Goal: Task Accomplishment & Management: Complete application form

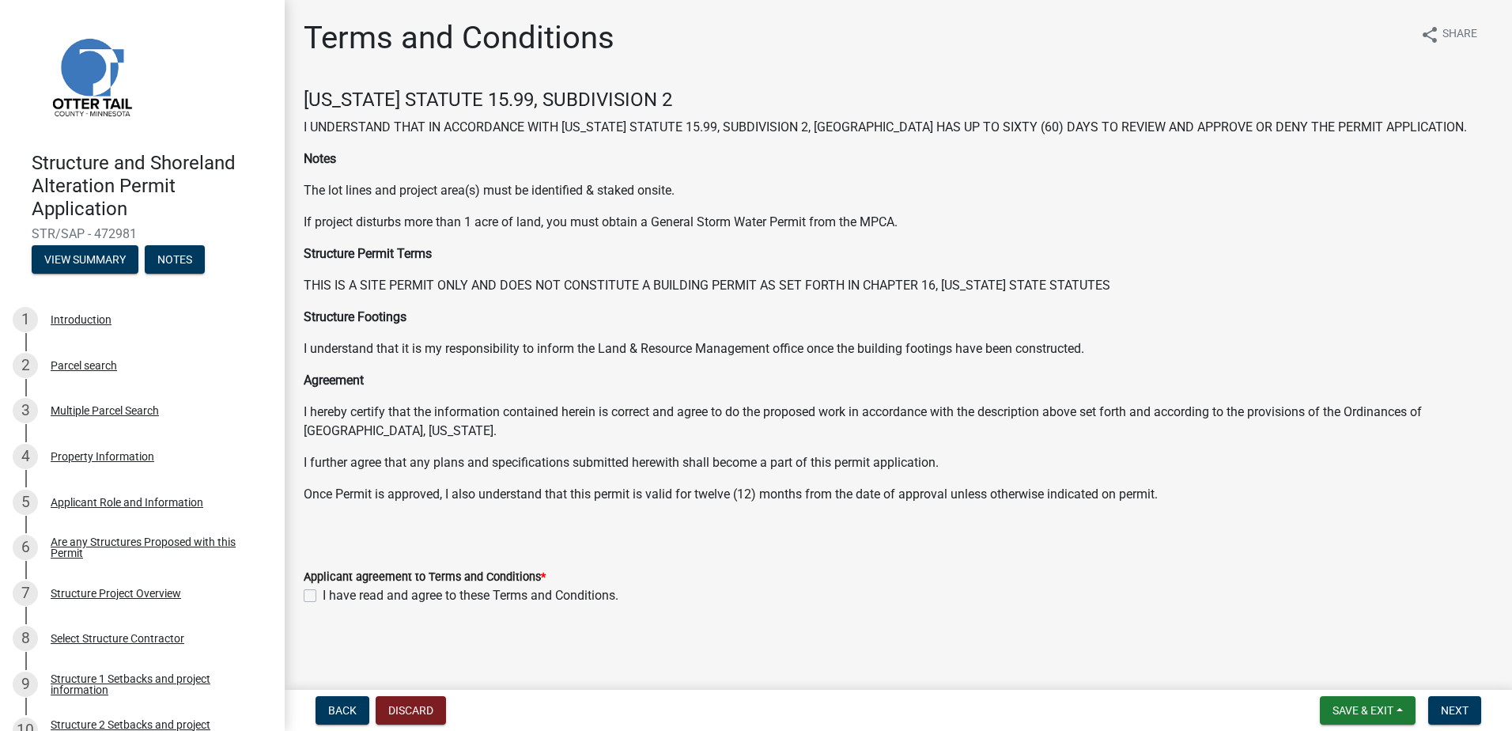
click at [323, 596] on label "I have read and agree to these Terms and Conditions." at bounding box center [471, 595] width 296 height 19
click at [323, 596] on input "I have read and agree to these Terms and Conditions." at bounding box center [328, 591] width 10 height 10
checkbox input "true"
click at [1470, 711] on button "Next" at bounding box center [1454, 710] width 53 height 28
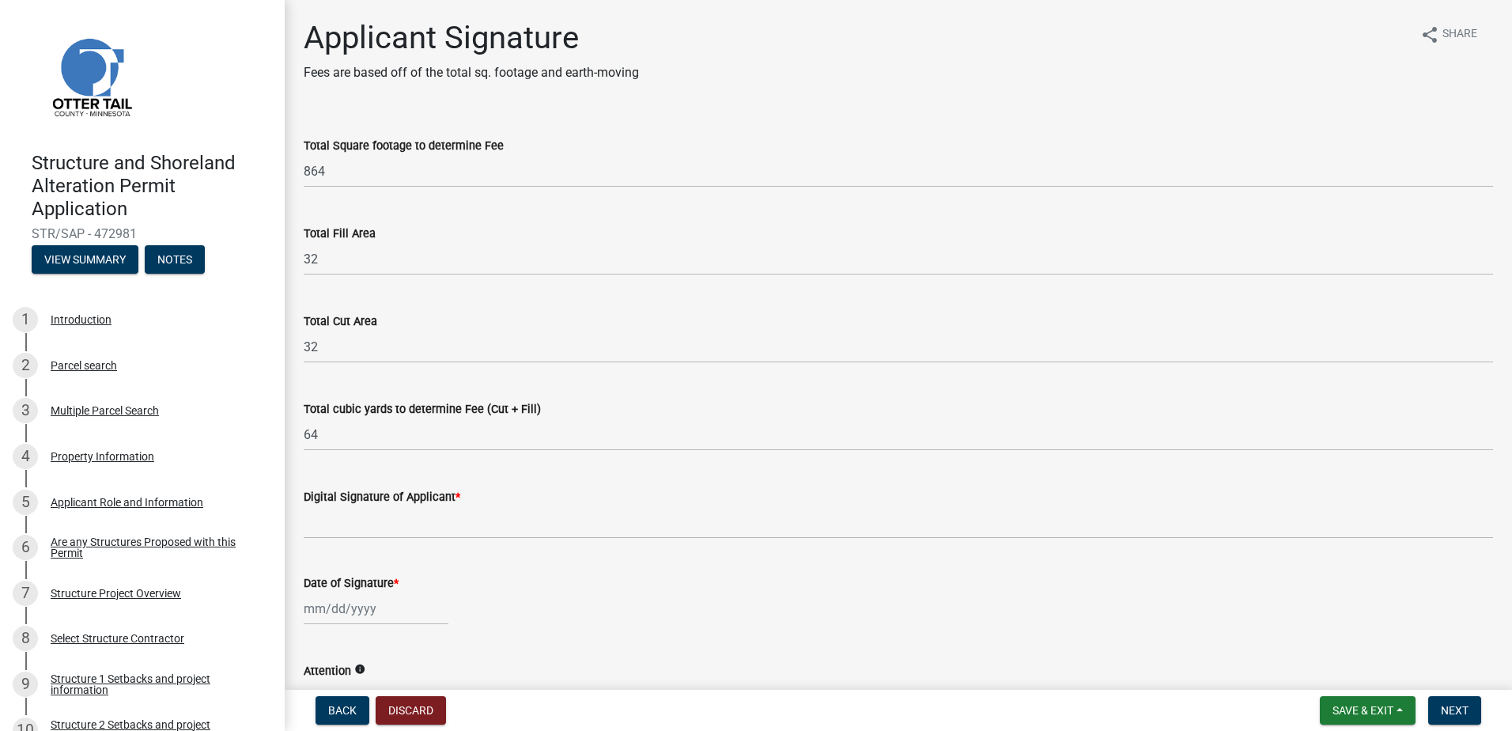
scroll to position [79, 0]
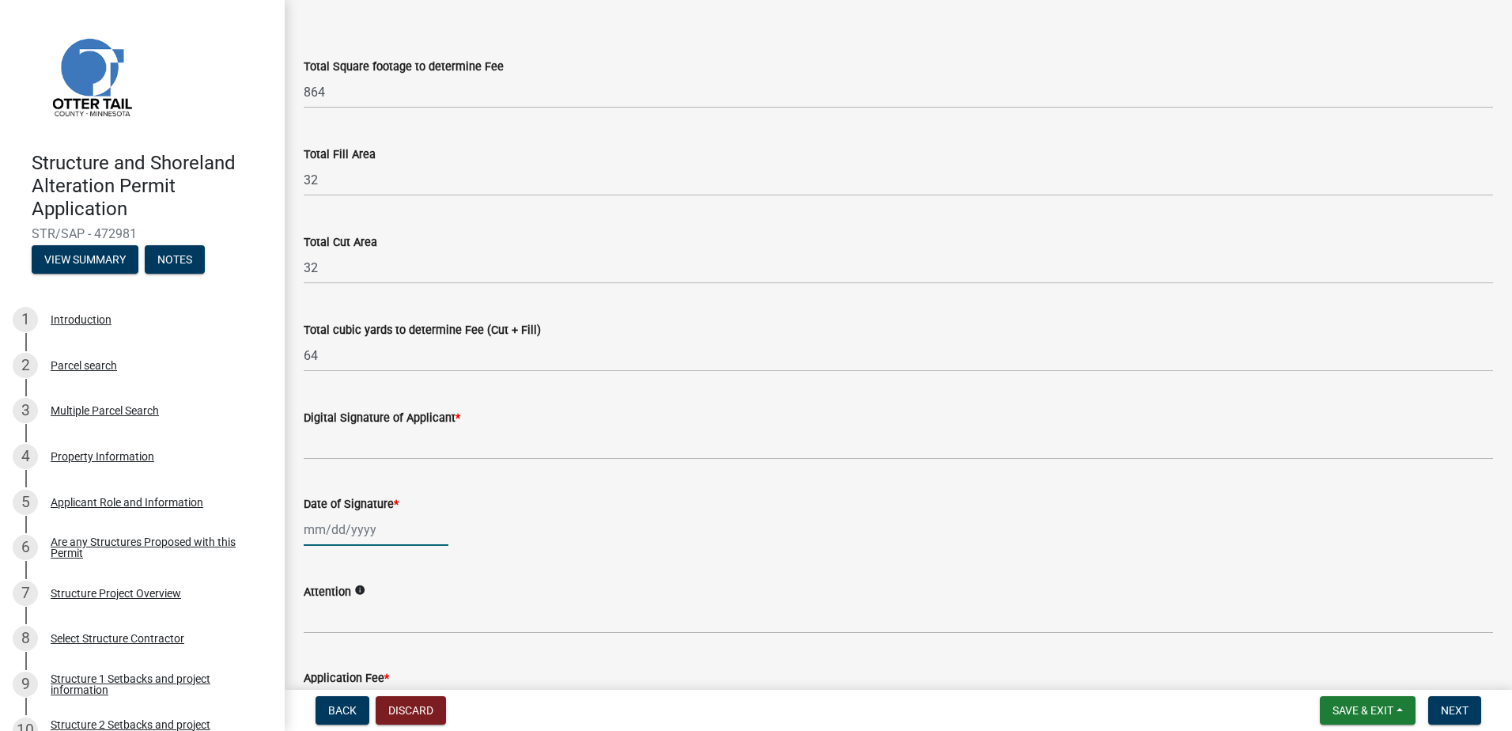
click at [382, 530] on div at bounding box center [376, 529] width 145 height 32
select select "9"
select select "2025"
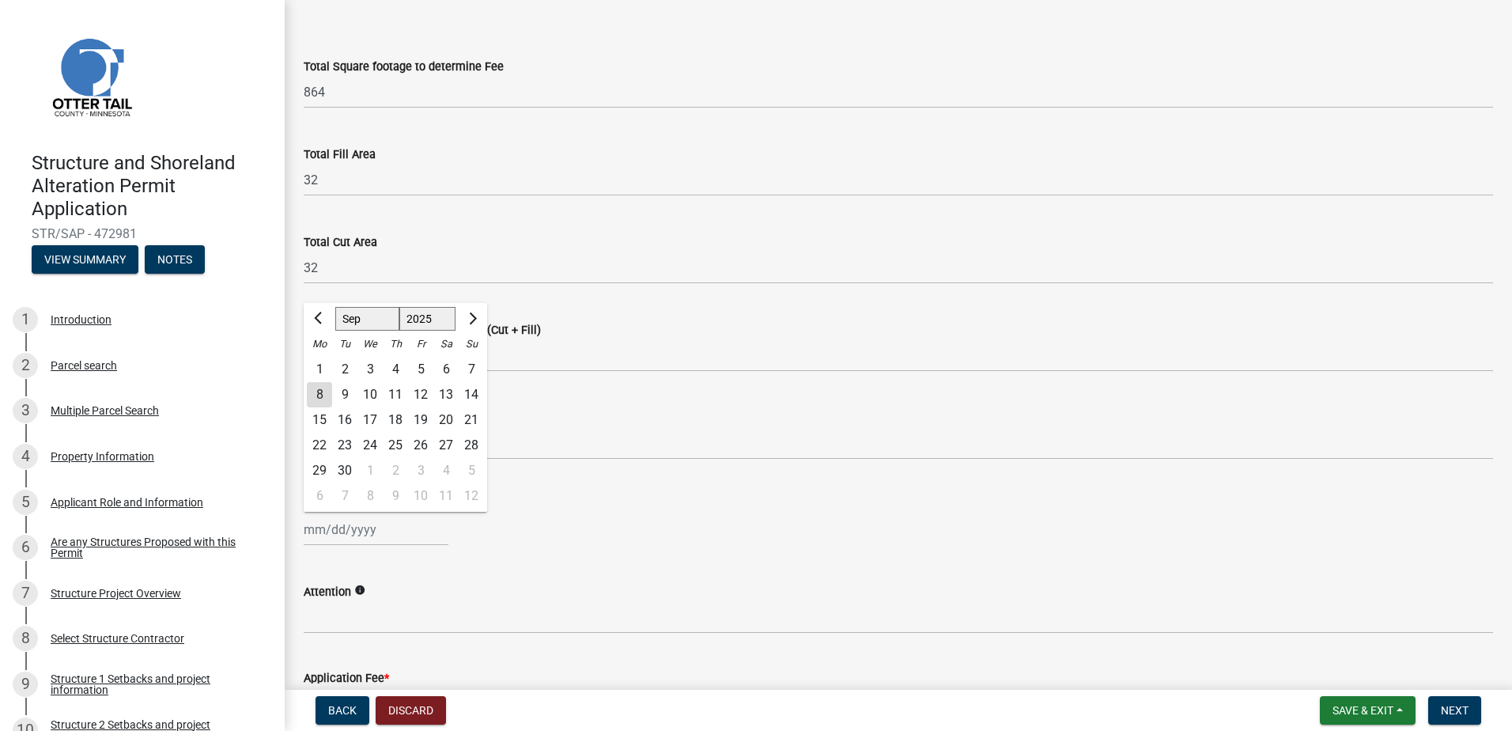
click at [312, 395] on div "8" at bounding box center [319, 394] width 25 height 25
type input "09/08/2025"
click at [575, 506] on div "Date of Signature *" at bounding box center [898, 503] width 1189 height 19
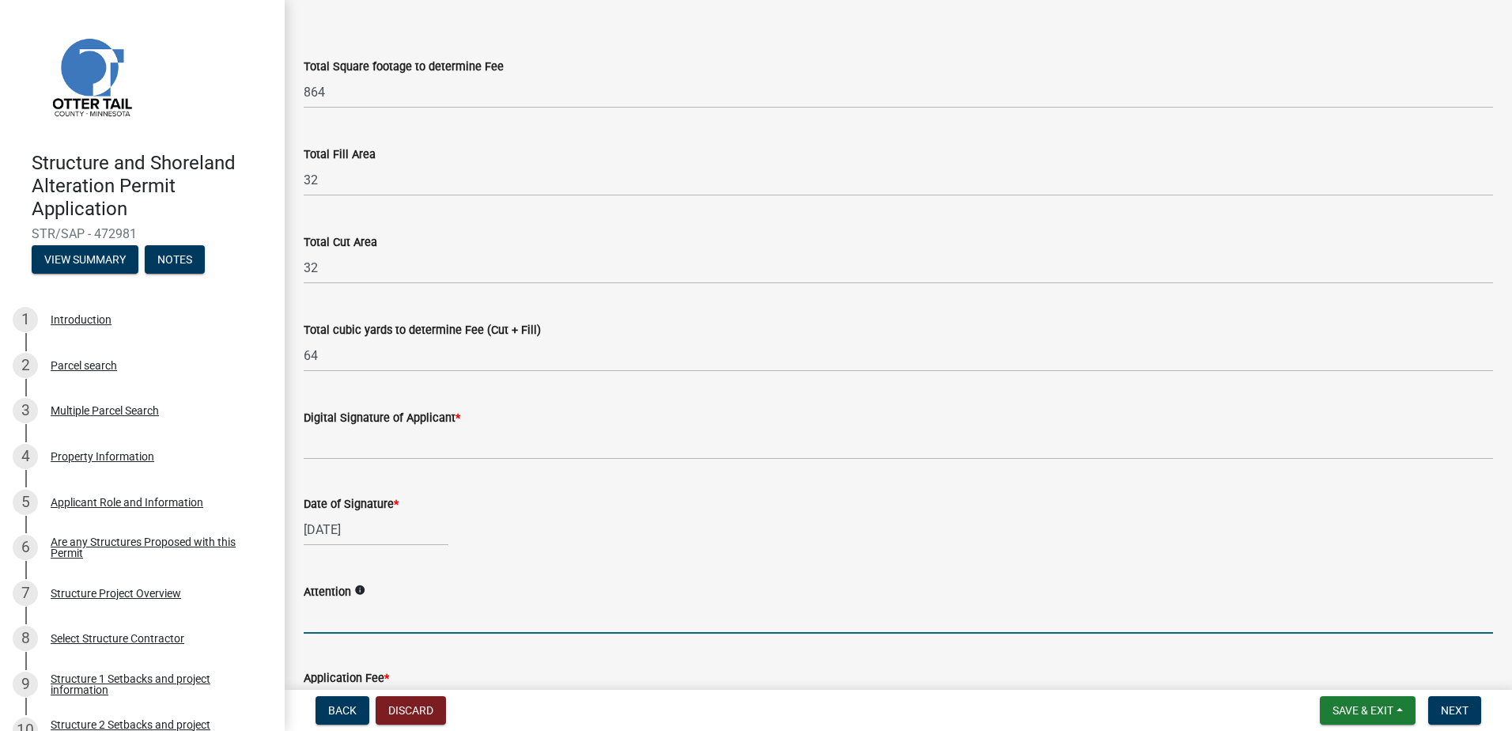
click at [440, 610] on input "Attention" at bounding box center [898, 617] width 1189 height 32
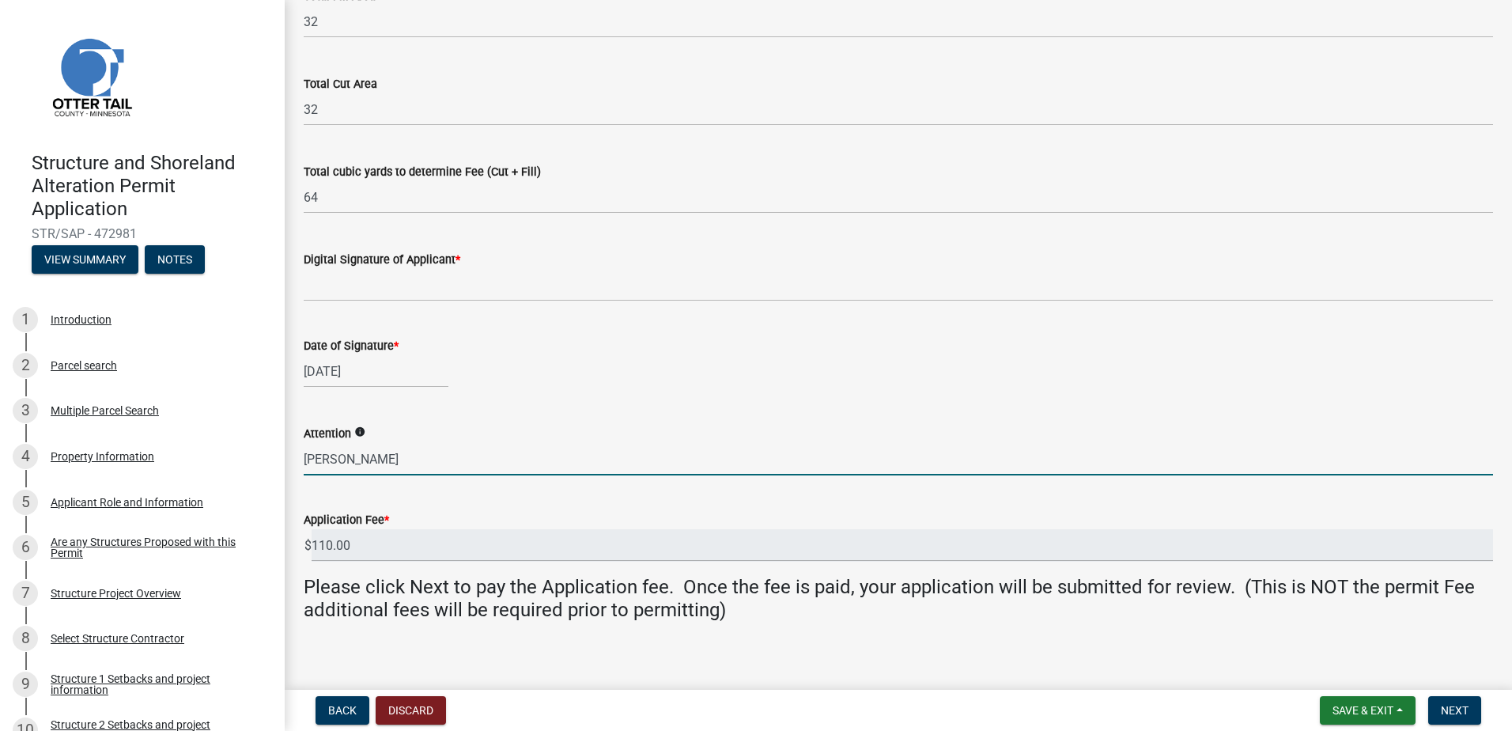
scroll to position [250, 0]
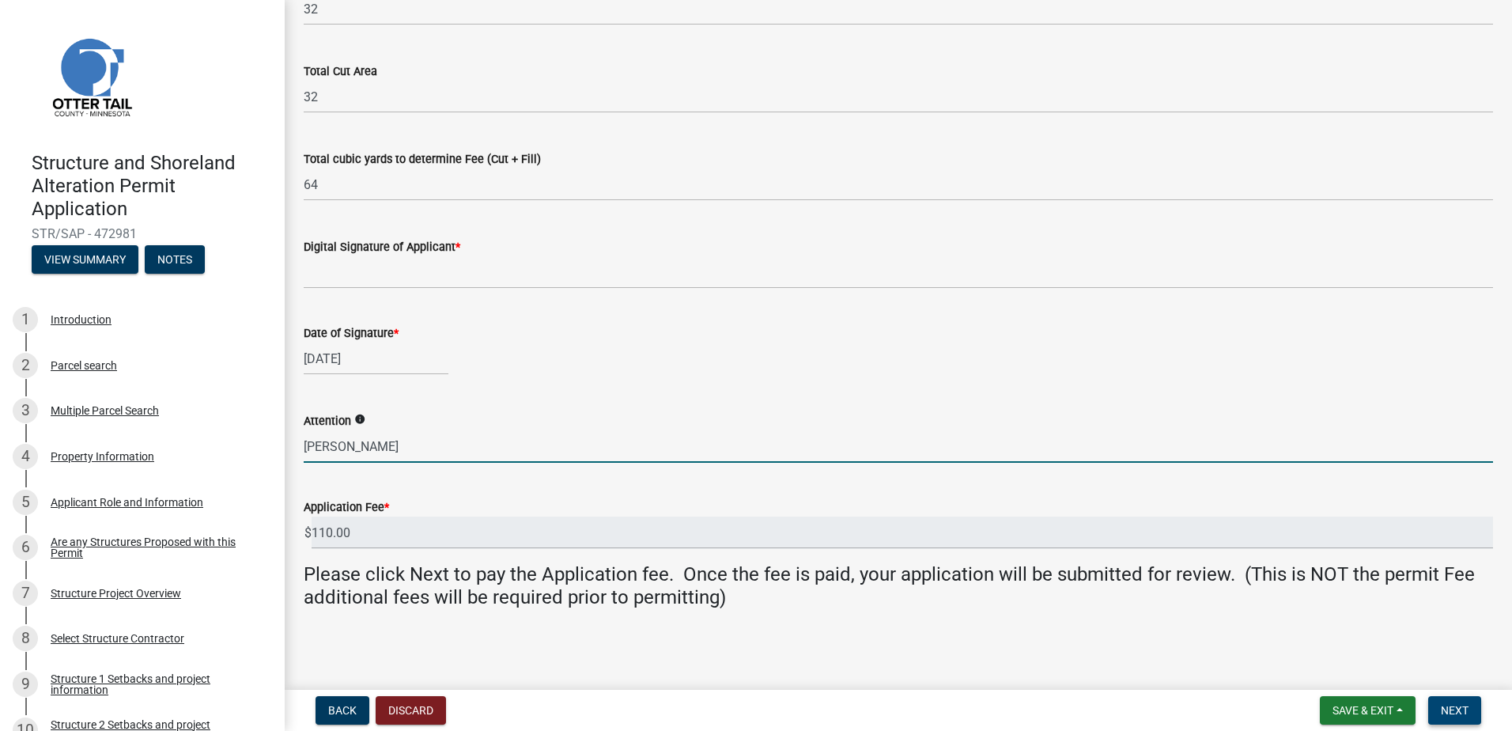
type input "Eric"
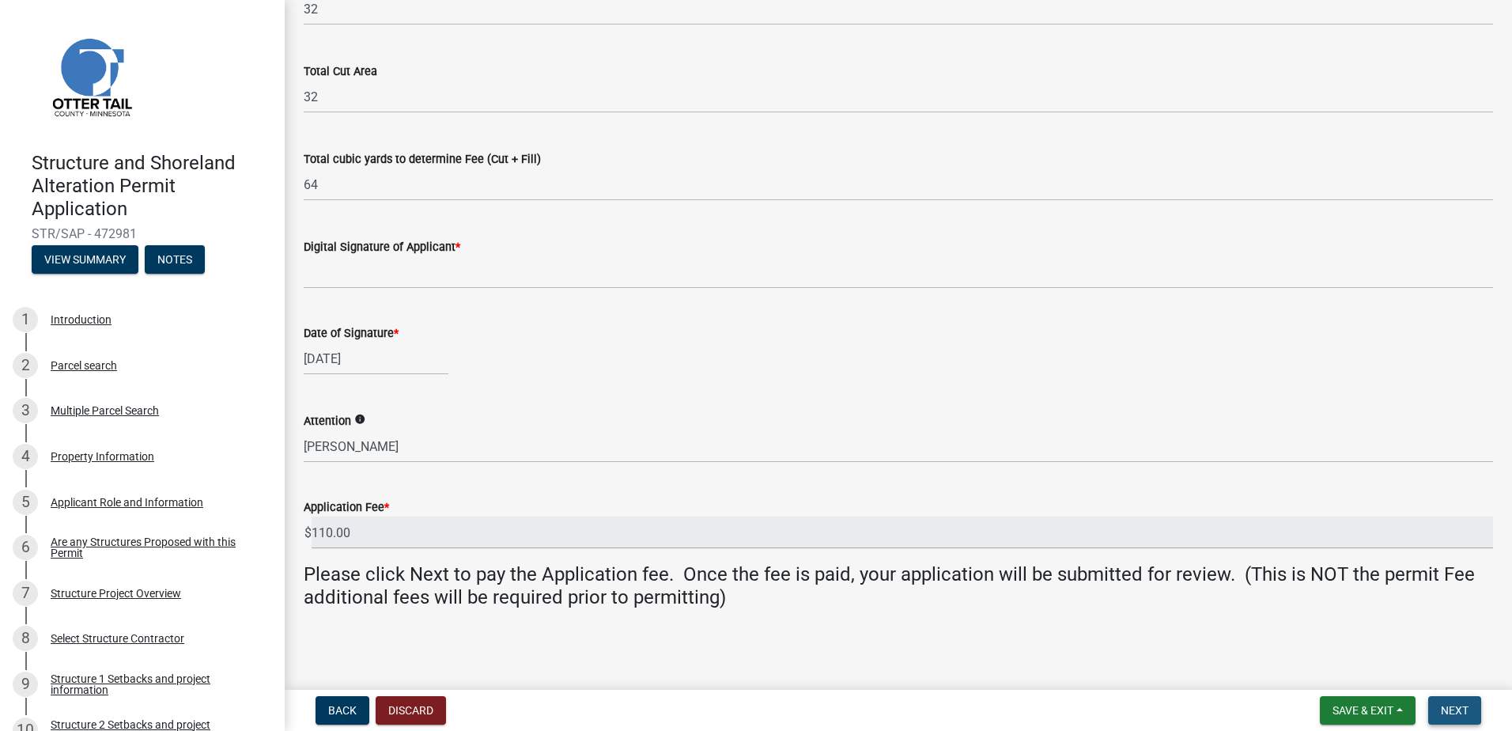
click at [1459, 702] on button "Next" at bounding box center [1454, 710] width 53 height 28
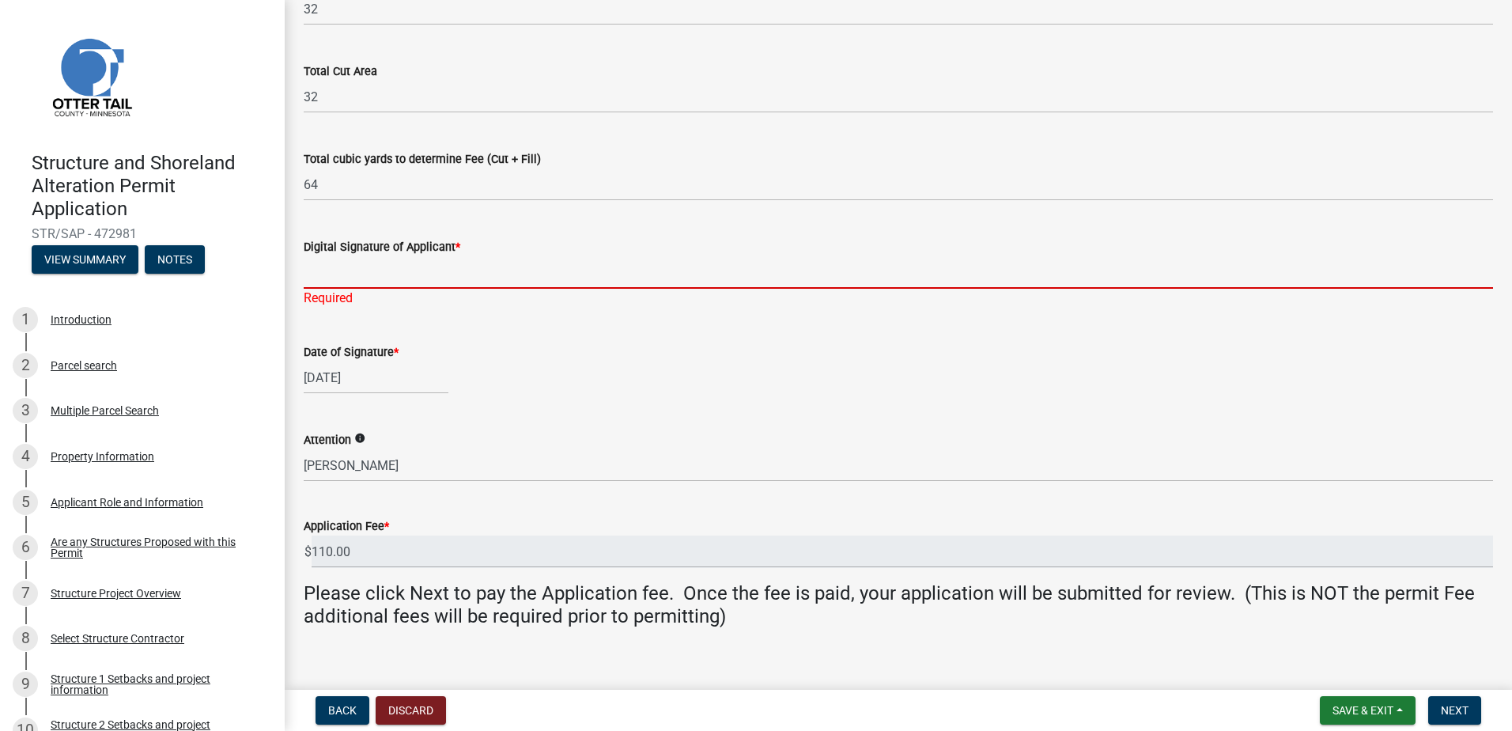
click at [368, 281] on input "Digital Signature of Applicant *" at bounding box center [898, 272] width 1189 height 32
type input "[PERSON_NAME]"
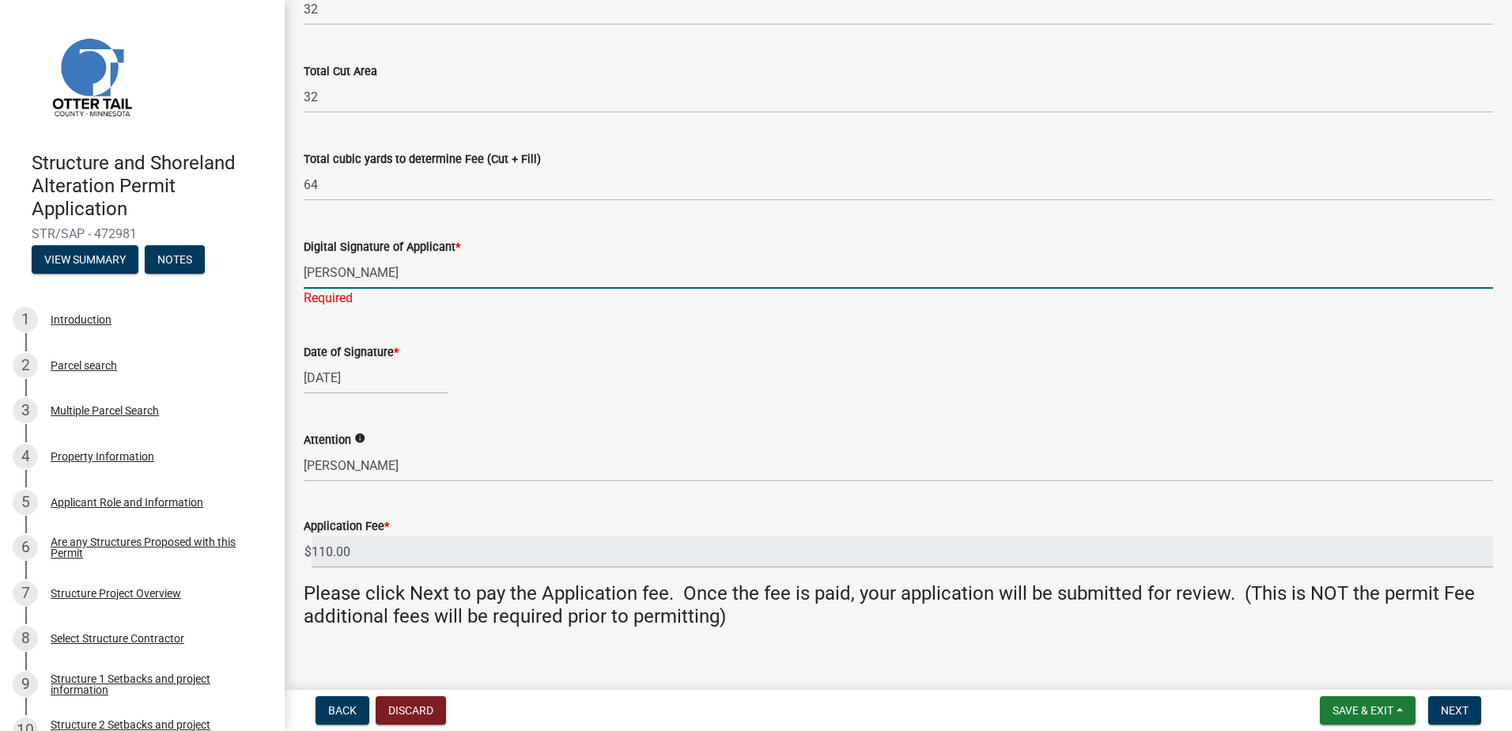
click at [483, 347] on div "Date of Signature * 09/08/2025" at bounding box center [898, 357] width 1189 height 74
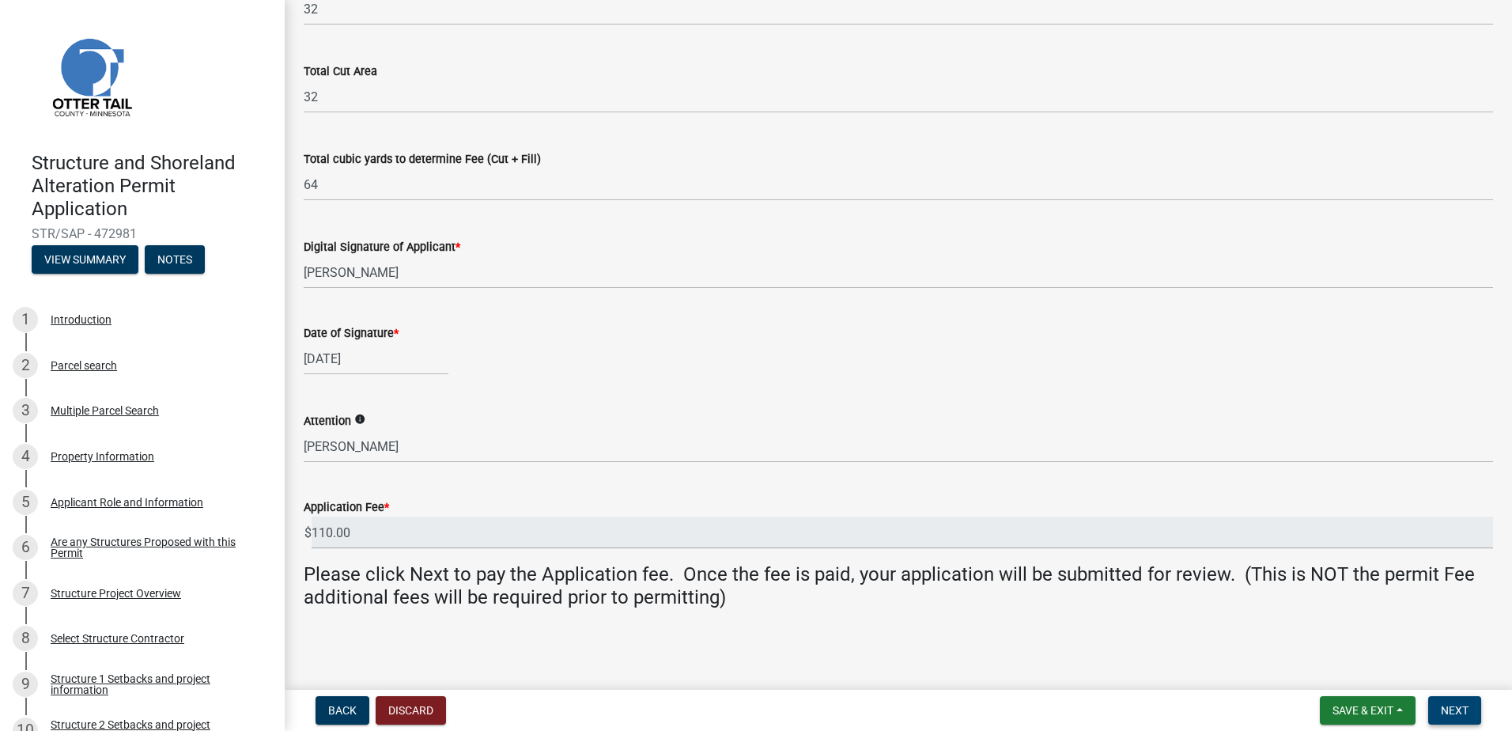
click at [1442, 705] on span "Next" at bounding box center [1455, 710] width 28 height 13
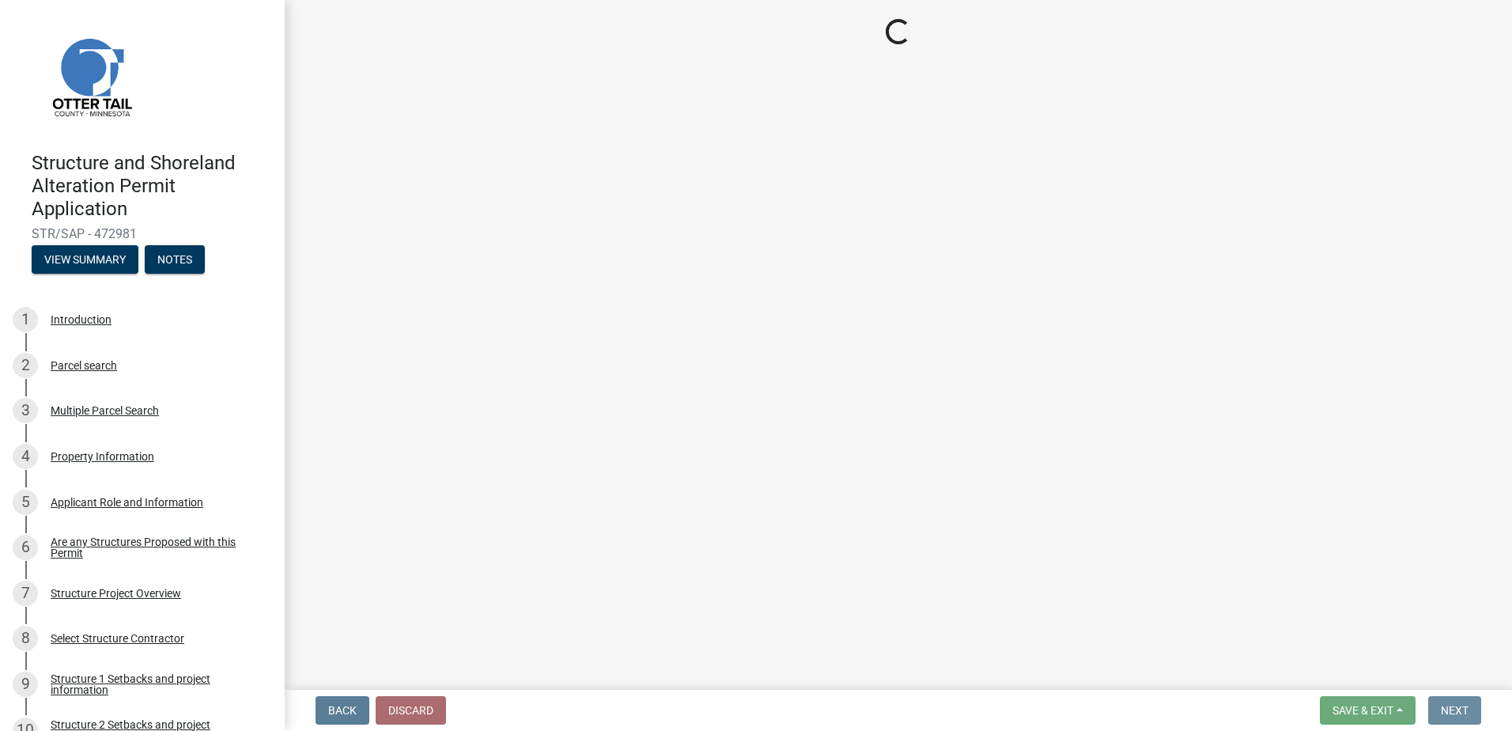
scroll to position [0, 0]
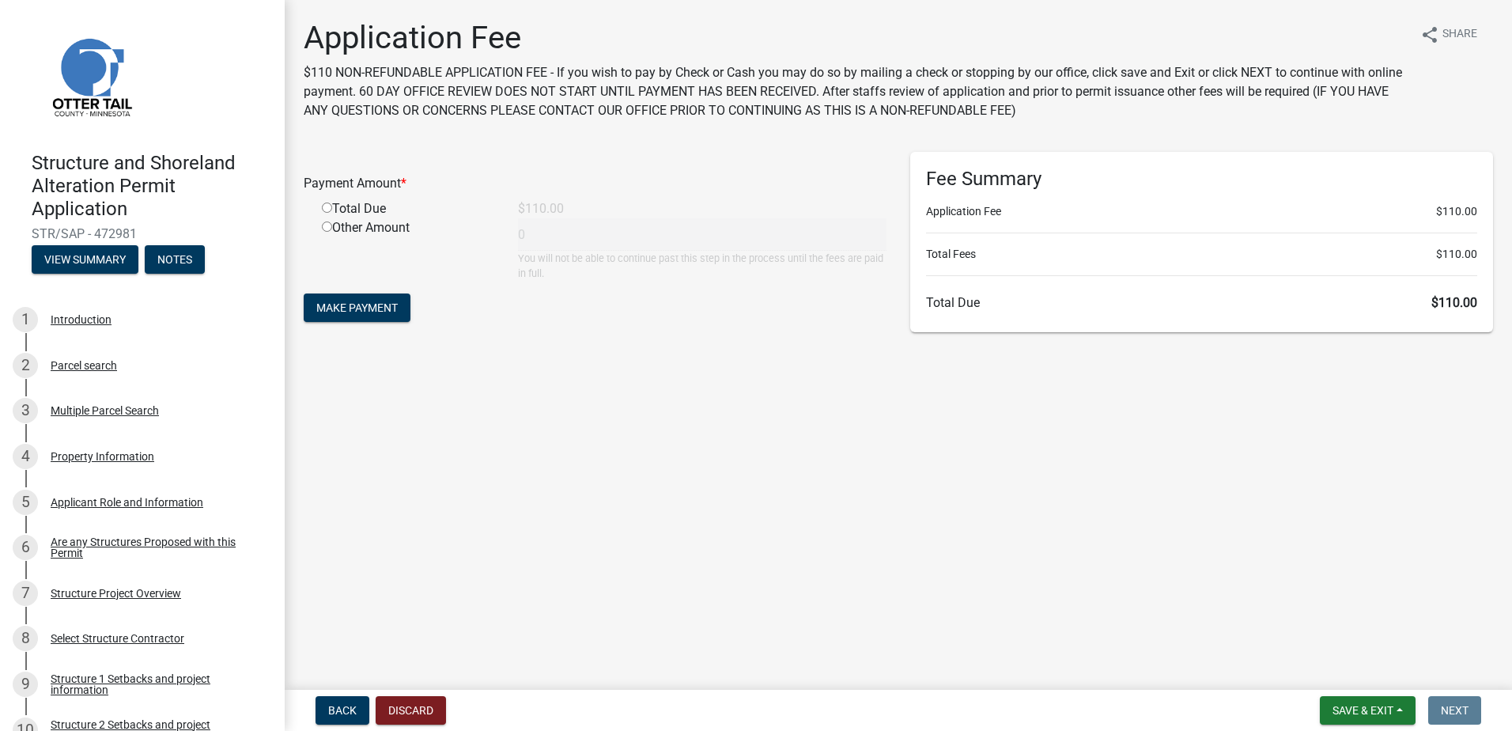
click at [324, 208] on input "radio" at bounding box center [327, 207] width 10 height 10
radio input "true"
type input "110"
click at [368, 312] on span "Make Payment" at bounding box center [356, 307] width 81 height 13
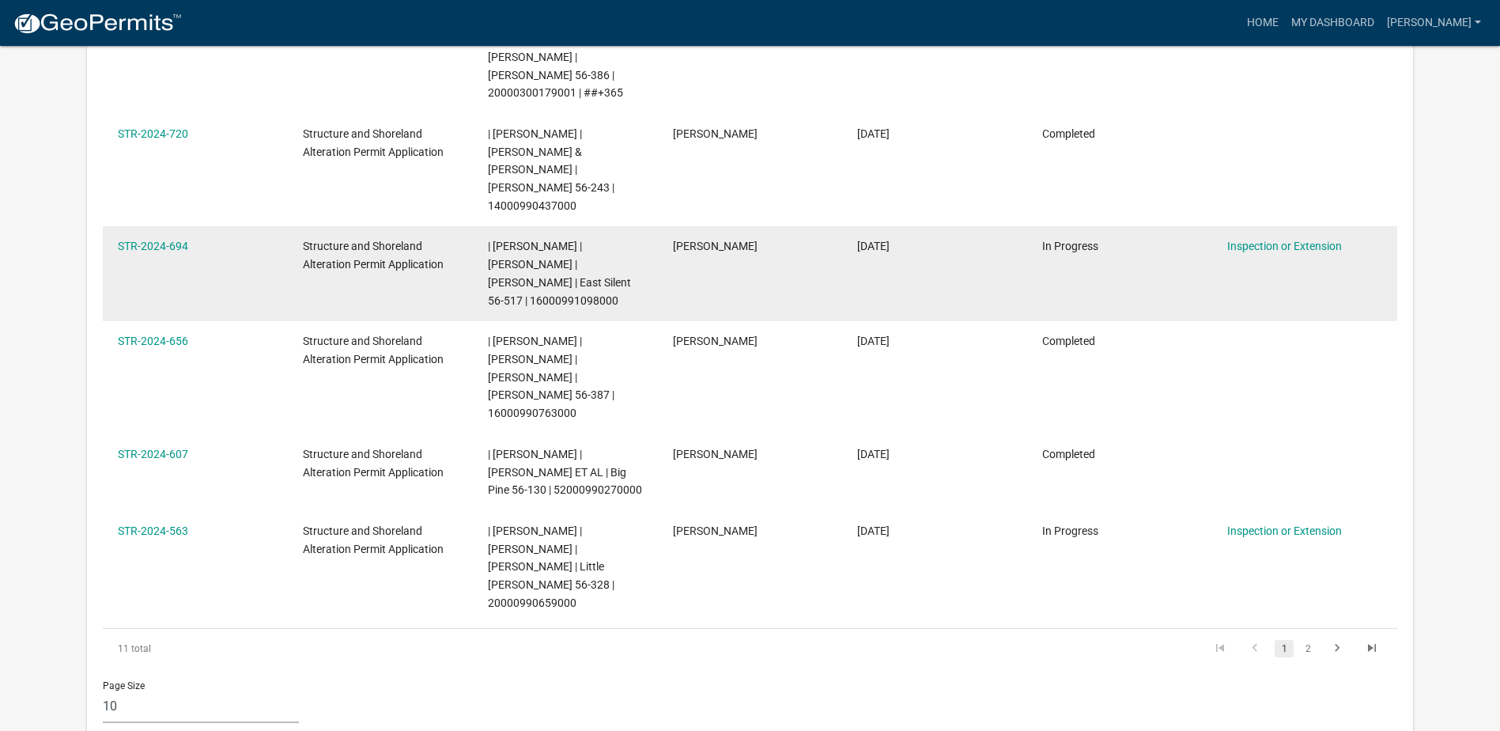
scroll to position [763, 0]
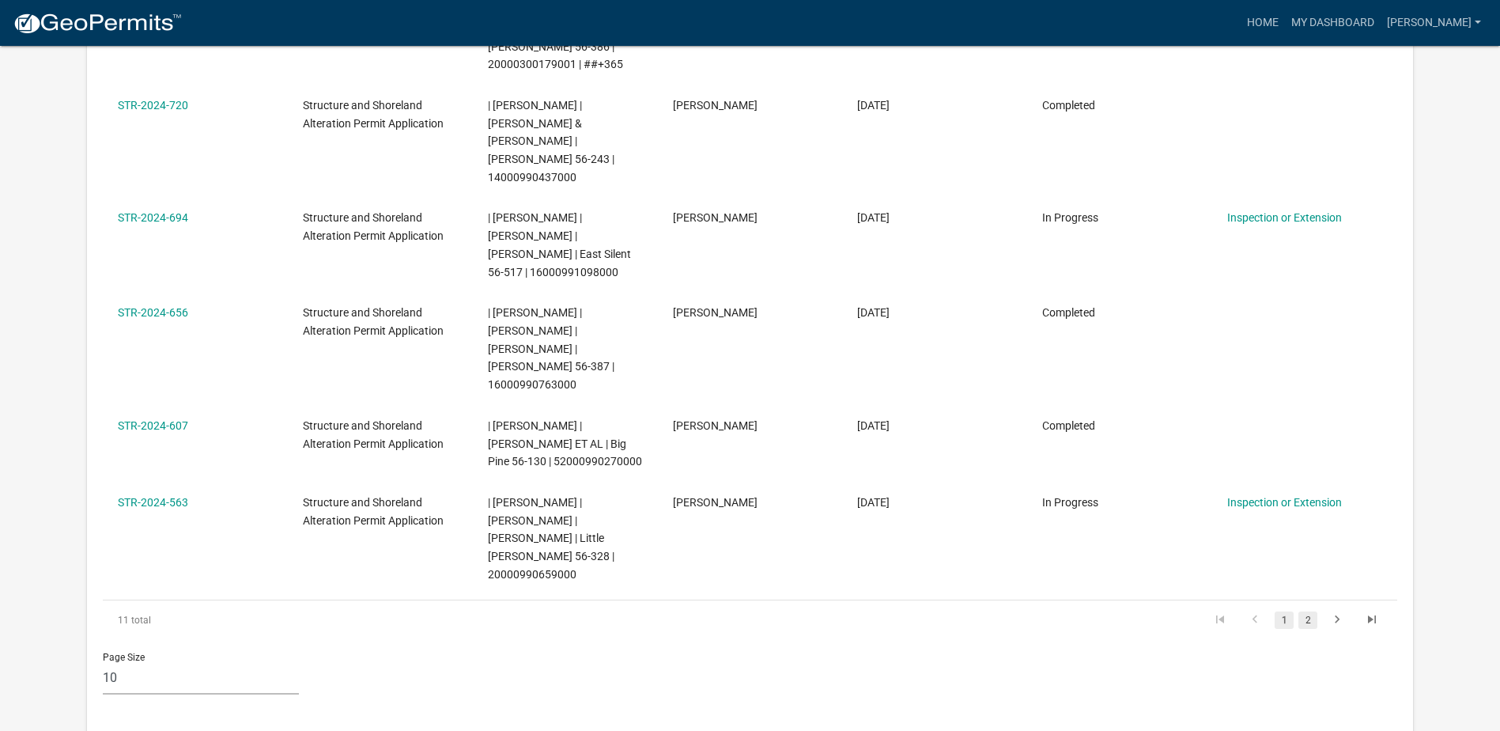
click at [1311, 611] on link "2" at bounding box center [1307, 619] width 19 height 17
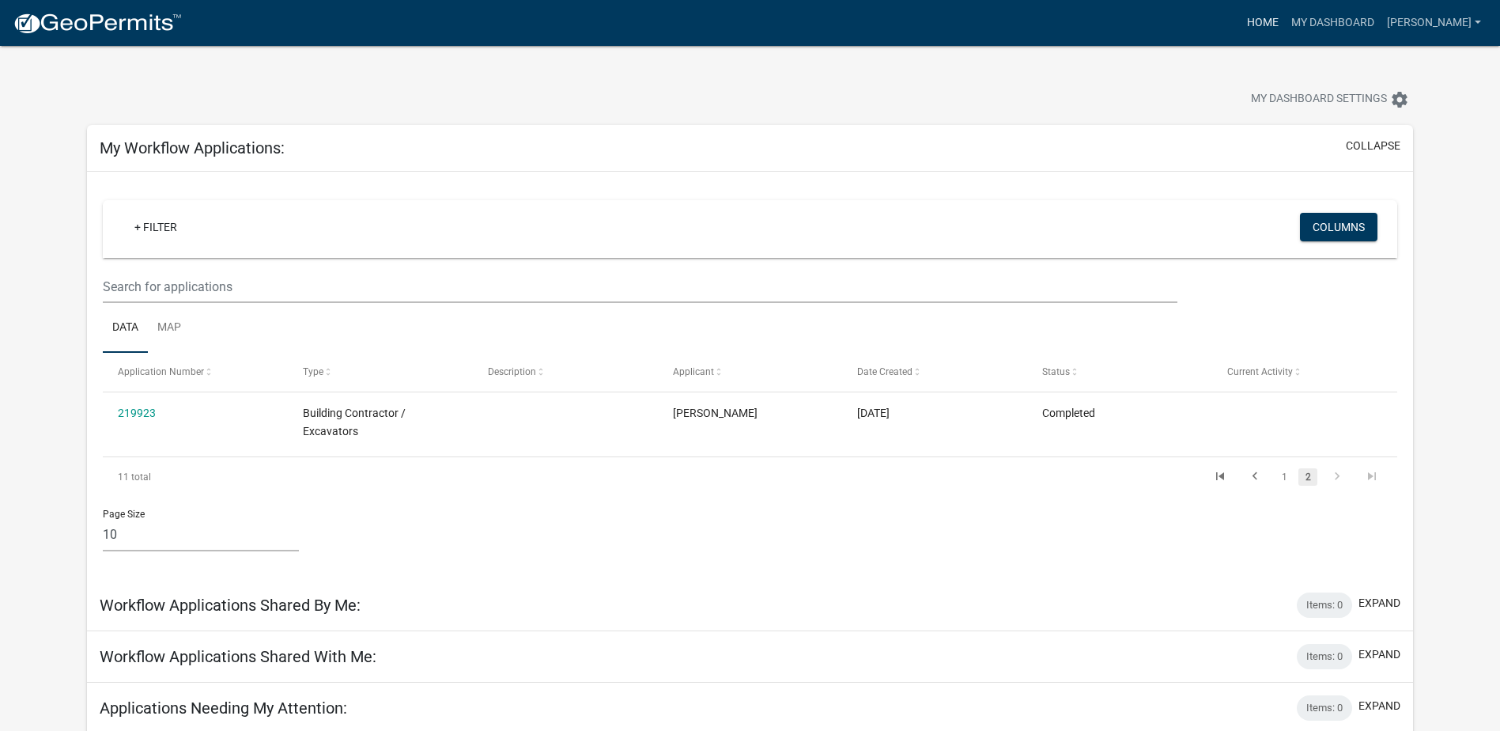
click at [1242, 24] on link "Home" at bounding box center [1262, 23] width 44 height 30
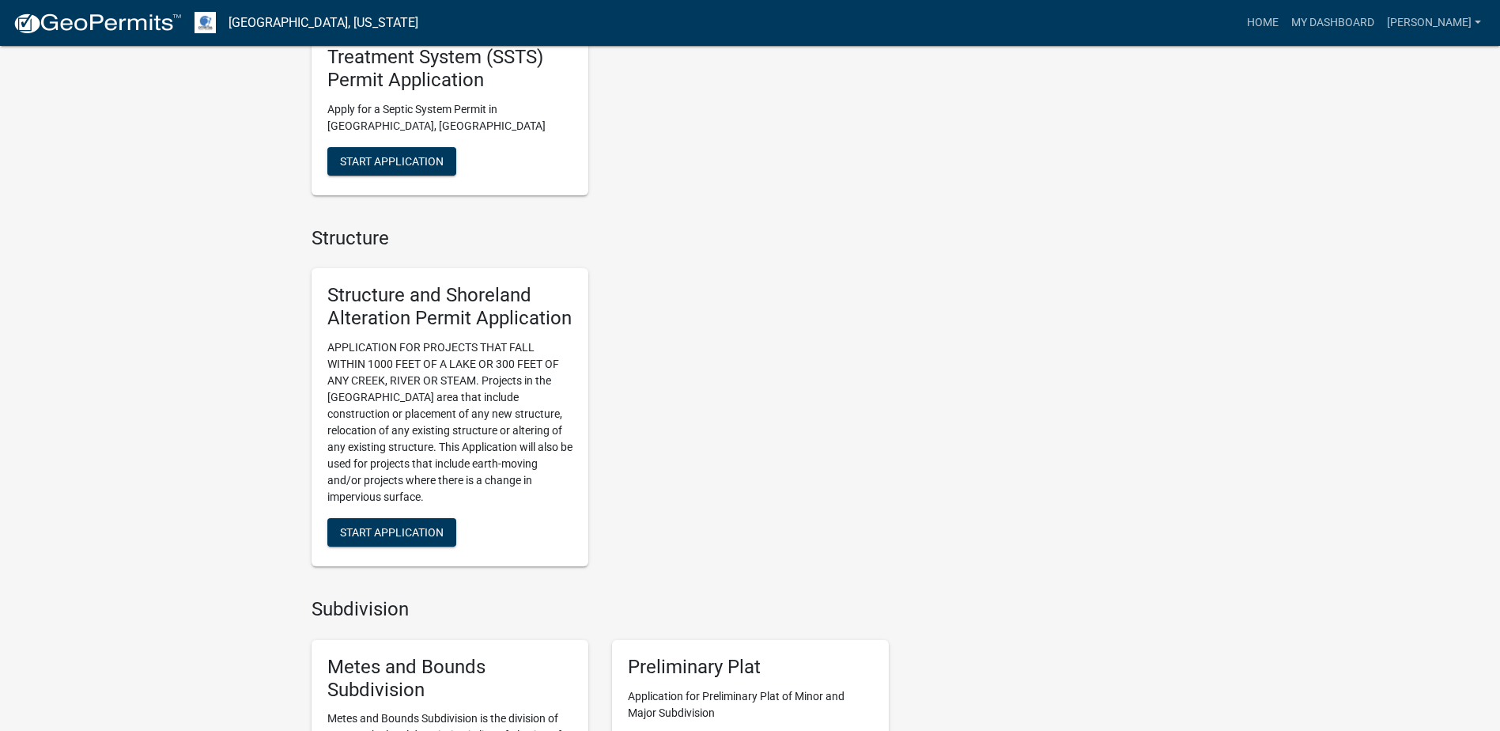
scroll to position [1502, 0]
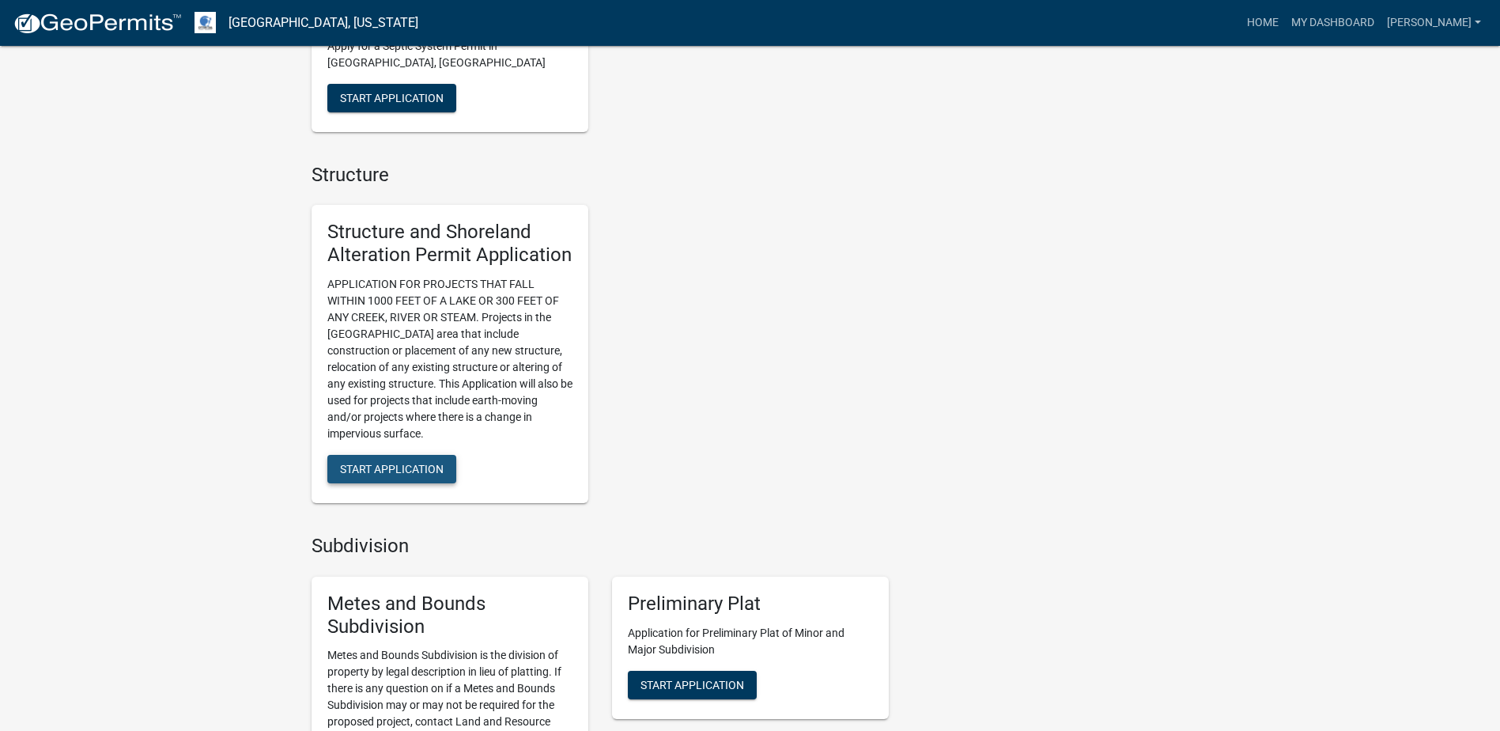
click at [418, 464] on span "Start Application" at bounding box center [392, 469] width 104 height 13
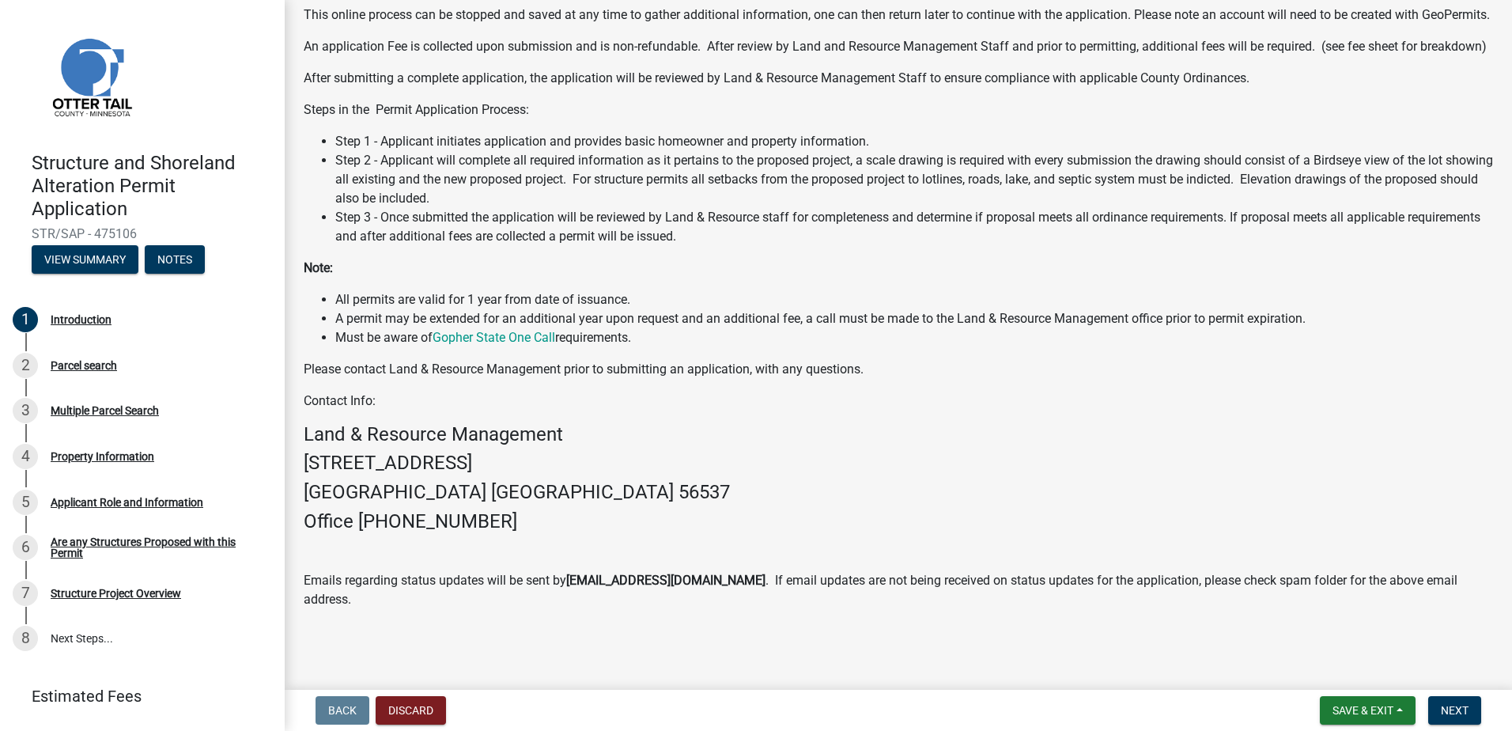
scroll to position [217, 0]
click at [1452, 704] on span "Next" at bounding box center [1455, 710] width 28 height 13
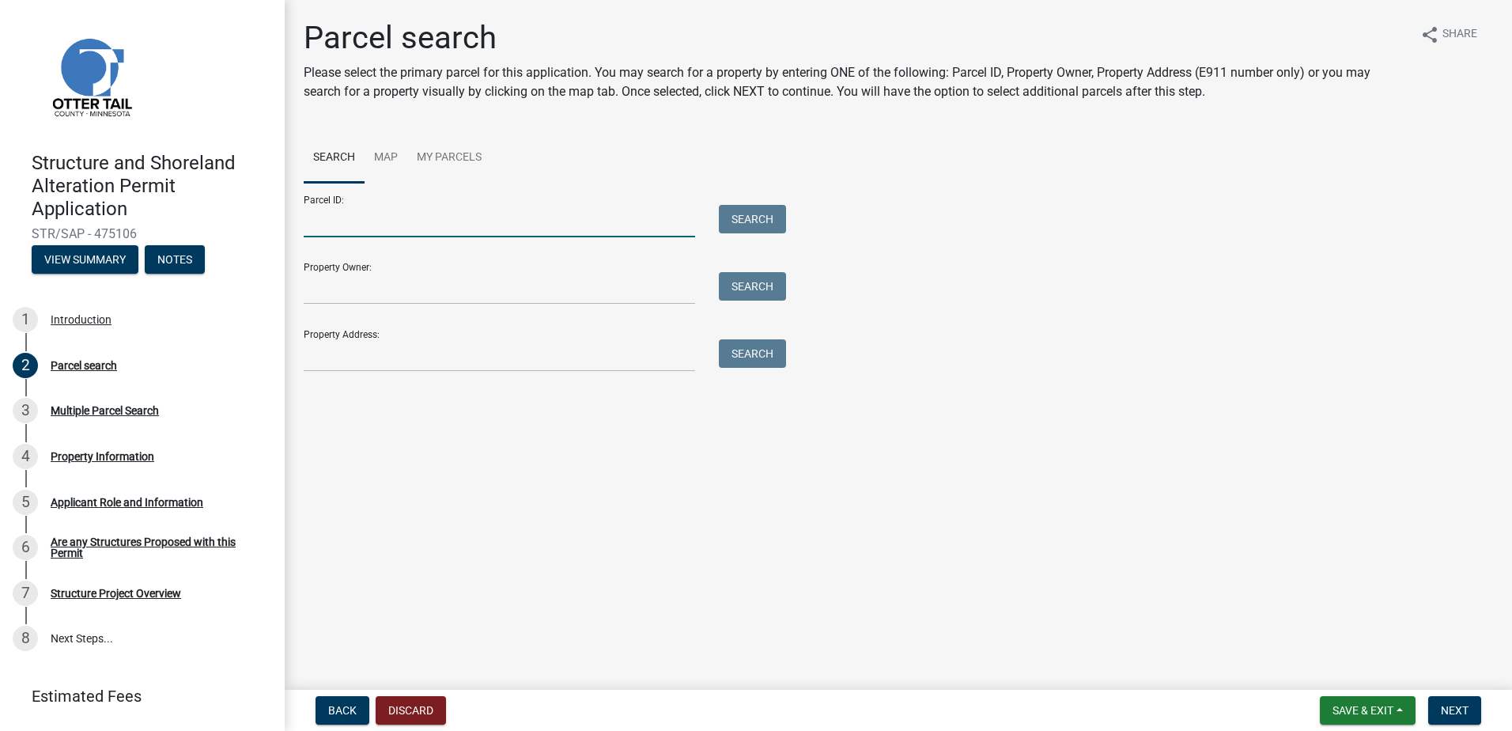
click at [379, 221] on input "Parcel ID:" at bounding box center [499, 221] width 391 height 32
type input "14000990438000"
click at [746, 211] on button "Search" at bounding box center [752, 219] width 67 height 28
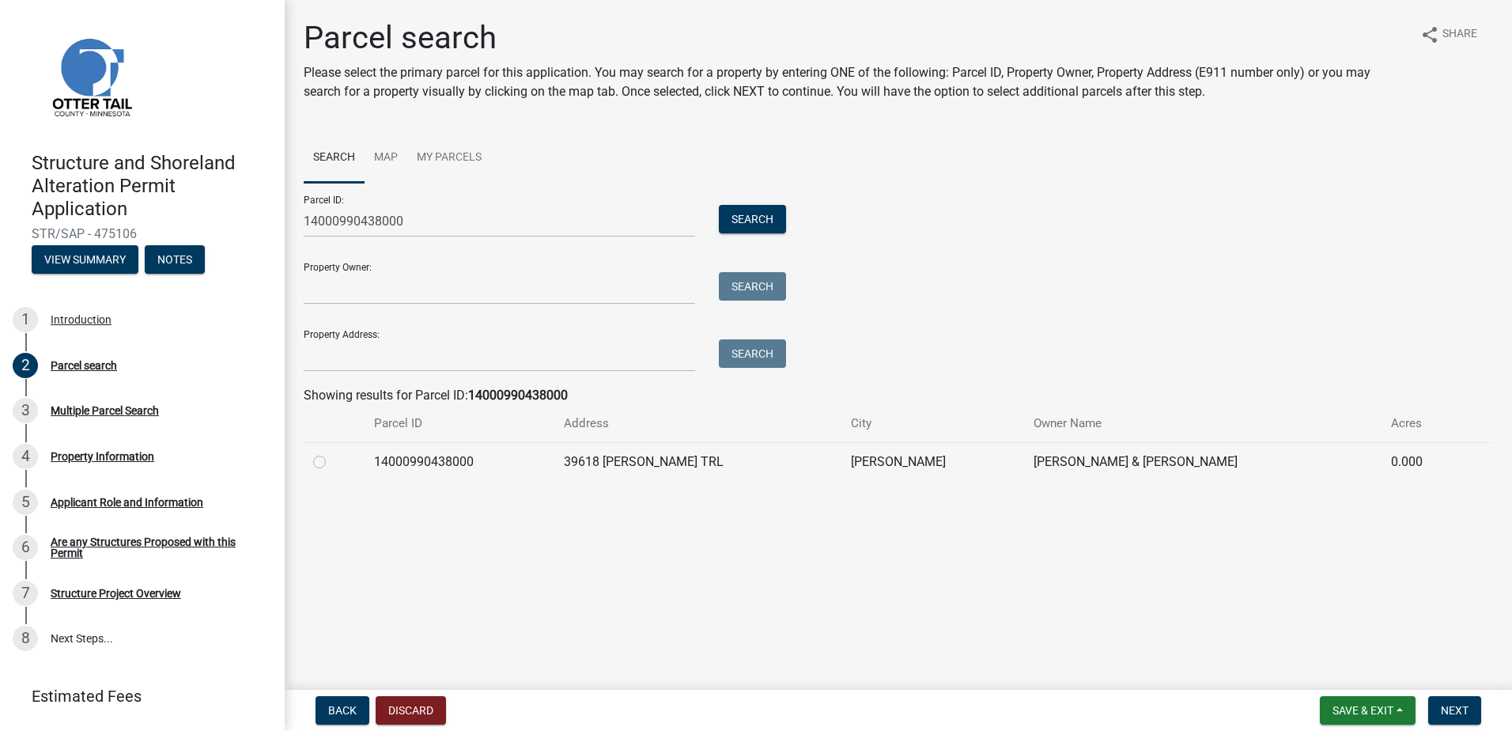
click at [332, 452] on label at bounding box center [332, 452] width 0 height 0
click at [332, 460] on input "radio" at bounding box center [337, 457] width 10 height 10
radio input "true"
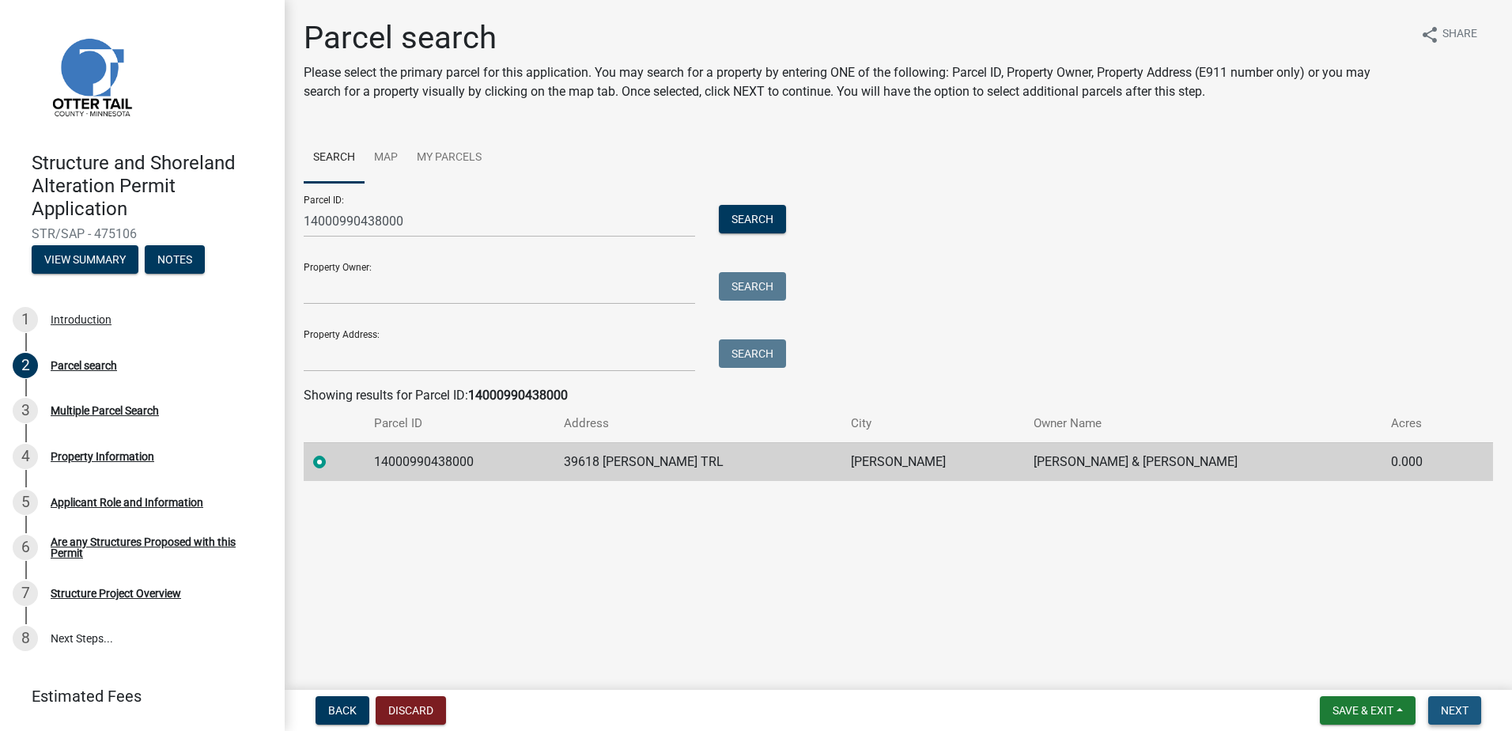
click at [1478, 708] on button "Next" at bounding box center [1454, 710] width 53 height 28
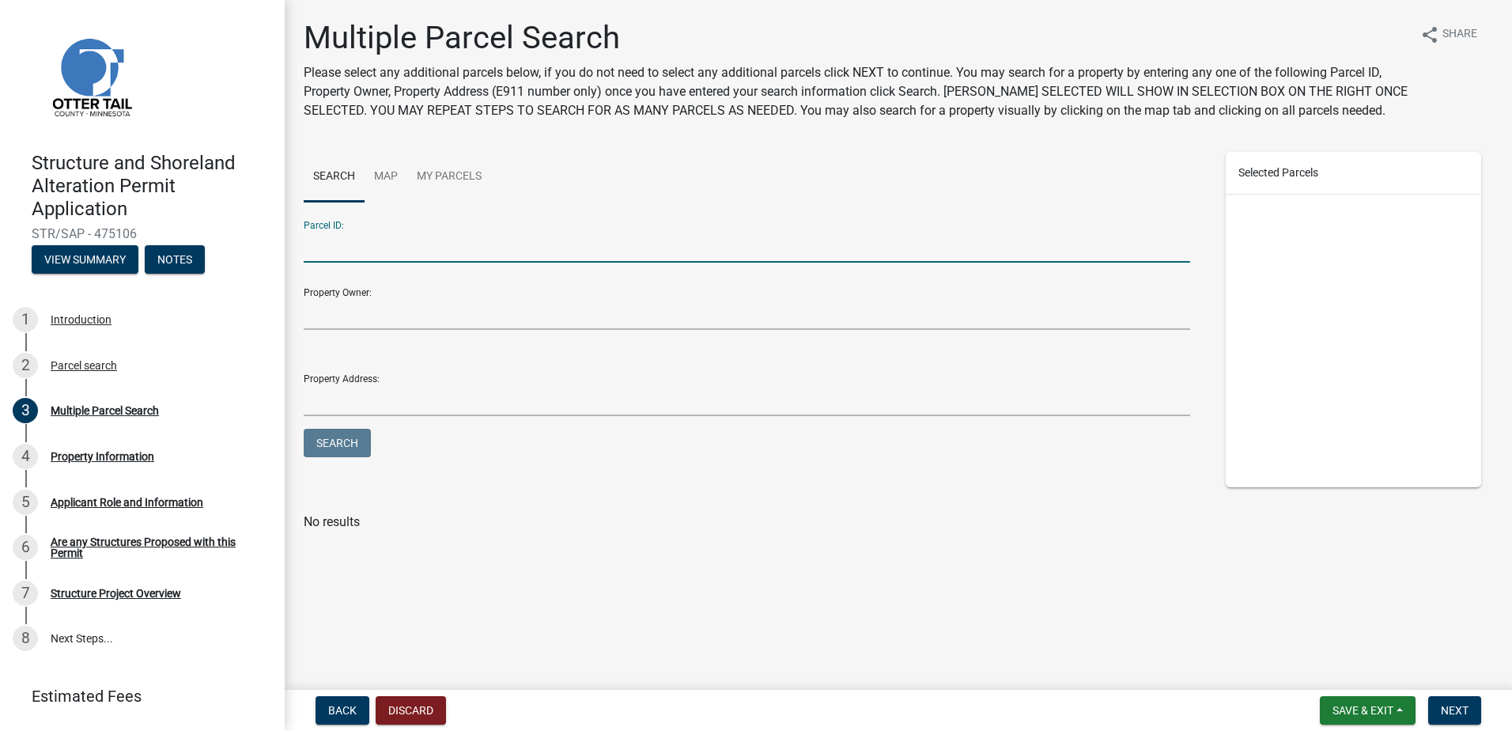
click at [361, 251] on input "Parcel ID:" at bounding box center [747, 246] width 886 height 32
type input "14000990437000"
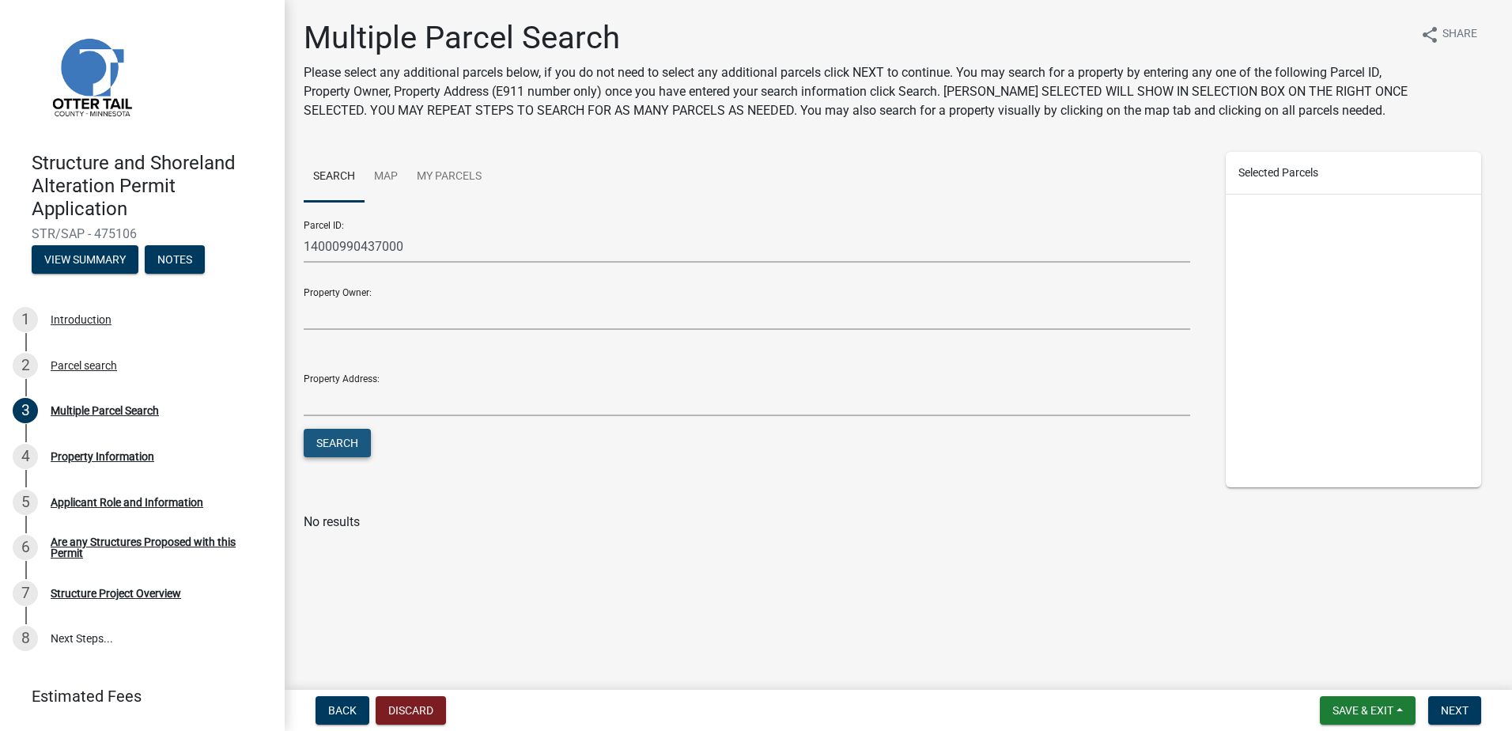
click at [356, 444] on button "Search" at bounding box center [337, 443] width 67 height 28
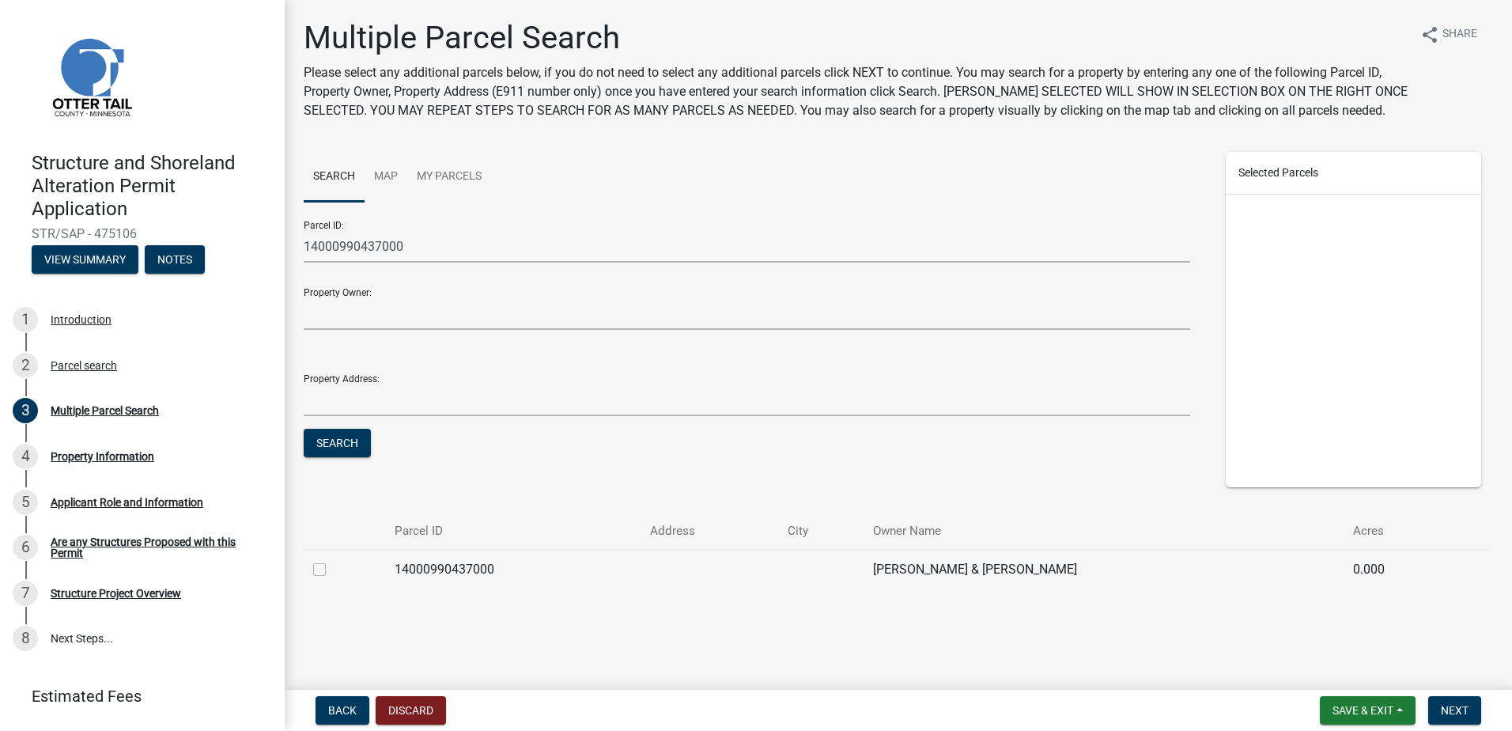
click at [332, 560] on label at bounding box center [332, 560] width 0 height 0
click at [332, 568] on input "checkbox" at bounding box center [337, 565] width 10 height 10
checkbox input "true"
click at [1452, 704] on span "Next" at bounding box center [1455, 710] width 28 height 13
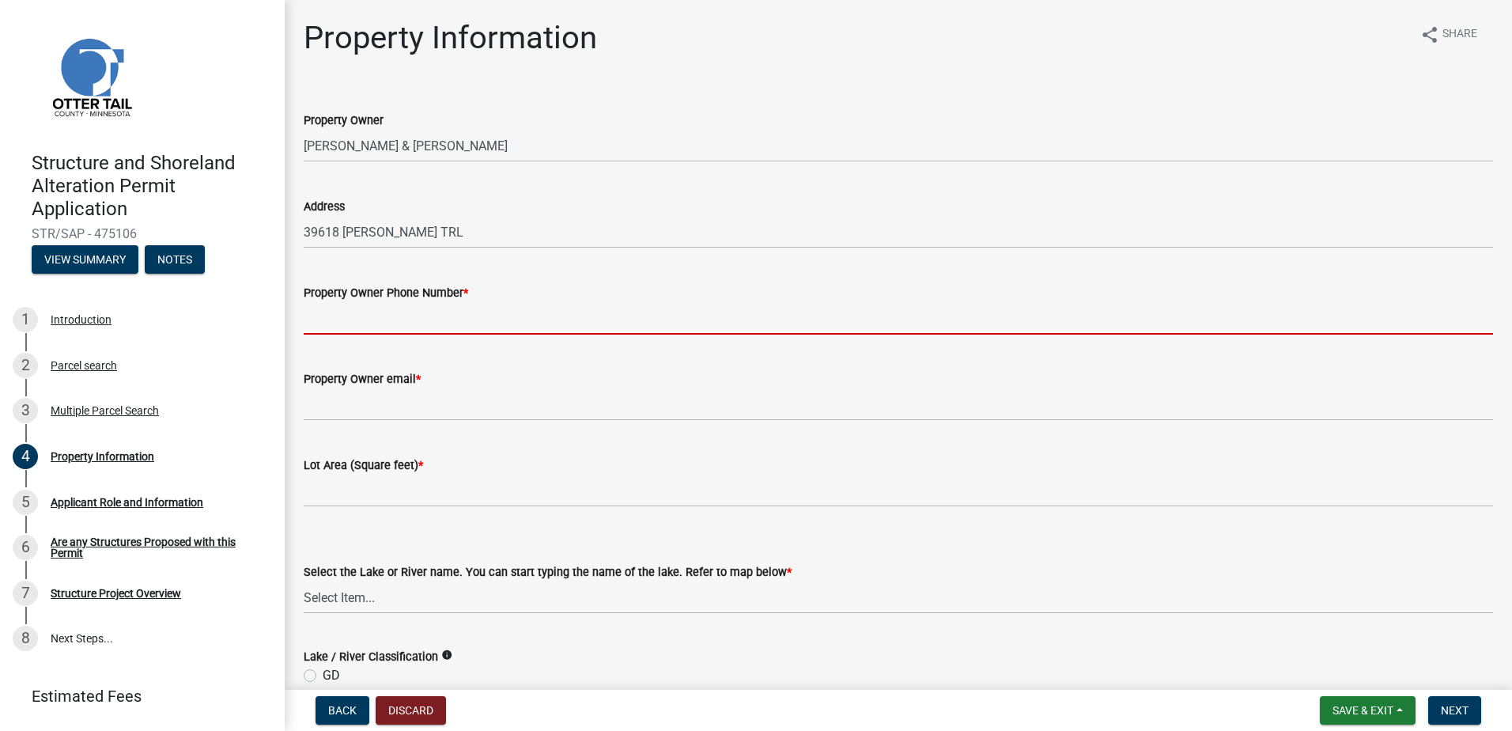
click at [346, 320] on input "Property Owner Phone Number *" at bounding box center [898, 318] width 1189 height 32
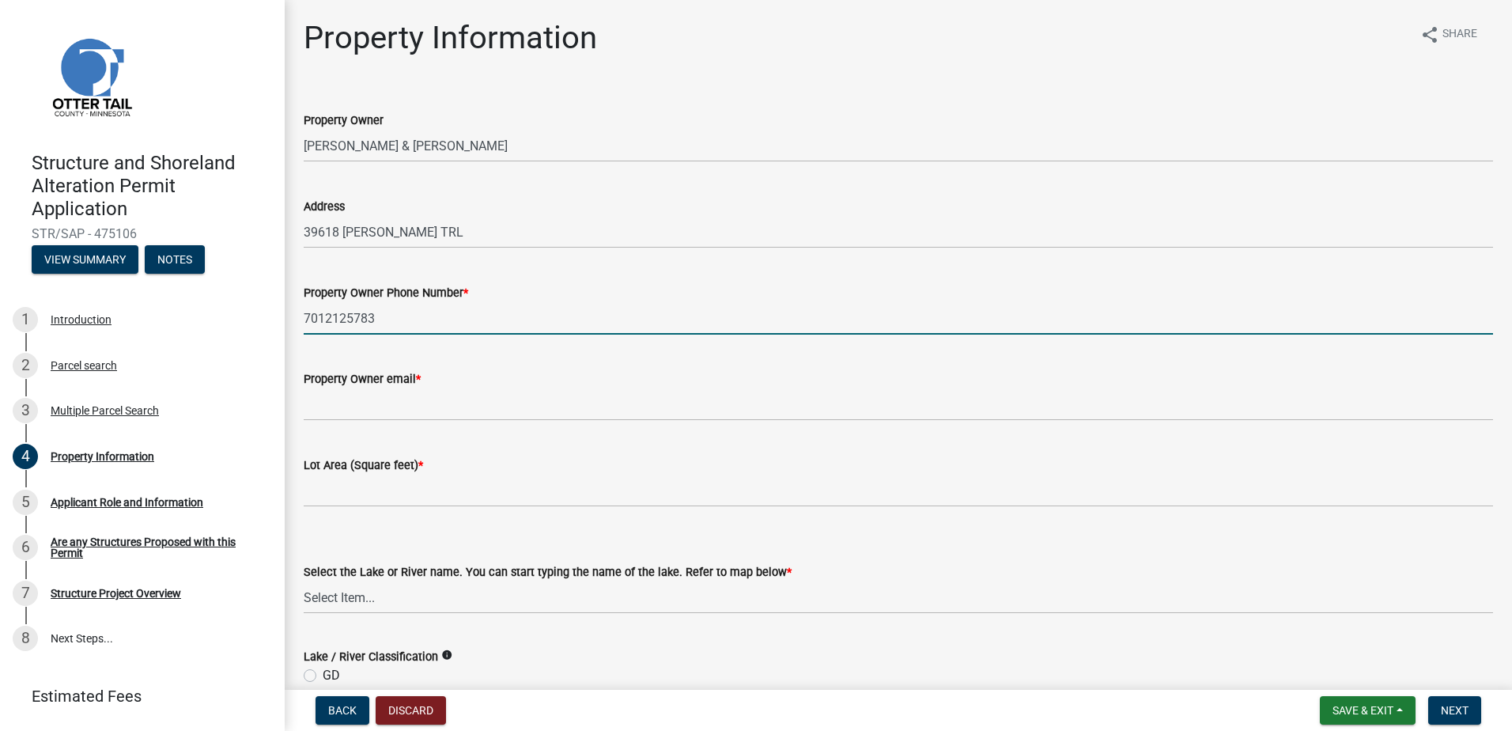
type input "7012125783"
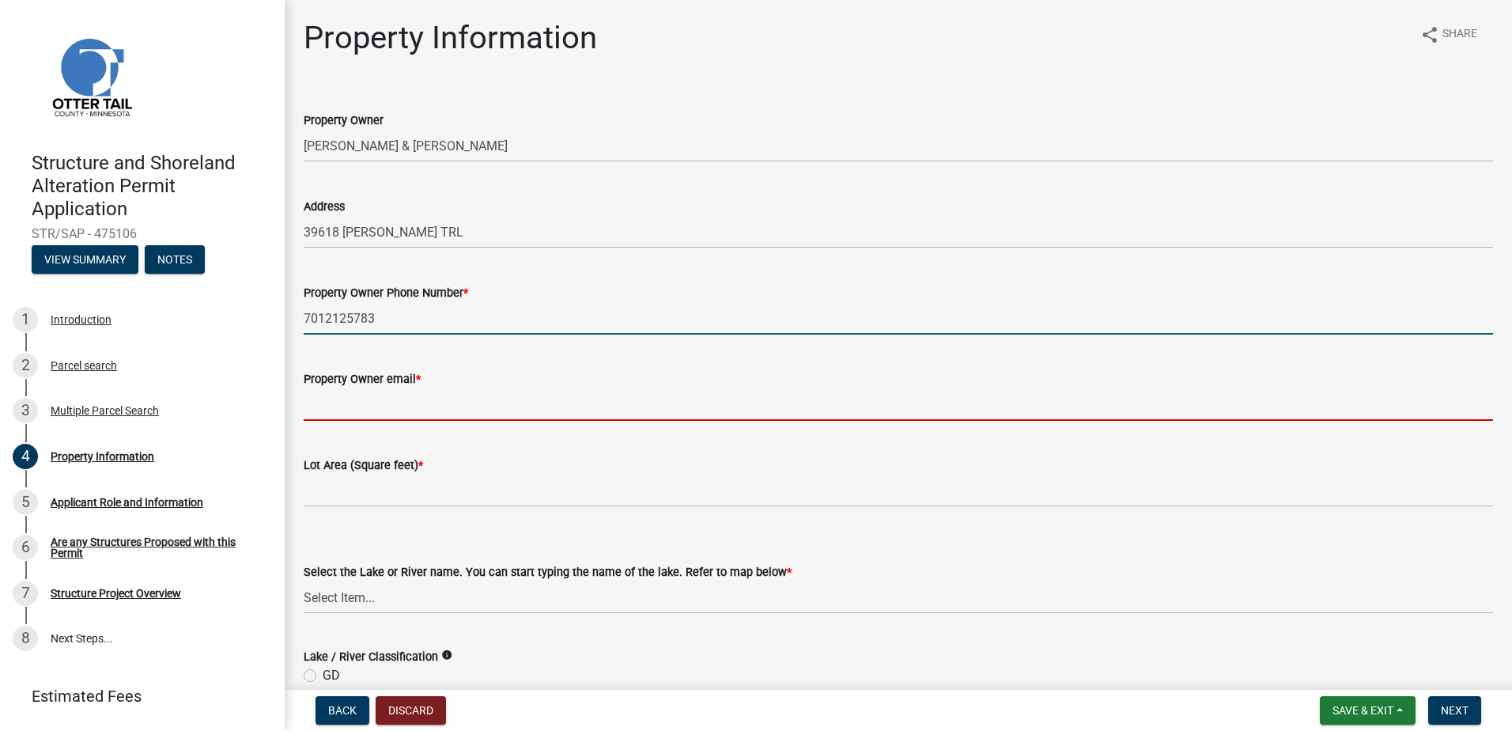
click at [401, 410] on input "Property Owner email *" at bounding box center [898, 404] width 1189 height 32
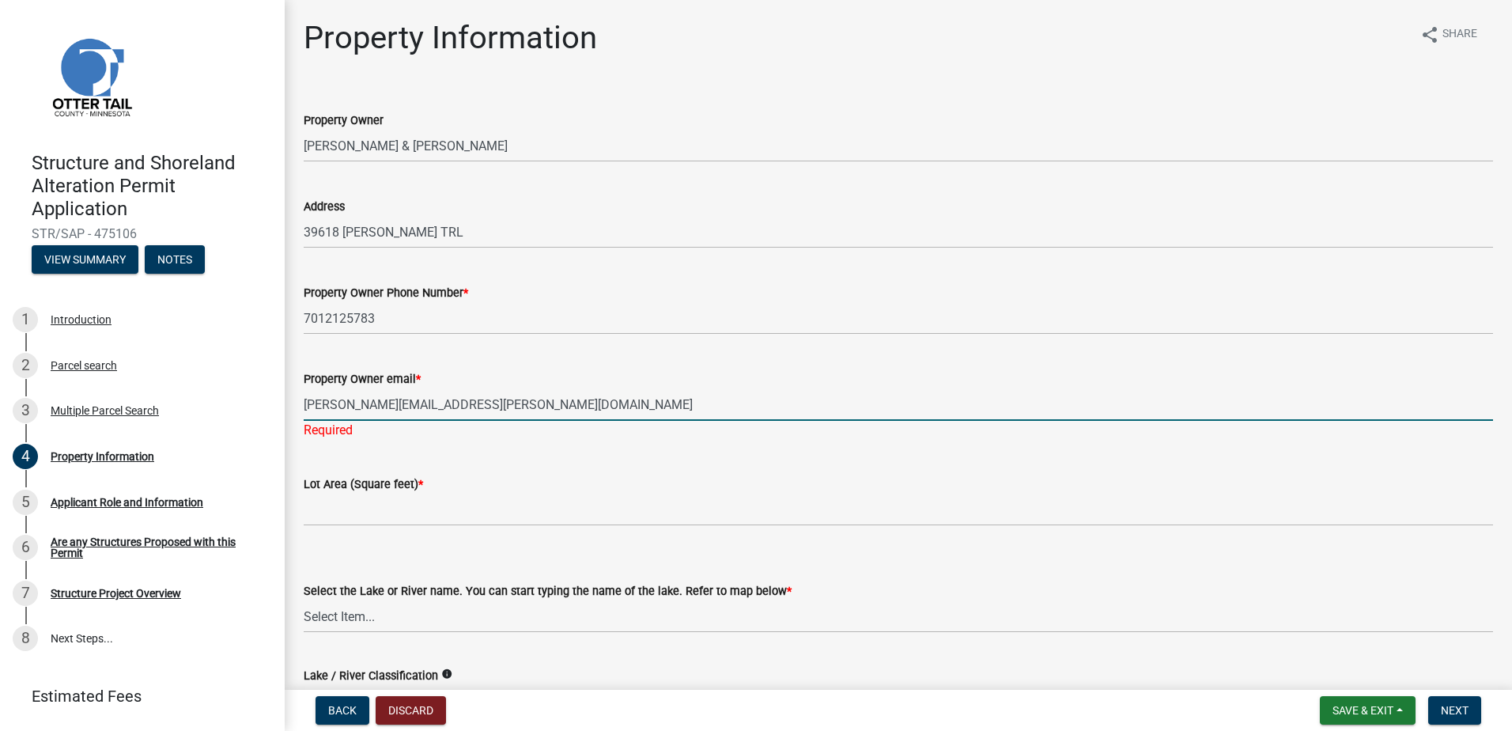
type input "[PERSON_NAME][EMAIL_ADDRESS][PERSON_NAME][DOMAIN_NAME]"
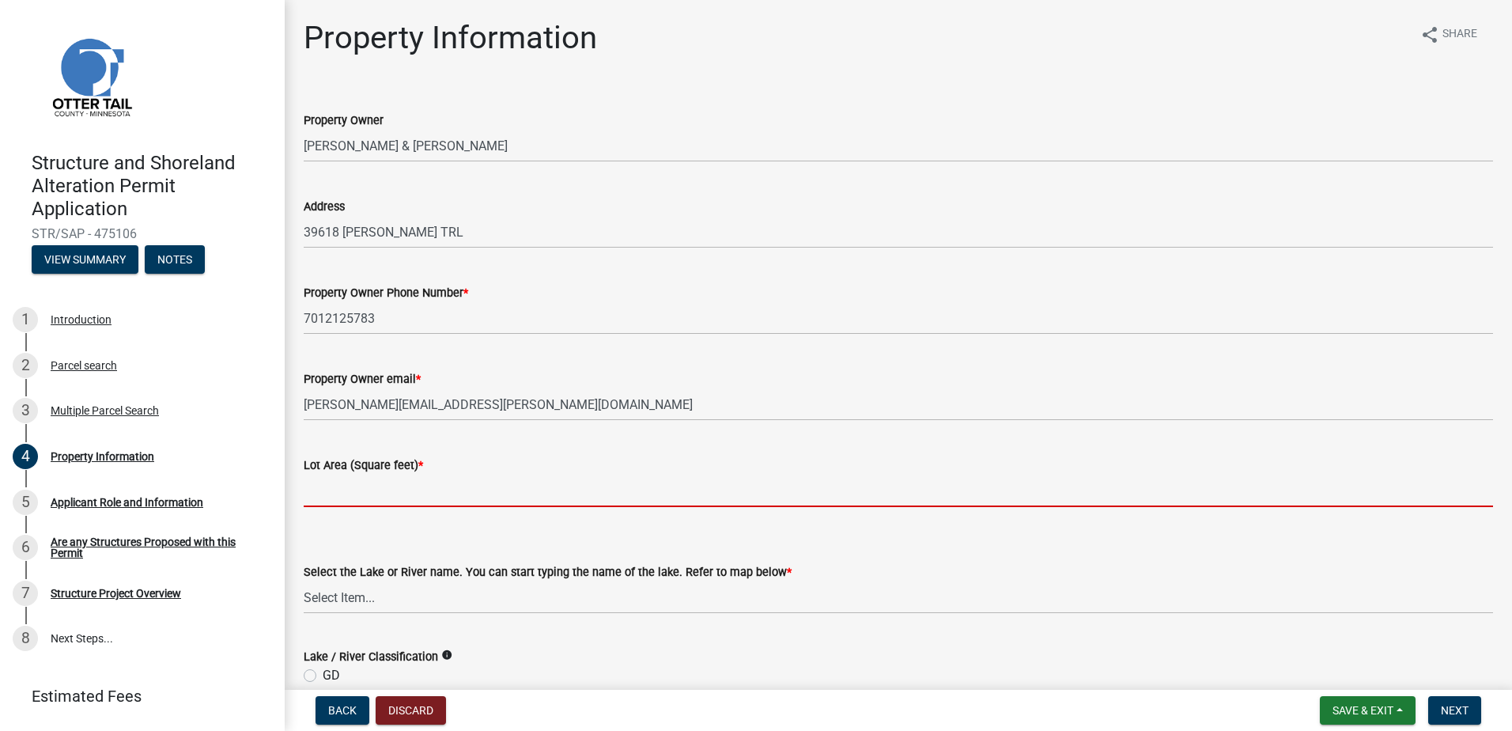
click at [354, 509] on wm-data-entity-input "Lot Area (Square feet) *" at bounding box center [898, 477] width 1189 height 88
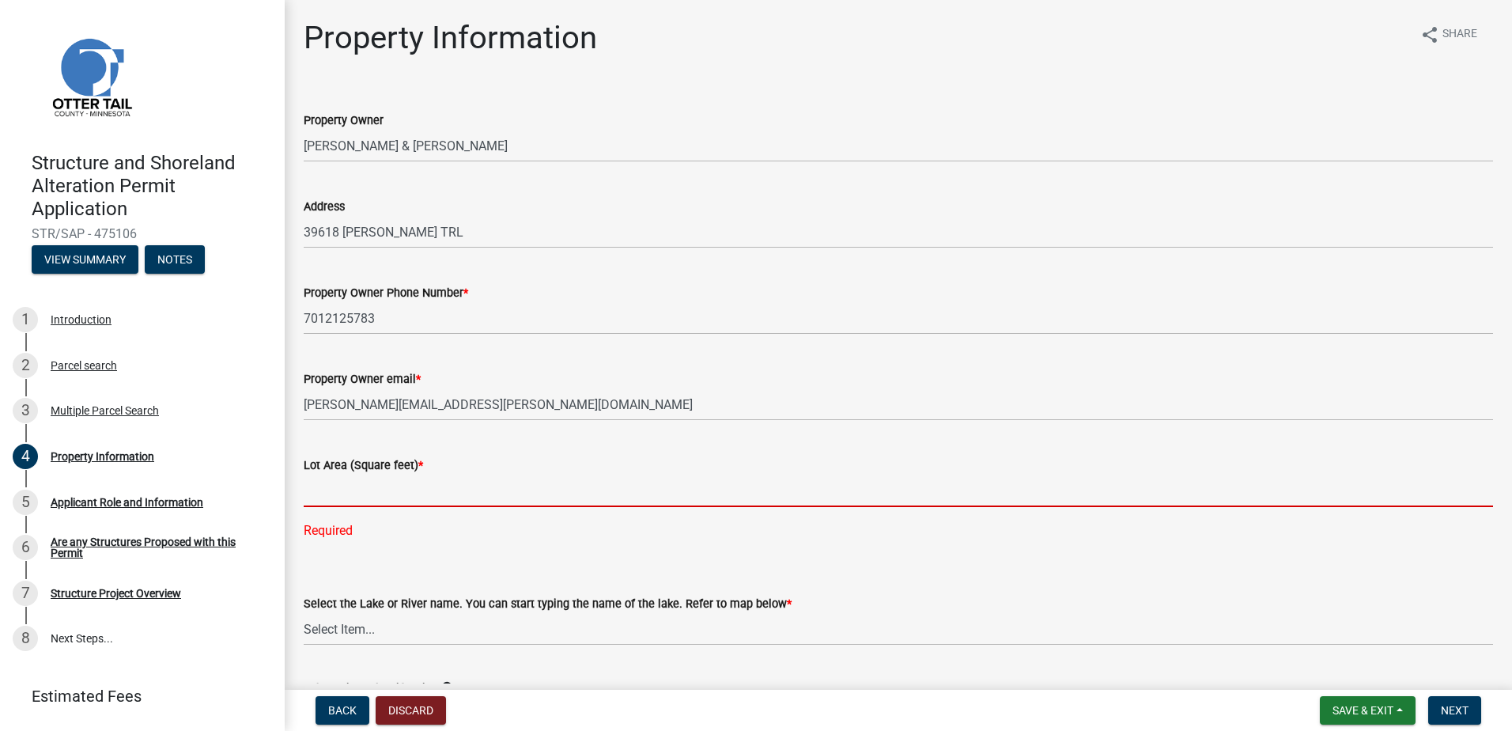
click at [440, 500] on input "text" at bounding box center [898, 490] width 1189 height 32
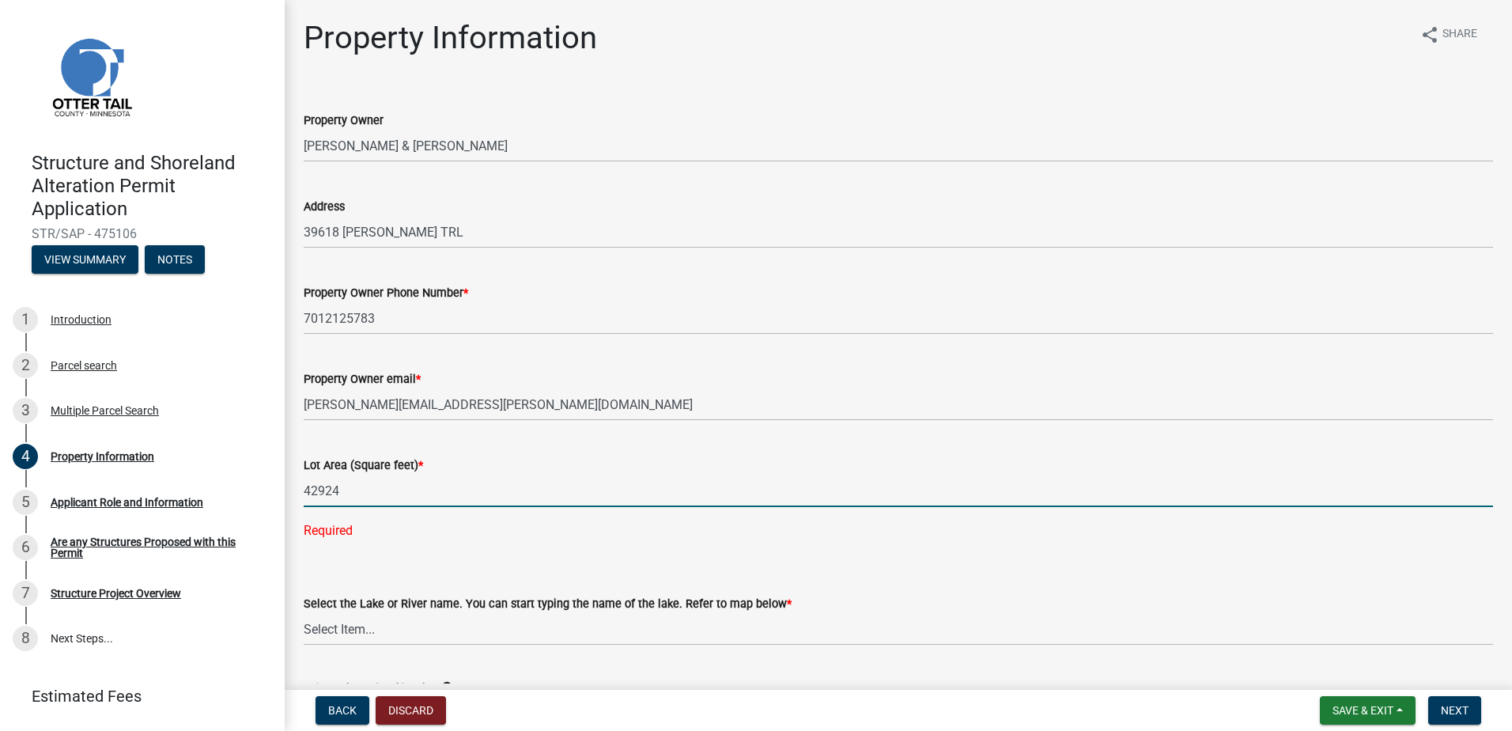
type input "42924"
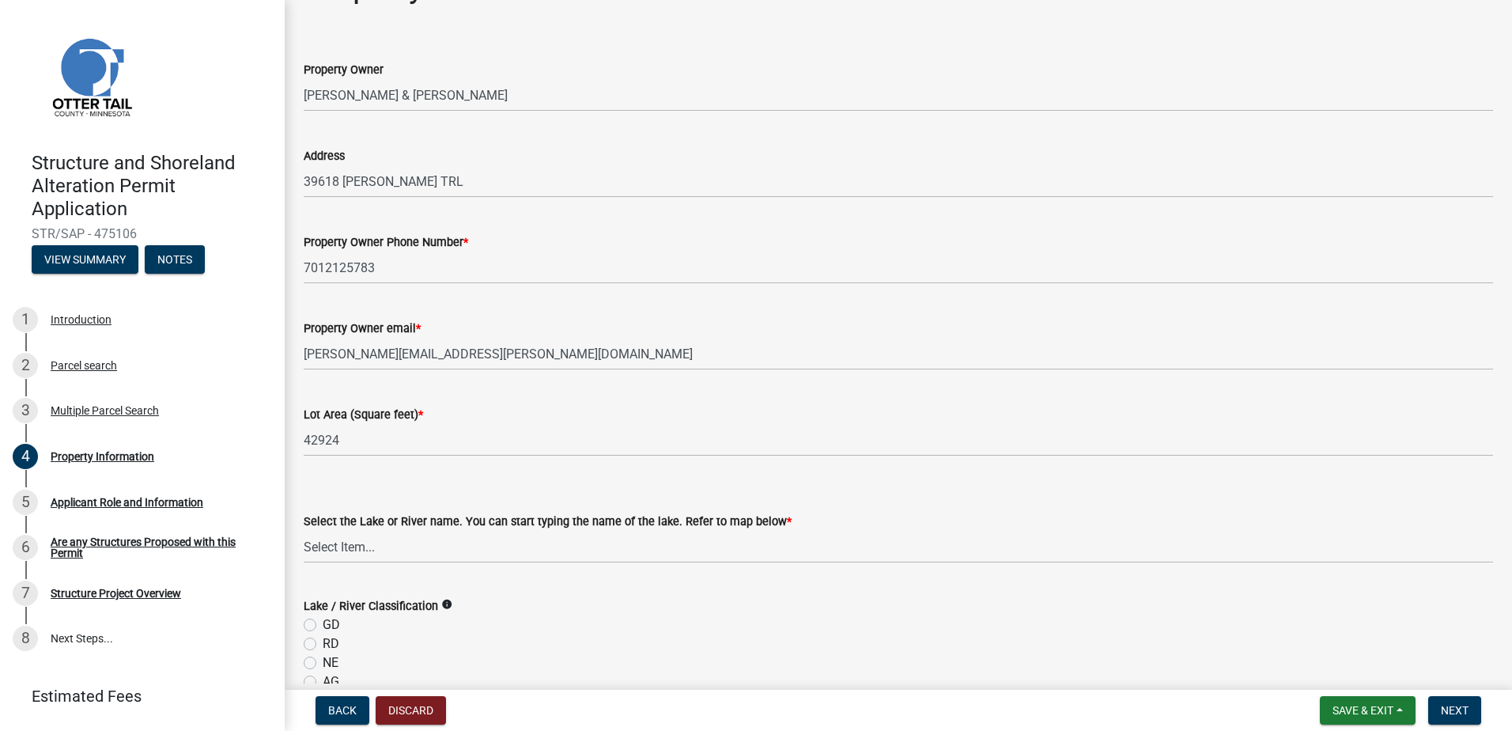
scroll to position [79, 0]
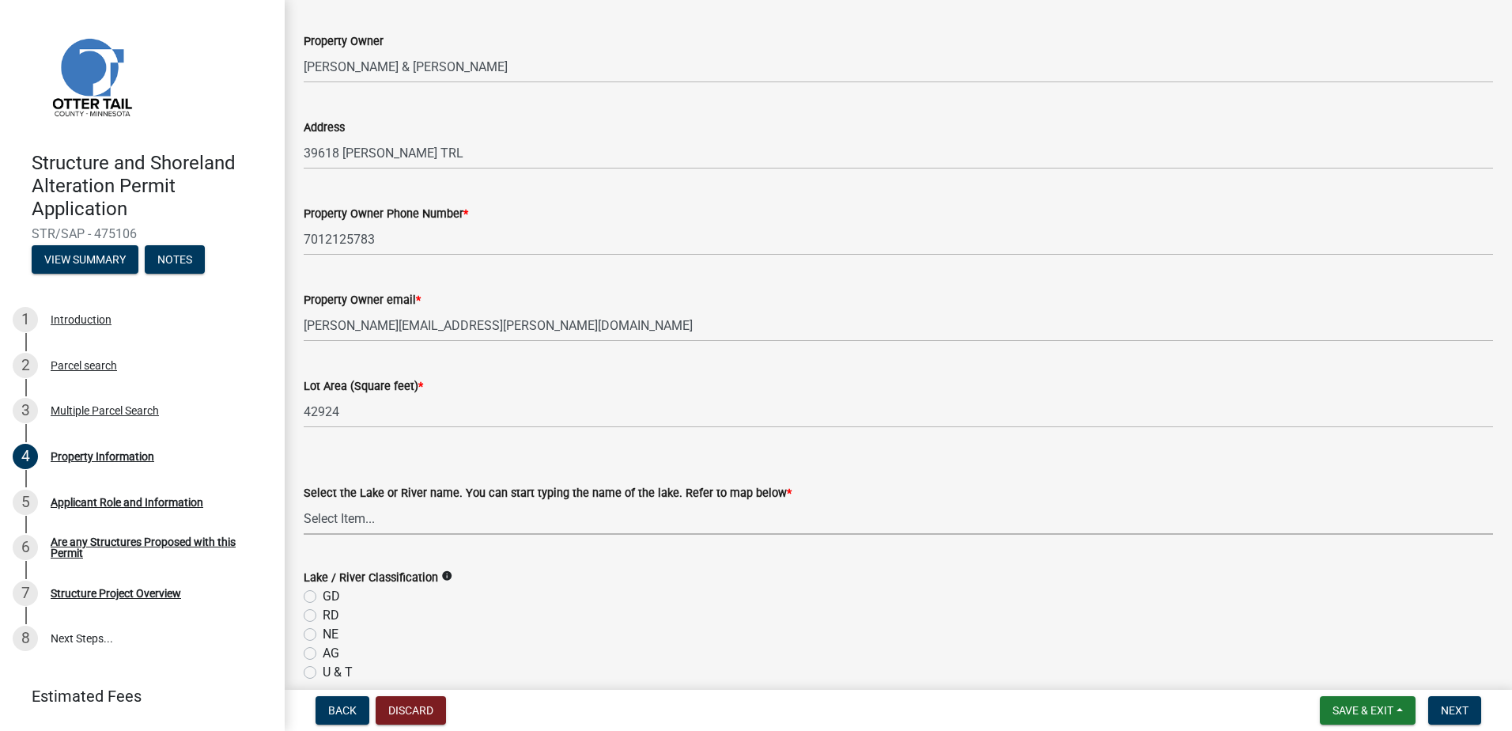
click at [377, 515] on select "Select Item... None [PERSON_NAME] 56-031 [PERSON_NAME] 56-118 [PERSON_NAME] 56-…" at bounding box center [898, 518] width 1189 height 32
click at [304, 502] on select "Select Item... None [PERSON_NAME] 56-031 [PERSON_NAME] 56-118 [PERSON_NAME] 56-…" at bounding box center [898, 518] width 1189 height 32
select select "f9d90a2a-c4f5-488f-96c4-739e752238e8"
click at [413, 552] on form "Lake / River Classification info GD RD NE AG U & T TRANS" at bounding box center [898, 625] width 1189 height 152
click at [323, 595] on label "GD" at bounding box center [331, 596] width 17 height 19
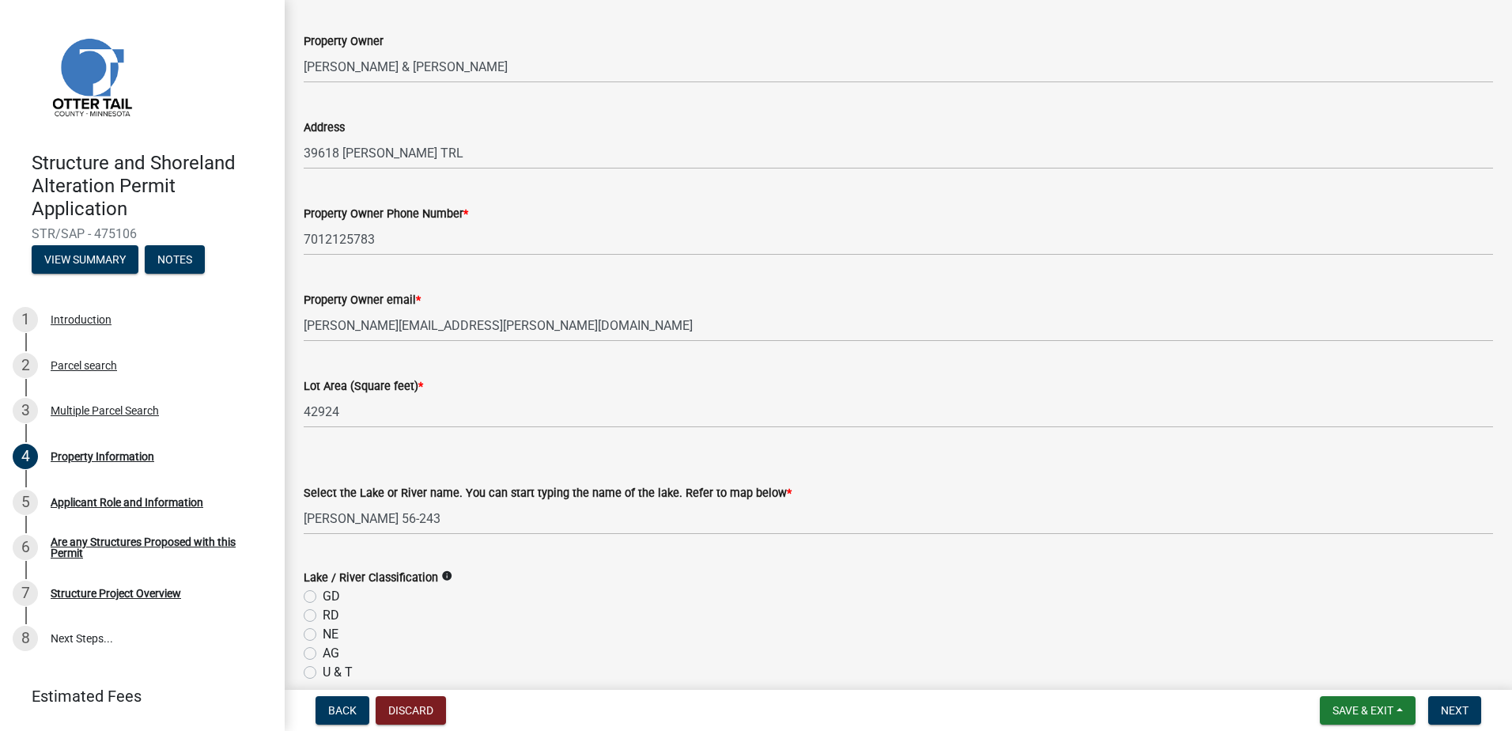
click at [323, 595] on input "GD" at bounding box center [328, 592] width 10 height 10
radio input "true"
click at [429, 601] on div "GD" at bounding box center [898, 596] width 1189 height 19
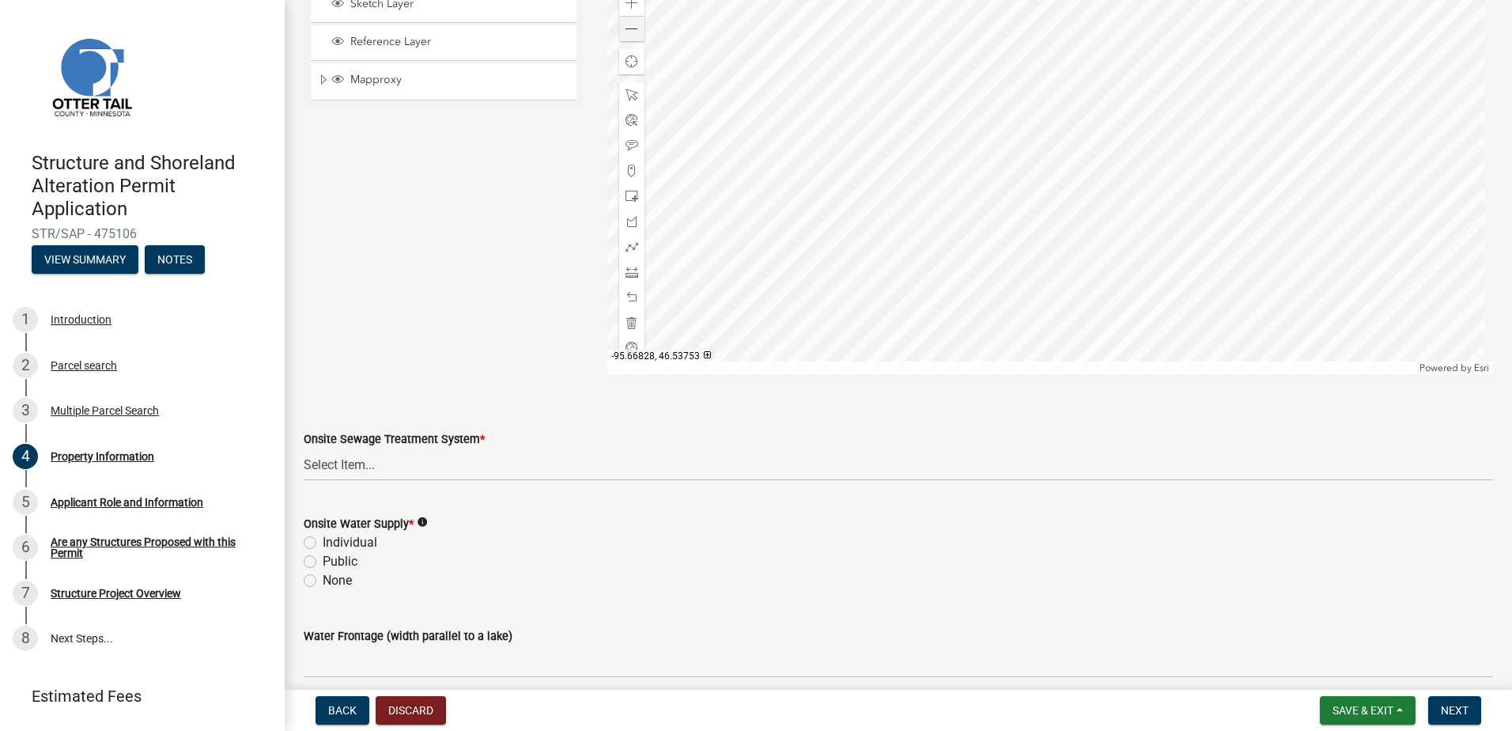
scroll to position [870, 0]
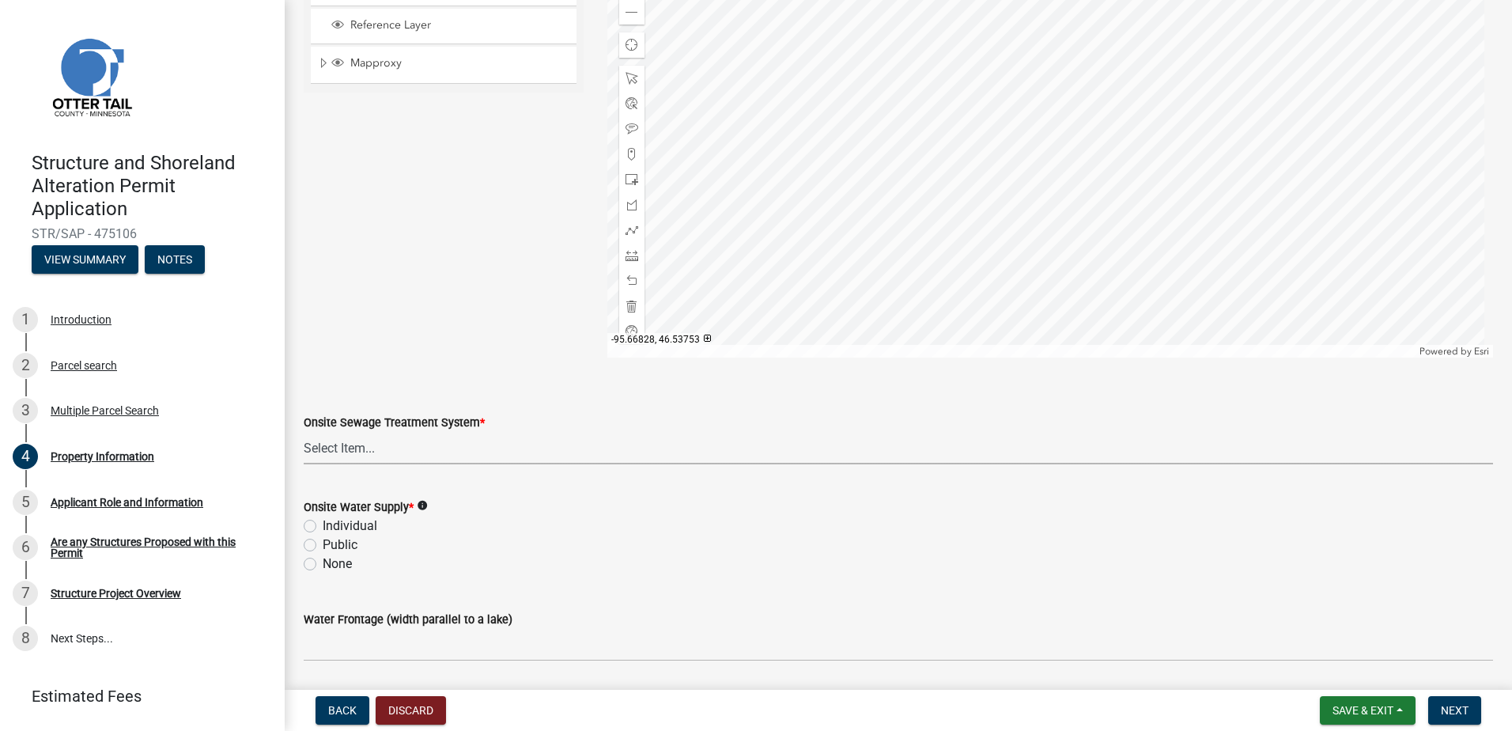
click at [355, 450] on select "Select Item... L&R Certificate of Compliance within 5yrs Compliance Inspection …" at bounding box center [898, 448] width 1189 height 32
click at [304, 432] on select "Select Item... L&R Certificate of Compliance within 5yrs Compliance Inspection …" at bounding box center [898, 448] width 1189 height 32
select select "91995f90-6606-463b-bec3-c5862f147548"
click at [390, 559] on div "None" at bounding box center [898, 563] width 1189 height 19
click at [303, 521] on div "Onsite Water Supply * info Individual Public None" at bounding box center [898, 525] width 1213 height 95
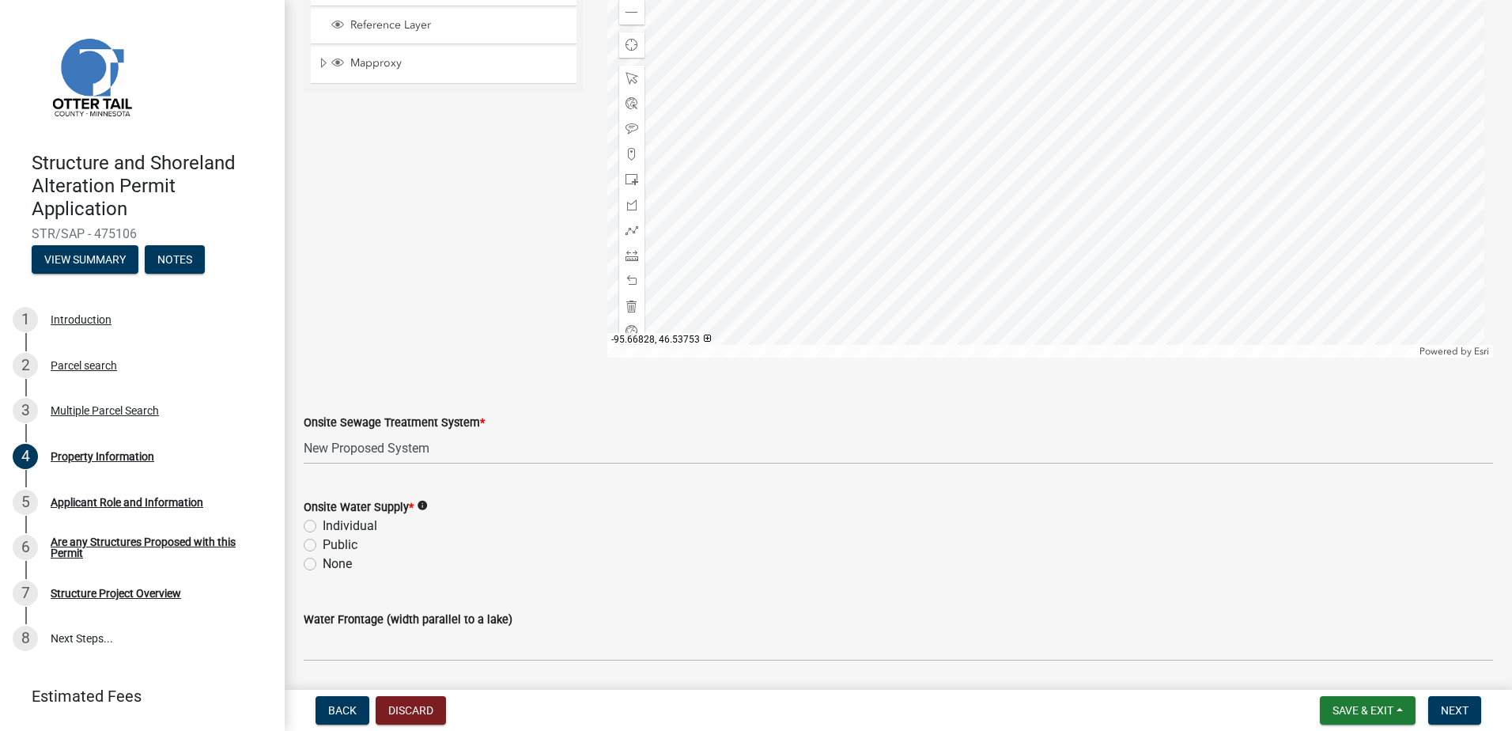
click at [323, 527] on label "Individual" at bounding box center [350, 525] width 55 height 19
click at [323, 527] on input "Individual" at bounding box center [328, 521] width 10 height 10
radio input "true"
click at [423, 528] on div "Individual" at bounding box center [898, 525] width 1189 height 19
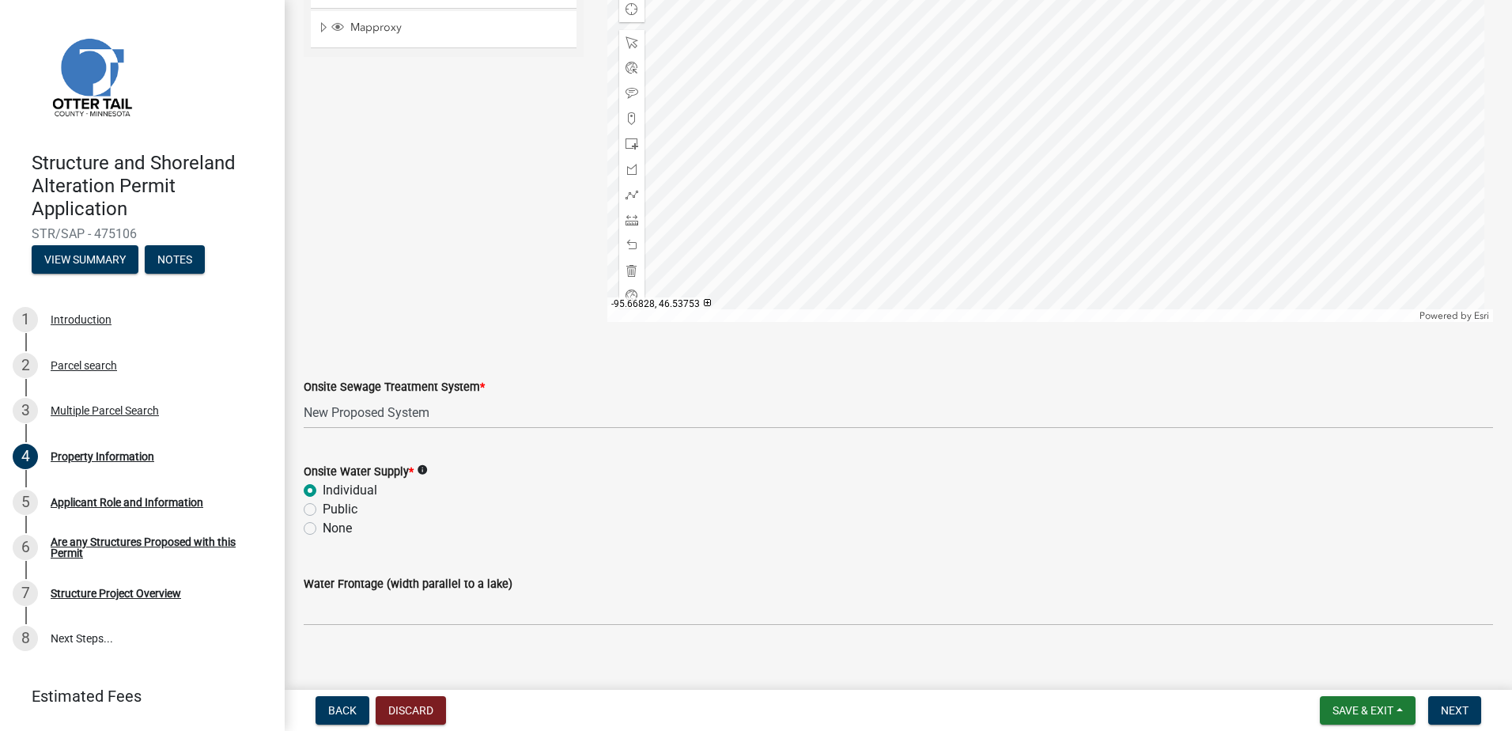
scroll to position [922, 0]
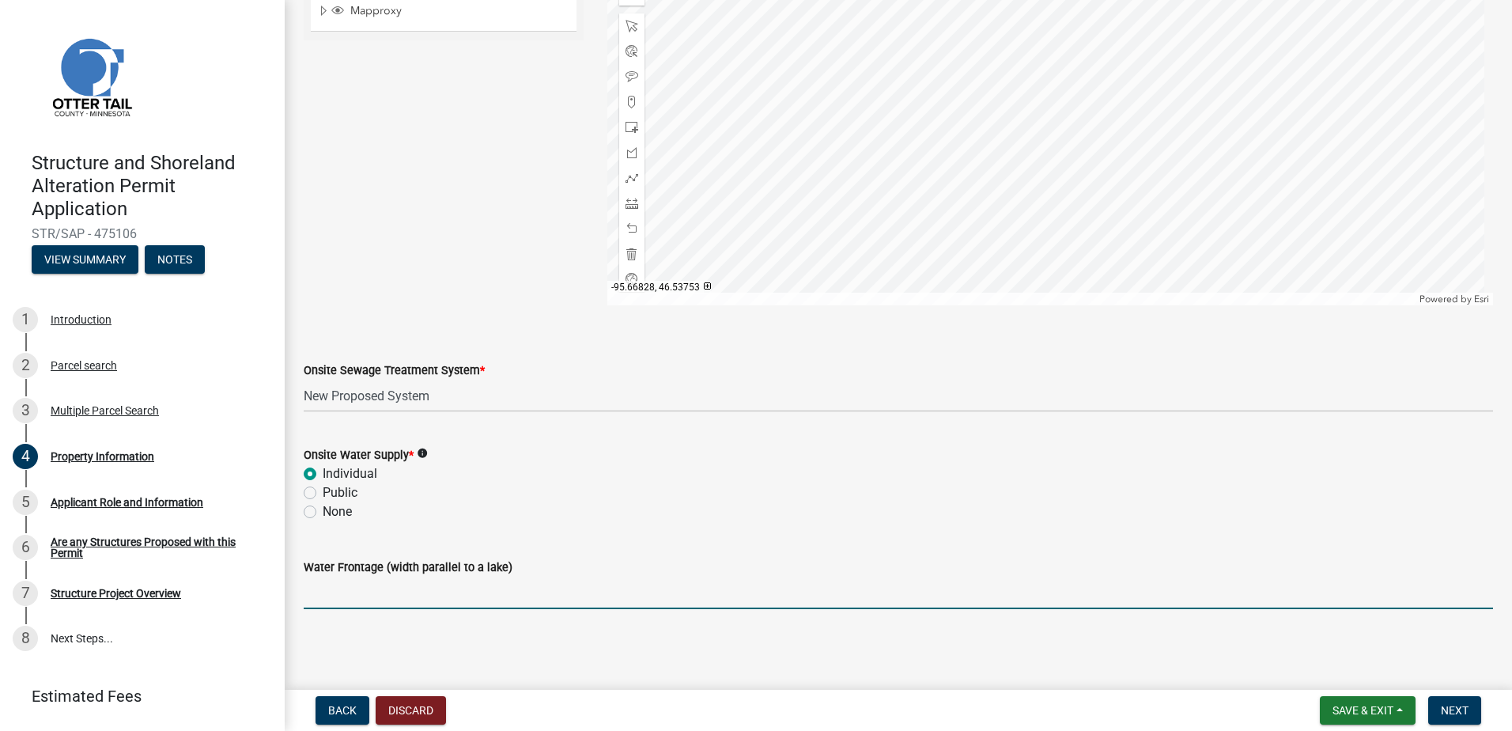
click at [421, 596] on input "Water Frontage (width parallel to a lake)" at bounding box center [898, 592] width 1189 height 32
type input "200"
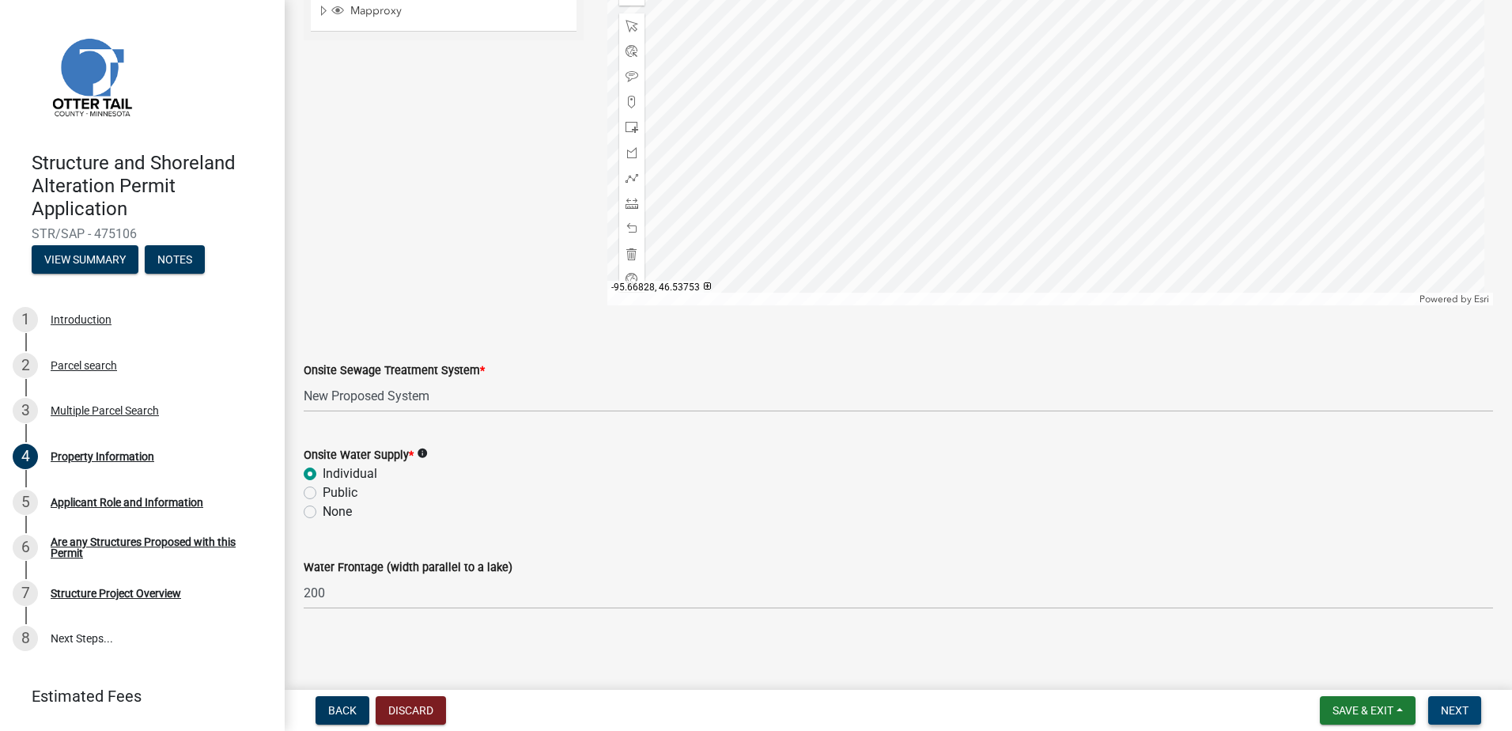
click at [1452, 708] on span "Next" at bounding box center [1455, 710] width 28 height 13
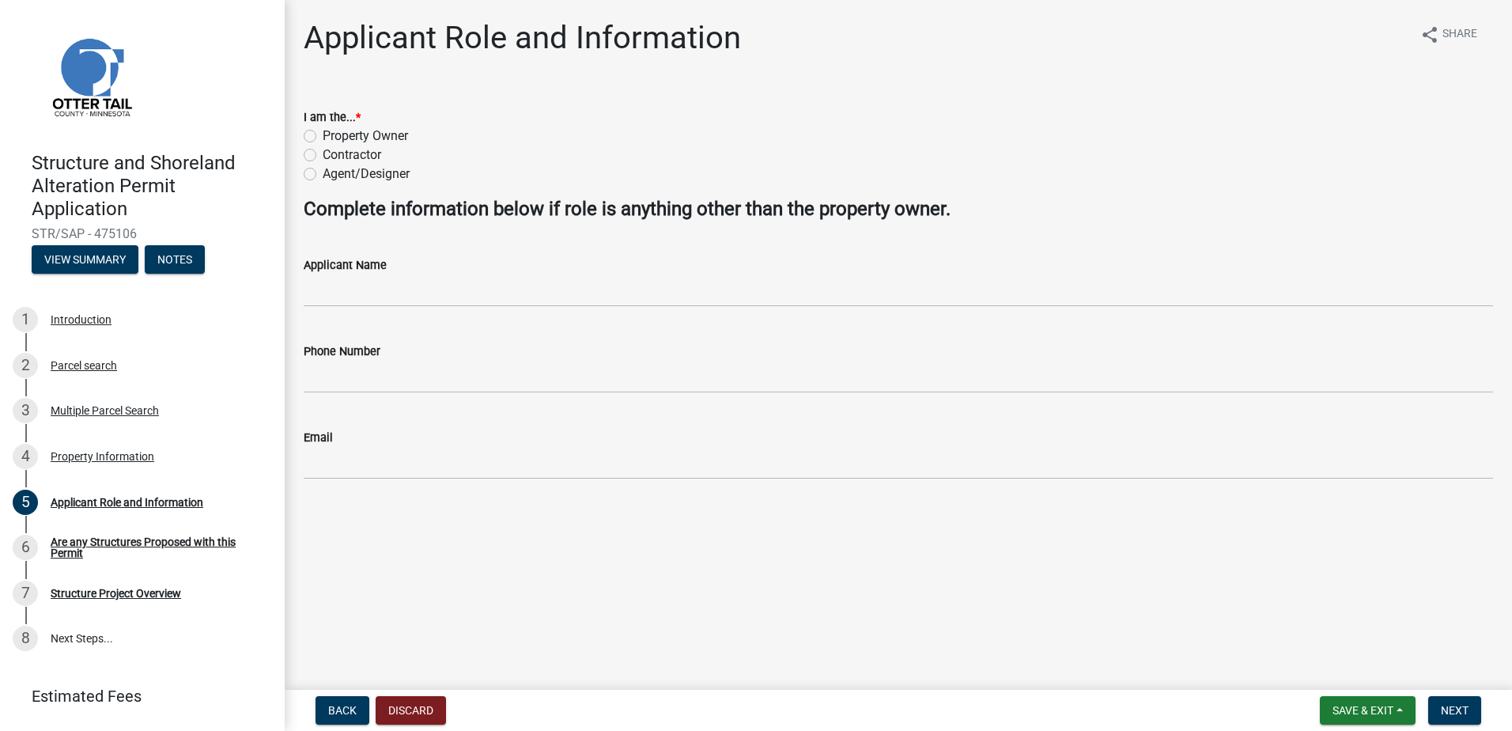
click at [316, 153] on div "Contractor" at bounding box center [898, 154] width 1189 height 19
click at [323, 154] on label "Contractor" at bounding box center [352, 154] width 59 height 19
click at [323, 154] on input "Contractor" at bounding box center [328, 150] width 10 height 10
radio input "true"
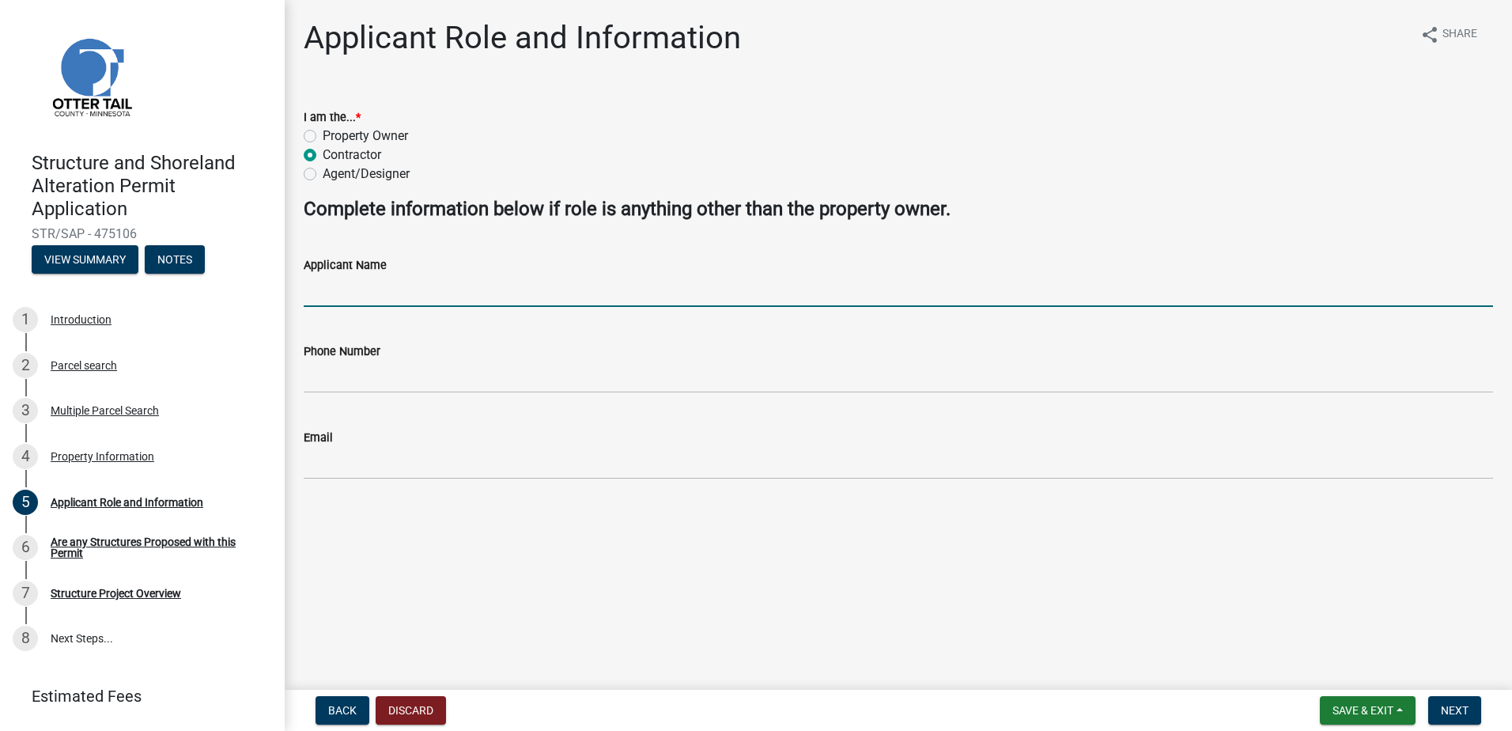
click at [359, 282] on input "Applicant Name" at bounding box center [898, 290] width 1189 height 32
type input "[PERSON_NAME]"
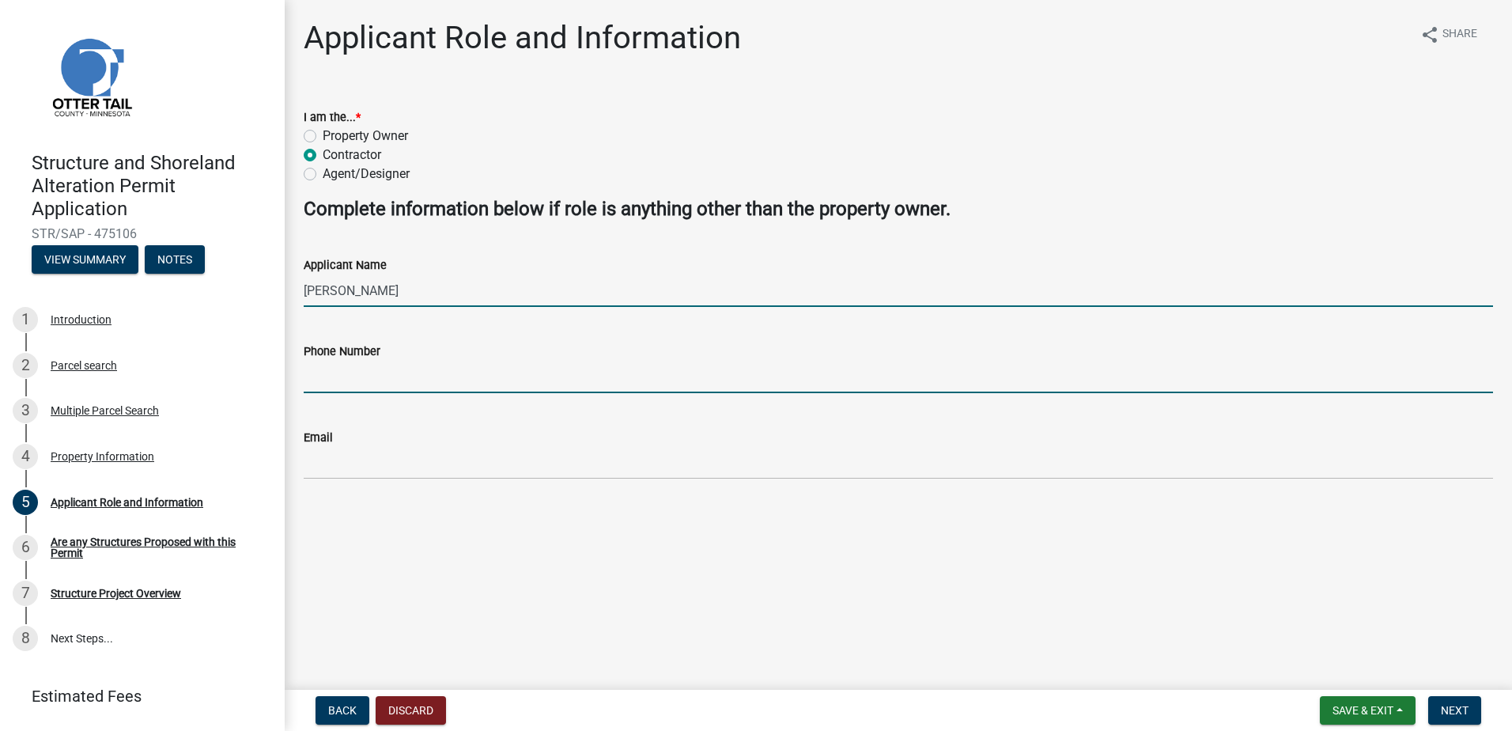
click at [385, 377] on input "Phone Number" at bounding box center [898, 377] width 1189 height 32
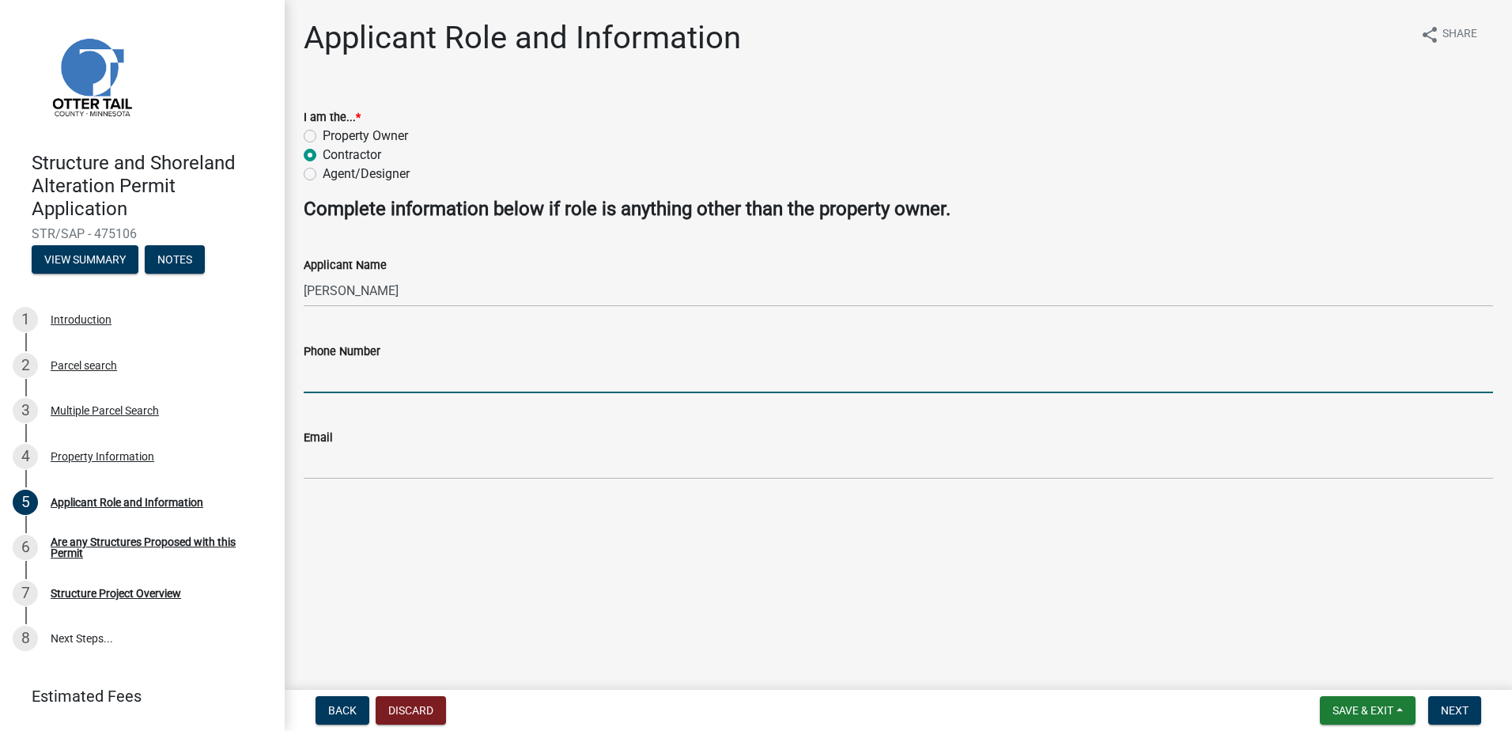
type input "2183716272"
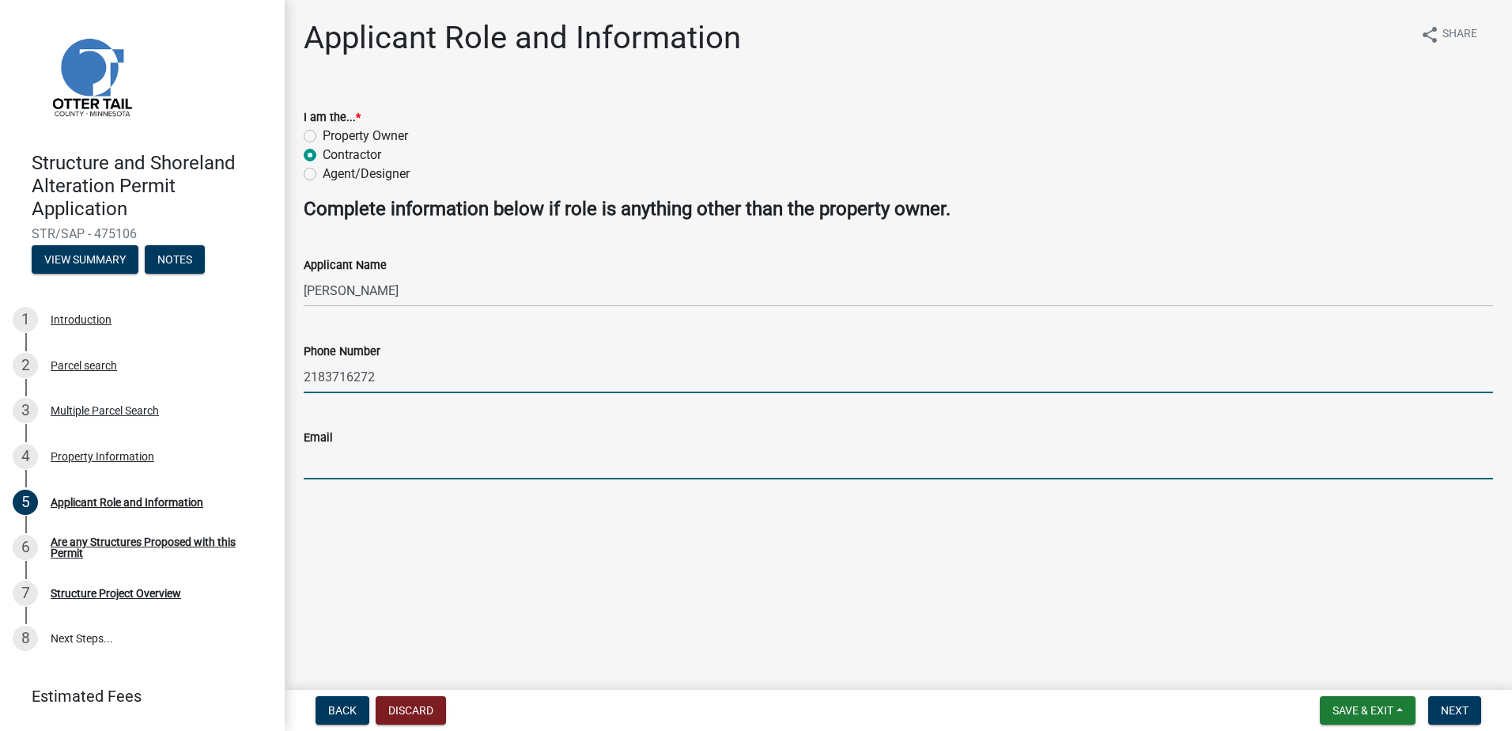
type input "[EMAIL_ADDRESS][DOMAIN_NAME]"
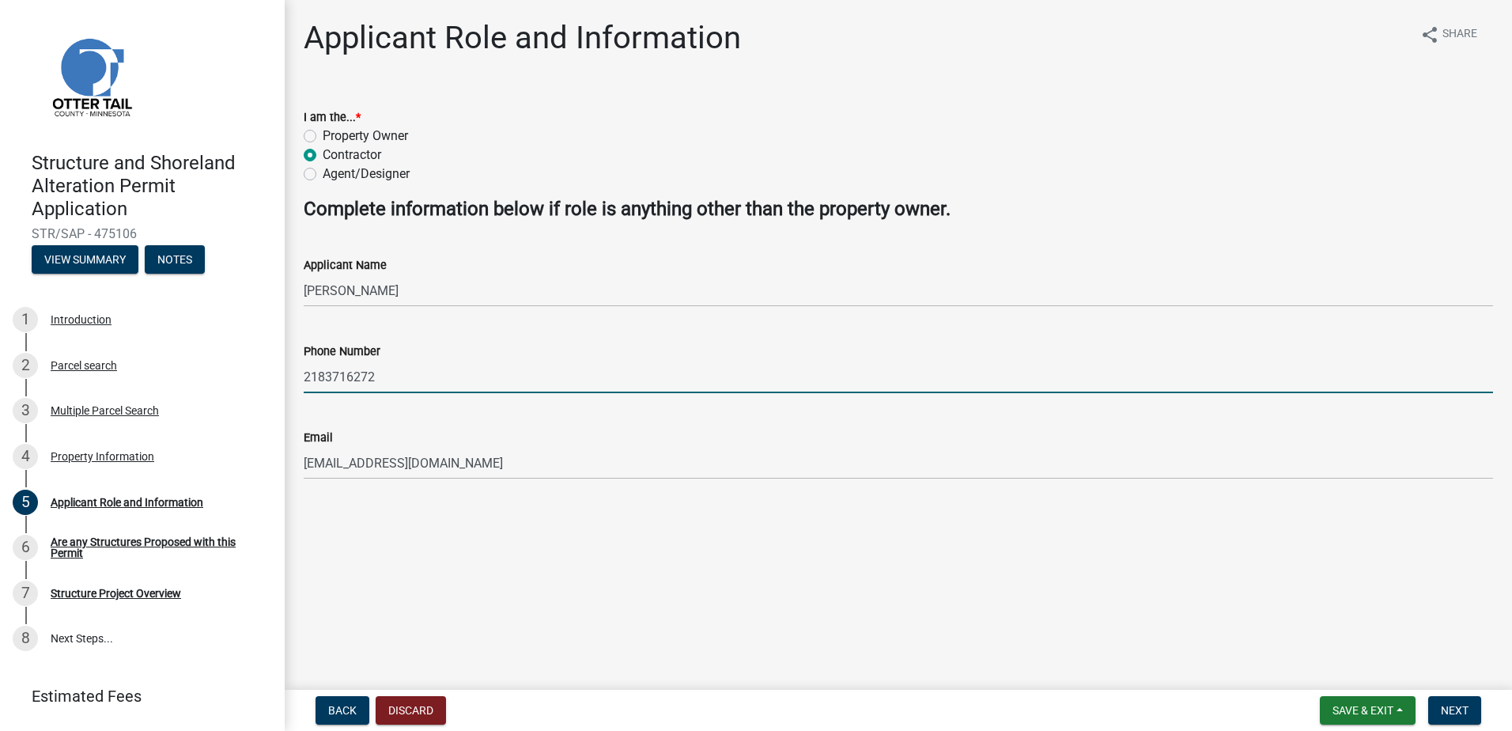
click at [768, 550] on main "Applicant Role and Information share Share I am the... * Property Owner Contrac…" at bounding box center [898, 341] width 1227 height 683
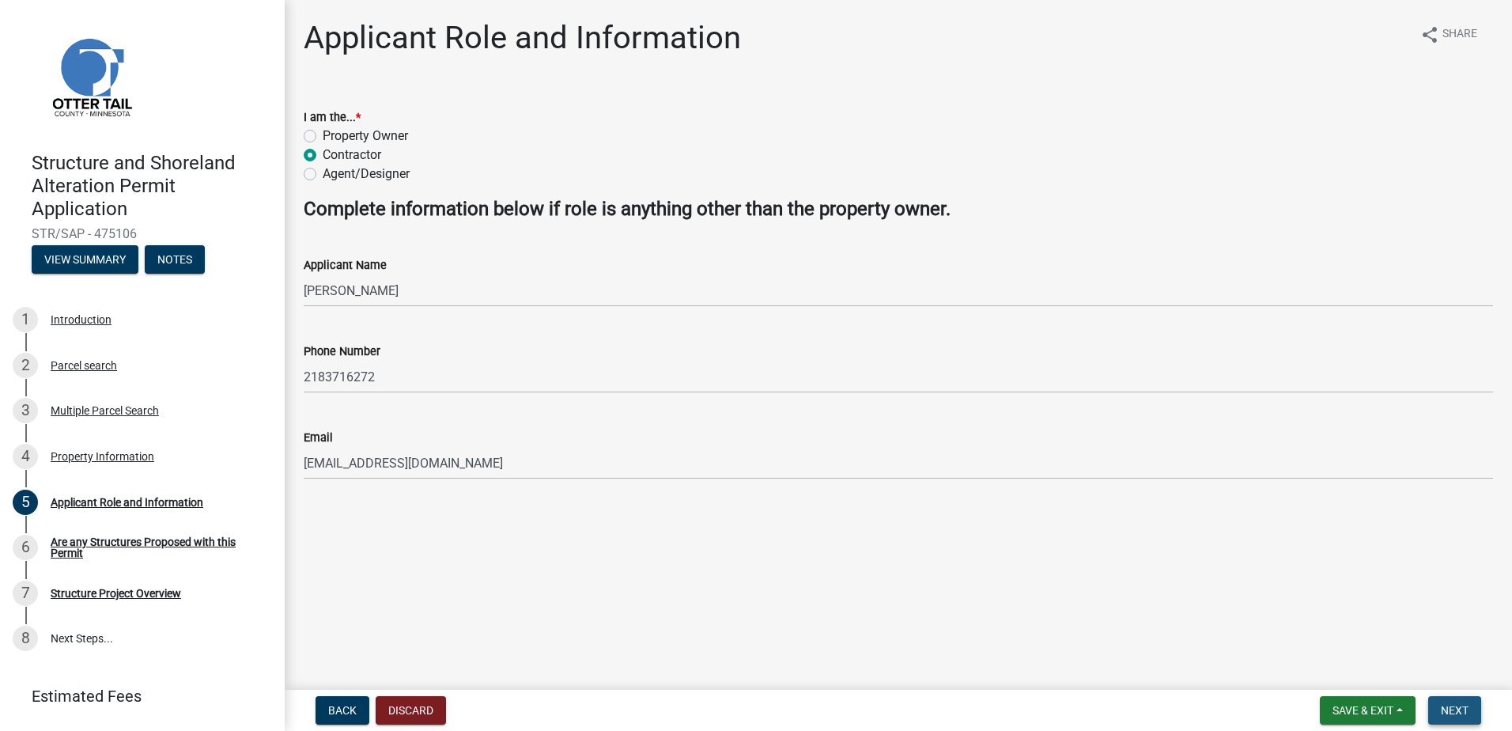
click at [1453, 706] on span "Next" at bounding box center [1455, 710] width 28 height 13
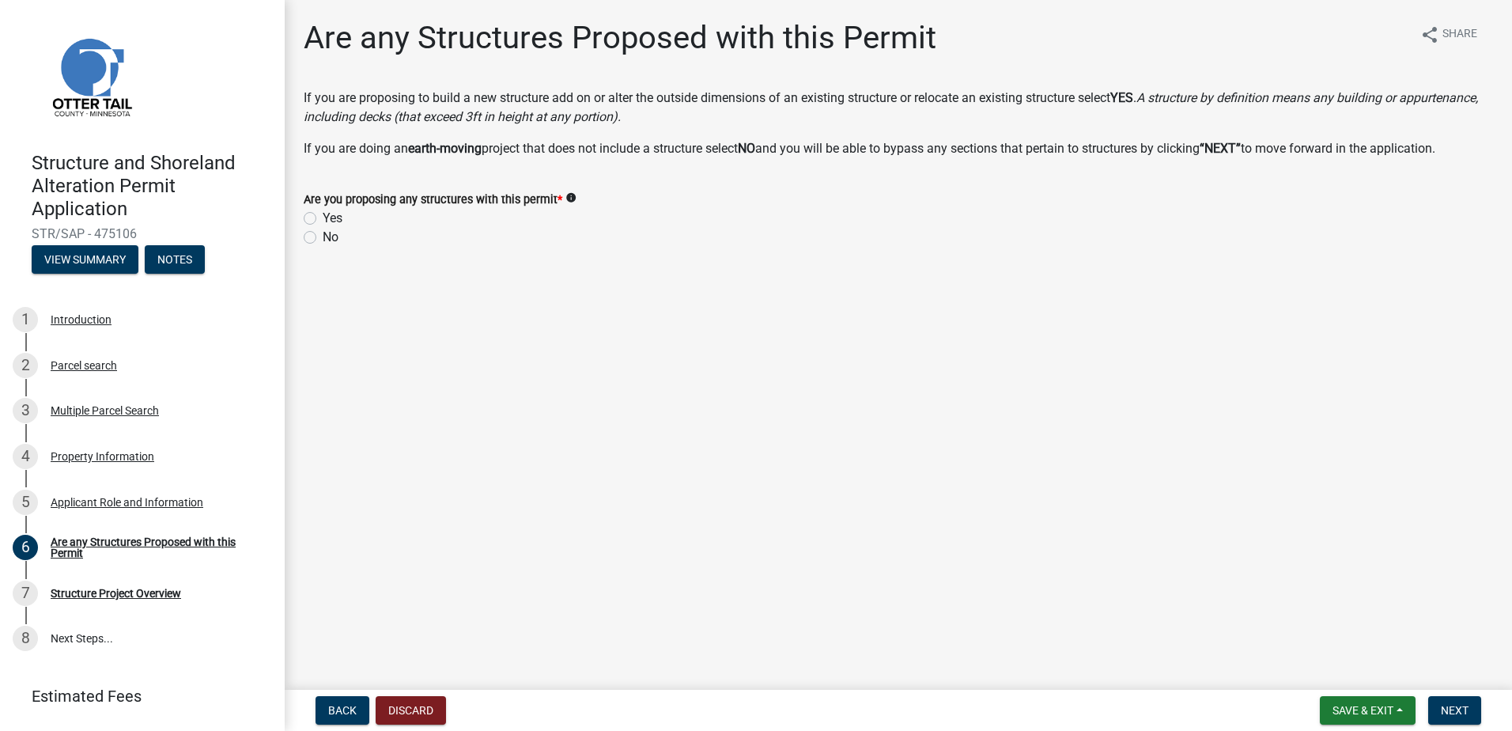
click at [323, 215] on label "Yes" at bounding box center [333, 218] width 20 height 19
click at [323, 215] on input "Yes" at bounding box center [328, 214] width 10 height 10
radio input "true"
click at [1454, 704] on span "Next" at bounding box center [1455, 710] width 28 height 13
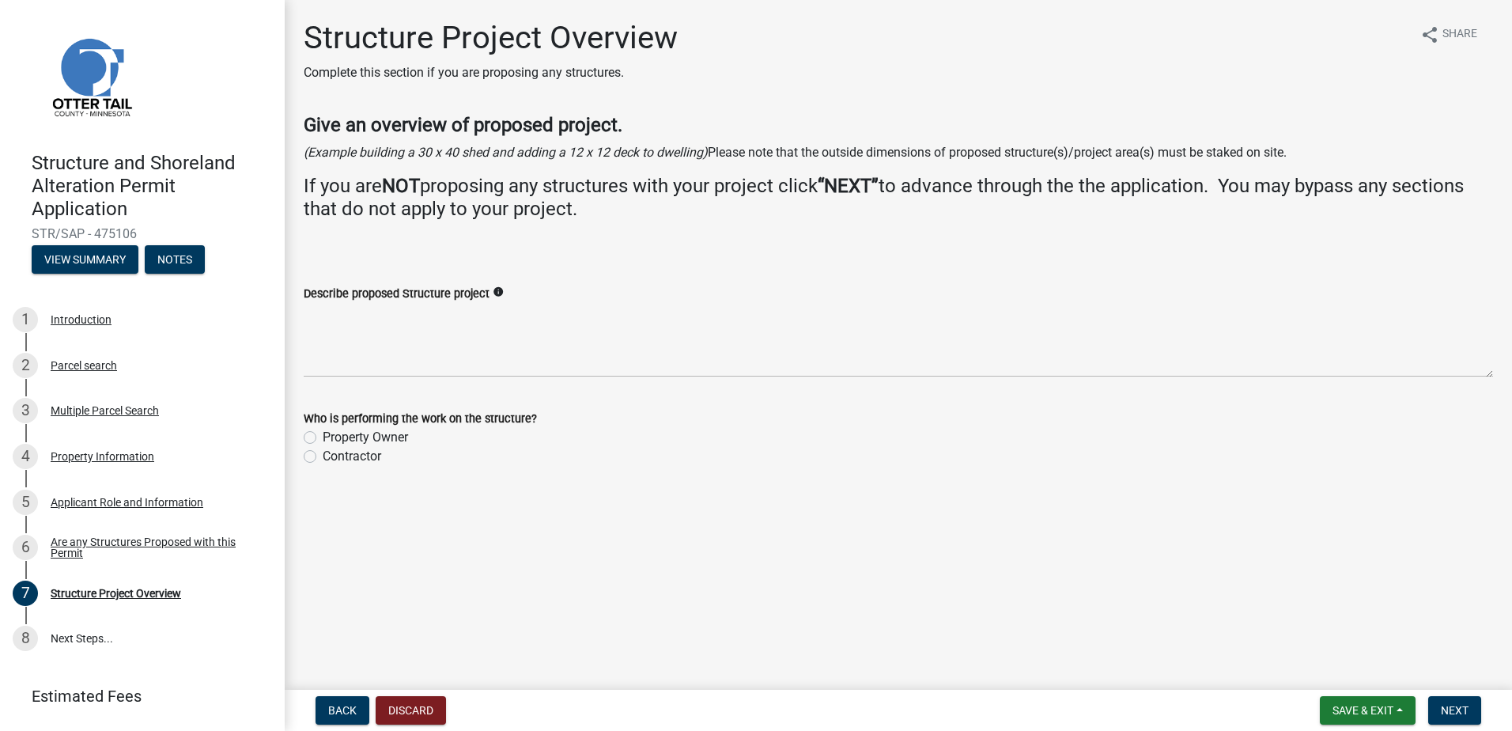
click at [323, 453] on label "Contractor" at bounding box center [352, 456] width 59 height 19
click at [323, 453] on input "Contractor" at bounding box center [328, 452] width 10 height 10
radio input "true"
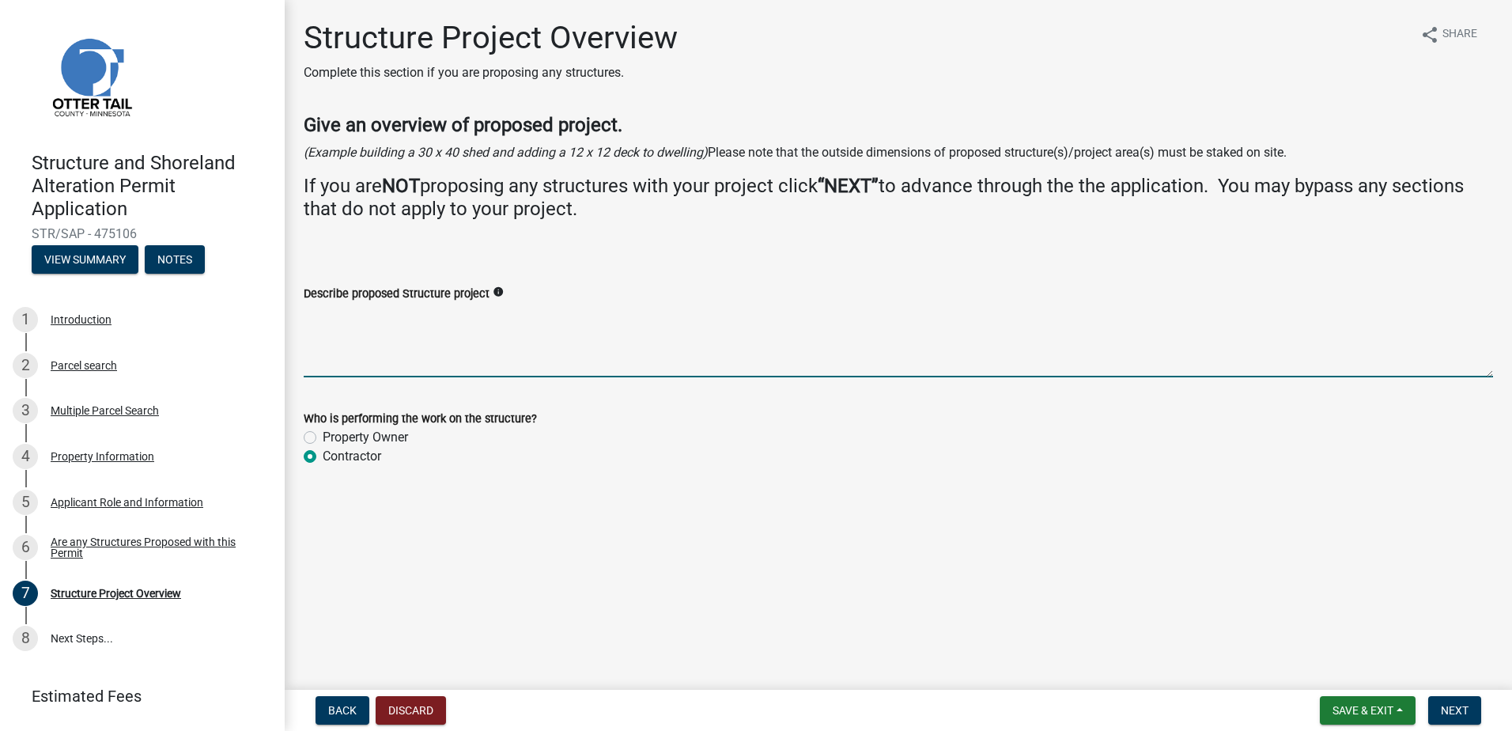
click at [344, 360] on textarea "Describe proposed Structure project" at bounding box center [898, 340] width 1189 height 74
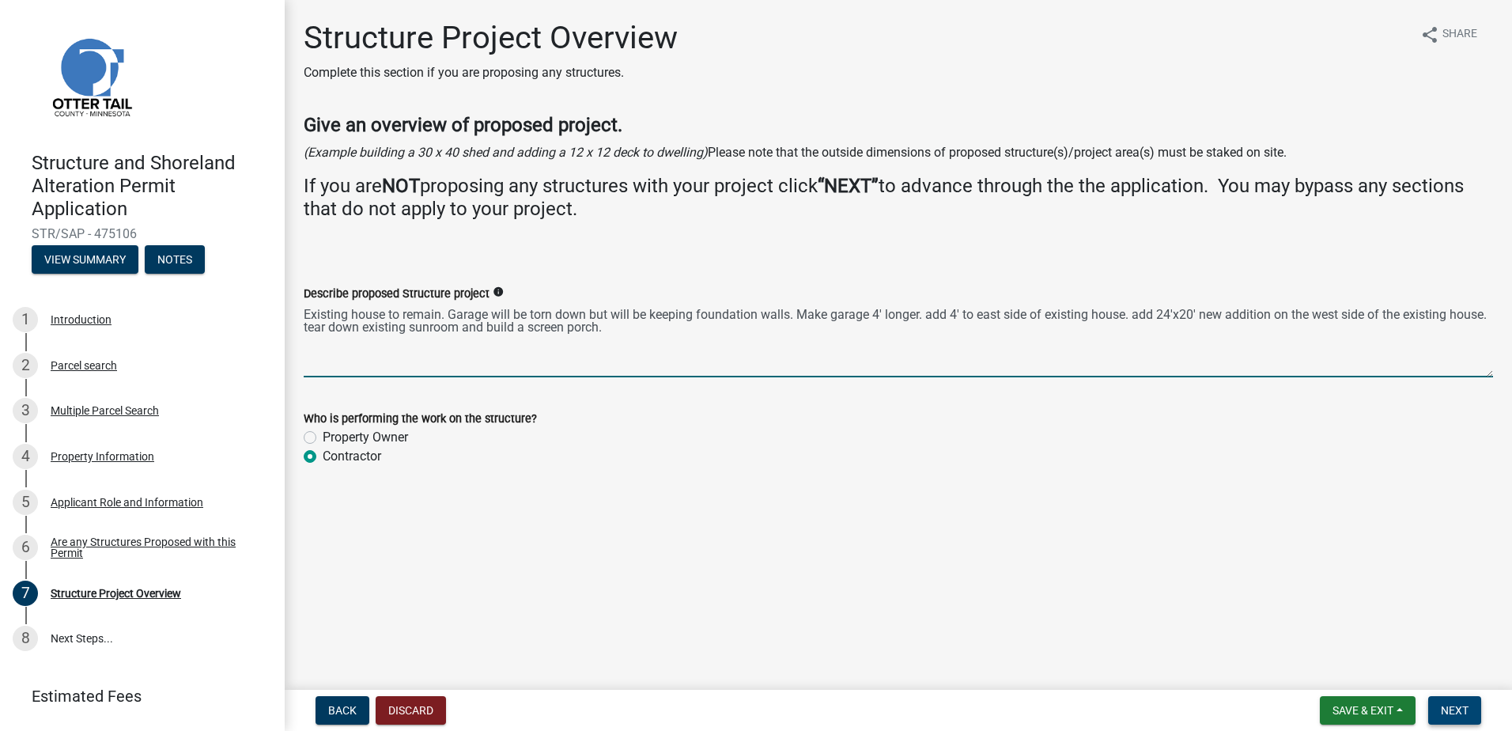
type textarea "Existing house to remain. Garage will be torn down but will be keeping foundati…"
click at [1447, 708] on span "Next" at bounding box center [1455, 710] width 28 height 13
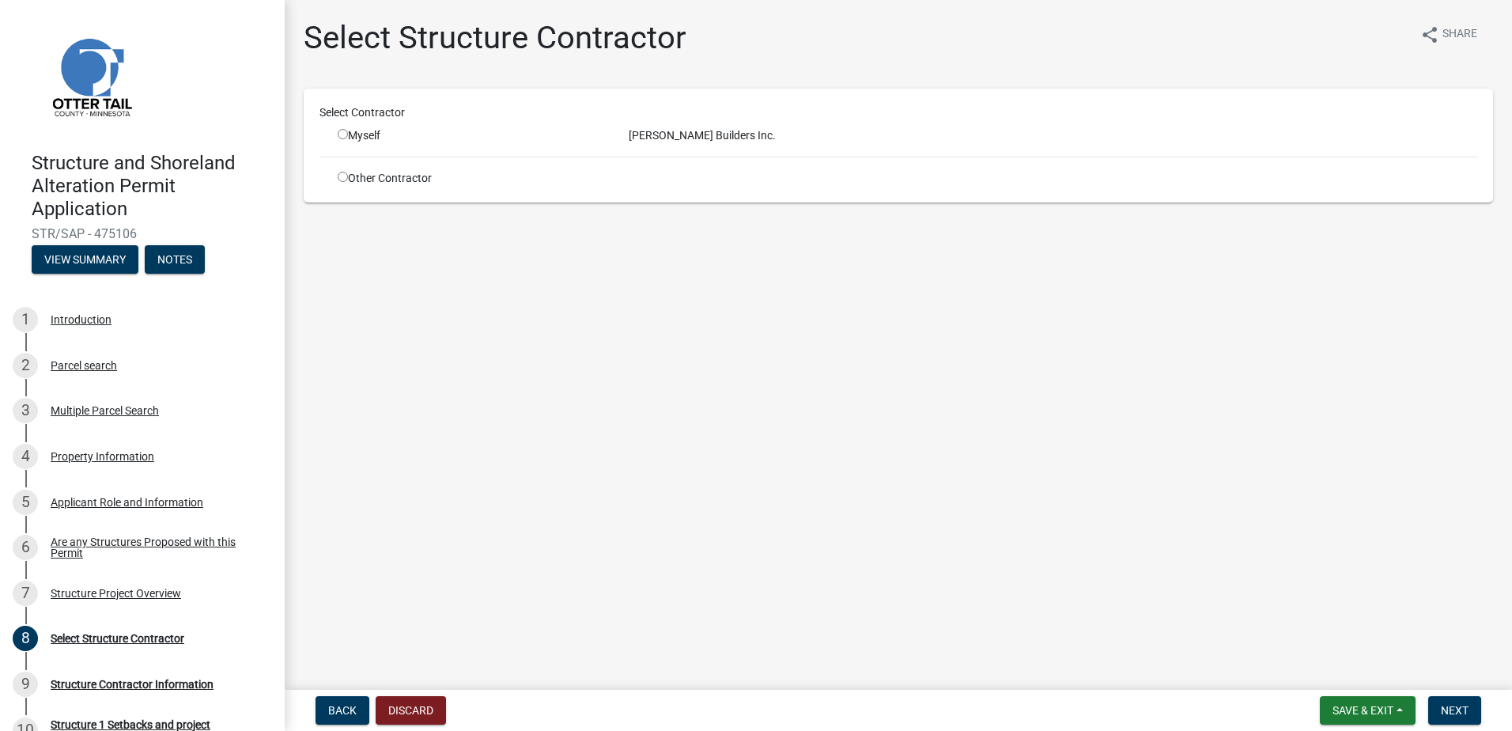
click at [343, 132] on input "radio" at bounding box center [343, 134] width 10 height 10
radio input "true"
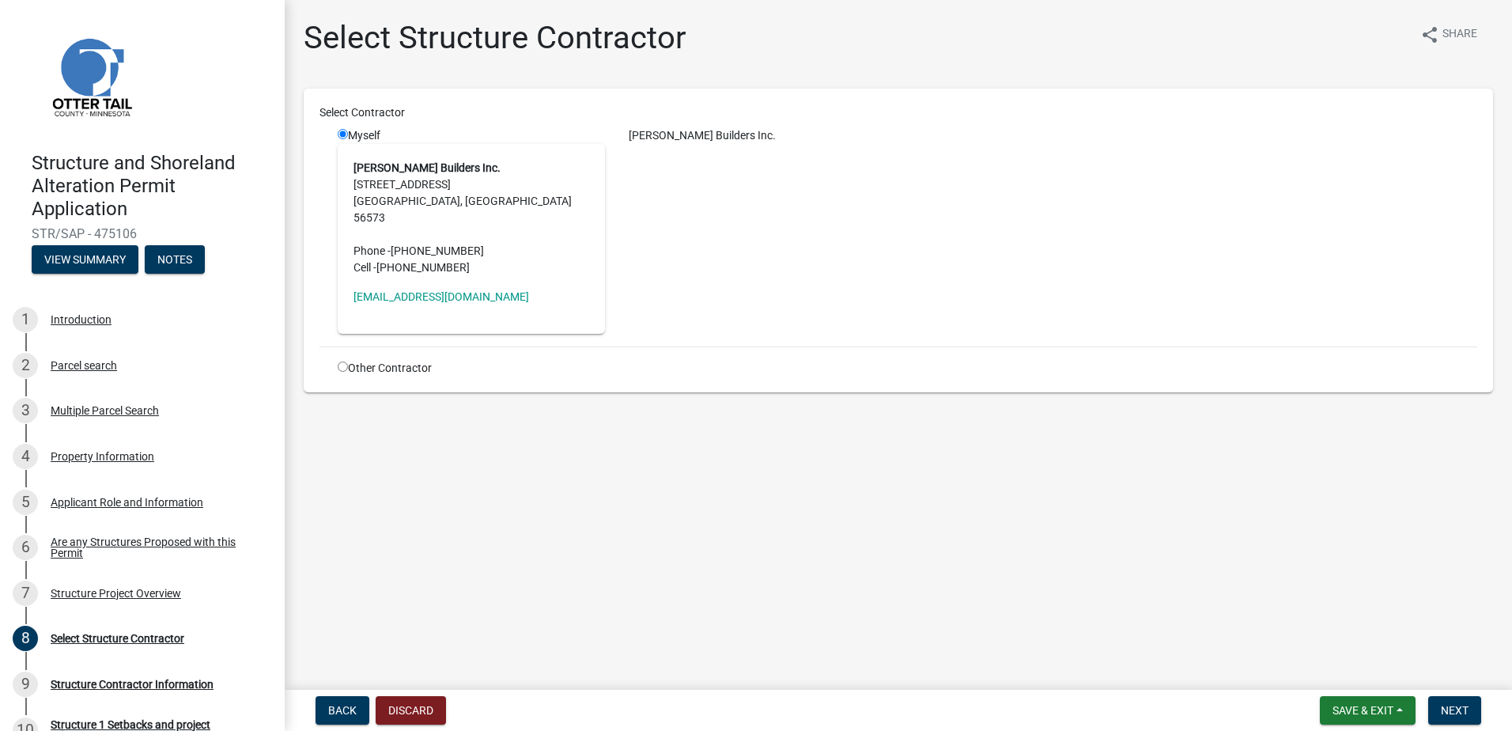
click at [578, 417] on main "Select Structure Contractor share Share Select Contractor Myself [PERSON_NAME] …" at bounding box center [898, 341] width 1227 height 683
click at [1456, 708] on span "Next" at bounding box center [1455, 710] width 28 height 13
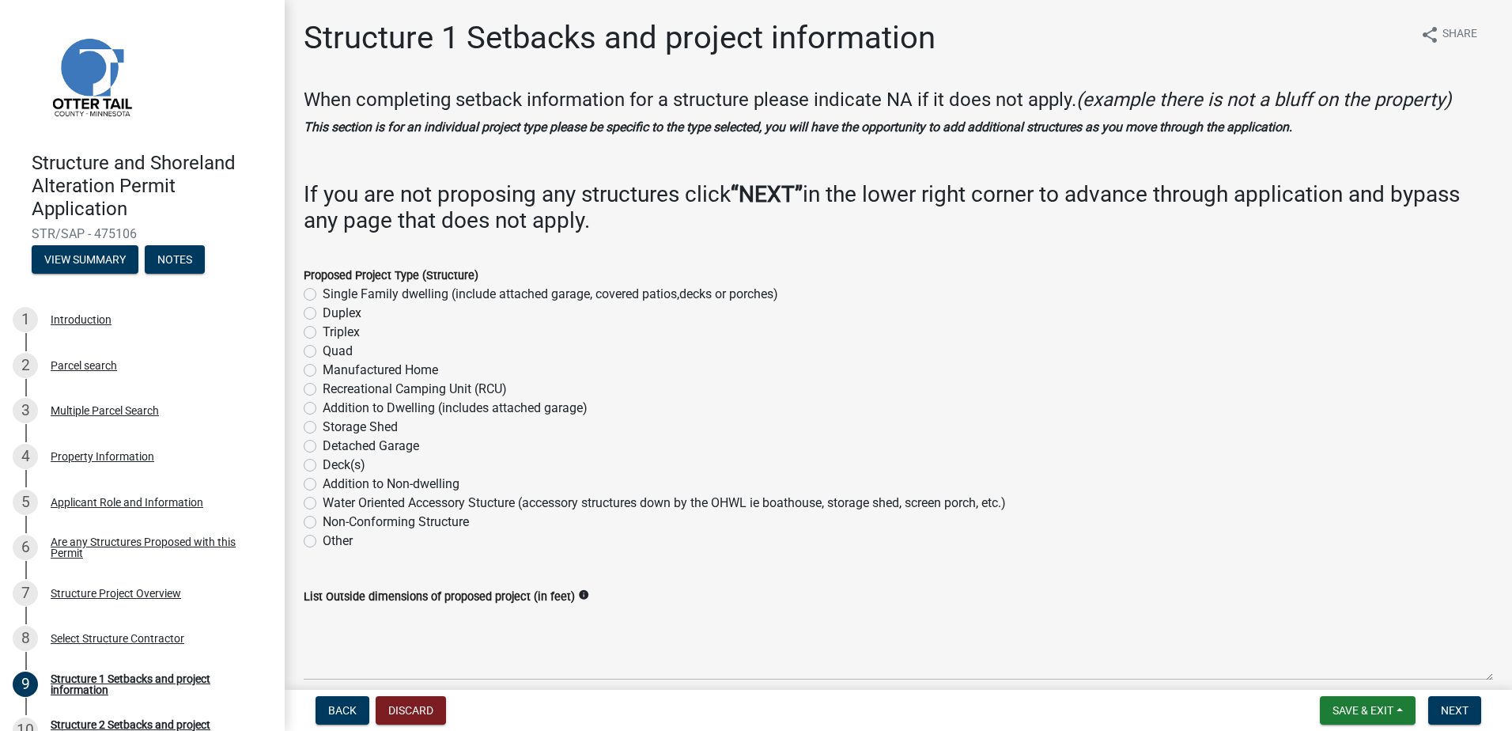
click at [323, 290] on label "Single Family dwelling (include attached garage, covered patios,decks or porche…" at bounding box center [550, 294] width 455 height 19
click at [323, 290] on input "Single Family dwelling (include attached garage, covered patios,decks or porche…" at bounding box center [328, 290] width 10 height 10
radio input "true"
click at [323, 409] on label "Addition to Dwelling (includes attached garage)" at bounding box center [455, 407] width 265 height 19
click at [323, 409] on input "Addition to Dwelling (includes attached garage)" at bounding box center [328, 403] width 10 height 10
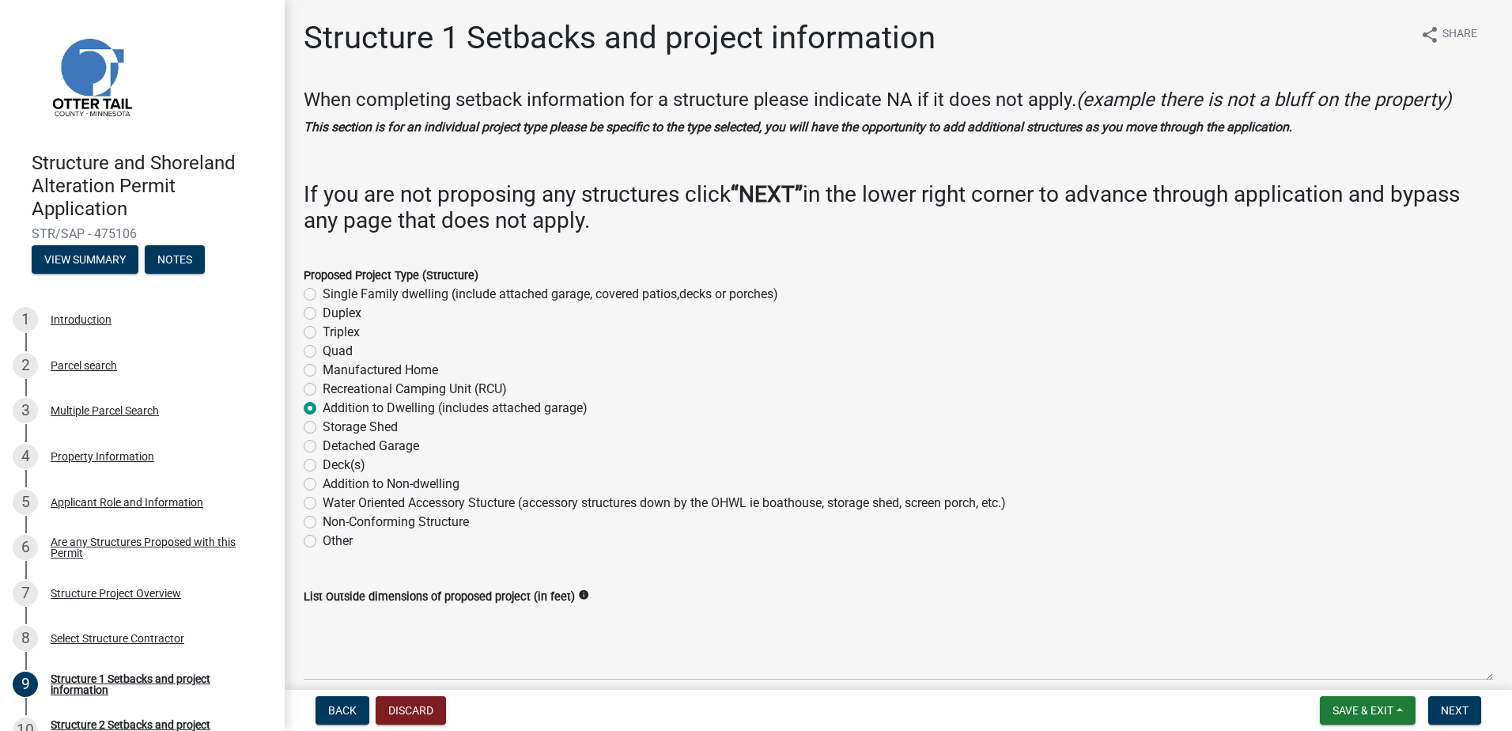
radio input "true"
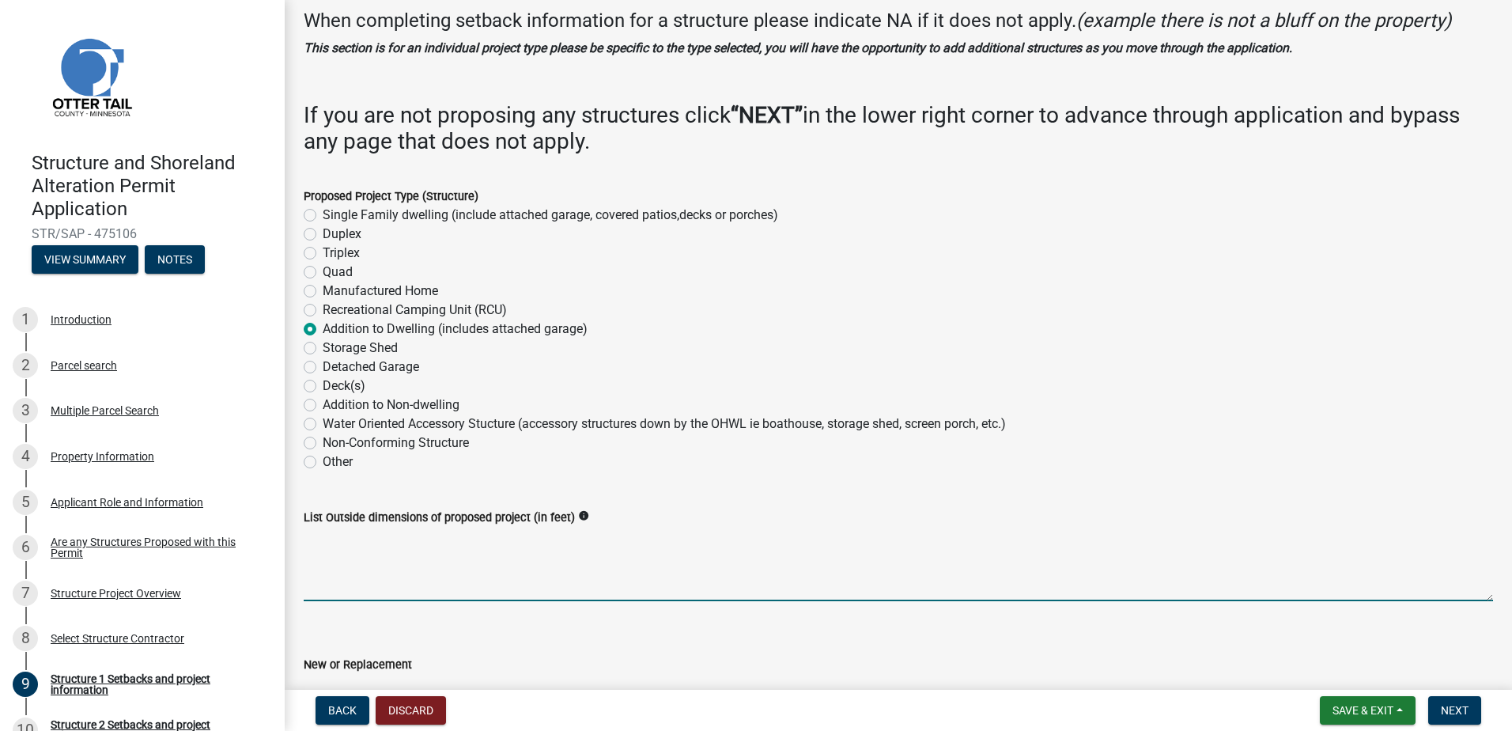
click at [362, 566] on textarea "List Outside dimensions of proposed project (in feet)" at bounding box center [898, 564] width 1189 height 74
click at [328, 567] on textarea "24'x20'" at bounding box center [898, 564] width 1189 height 74
click at [363, 542] on textarea "24'x20'" at bounding box center [898, 564] width 1189 height 74
click at [431, 570] on textarea "24'x20' 4'x36' 4'x26'" at bounding box center [898, 564] width 1189 height 74
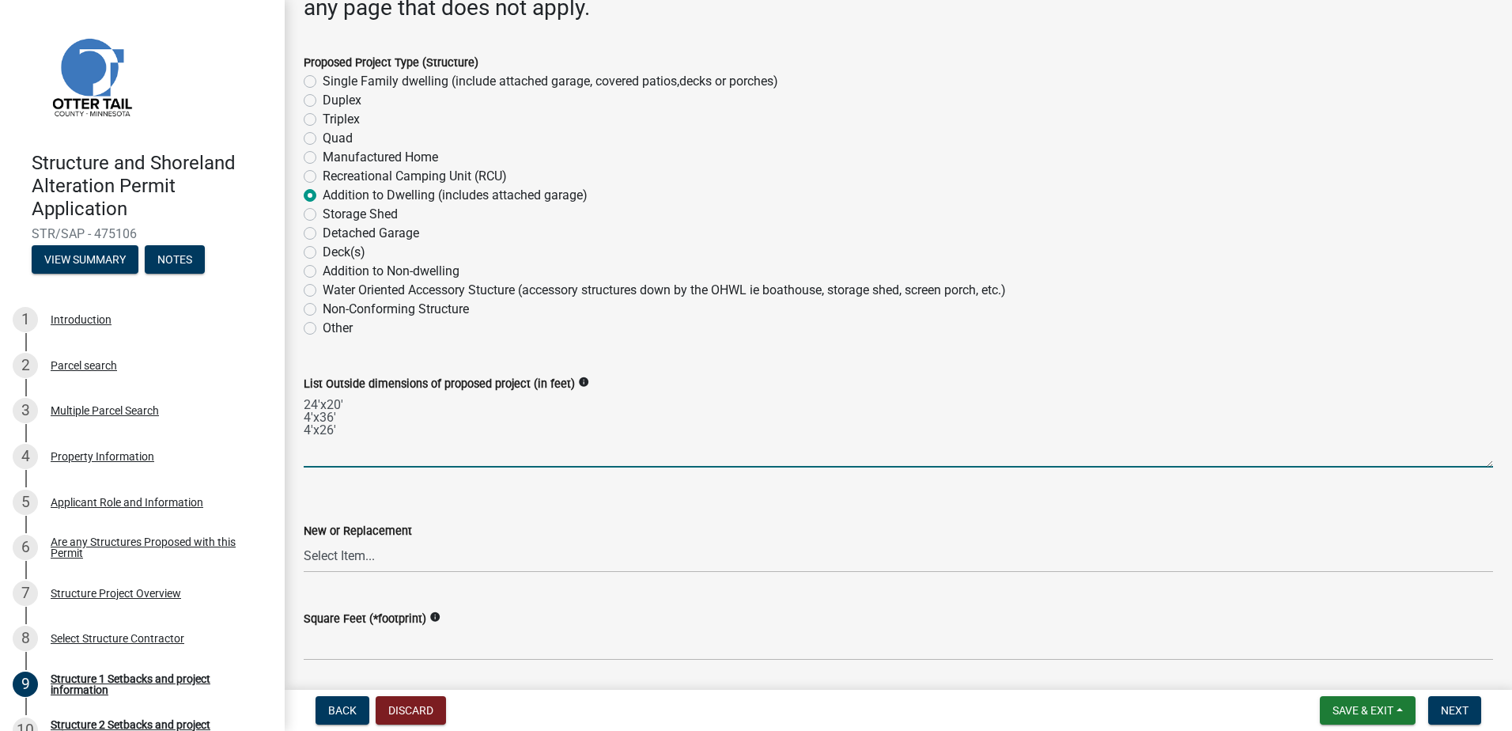
scroll to position [237, 0]
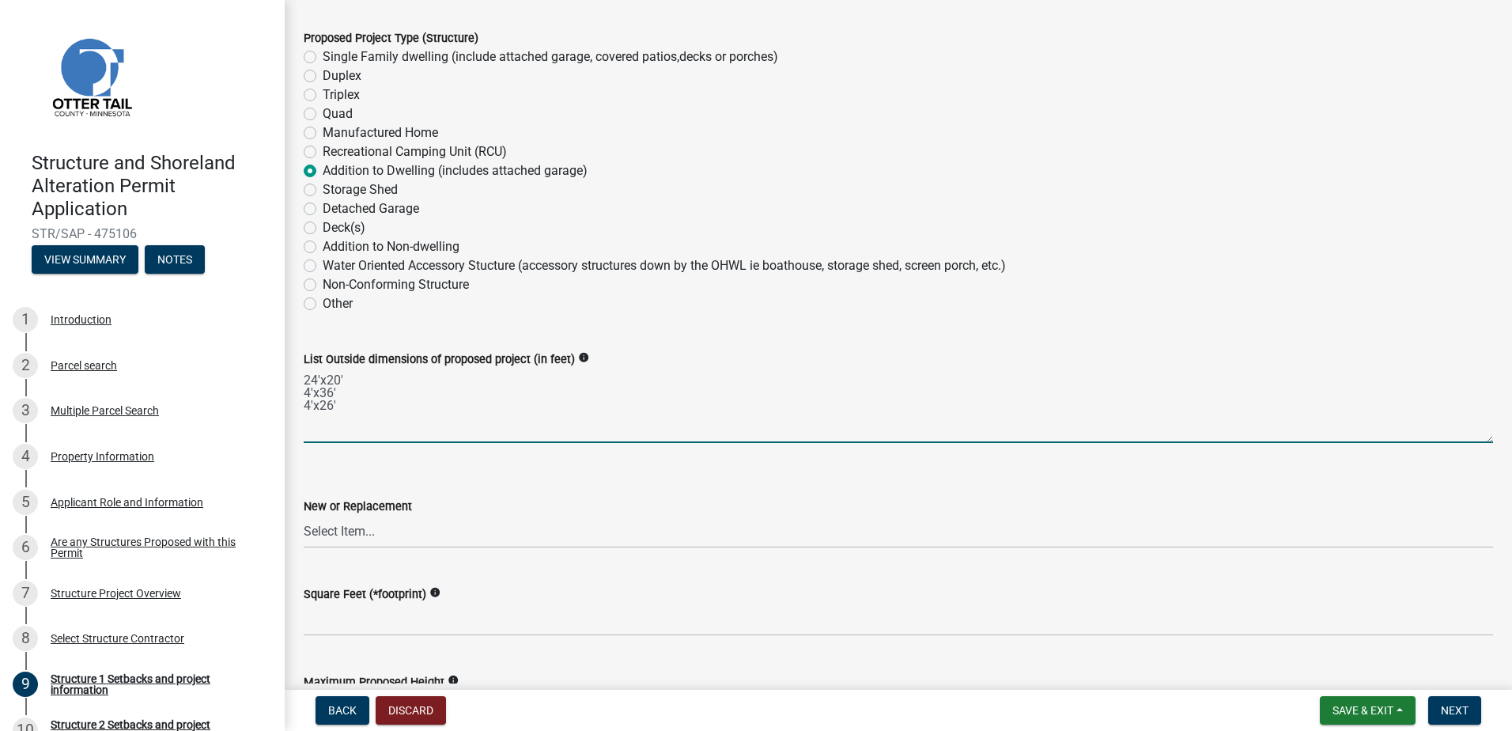
type textarea "24'x20' 4'x36' 4'x26'"
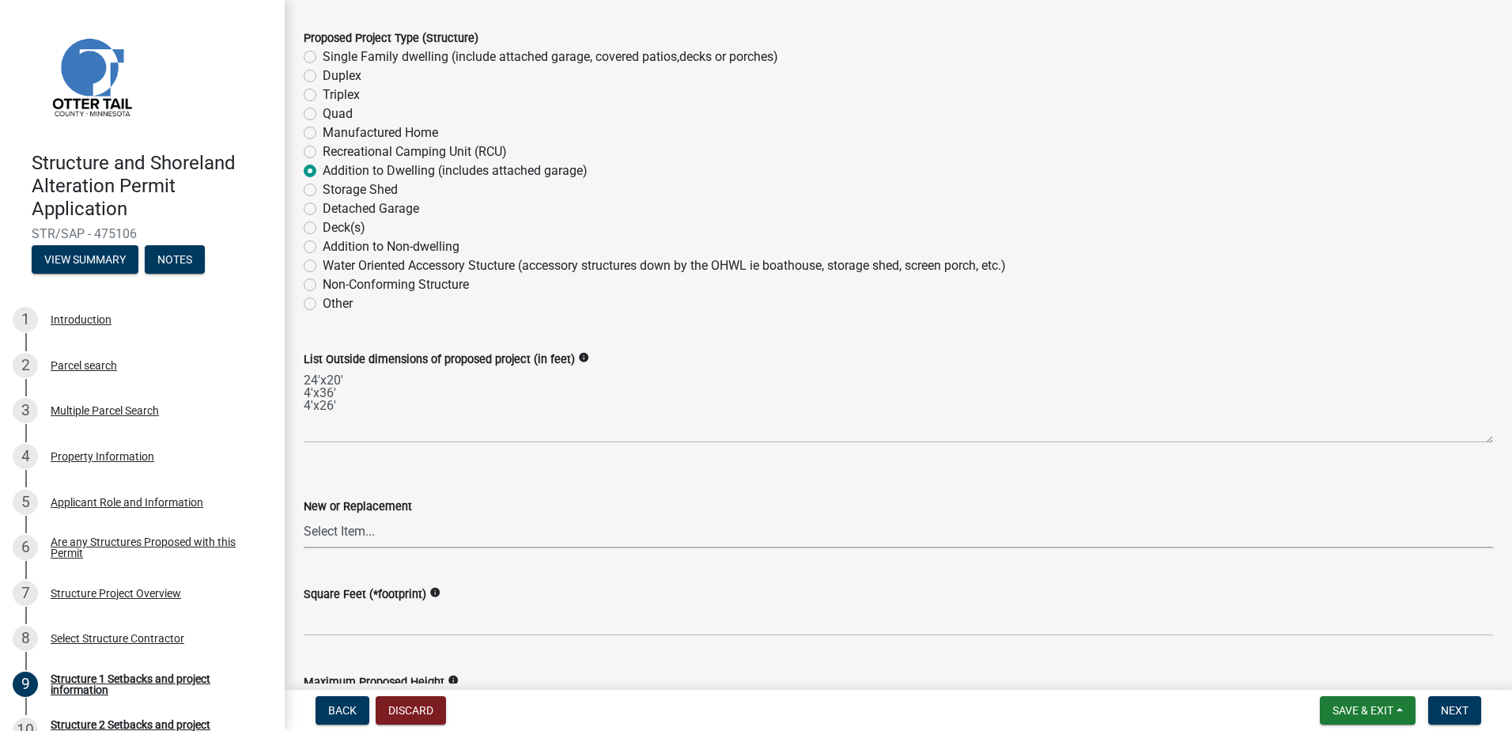
click at [372, 528] on select "Select Item... New Replacement" at bounding box center [898, 531] width 1189 height 32
click at [304, 515] on select "Select Item... New Replacement" at bounding box center [898, 531] width 1189 height 32
select select "c185e313-3403-4239-bd61-bb563c58a77a"
click at [432, 587] on icon "info" at bounding box center [434, 592] width 11 height 11
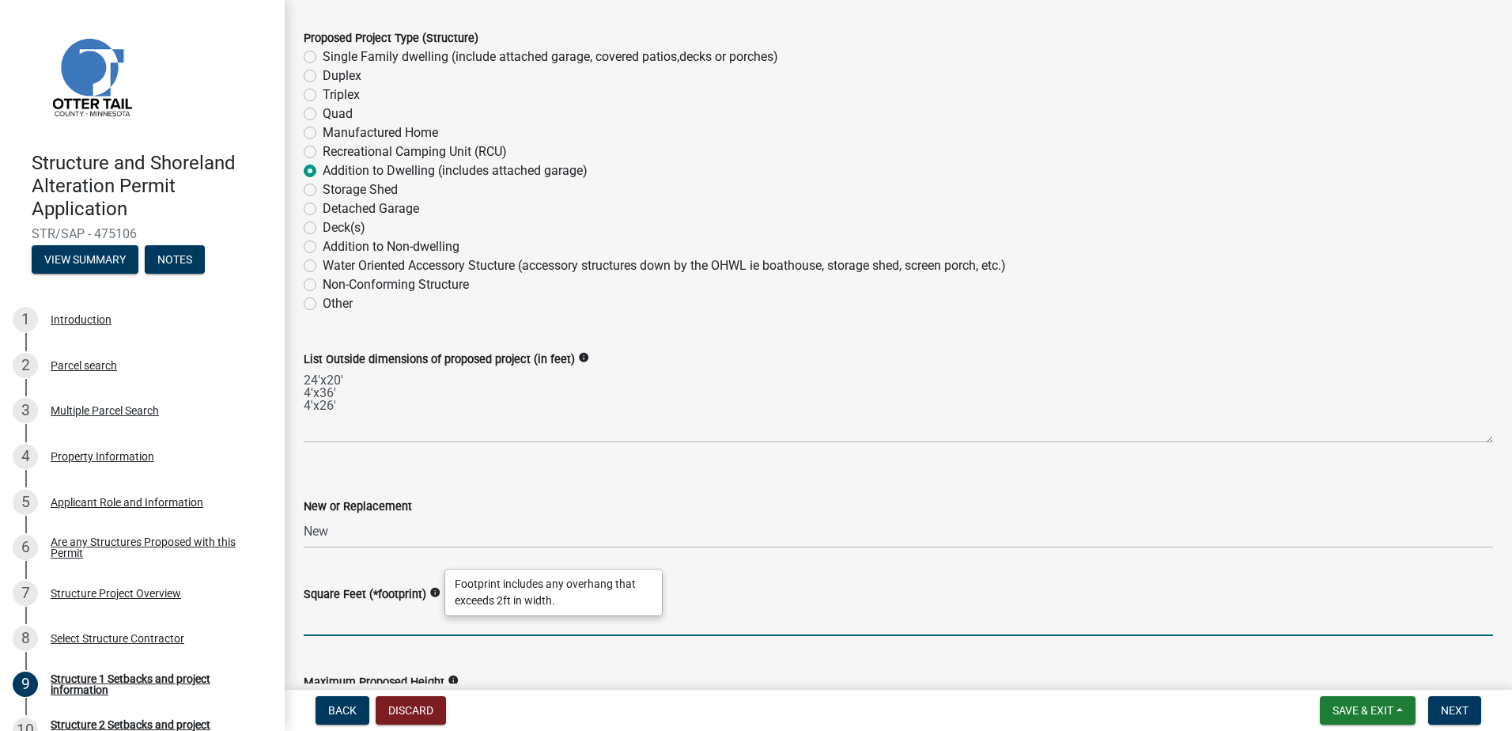
click at [388, 626] on input "text" at bounding box center [898, 619] width 1189 height 32
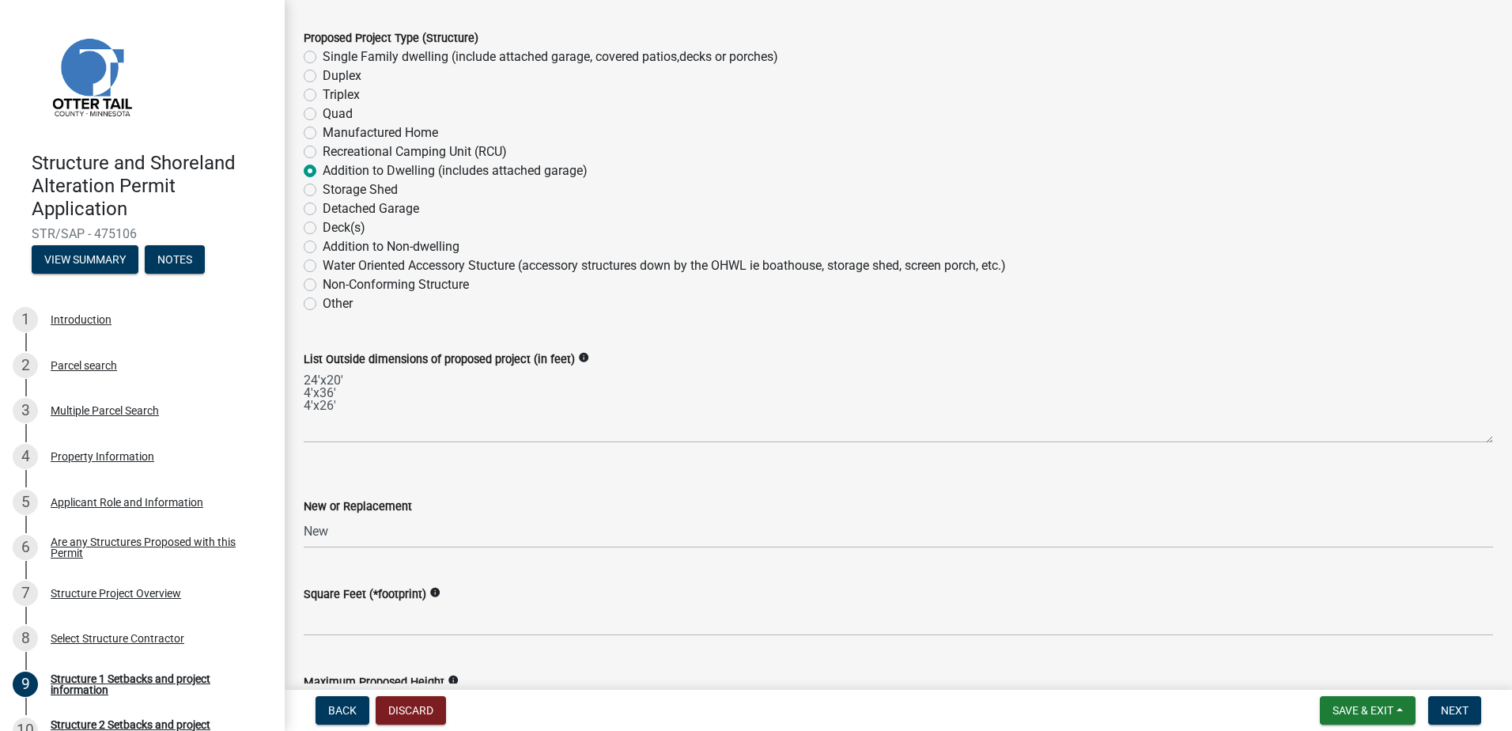
click at [723, 565] on div "Square Feet (*footprint) info" at bounding box center [898, 599] width 1189 height 74
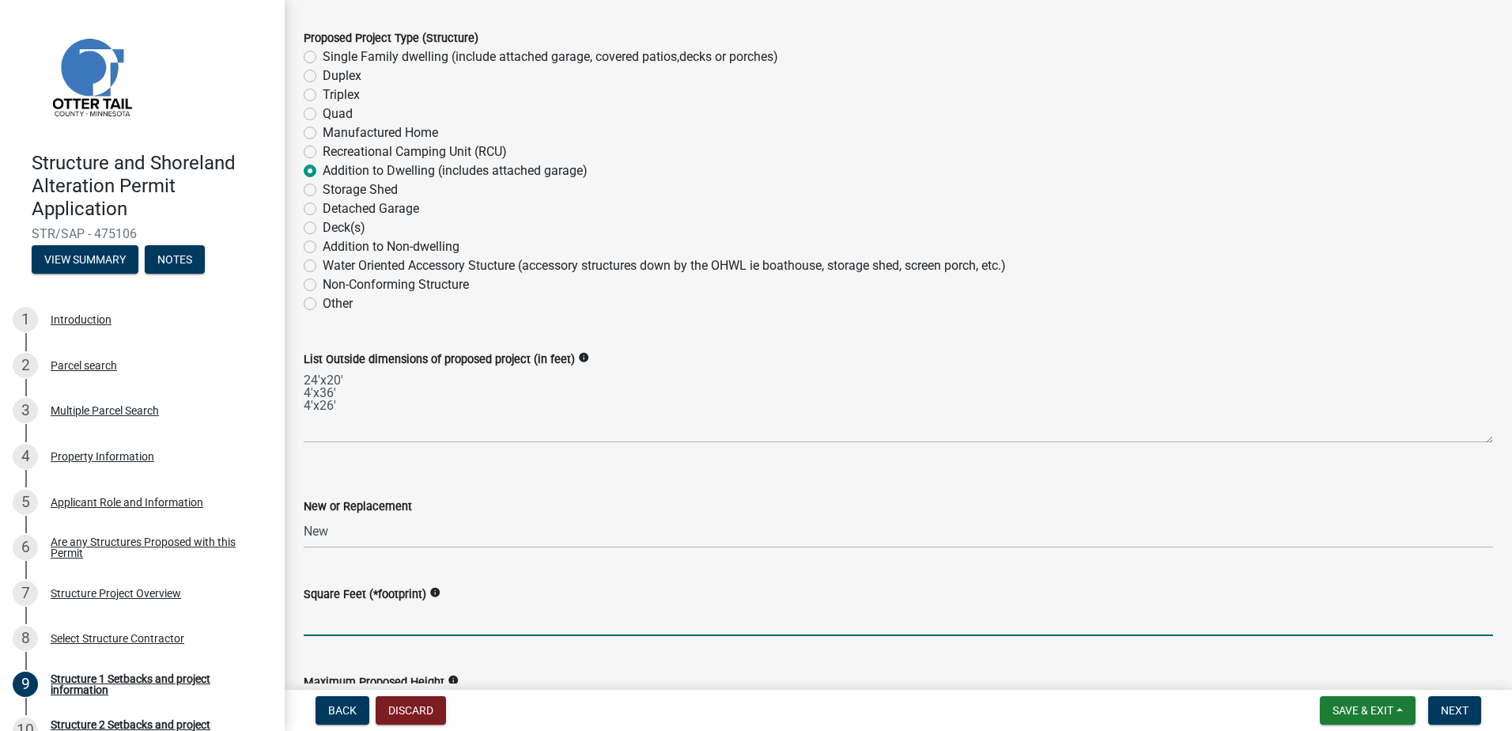
click at [338, 622] on input "text" at bounding box center [898, 619] width 1189 height 32
click at [472, 604] on input "3120" at bounding box center [898, 619] width 1189 height 32
type input "3120"
click at [488, 573] on div "Square Feet (*footprint) info 3120" at bounding box center [898, 599] width 1189 height 74
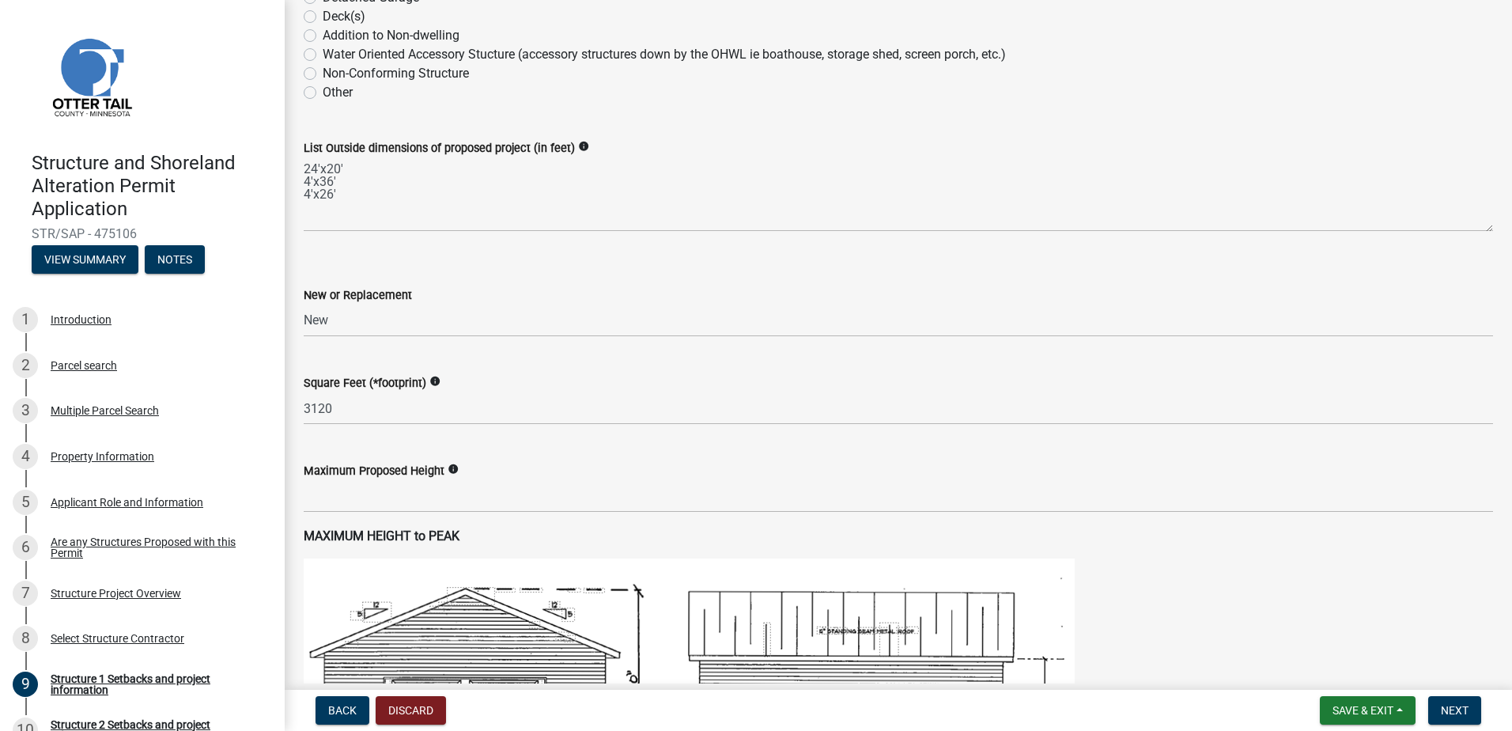
scroll to position [474, 0]
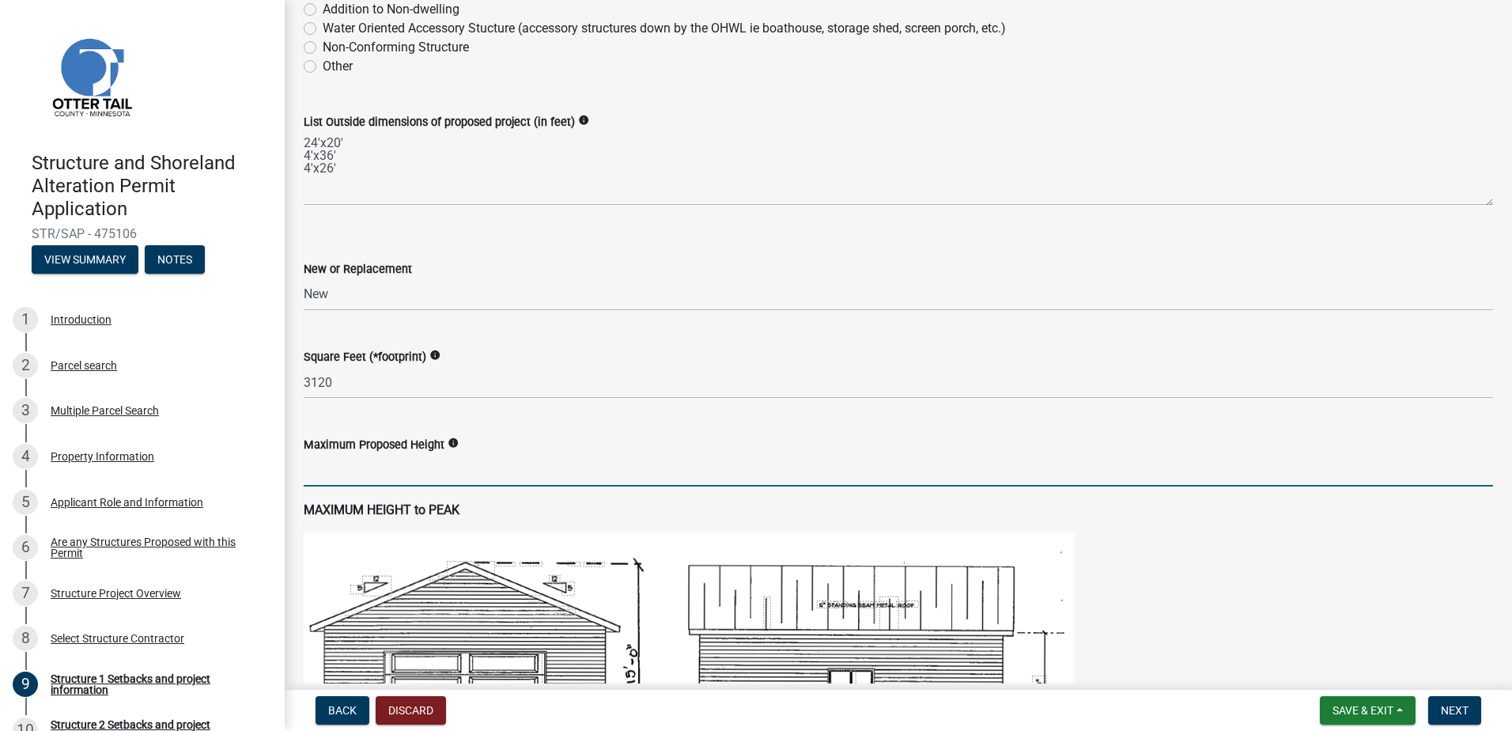
click at [417, 479] on input "text" at bounding box center [898, 470] width 1189 height 32
type input "30"
click at [527, 435] on div "Maximum Proposed Height info" at bounding box center [898, 444] width 1189 height 19
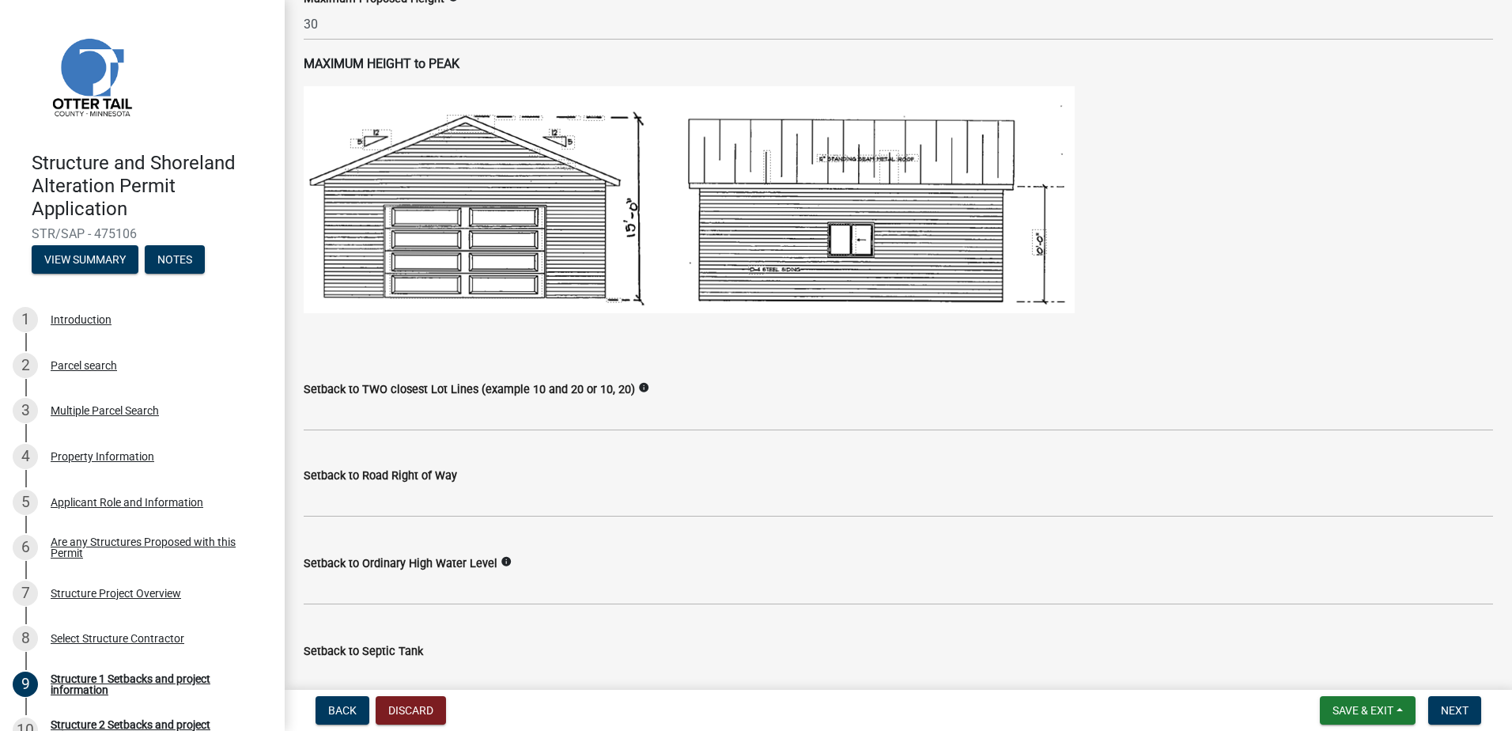
scroll to position [949, 0]
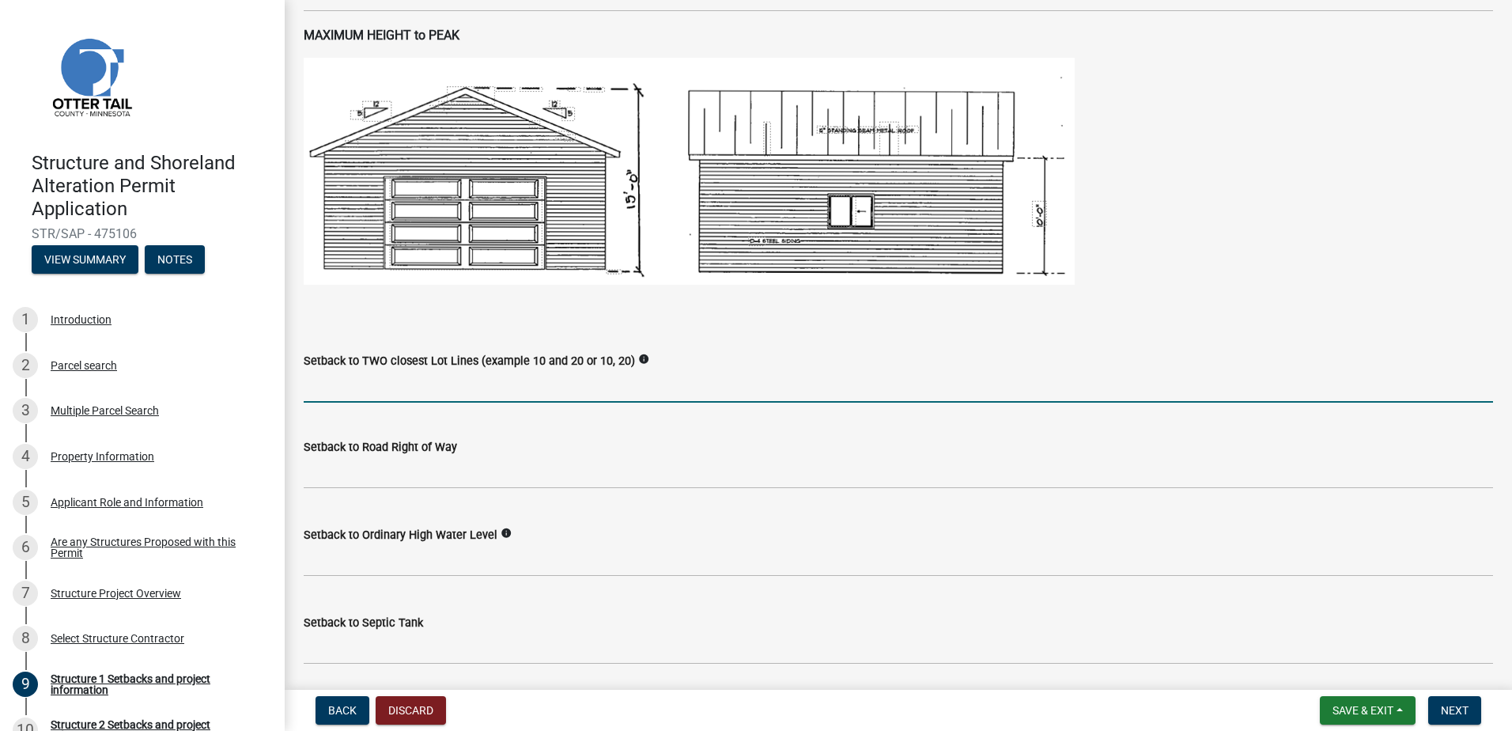
click at [418, 393] on input "Setback to TWO closest Lot Lines (example 10 and 20 or 10, 20)" at bounding box center [898, 386] width 1189 height 32
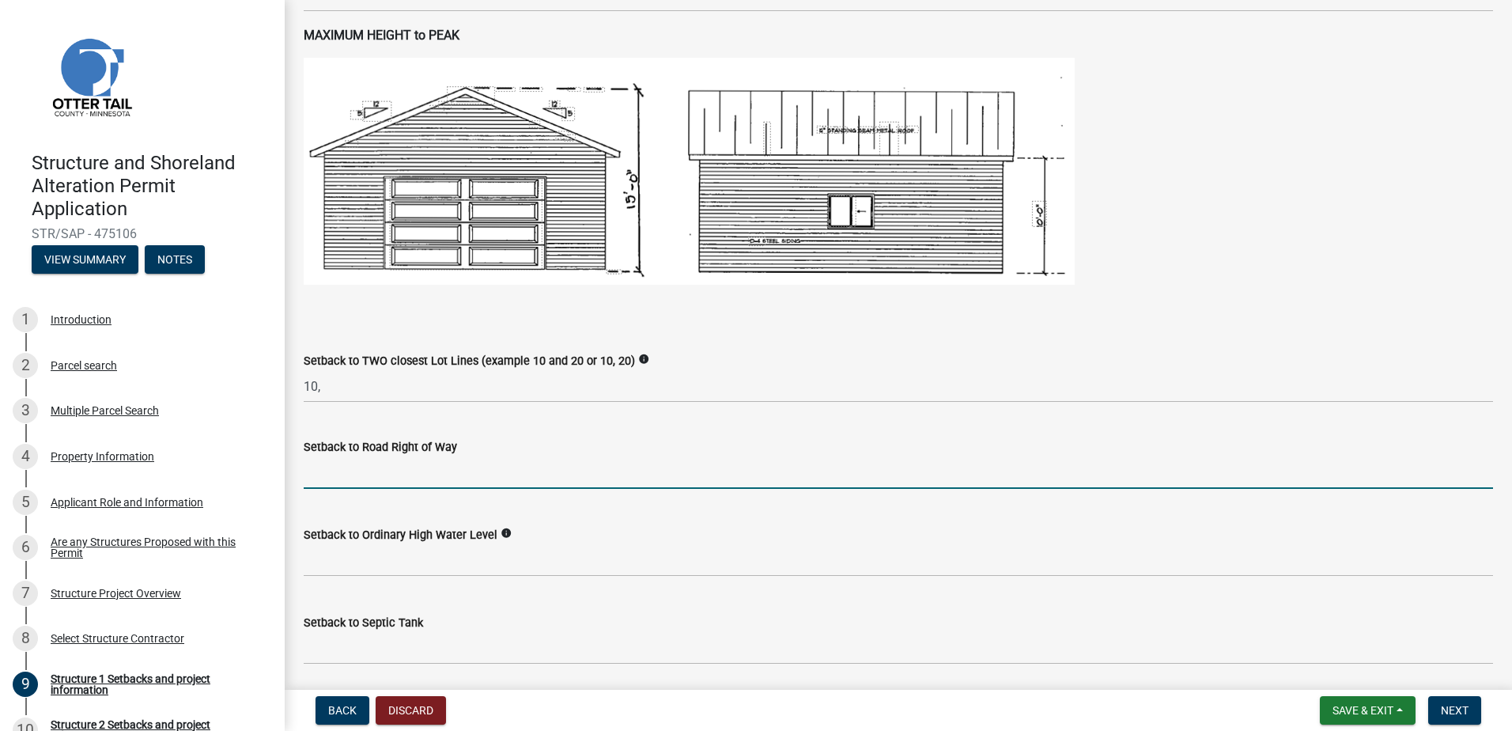
click at [459, 478] on input "text" at bounding box center [898, 472] width 1189 height 32
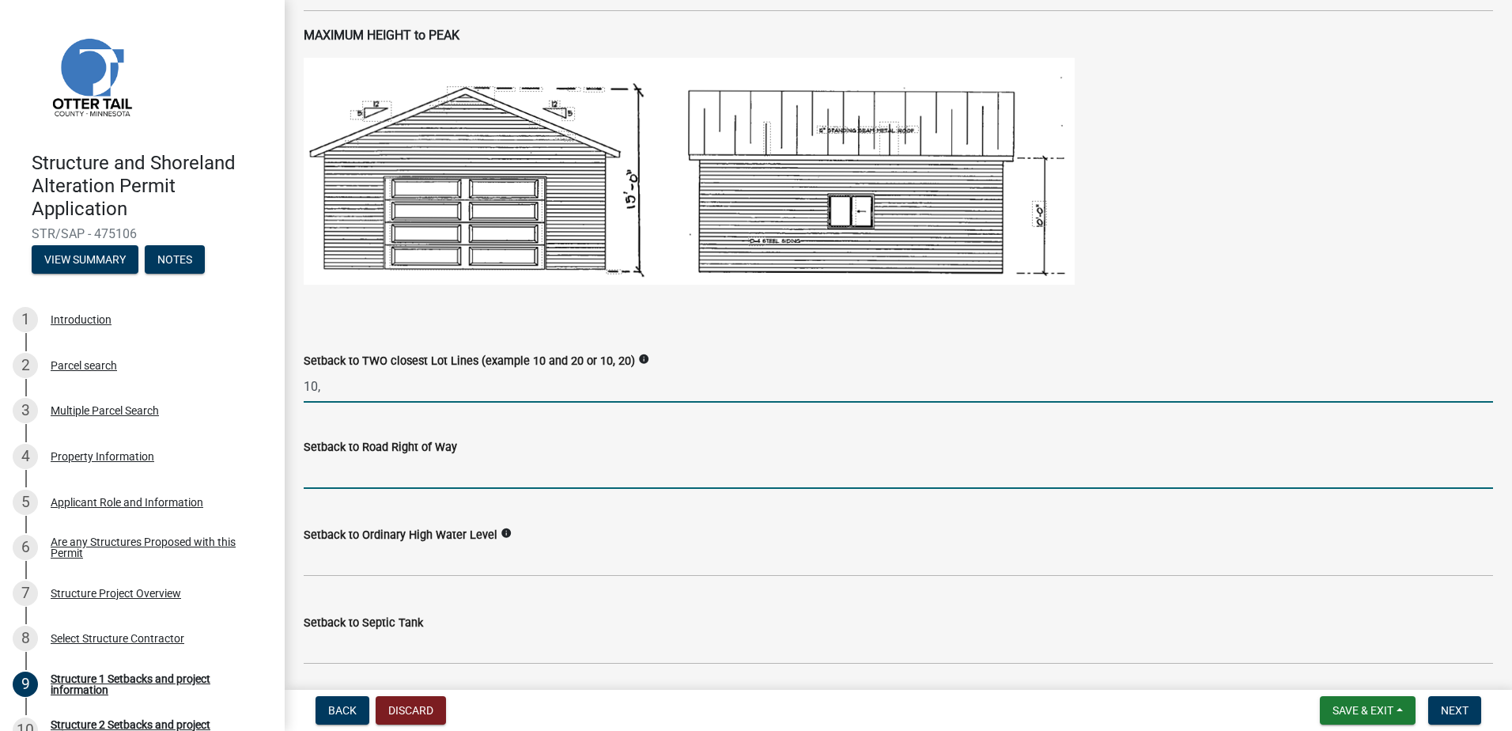
click at [384, 386] on input "10," at bounding box center [898, 386] width 1189 height 32
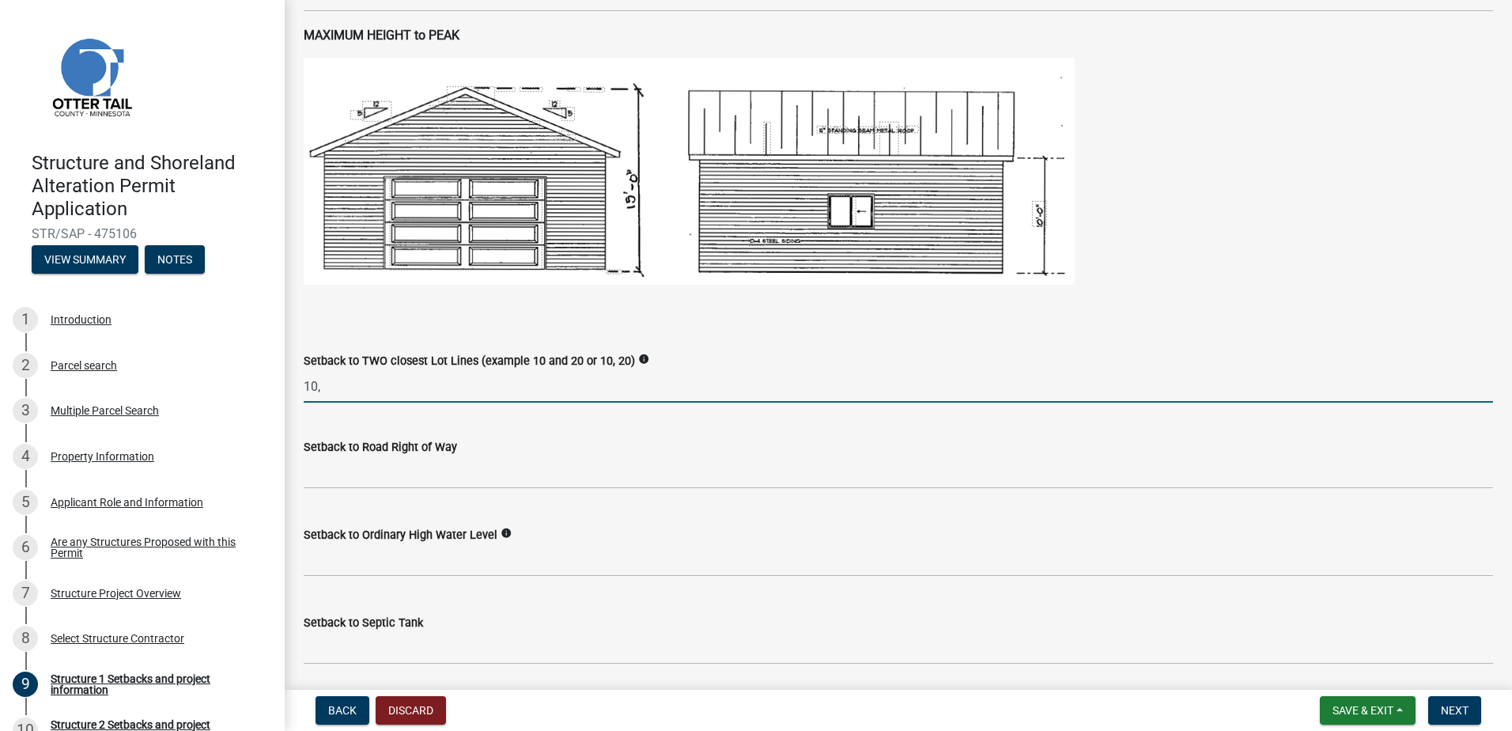
click at [384, 386] on input "10," at bounding box center [898, 386] width 1189 height 32
click at [342, 393] on input "10," at bounding box center [898, 386] width 1189 height 32
type input "10,111"
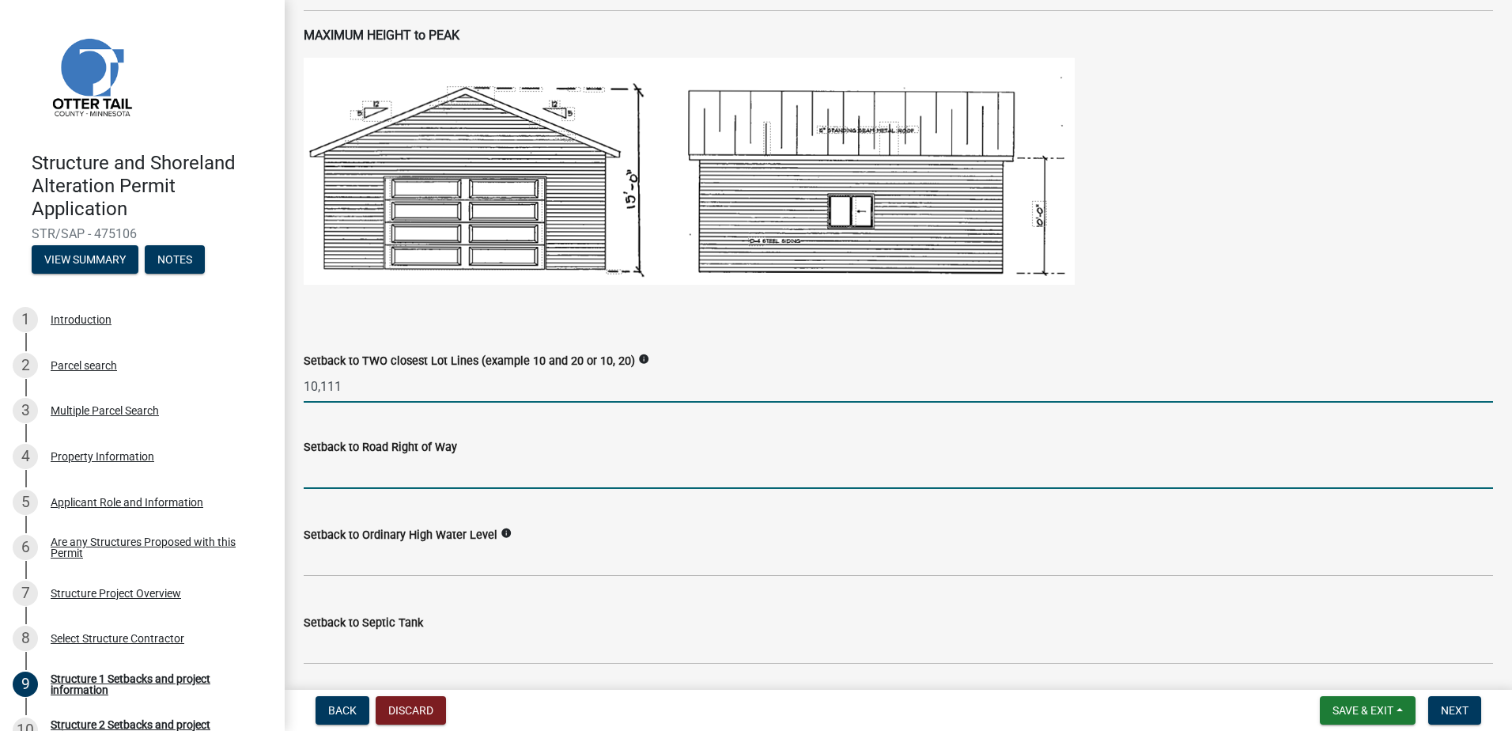
click at [444, 459] on input "text" at bounding box center [898, 472] width 1189 height 32
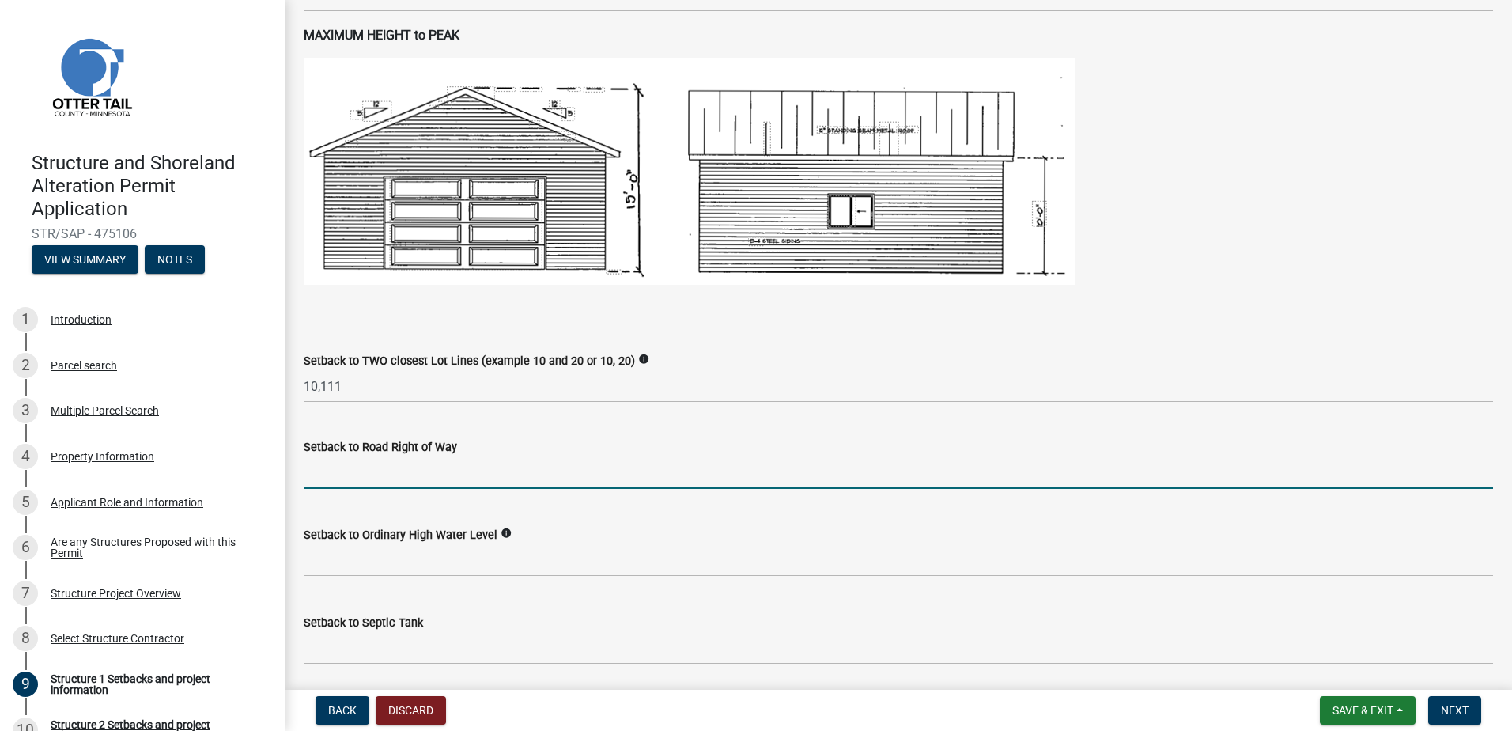
click at [417, 471] on input "text" at bounding box center [898, 472] width 1189 height 32
type input "7"
type input "80"
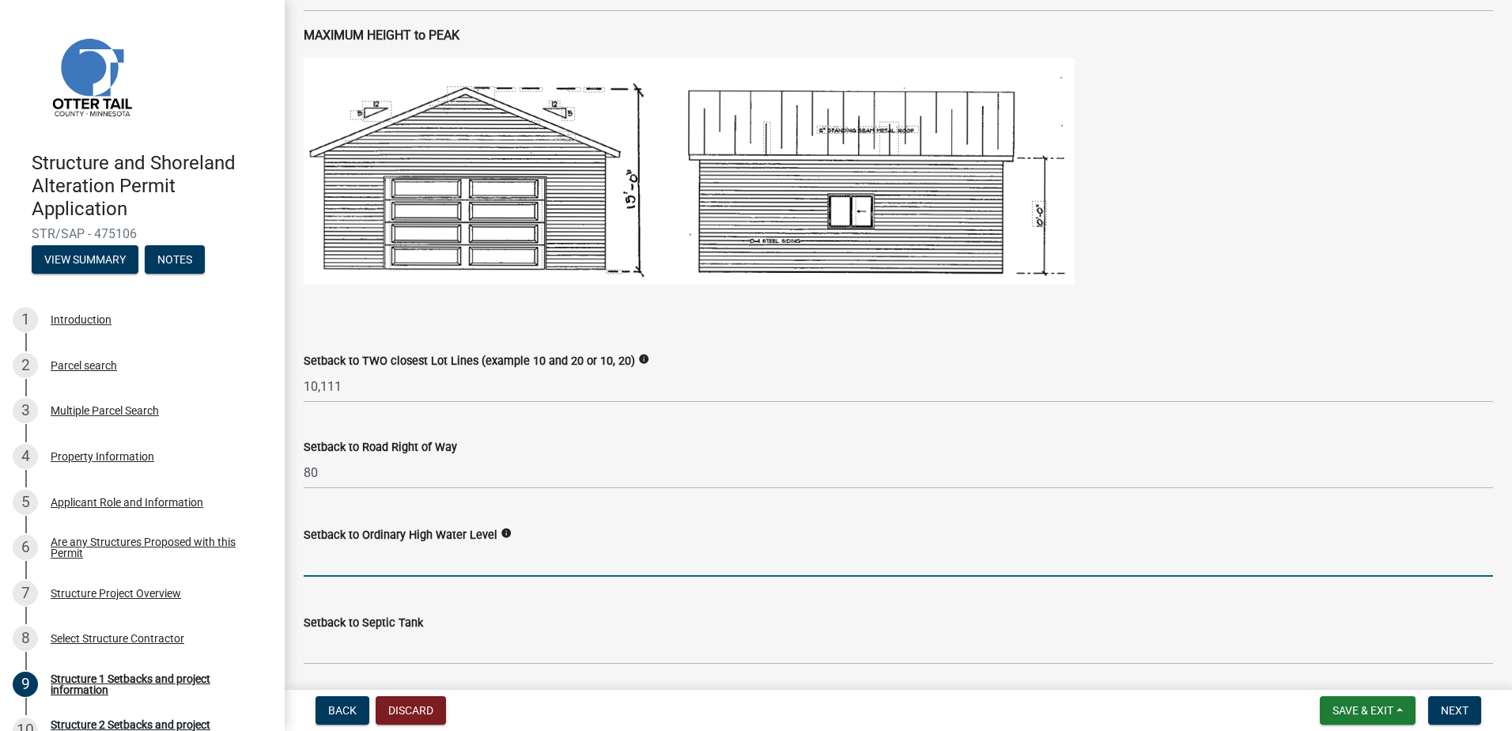
click at [439, 561] on input "text" at bounding box center [898, 560] width 1189 height 32
click at [410, 565] on input "text" at bounding box center [898, 560] width 1189 height 32
type input "70"
click at [415, 584] on wm-data-entity-input "Setback to Ordinary High Water Level info 70" at bounding box center [898, 547] width 1189 height 88
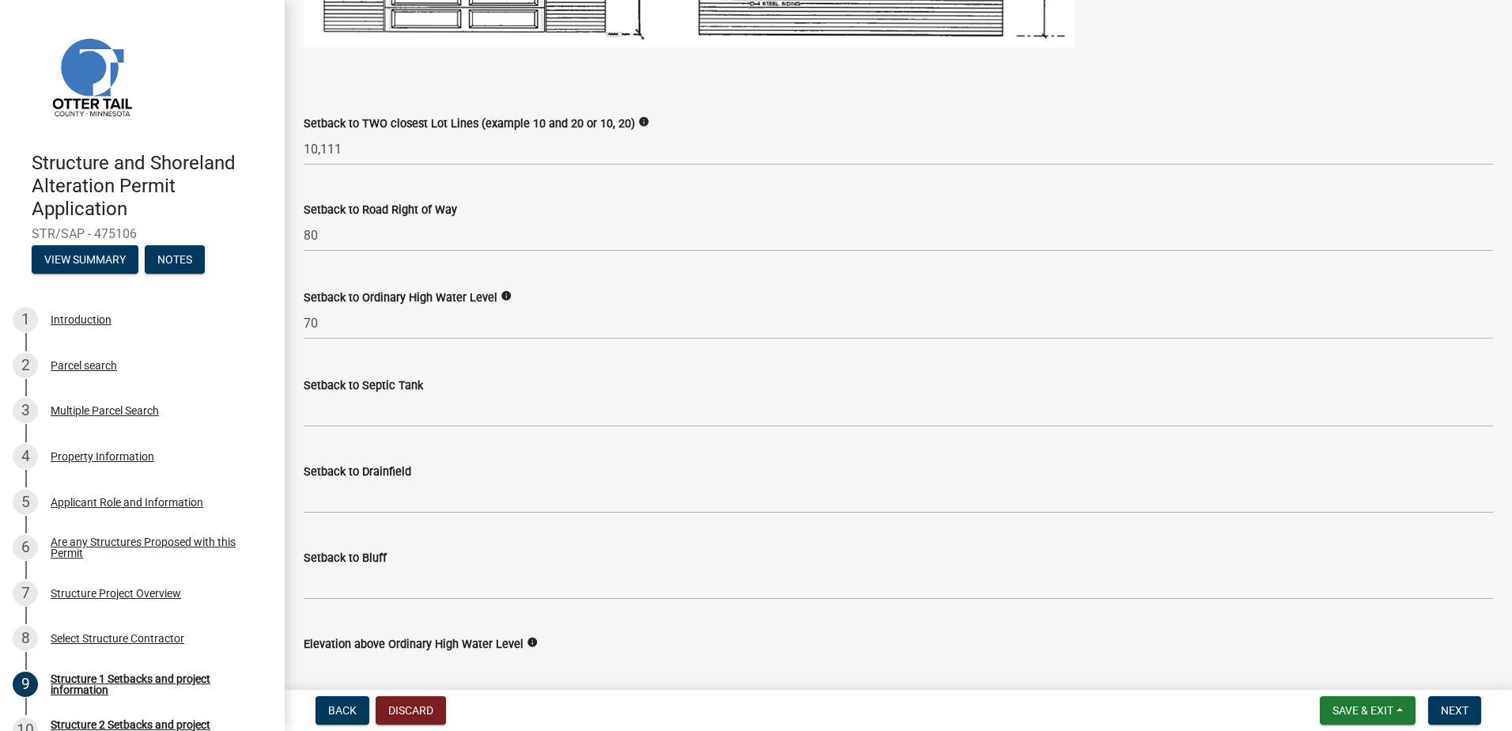
scroll to position [1265, 0]
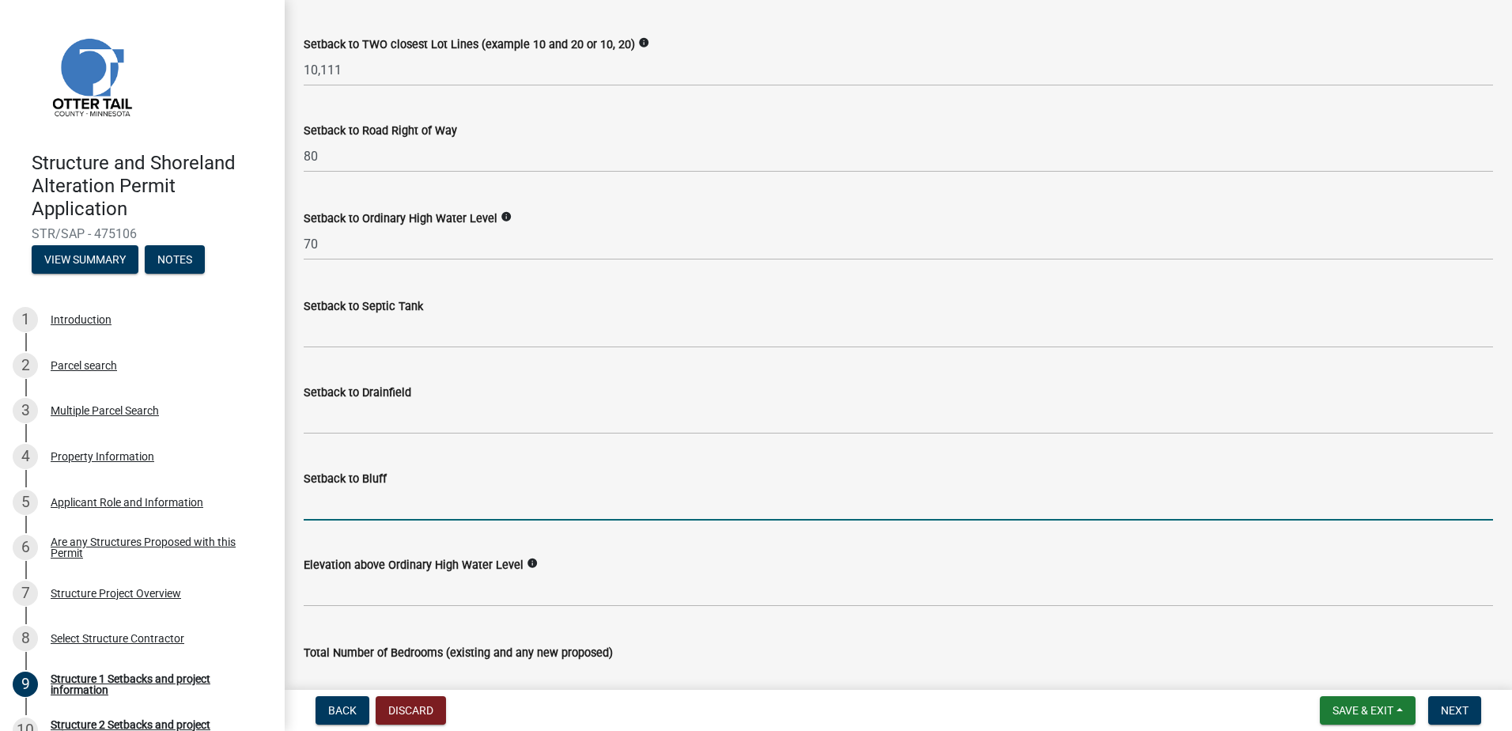
click at [424, 504] on input "Setback to Bluff" at bounding box center [898, 504] width 1189 height 32
type input "NA"
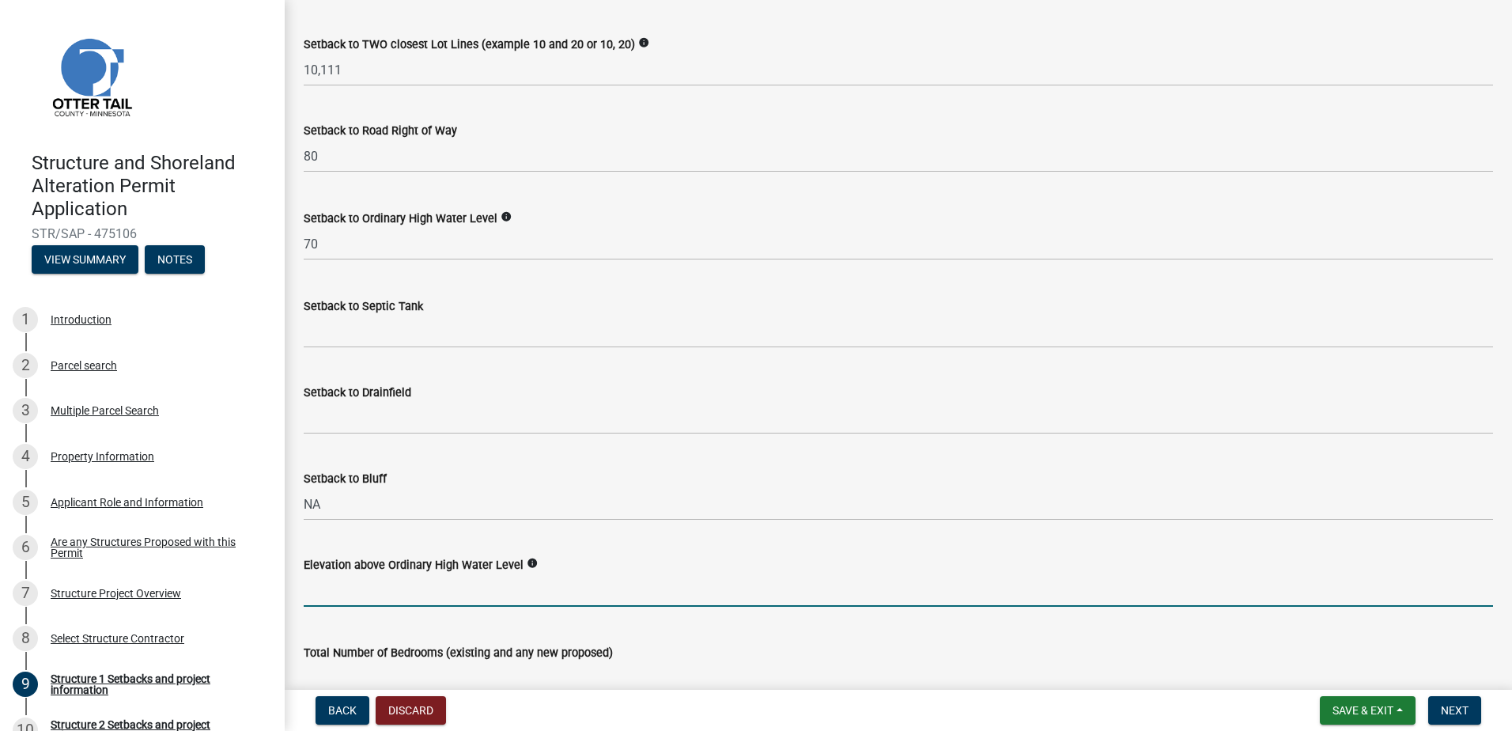
click at [355, 598] on input "text" at bounding box center [898, 590] width 1189 height 32
type input "4"
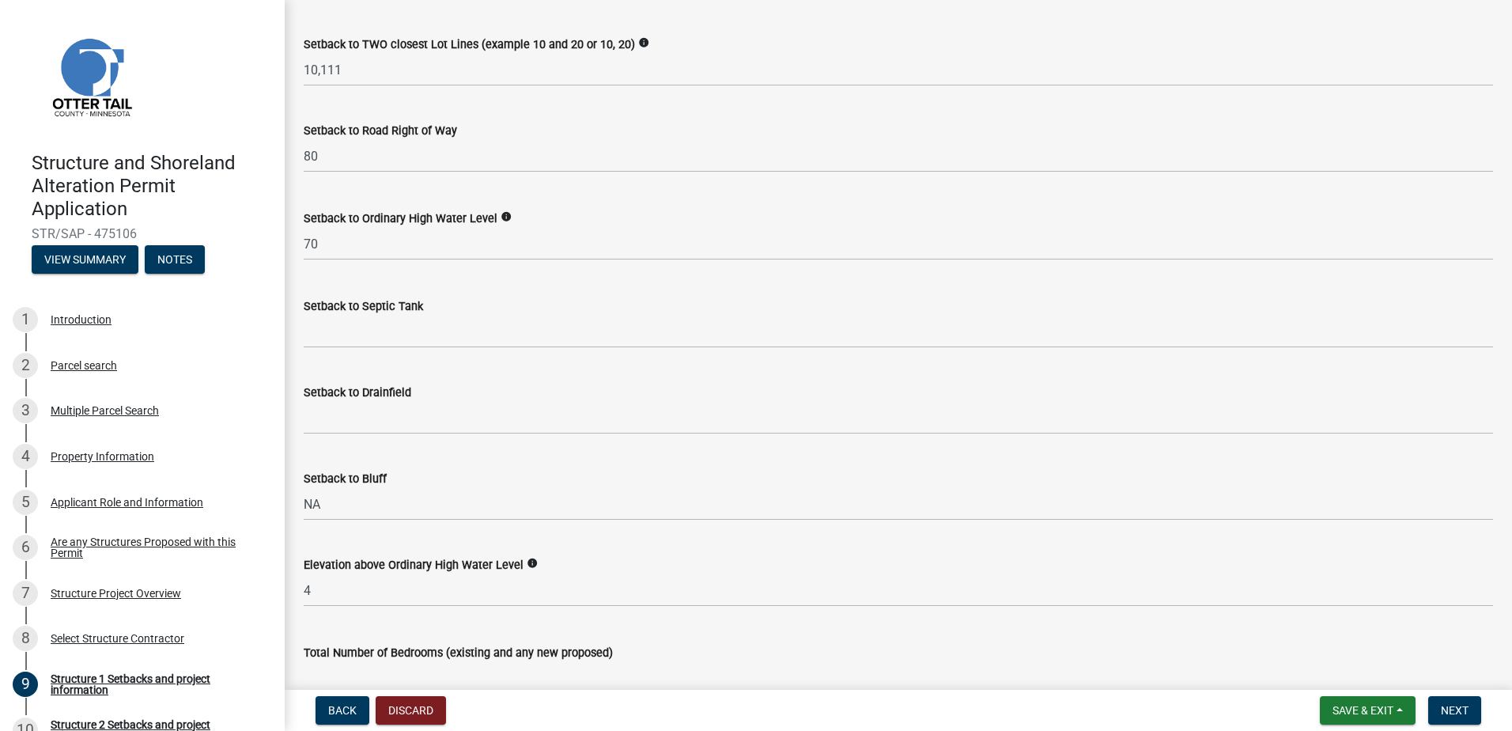
click at [640, 610] on wm-data-entity-input "Elevation above Ordinary High Water Level info 4" at bounding box center [898, 577] width 1189 height 88
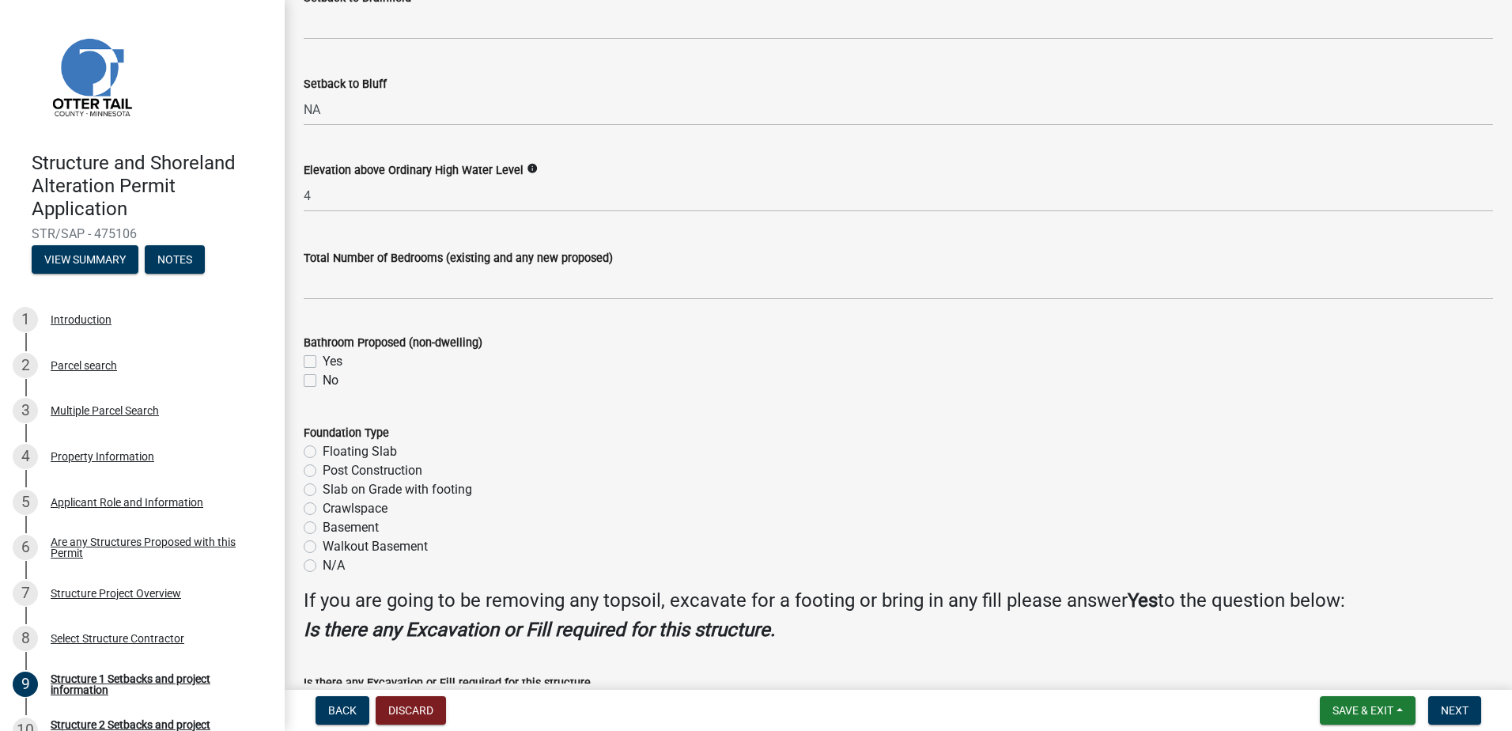
scroll to position [1660, 0]
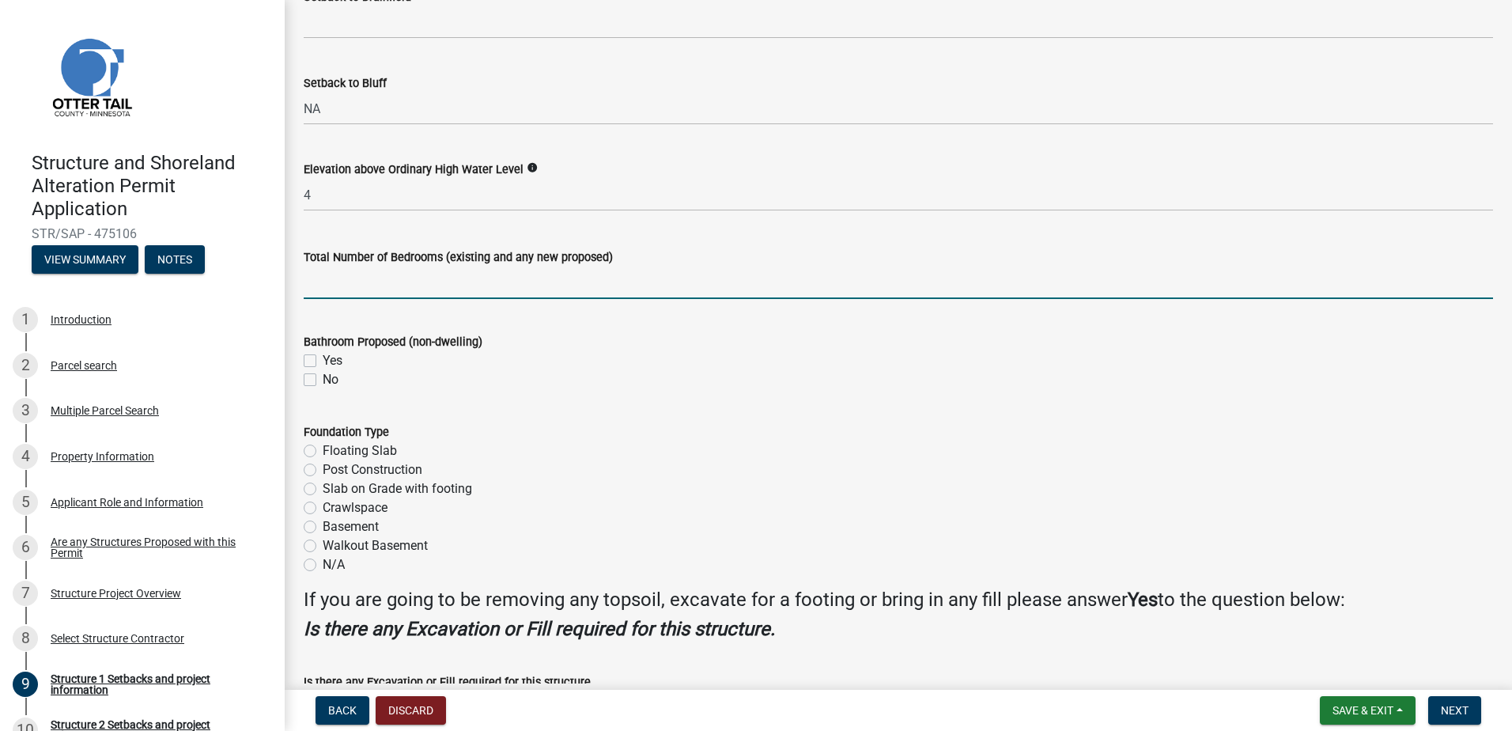
click at [374, 286] on input "text" at bounding box center [898, 282] width 1189 height 32
type input "4"
click at [433, 327] on form "Bathroom Proposed (non-dwelling) Yes No" at bounding box center [898, 351] width 1189 height 76
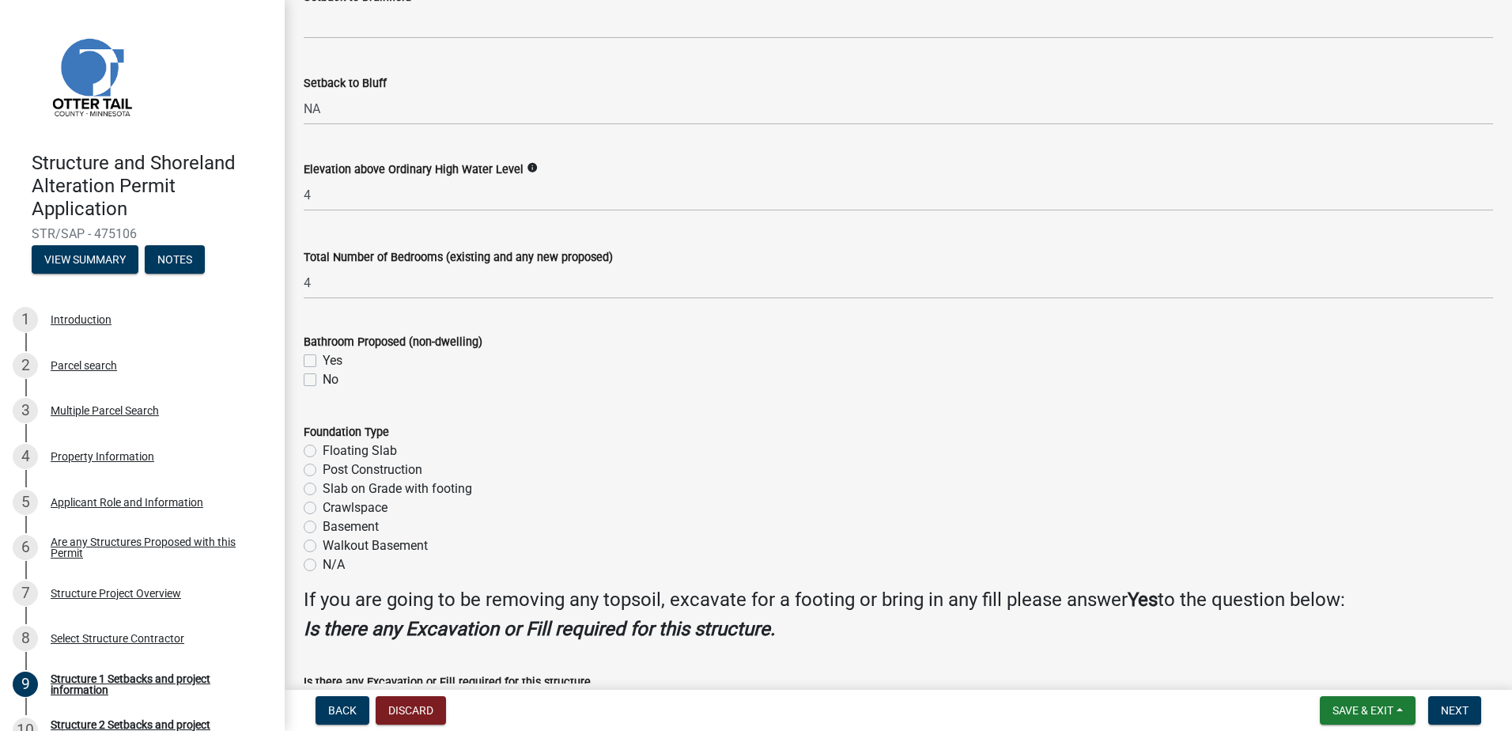
click at [323, 378] on label "No" at bounding box center [331, 379] width 16 height 19
click at [323, 378] on input "No" at bounding box center [328, 375] width 10 height 10
checkbox input "true"
checkbox input "false"
checkbox input "true"
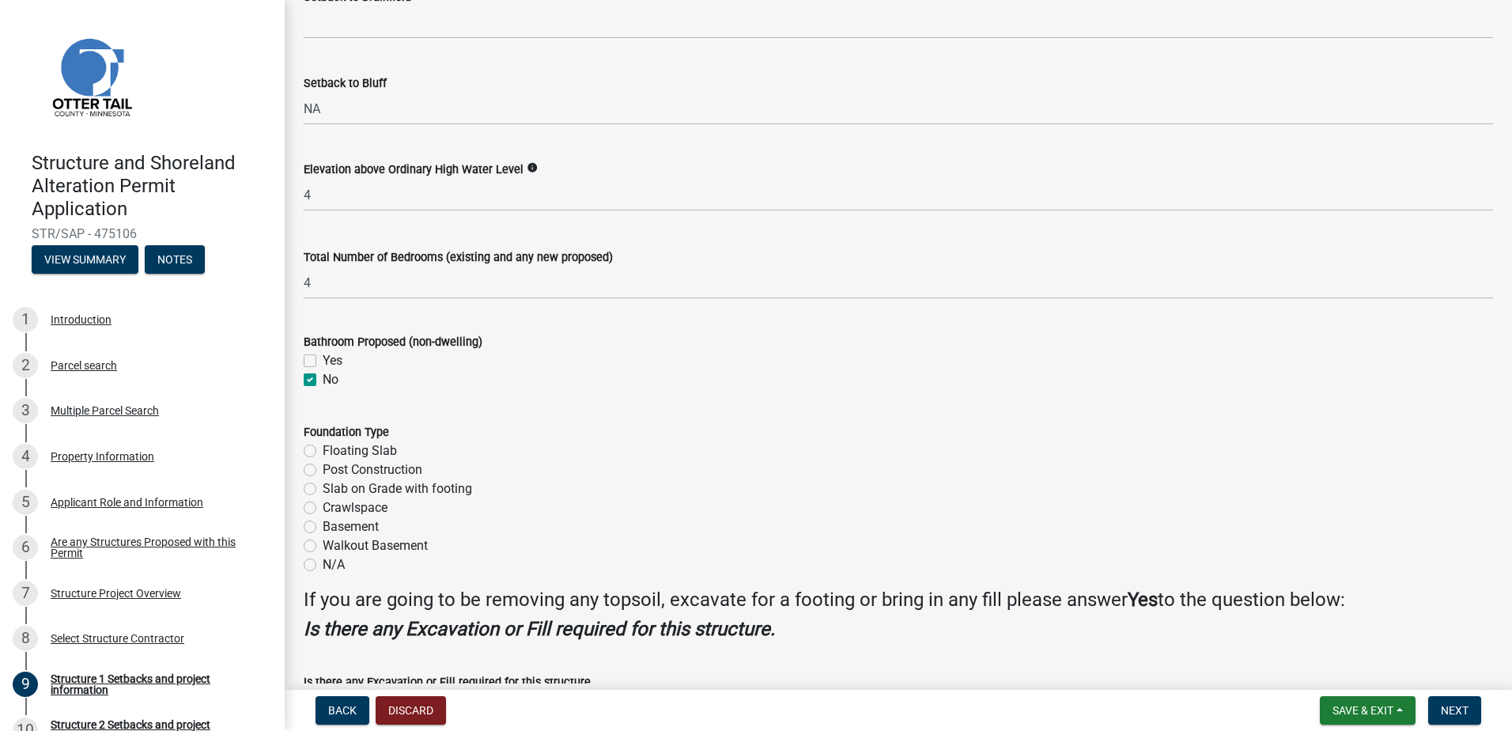
click at [406, 389] on wm-data-entity-input "Bathroom Proposed (non-dwelling) Yes No" at bounding box center [898, 358] width 1189 height 90
click at [323, 508] on label "Crawlspace" at bounding box center [355, 507] width 65 height 19
click at [323, 508] on input "Crawlspace" at bounding box center [328, 503] width 10 height 10
radio input "true"
click at [504, 432] on div "Foundation Type" at bounding box center [898, 431] width 1189 height 19
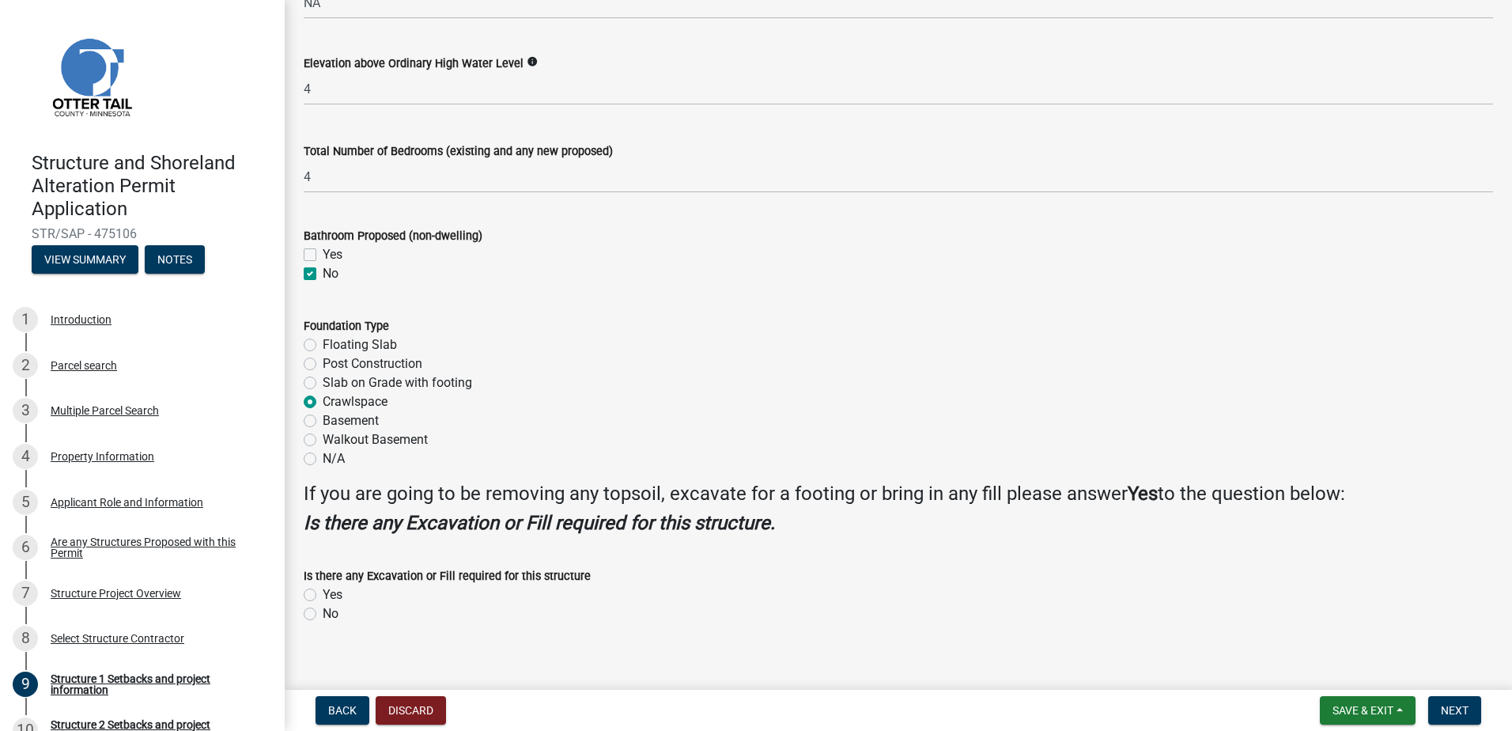
scroll to position [1782, 0]
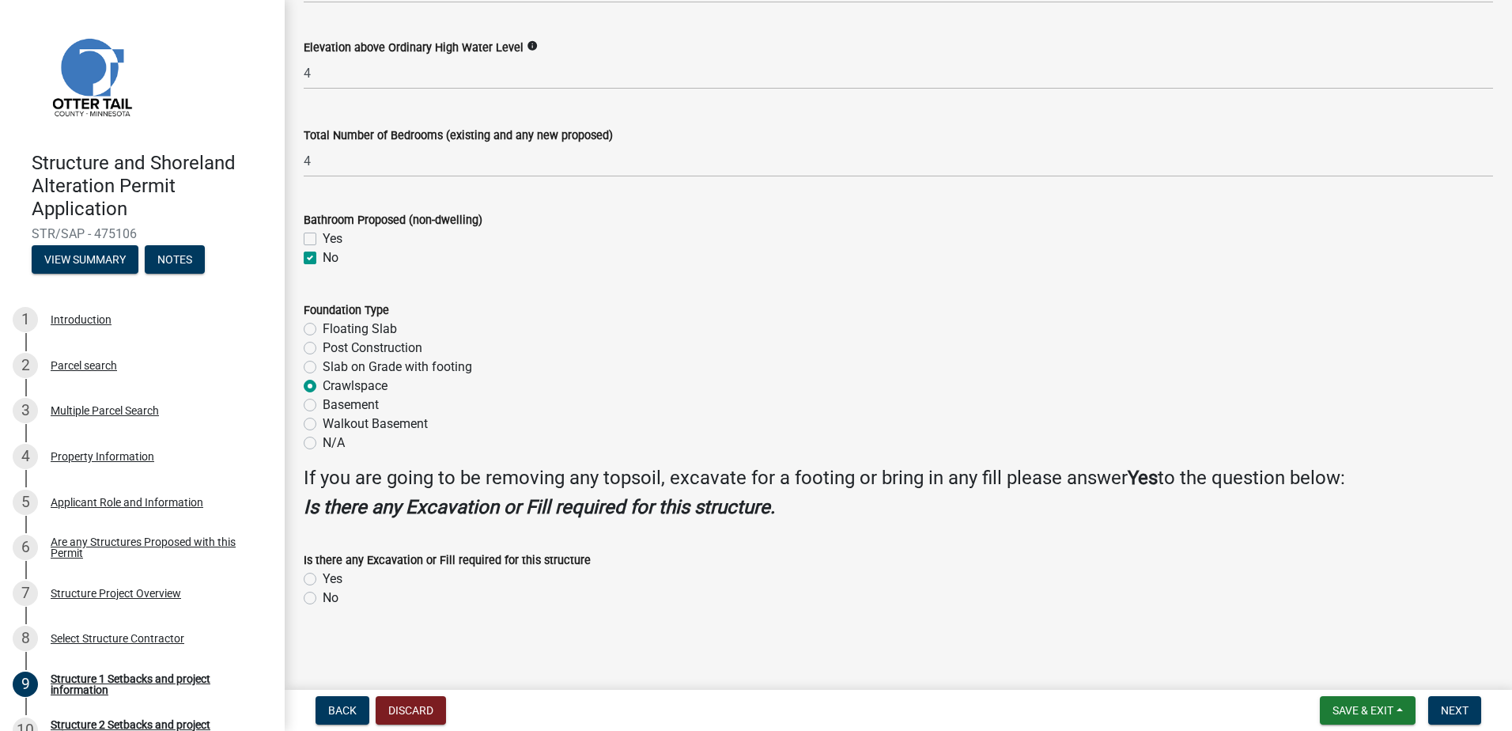
click at [323, 576] on label "Yes" at bounding box center [333, 578] width 20 height 19
click at [323, 576] on input "Yes" at bounding box center [328, 574] width 10 height 10
radio input "true"
click at [457, 583] on div "Yes" at bounding box center [898, 578] width 1189 height 19
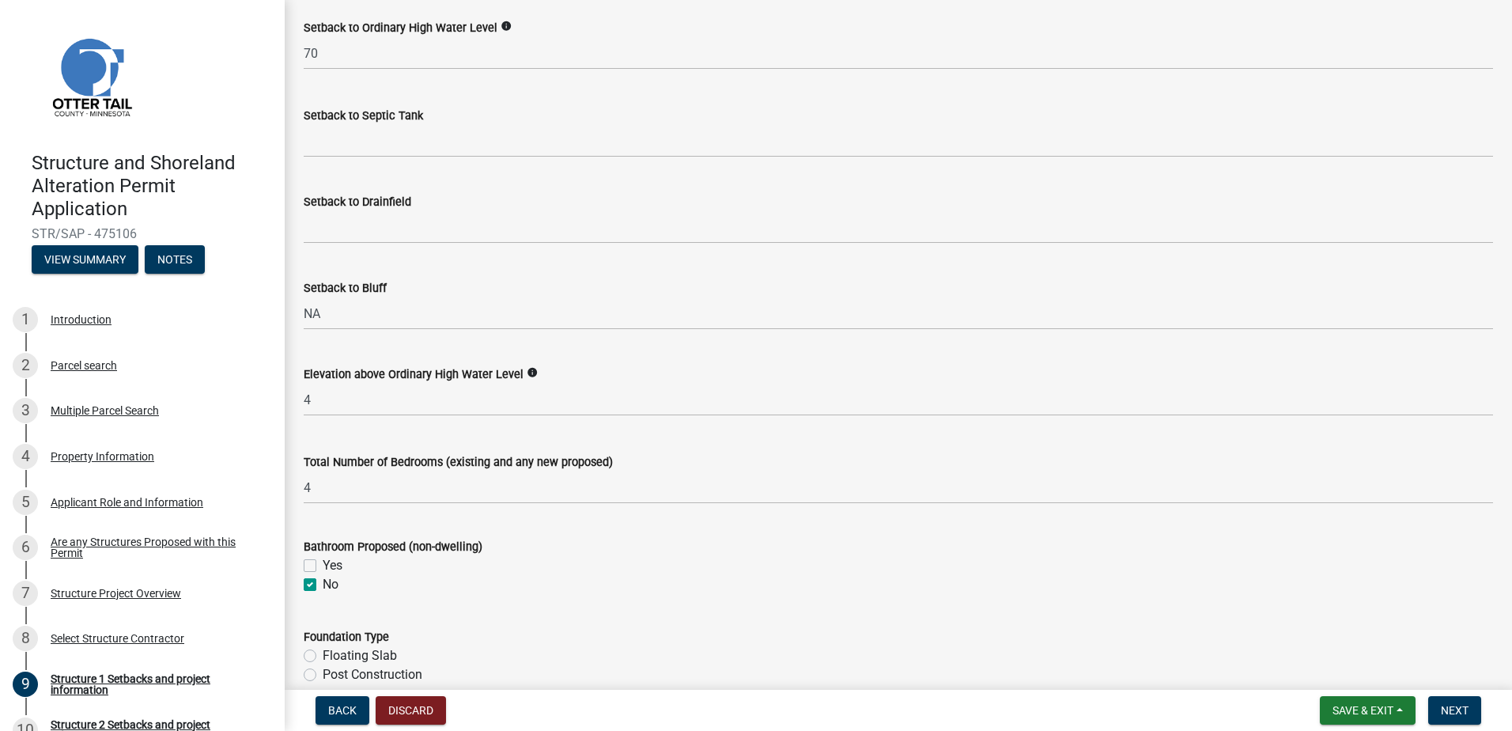
scroll to position [1387, 0]
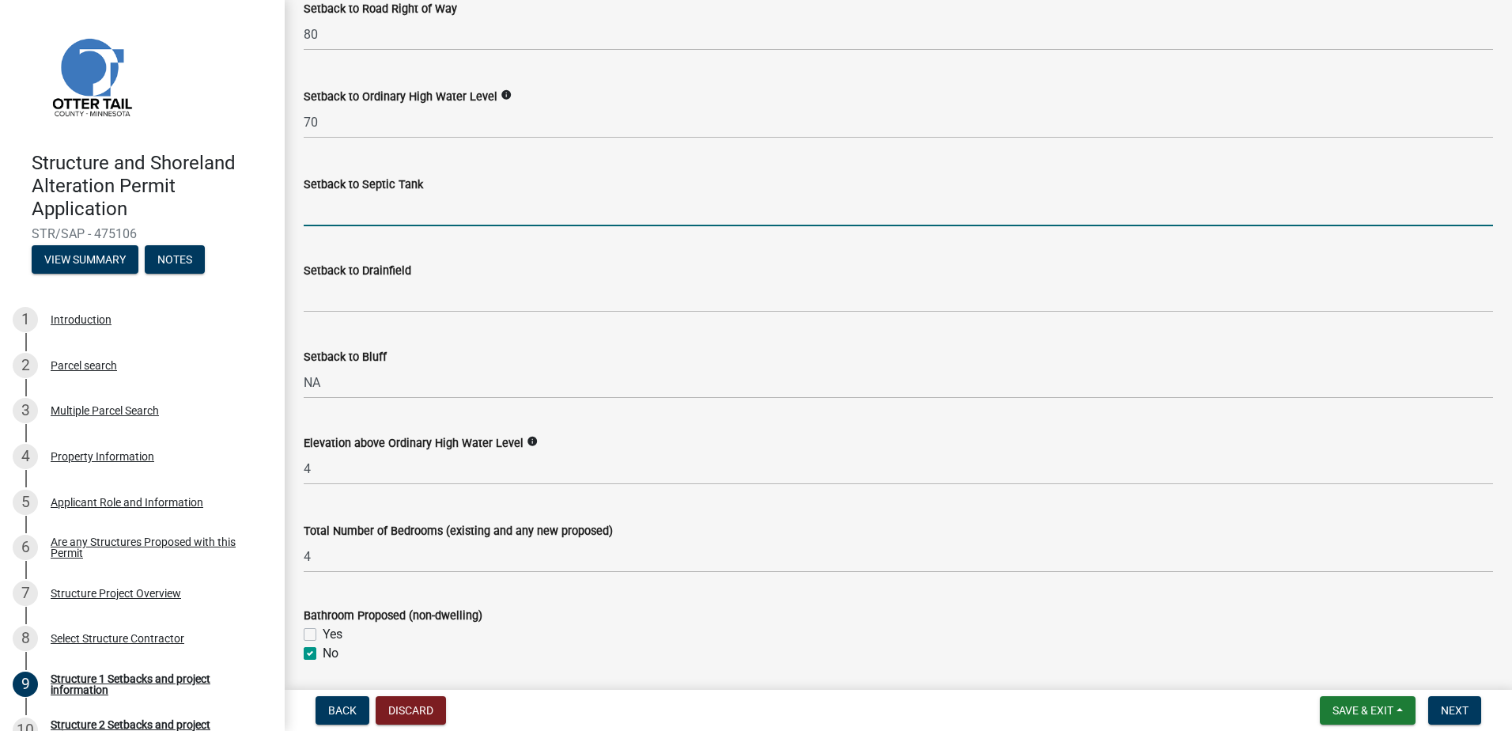
click at [395, 209] on input "Setback to Septic Tank" at bounding box center [898, 210] width 1189 height 32
click at [664, 632] on div "Yes" at bounding box center [898, 634] width 1189 height 19
click at [372, 210] on input "Setback to Septic Tank" at bounding box center [898, 210] width 1189 height 32
type input "15"
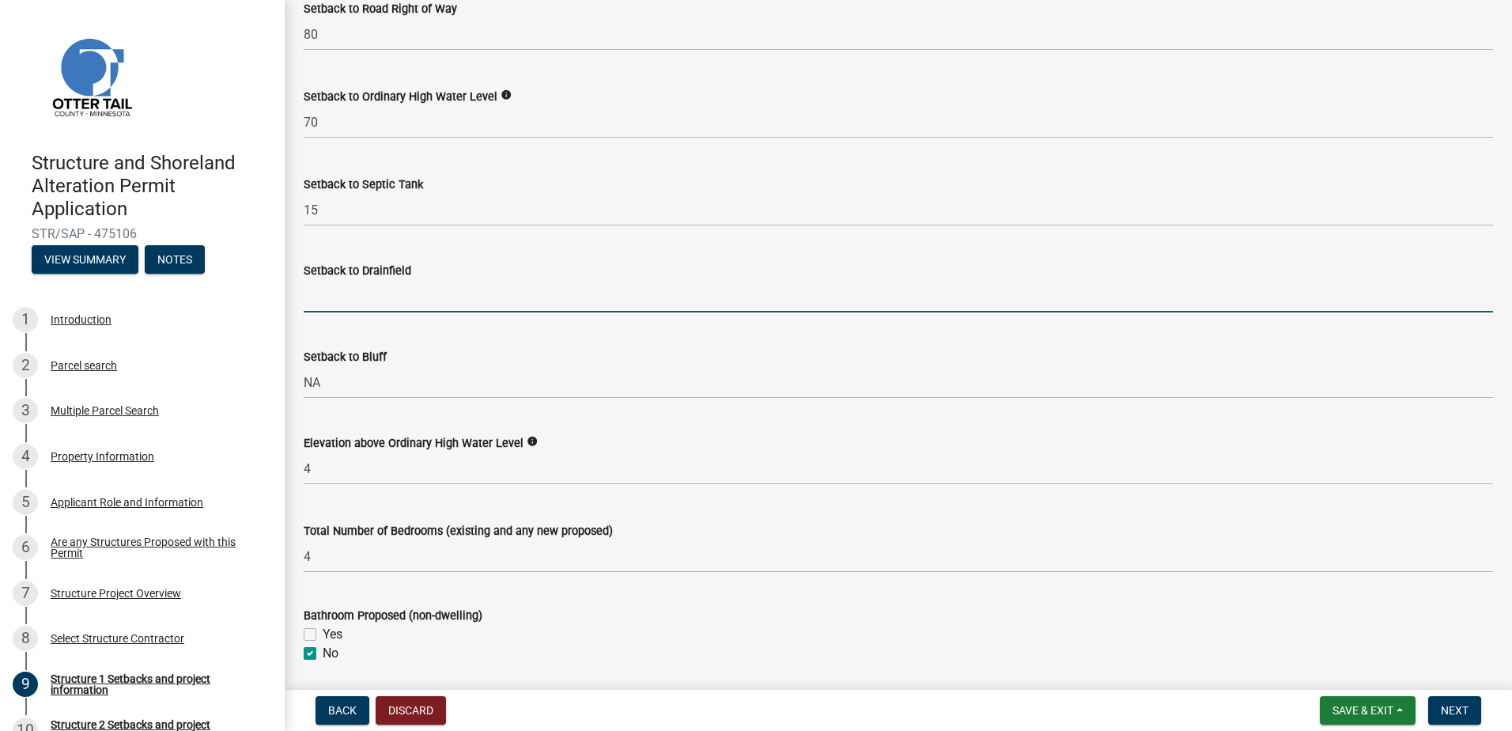
click at [379, 286] on input "Setback to Drainfield" at bounding box center [898, 296] width 1189 height 32
type input "30"
click at [690, 345] on div "Setback to Bluff NA" at bounding box center [898, 362] width 1189 height 74
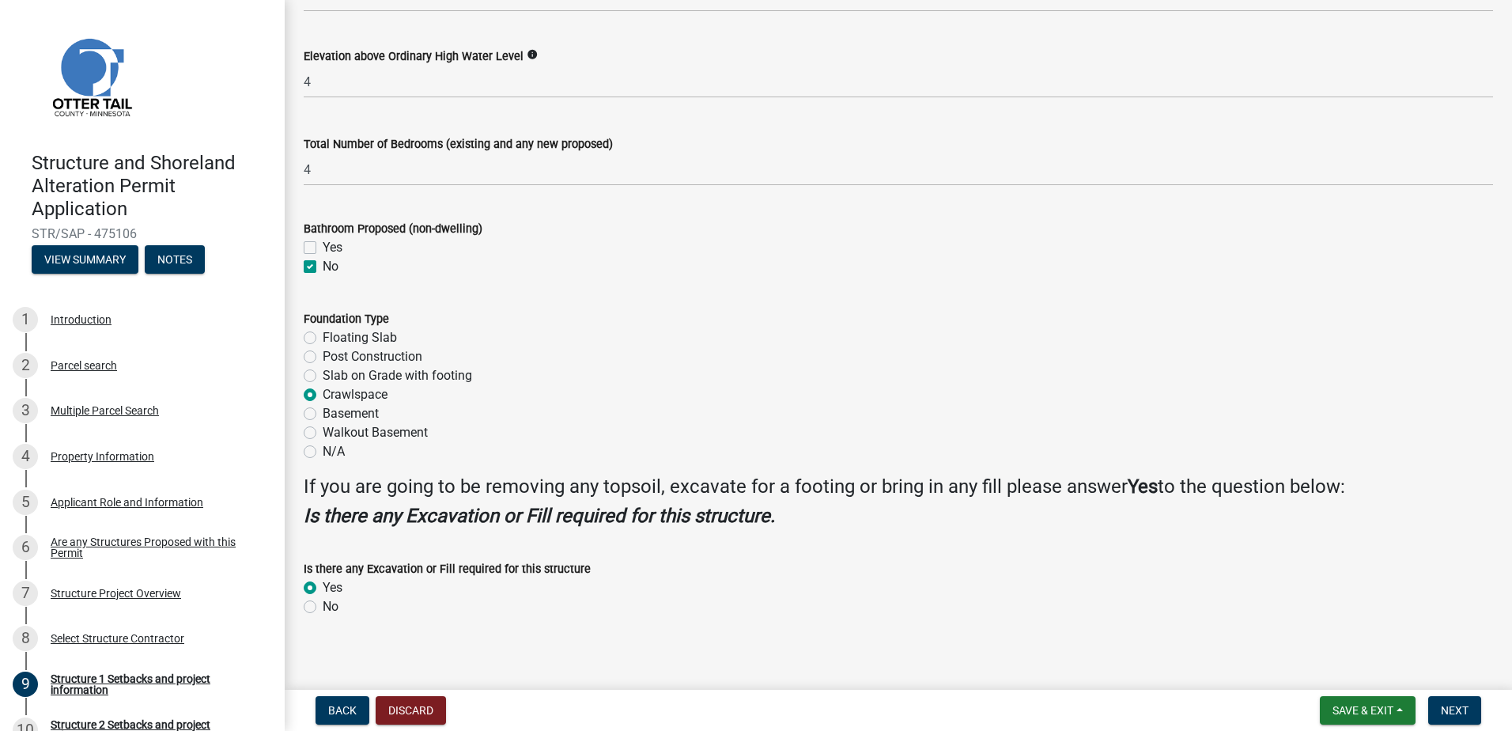
scroll to position [1782, 0]
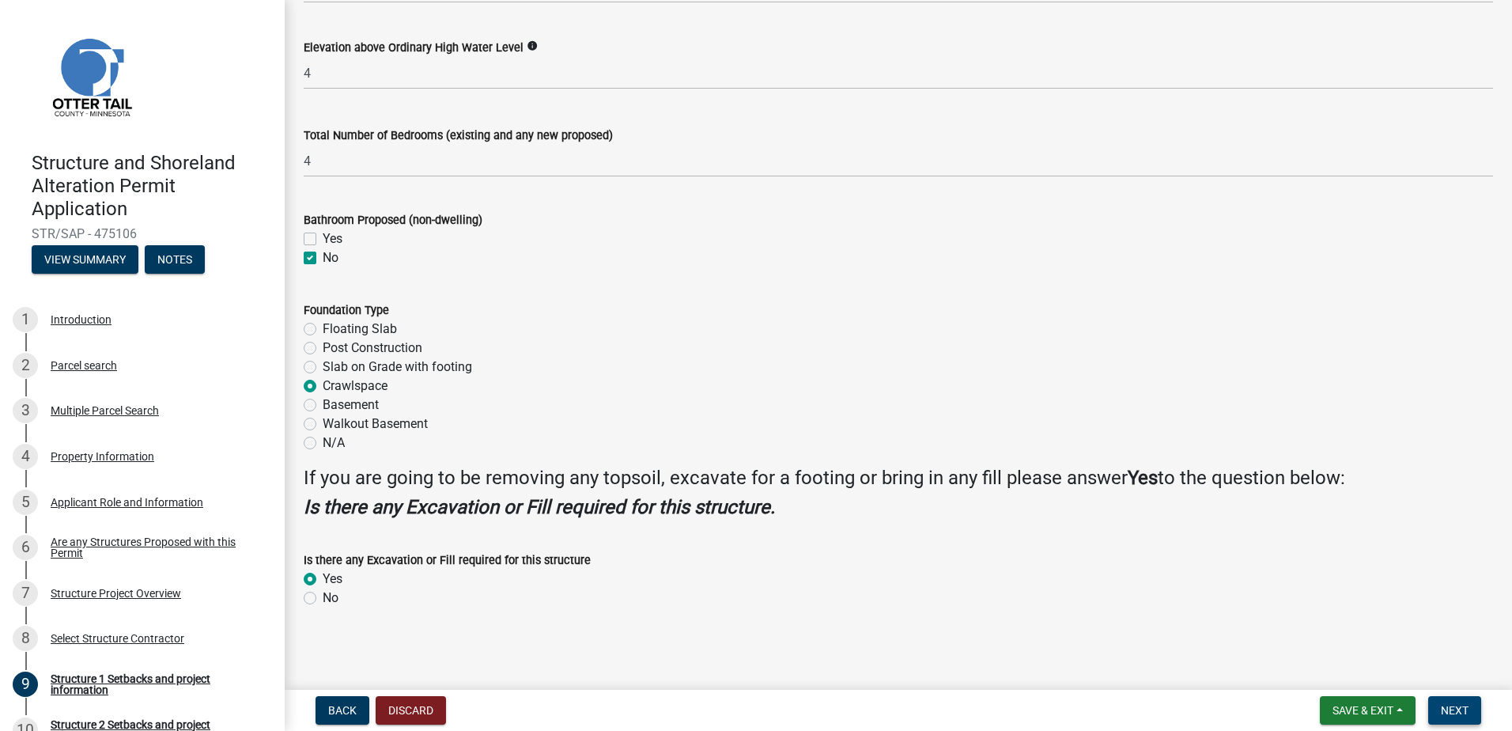
click at [1468, 712] on span "Next" at bounding box center [1455, 710] width 28 height 13
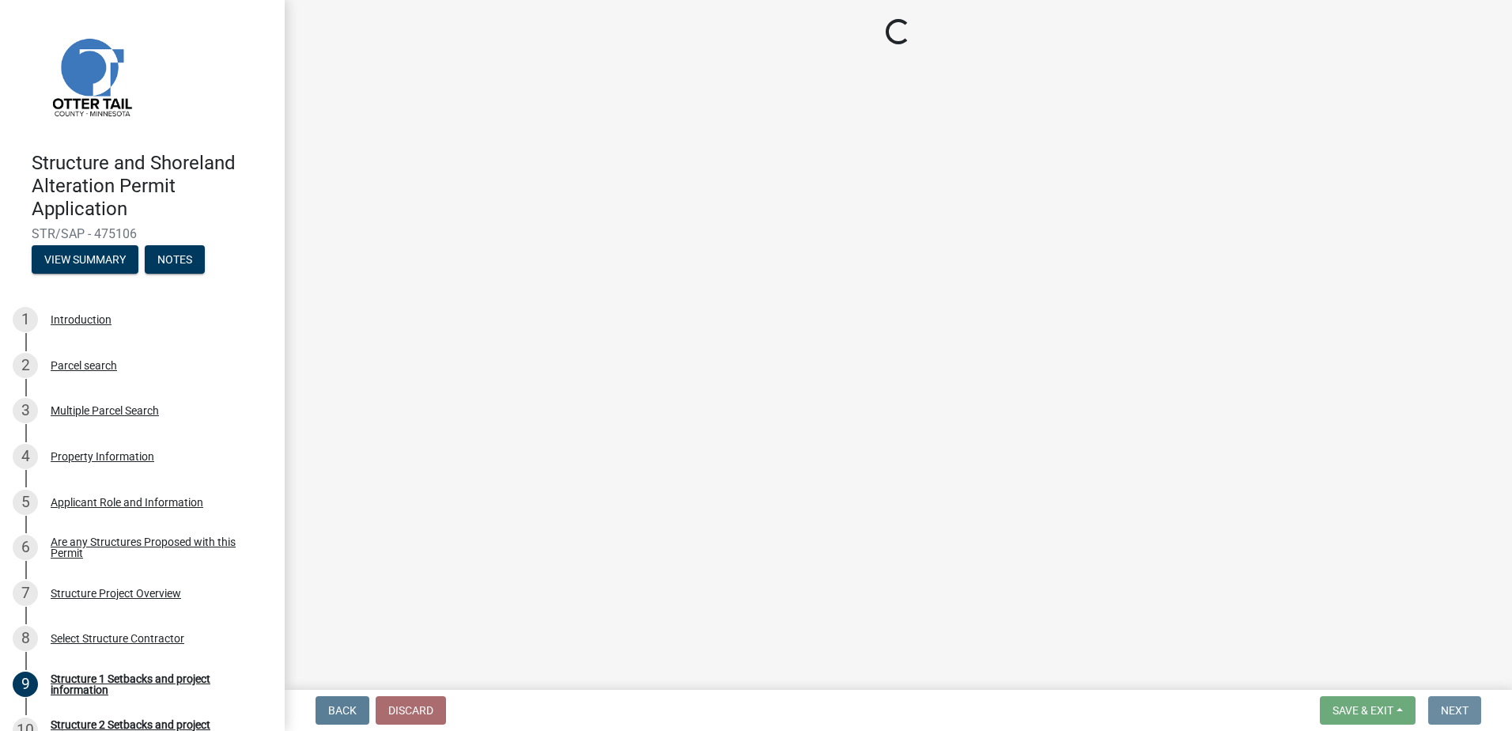
scroll to position [0, 0]
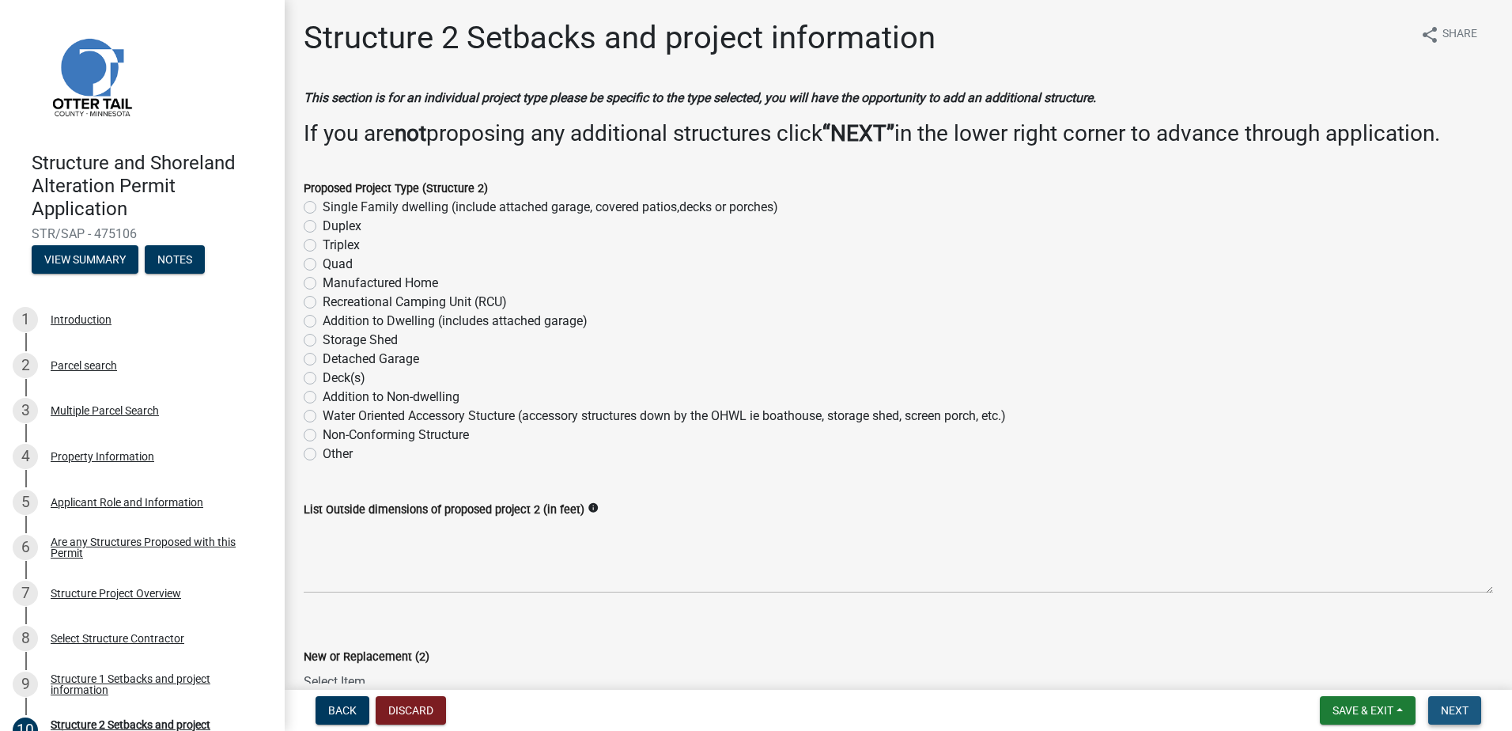
click at [1454, 704] on span "Next" at bounding box center [1455, 710] width 28 height 13
click at [1461, 702] on button "Next" at bounding box center [1454, 710] width 53 height 28
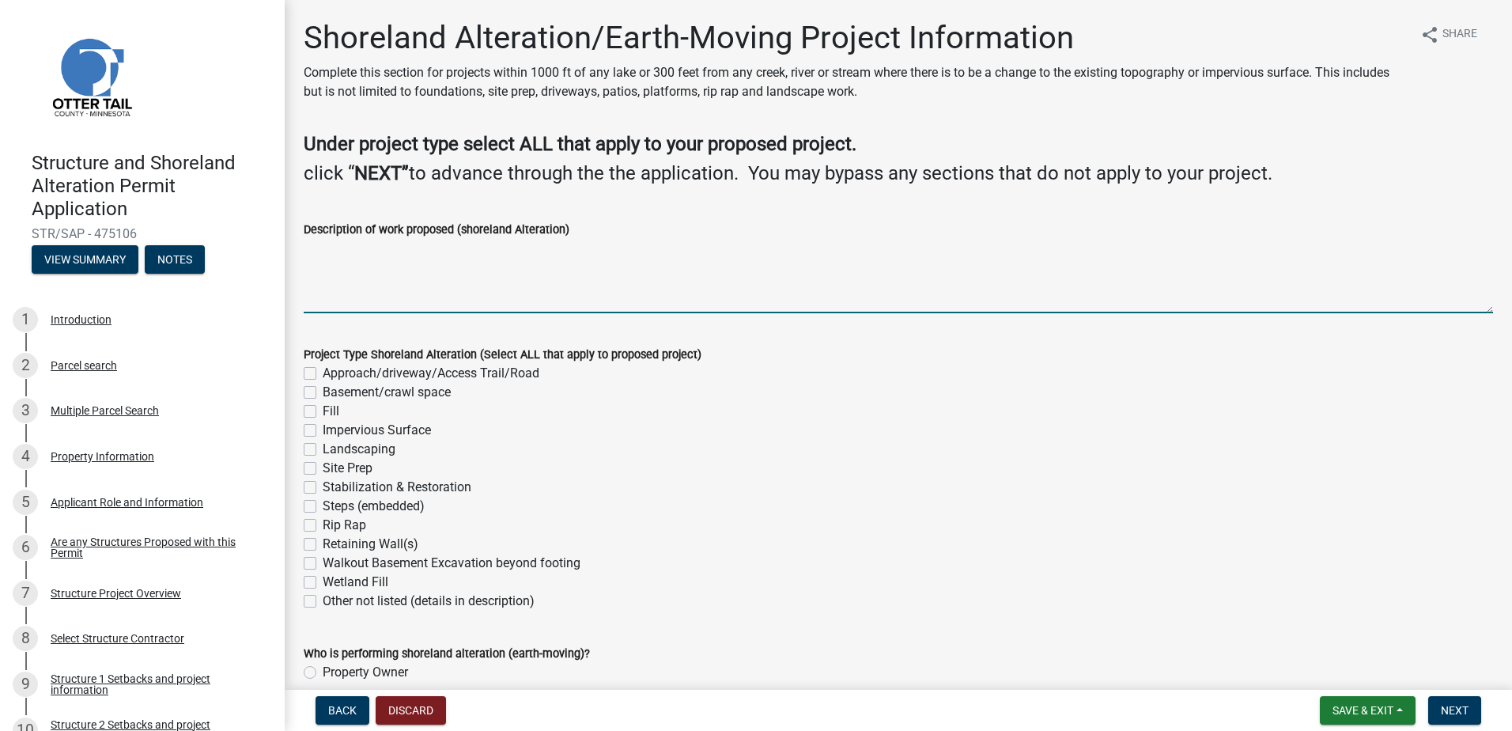
click at [383, 284] on textarea "Description of work proposed (shoreland Alteration)" at bounding box center [898, 276] width 1189 height 74
click at [323, 391] on label "Basement/crawl space" at bounding box center [387, 392] width 128 height 19
click at [323, 391] on input "Basement/crawl space" at bounding box center [328, 388] width 10 height 10
checkbox input "true"
checkbox input "false"
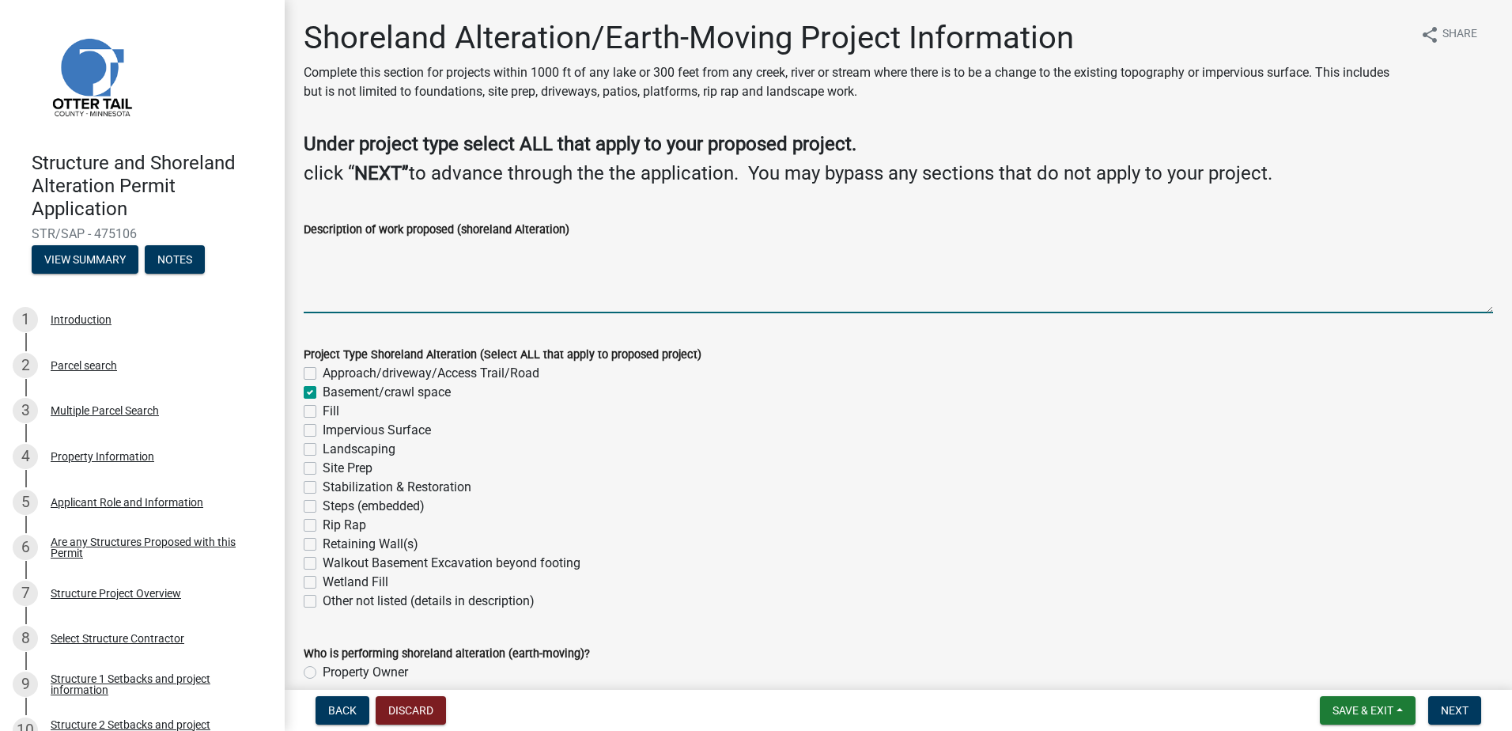
checkbox input "true"
checkbox input "false"
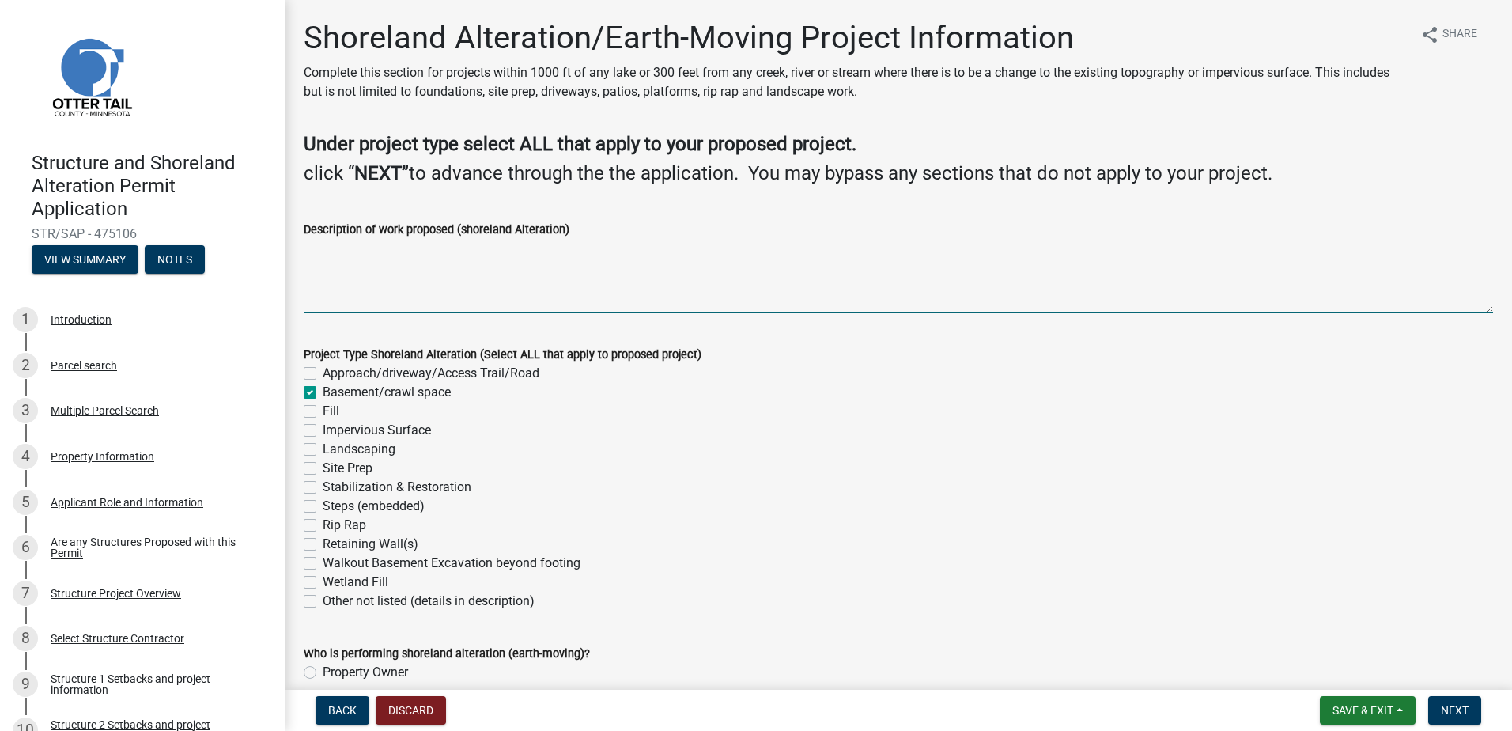
checkbox input "false"
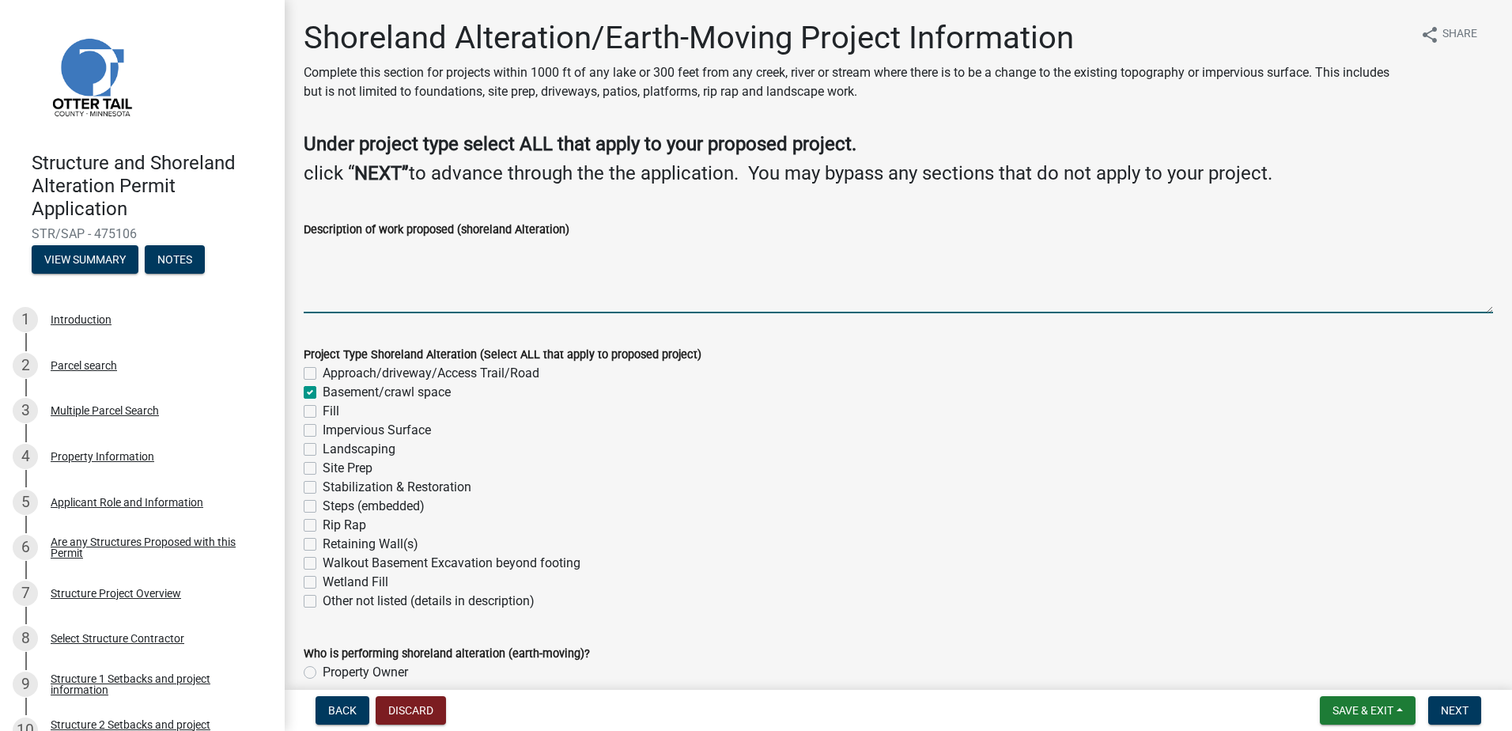
checkbox input "false"
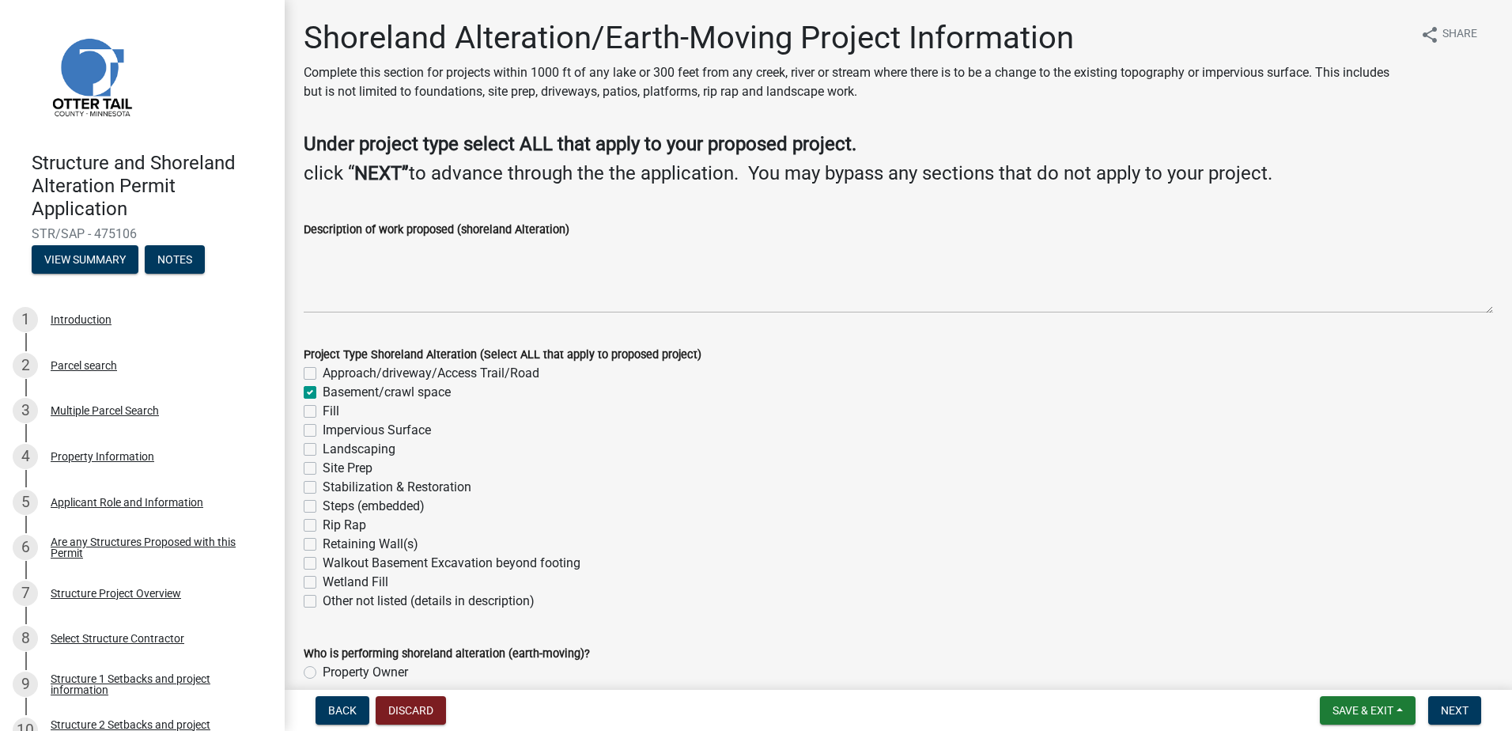
click at [323, 408] on label "Fill" at bounding box center [331, 411] width 17 height 19
click at [323, 408] on input "Fill" at bounding box center [328, 407] width 10 height 10
checkbox input "true"
checkbox input "false"
checkbox input "true"
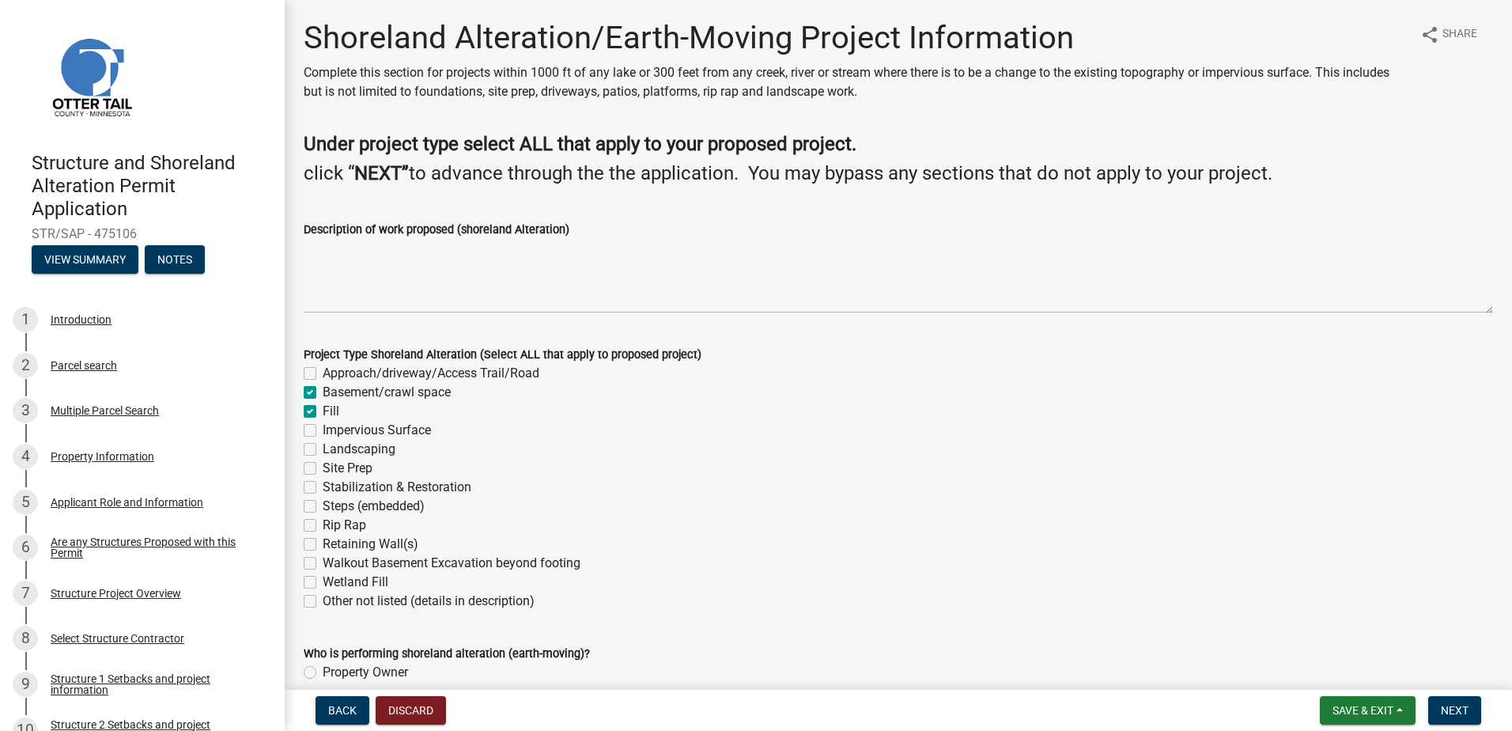
checkbox input "true"
checkbox input "false"
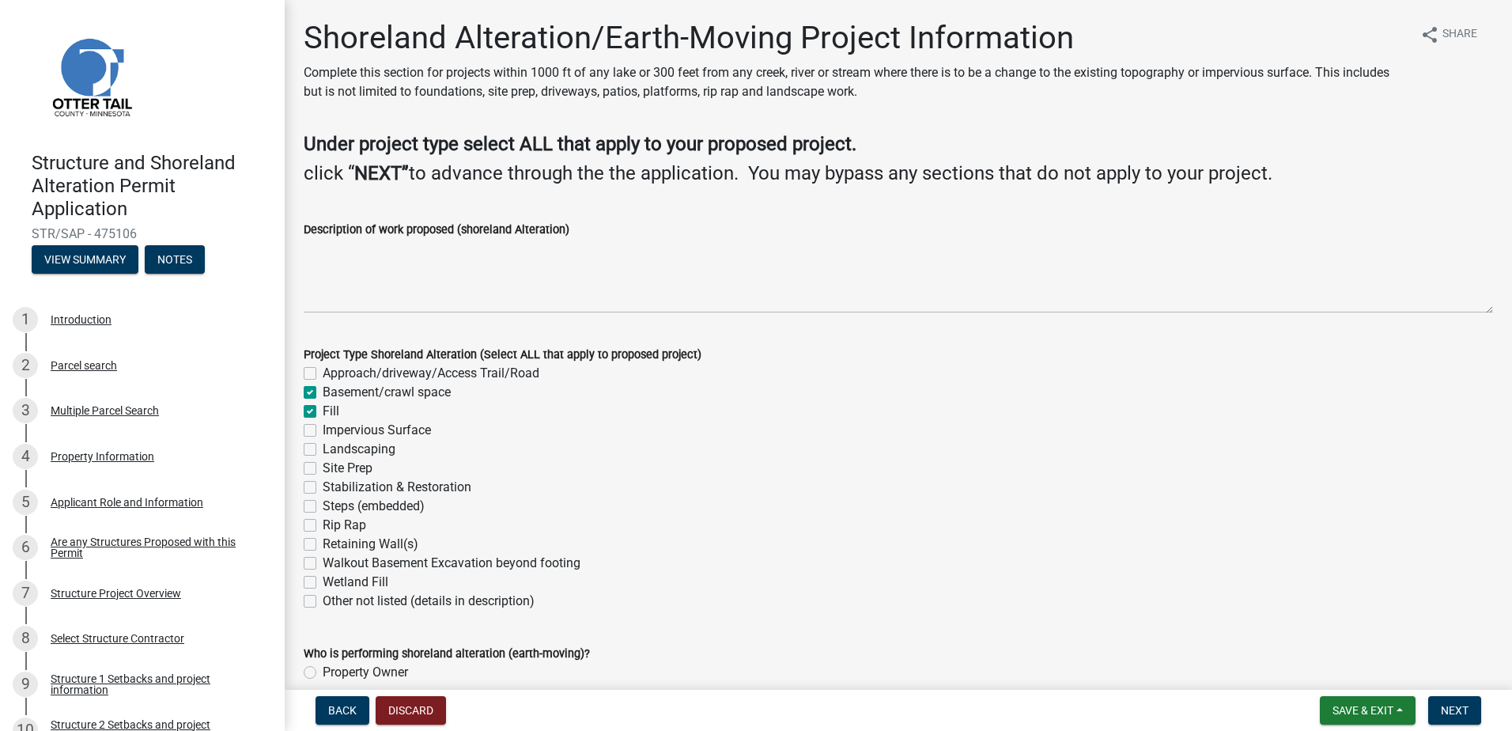
checkbox input "false"
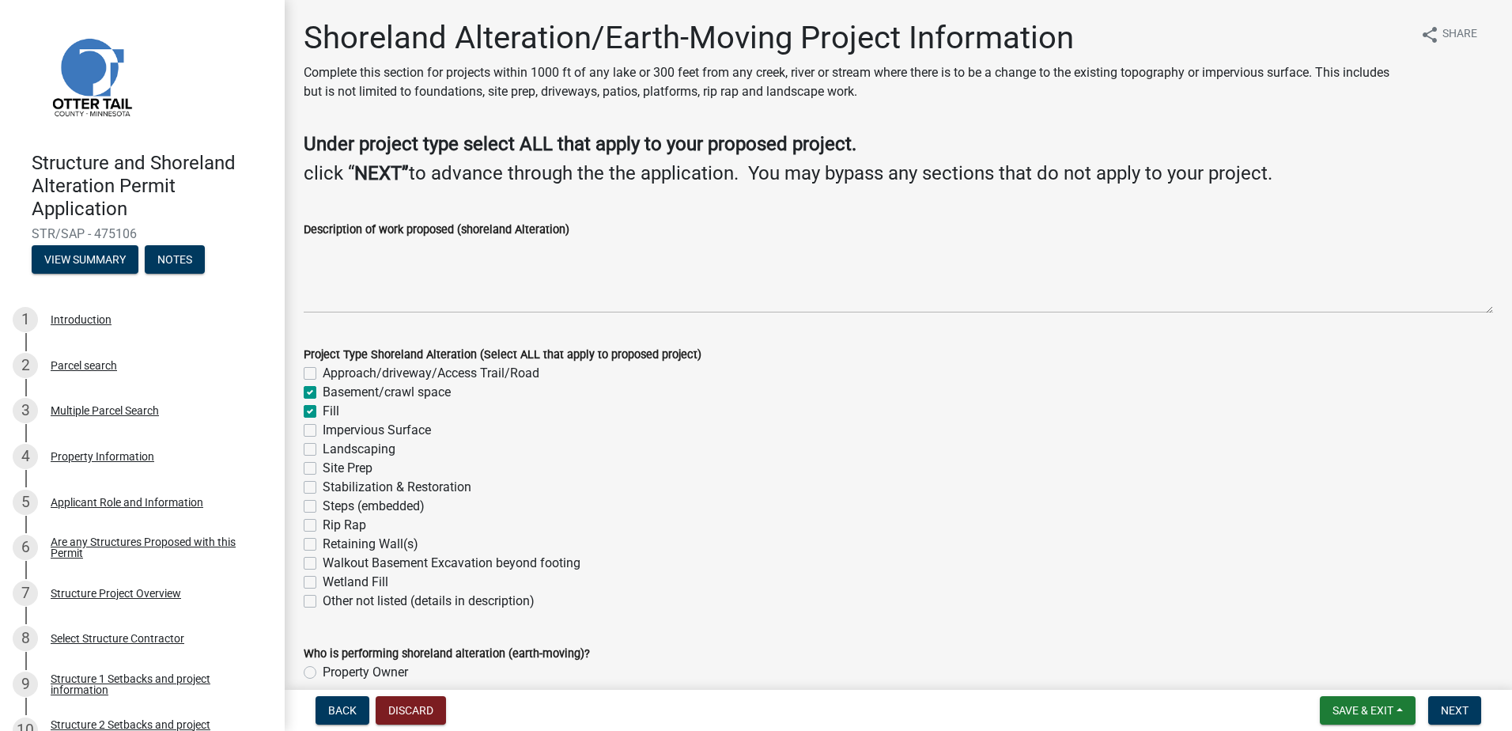
checkbox input "false"
click at [323, 432] on label "Impervious Surface" at bounding box center [377, 430] width 108 height 19
click at [323, 431] on input "Impervious Surface" at bounding box center [328, 426] width 10 height 10
checkbox input "true"
checkbox input "false"
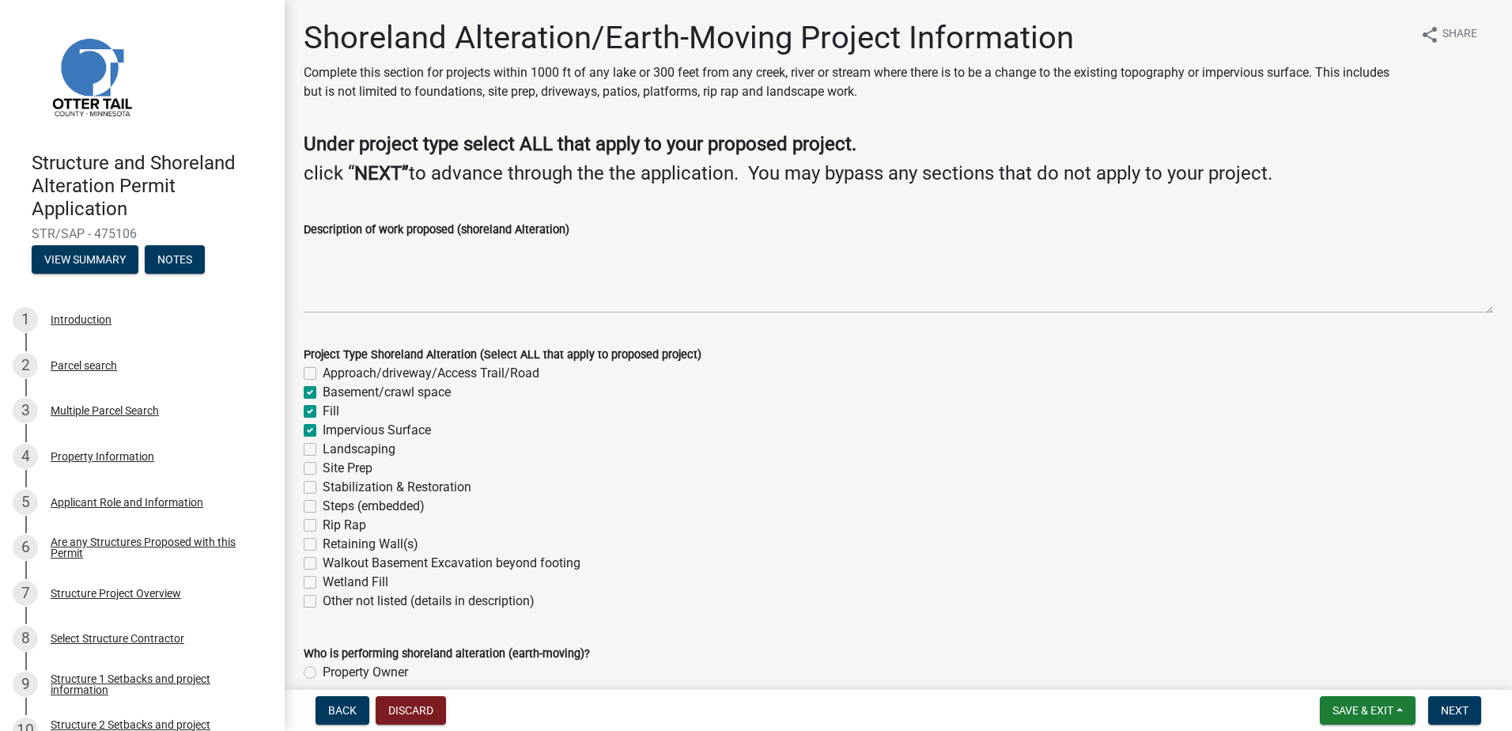
checkbox input "true"
checkbox input "false"
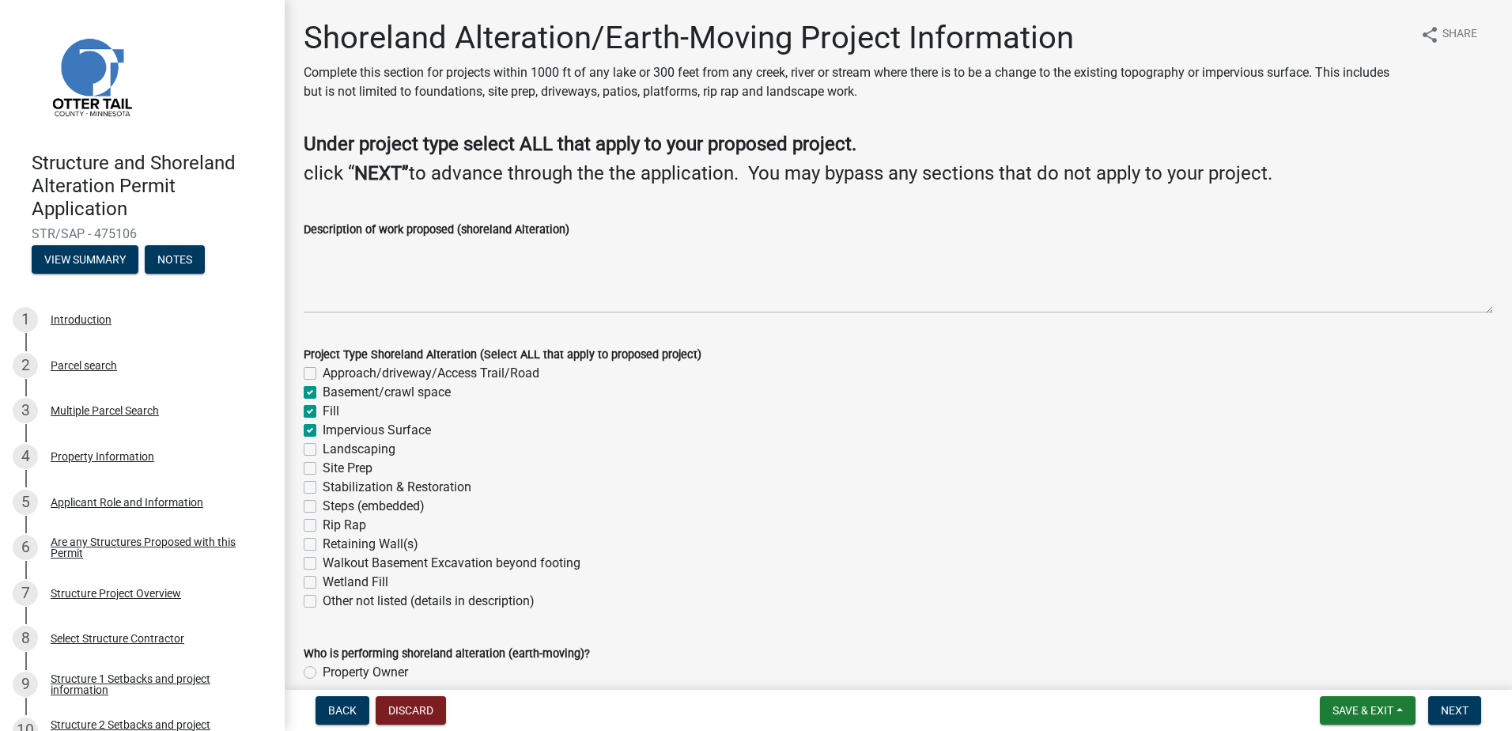
checkbox input "false"
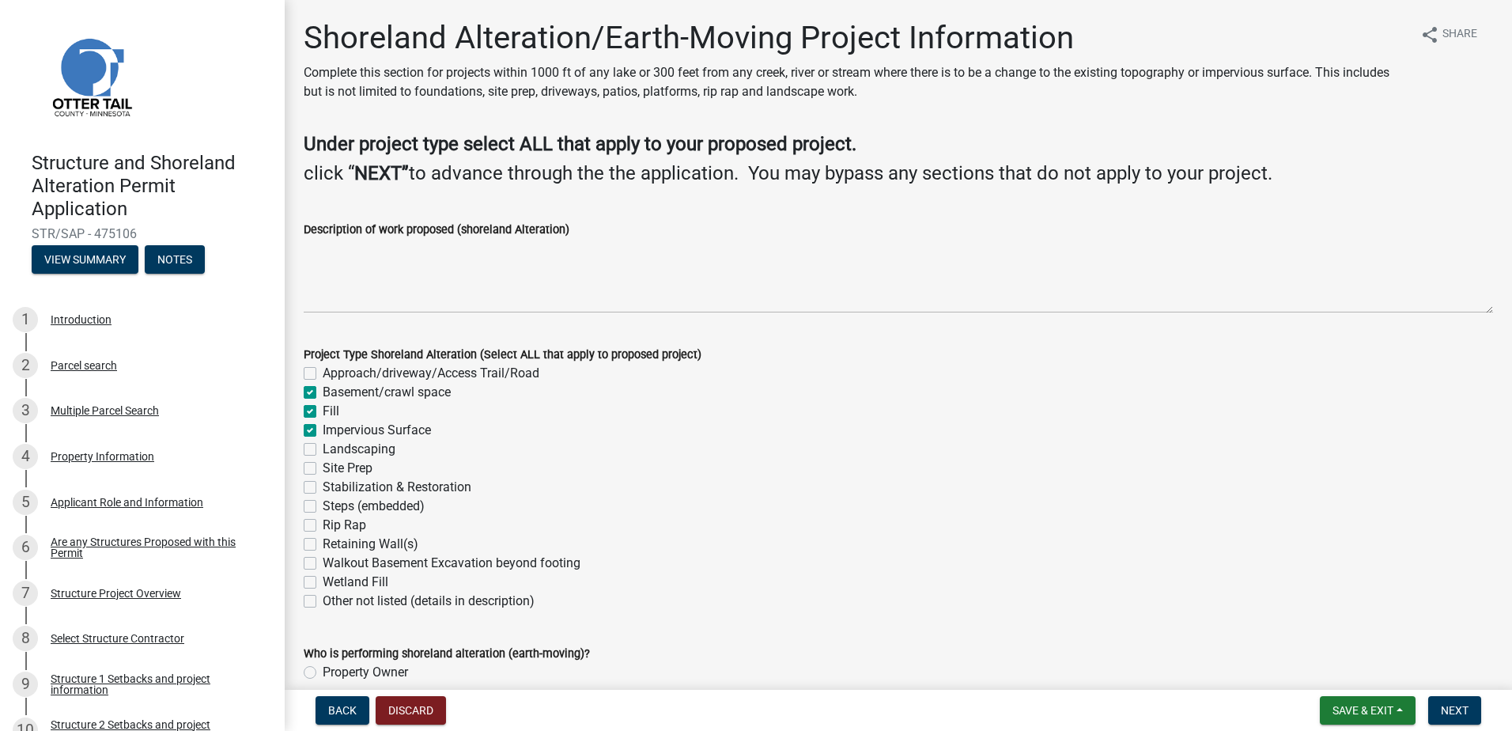
checkbox input "false"
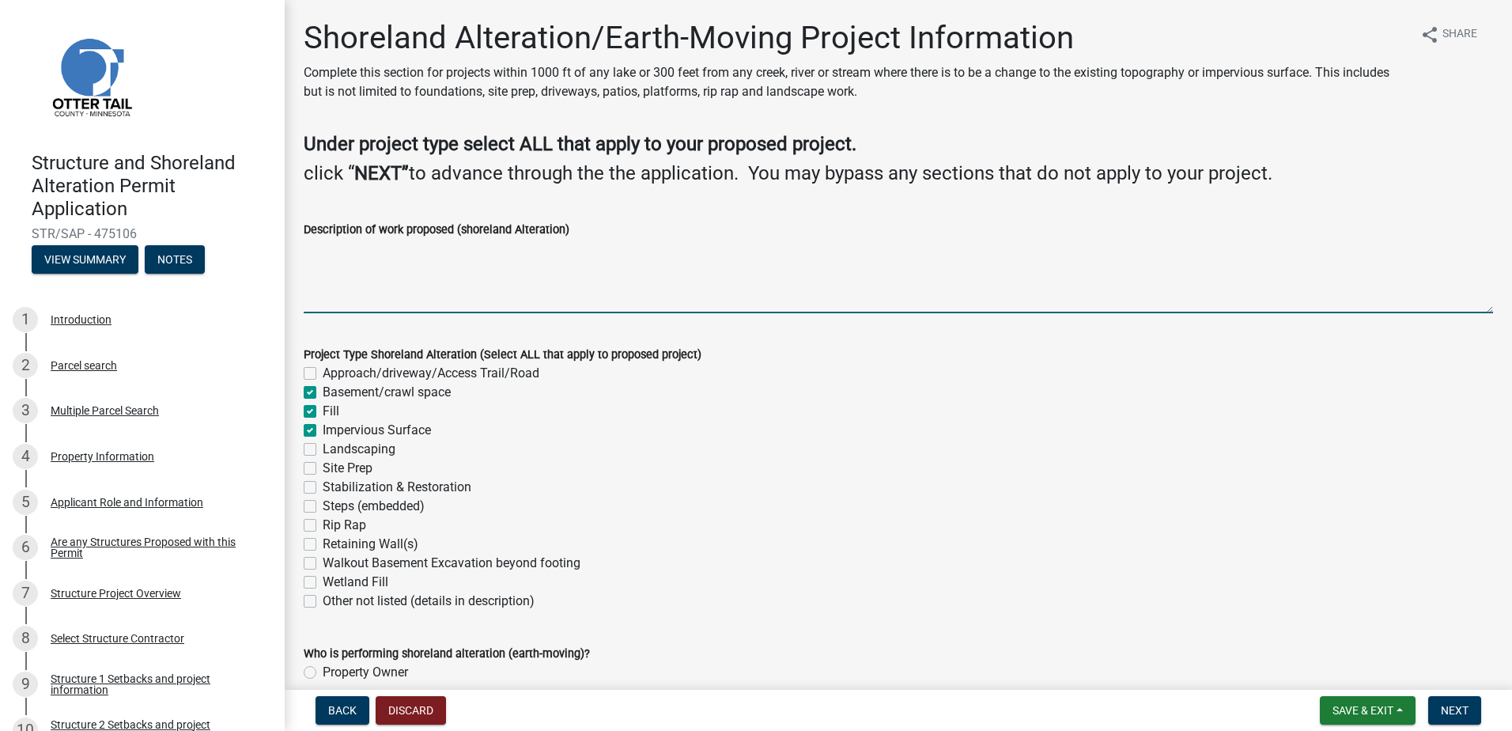
click at [361, 277] on textarea "Description of work proposed (shoreland Alteration)" at bounding box center [898, 276] width 1189 height 74
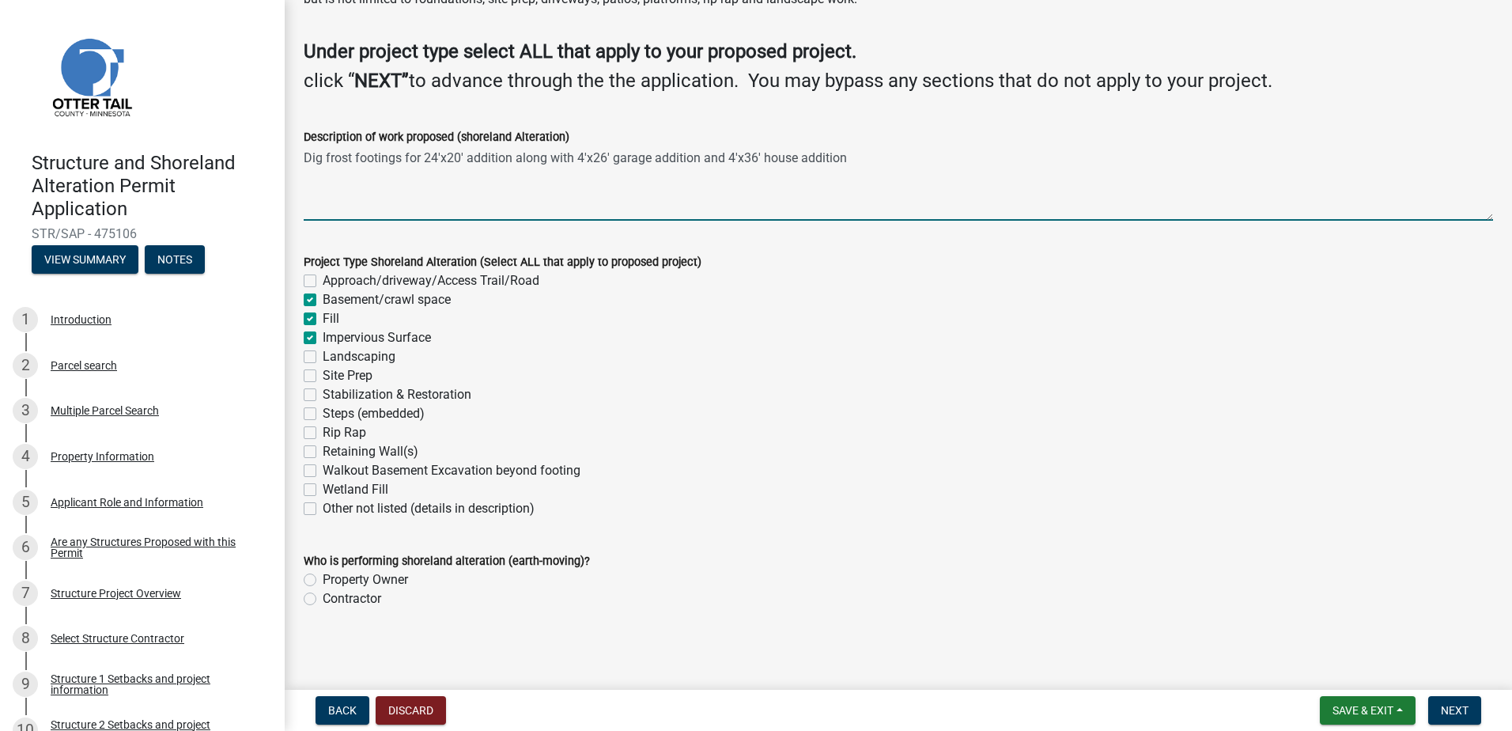
scroll to position [93, 0]
type textarea "Dig frost footings for 24'x20' addition along with 4'x26' garage addition and 4…"
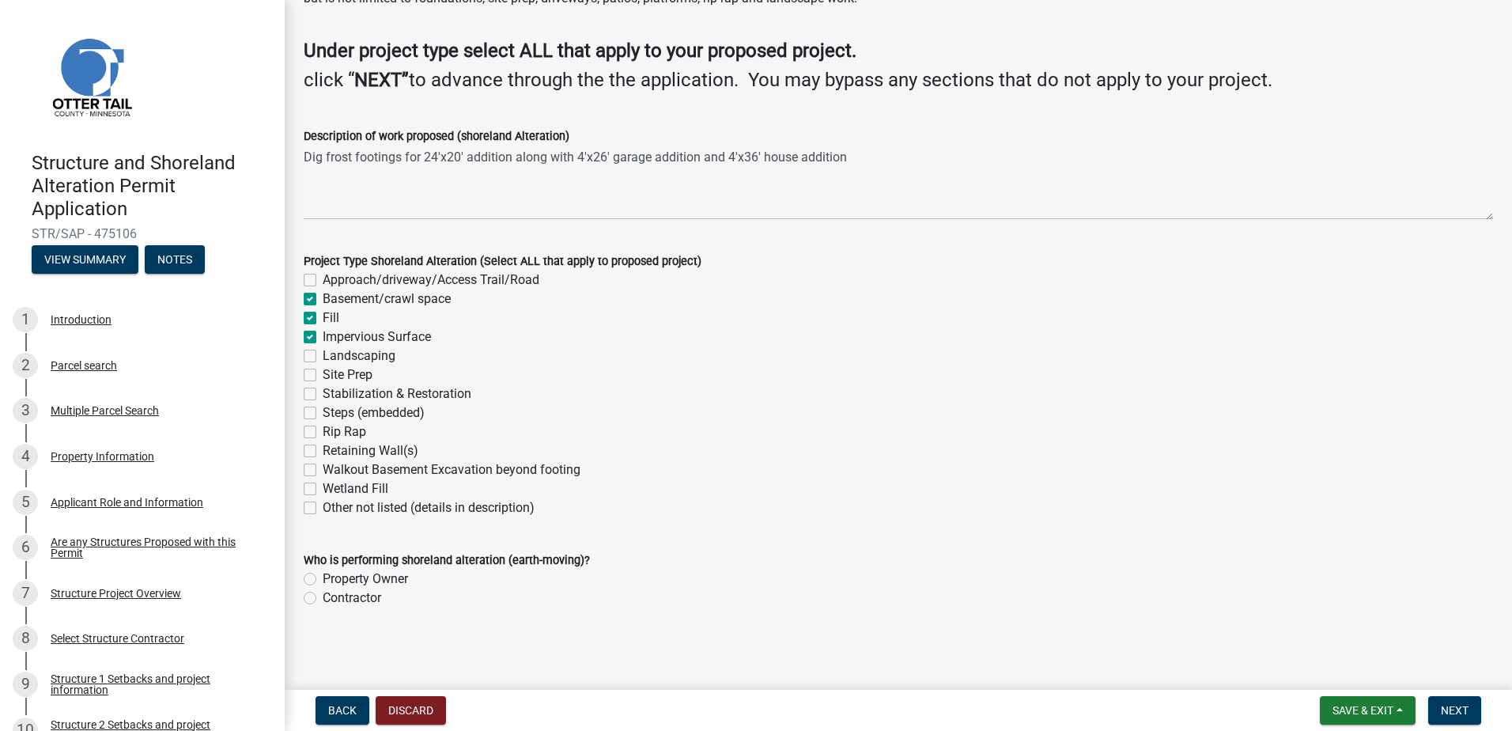
click at [323, 593] on label "Contractor" at bounding box center [352, 597] width 59 height 19
click at [323, 593] on input "Contractor" at bounding box center [328, 593] width 10 height 10
radio input "true"
click at [1448, 708] on span "Next" at bounding box center [1455, 710] width 28 height 13
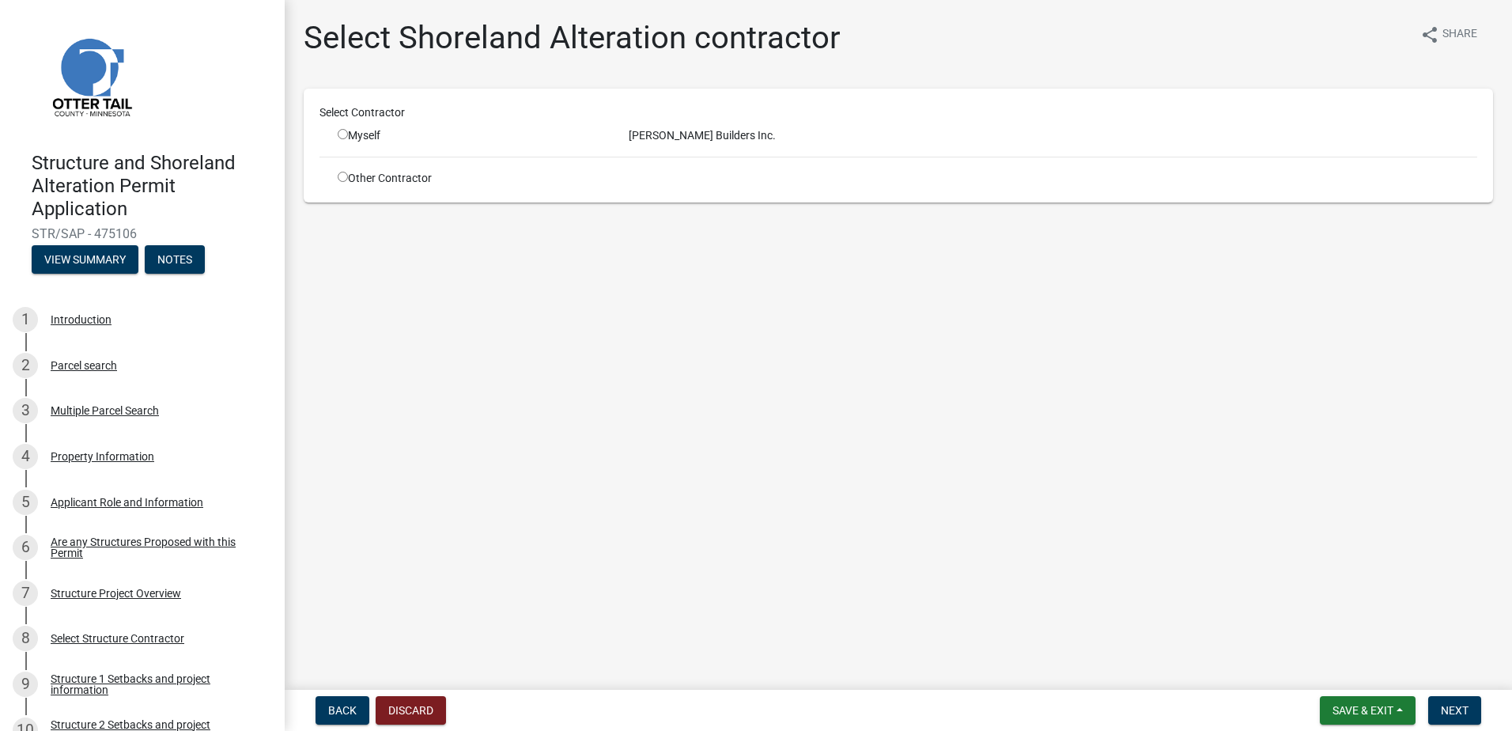
click at [344, 173] on input "radio" at bounding box center [343, 177] width 10 height 10
radio input "true"
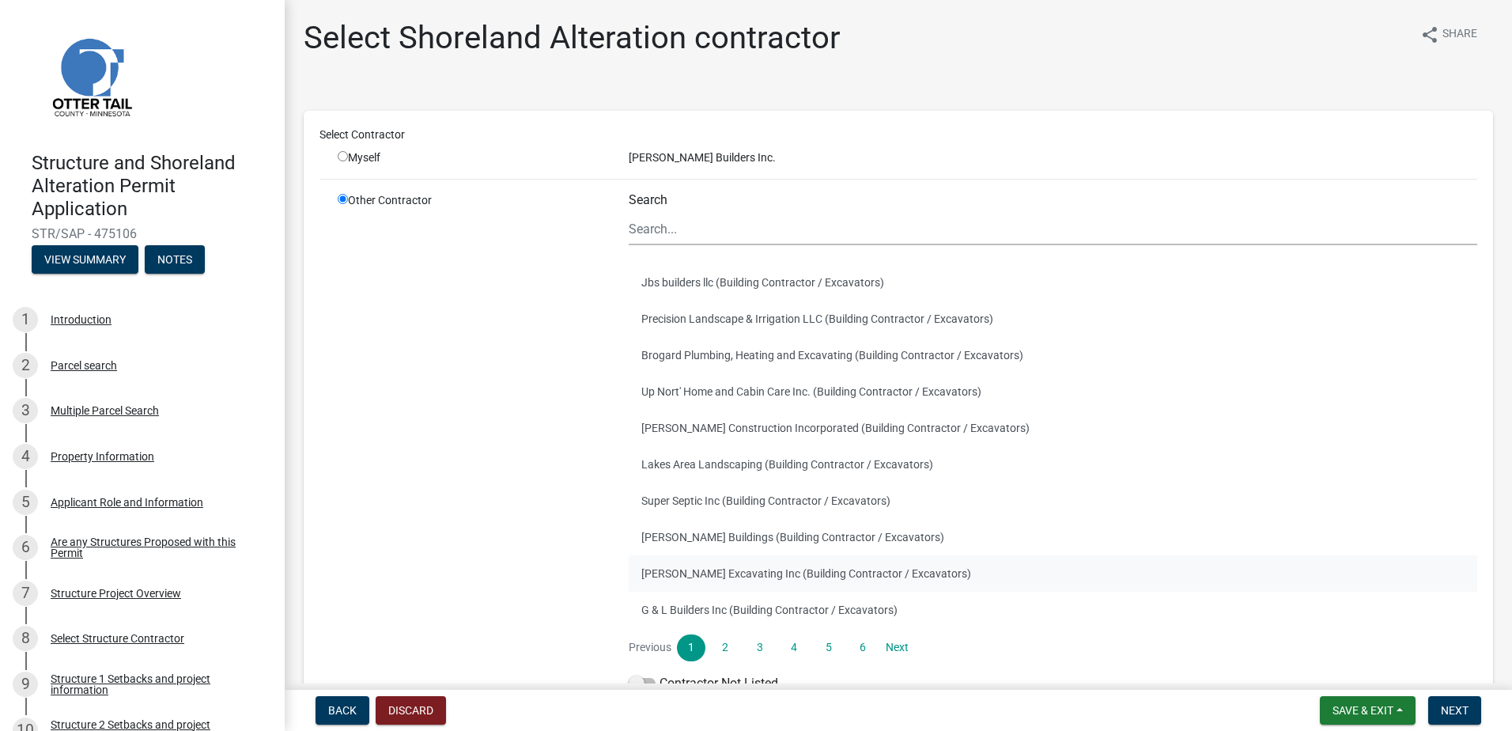
click at [734, 570] on button "[PERSON_NAME] Excavating Inc (Building Contractor / Excavators)" at bounding box center [1053, 573] width 848 height 36
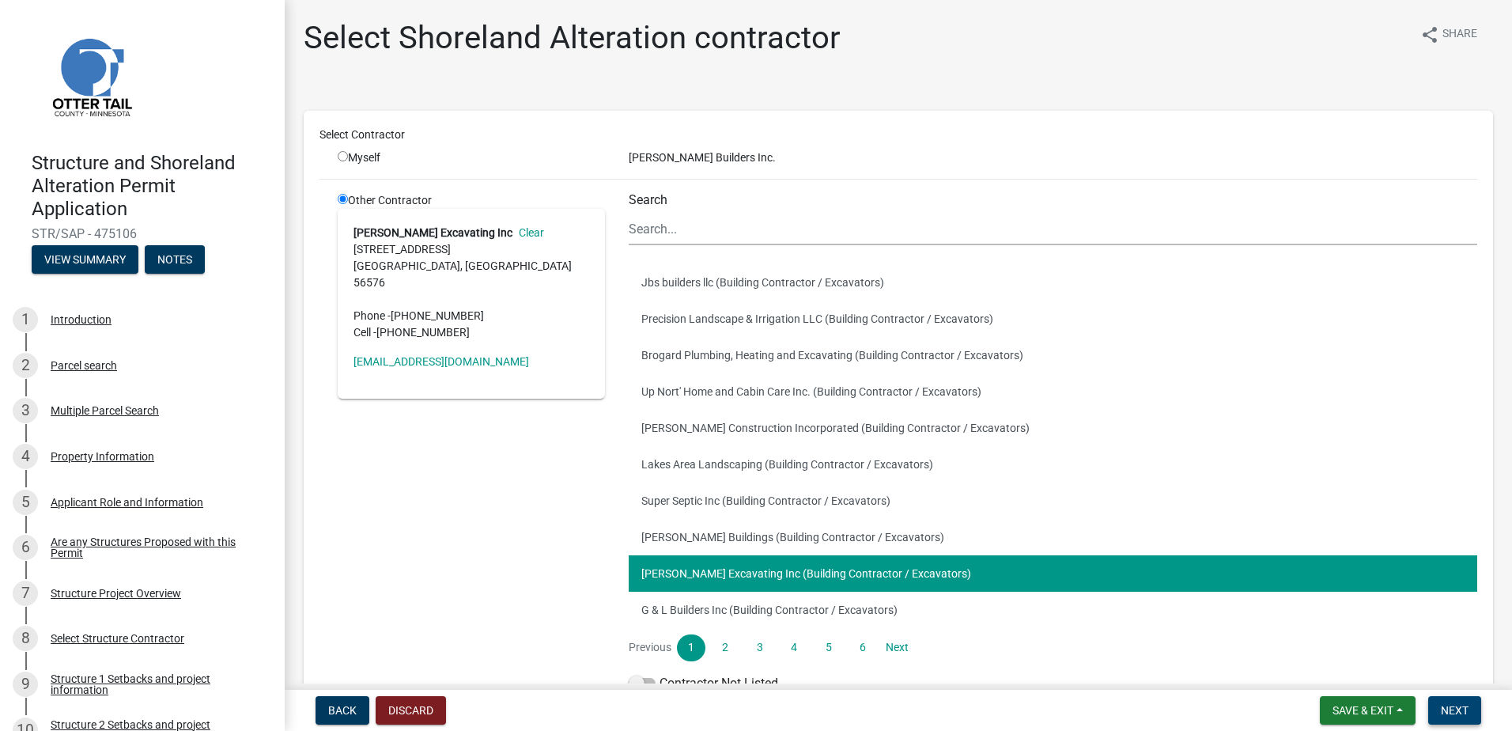
click at [1449, 708] on span "Next" at bounding box center [1455, 710] width 28 height 13
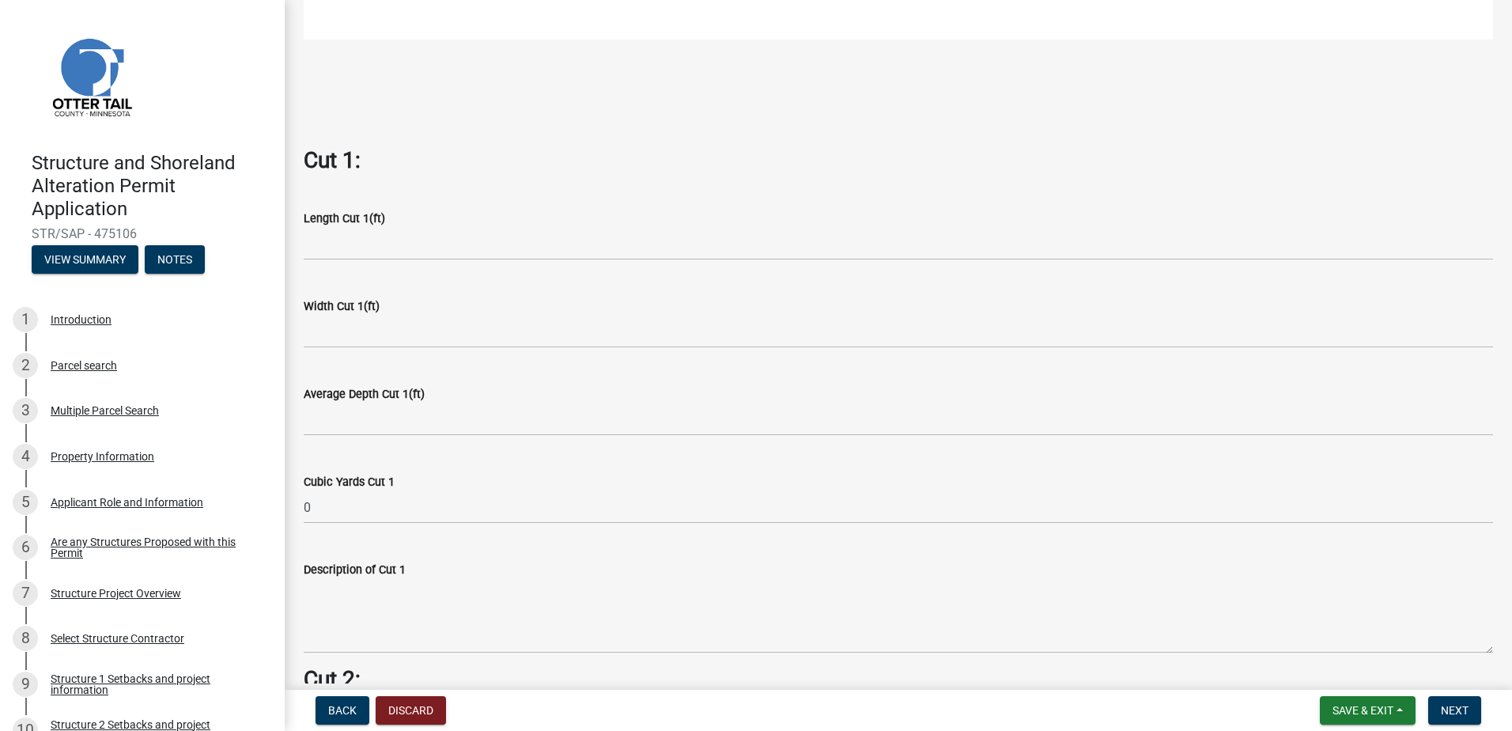
scroll to position [870, 0]
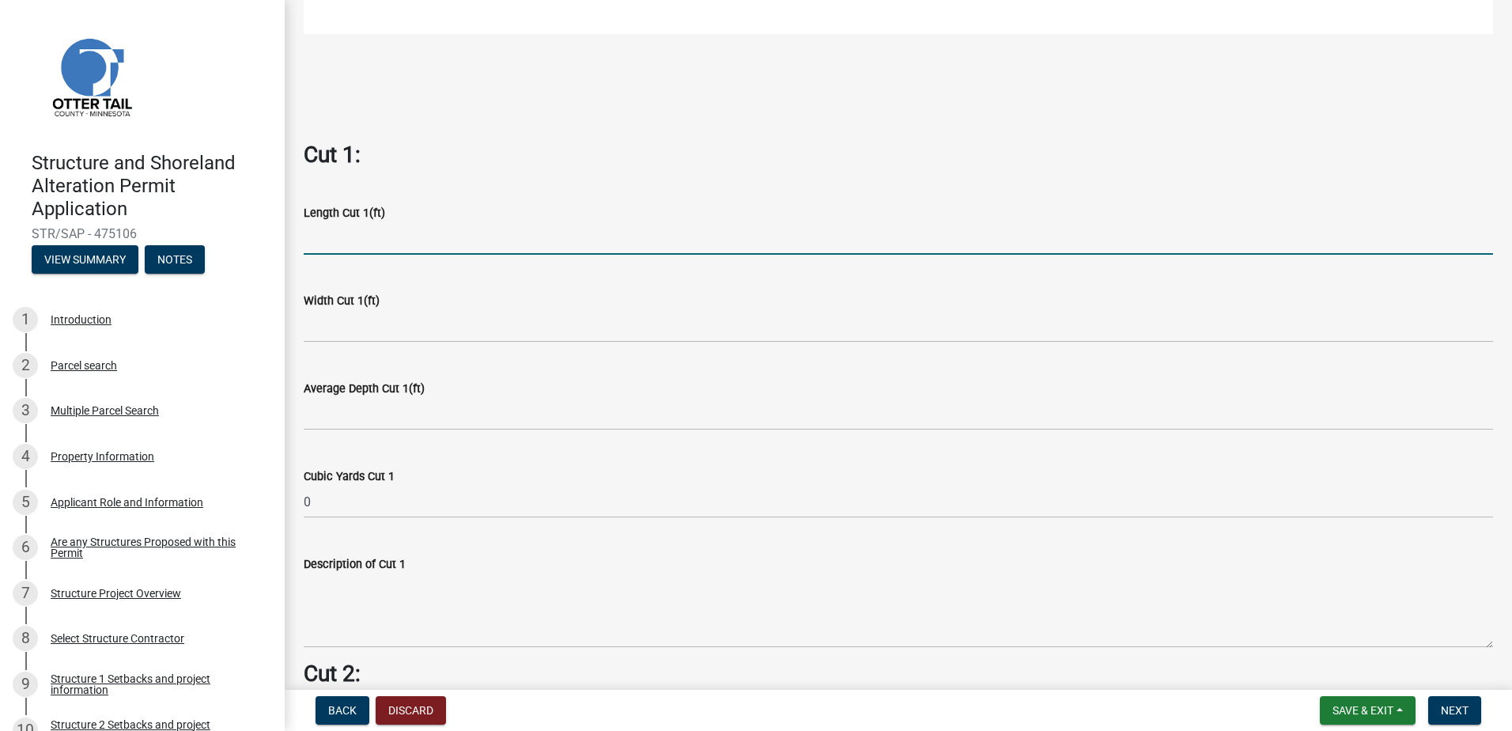
click at [349, 229] on input "text" at bounding box center [898, 238] width 1189 height 32
type input "24"
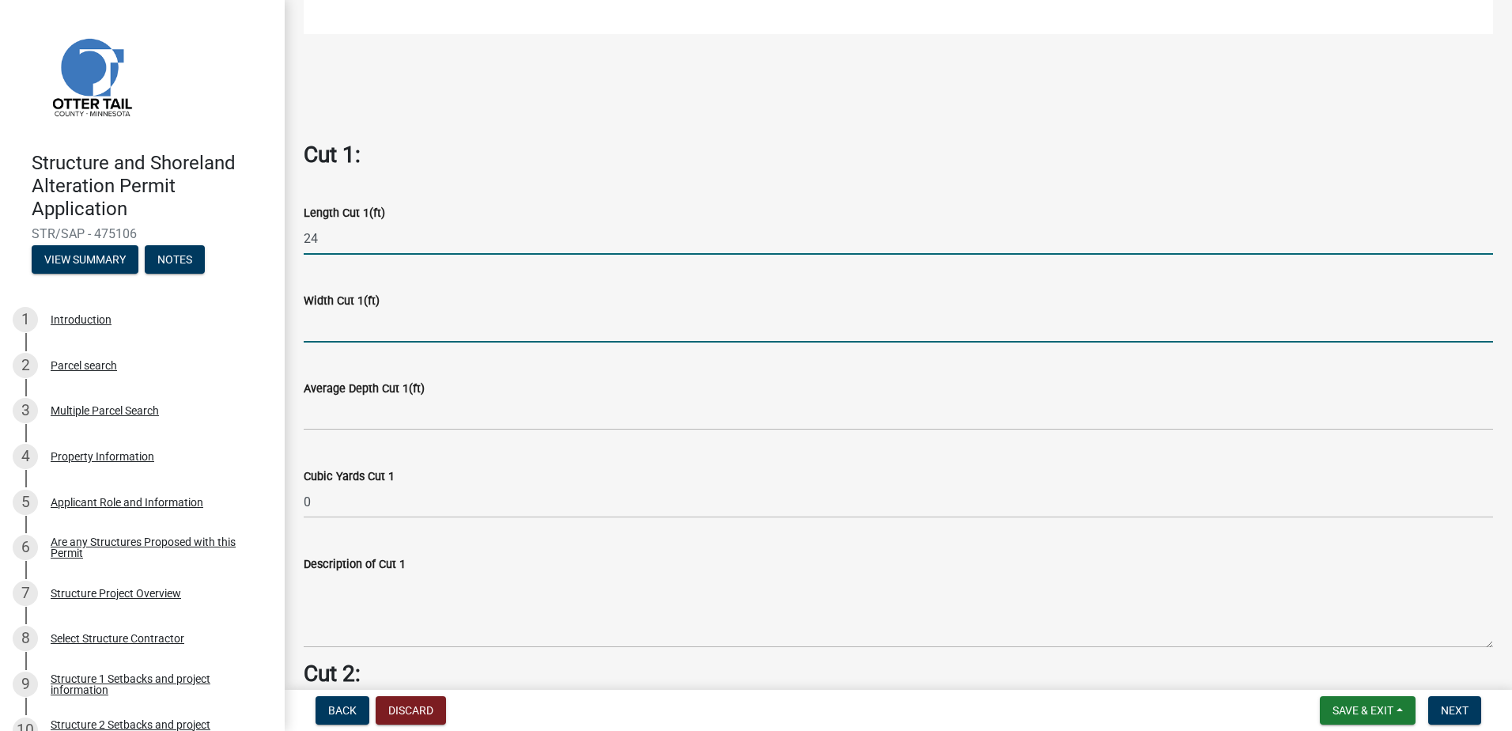
click at [355, 313] on input "text" at bounding box center [898, 326] width 1189 height 32
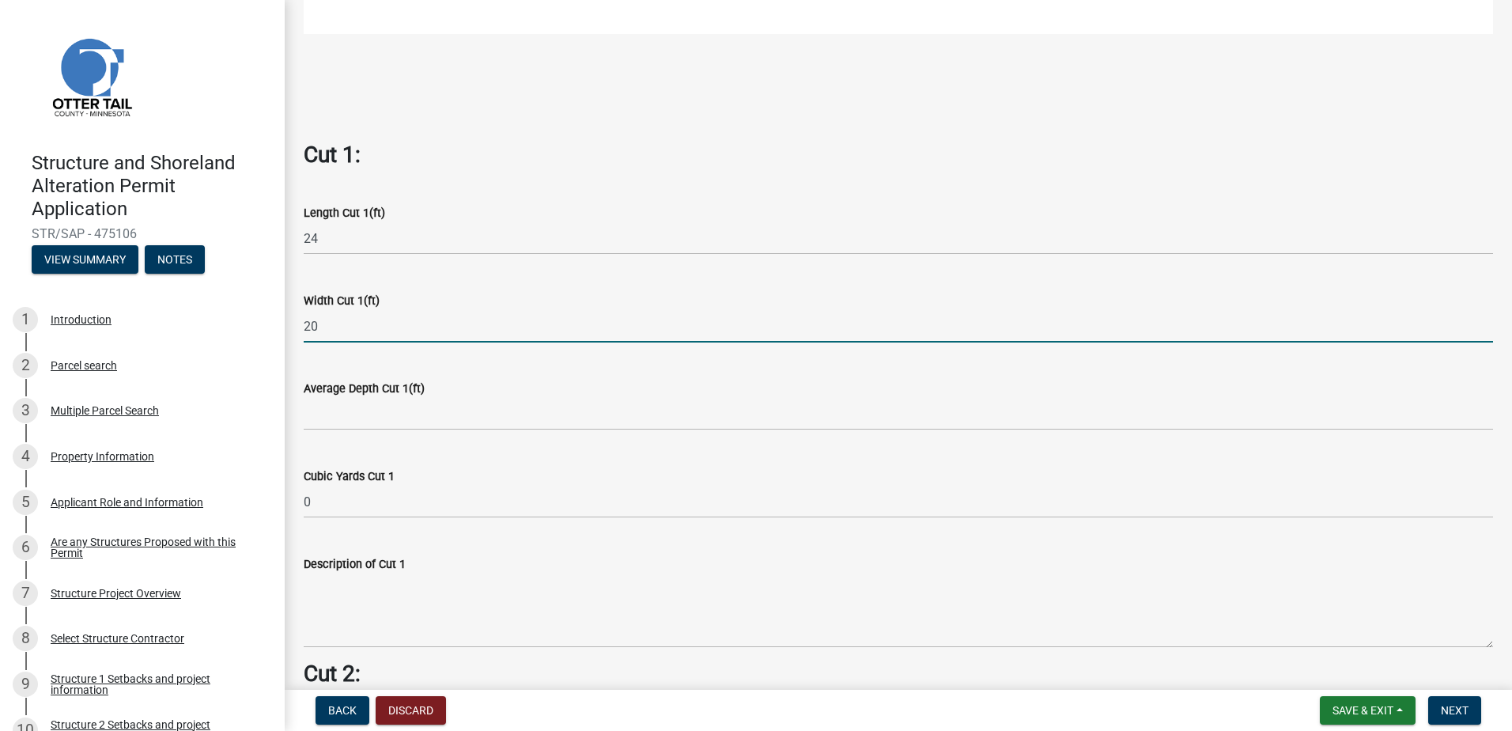
type input "20"
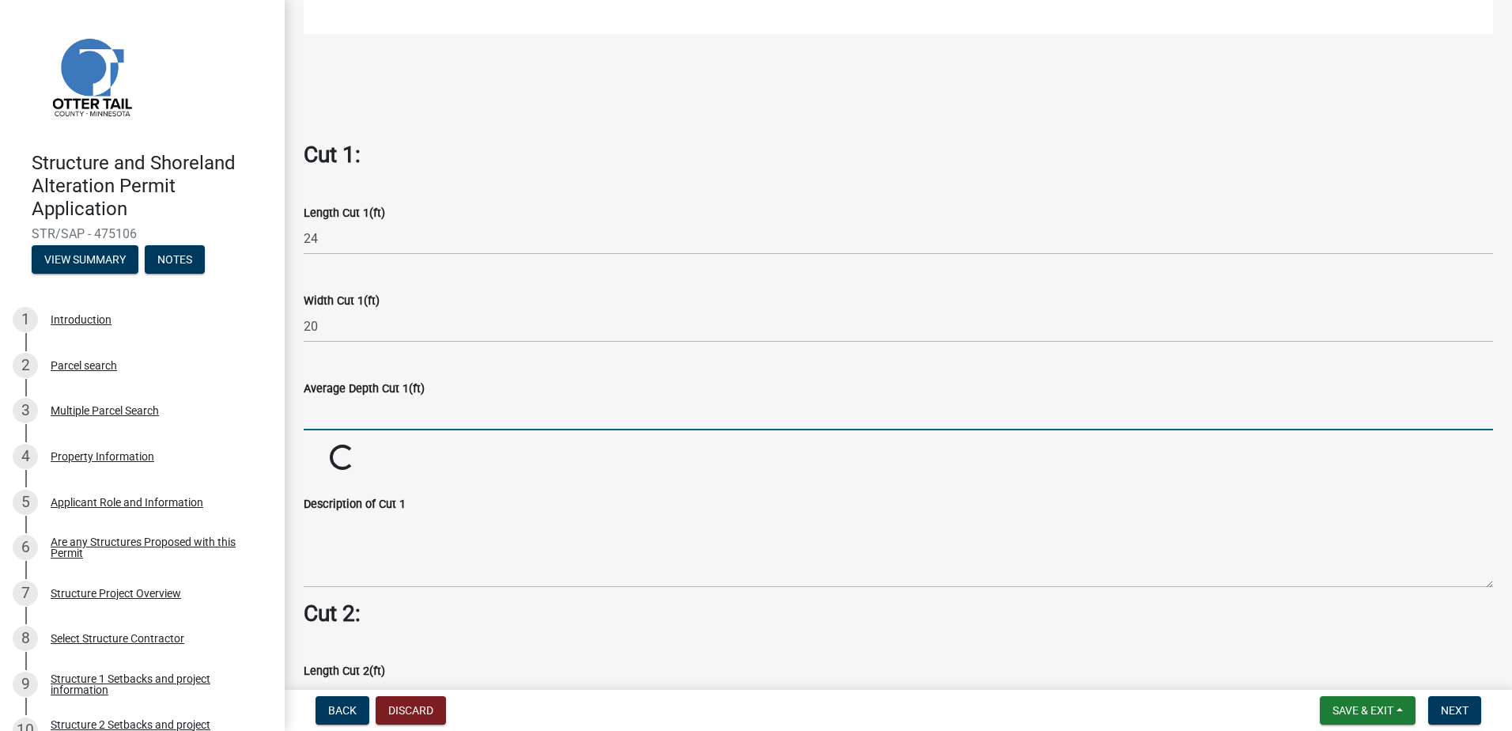
click at [364, 404] on input "text" at bounding box center [898, 414] width 1189 height 32
type input "4"
click at [500, 357] on div "Average Depth Cut 1(ft) 4" at bounding box center [898, 394] width 1189 height 74
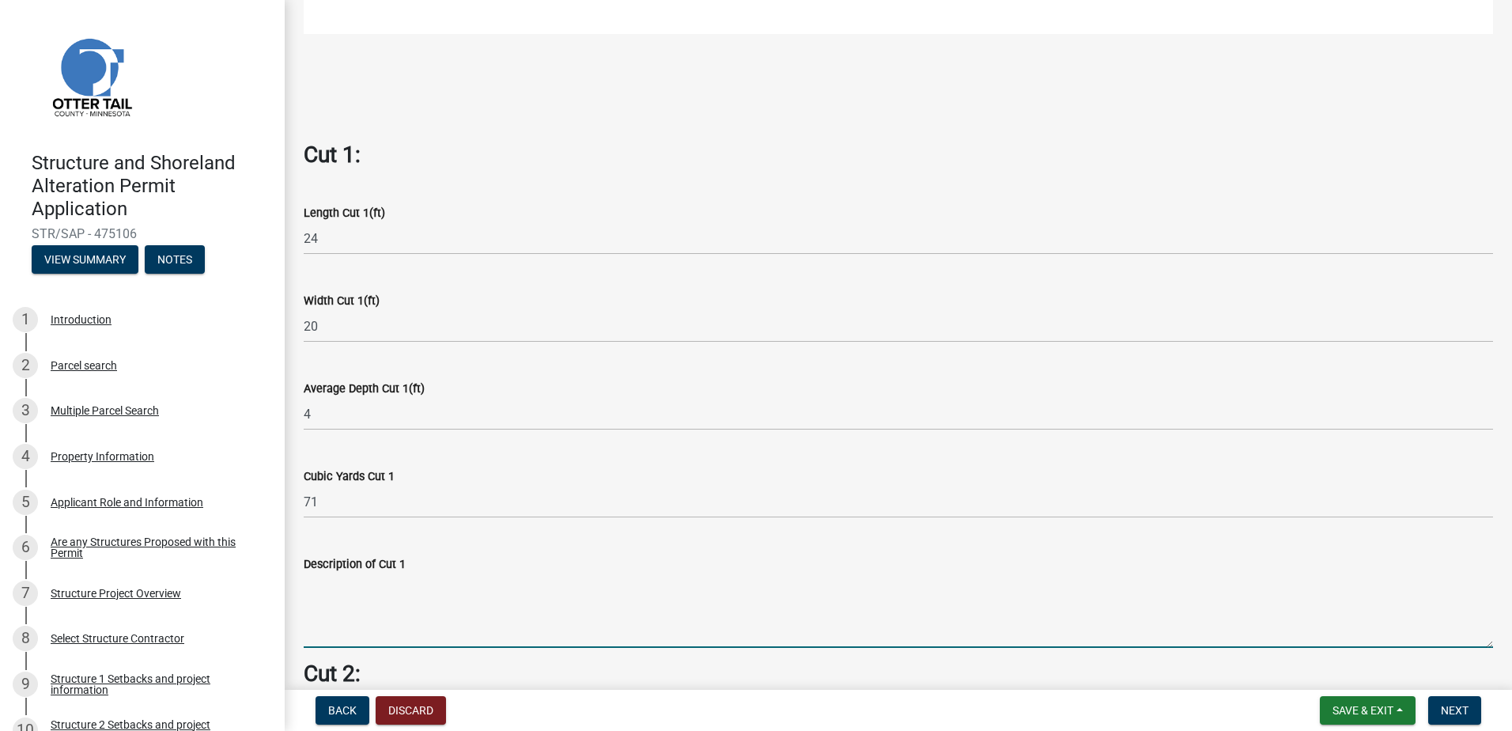
click at [398, 591] on textarea "Description of Cut 1" at bounding box center [898, 610] width 1189 height 74
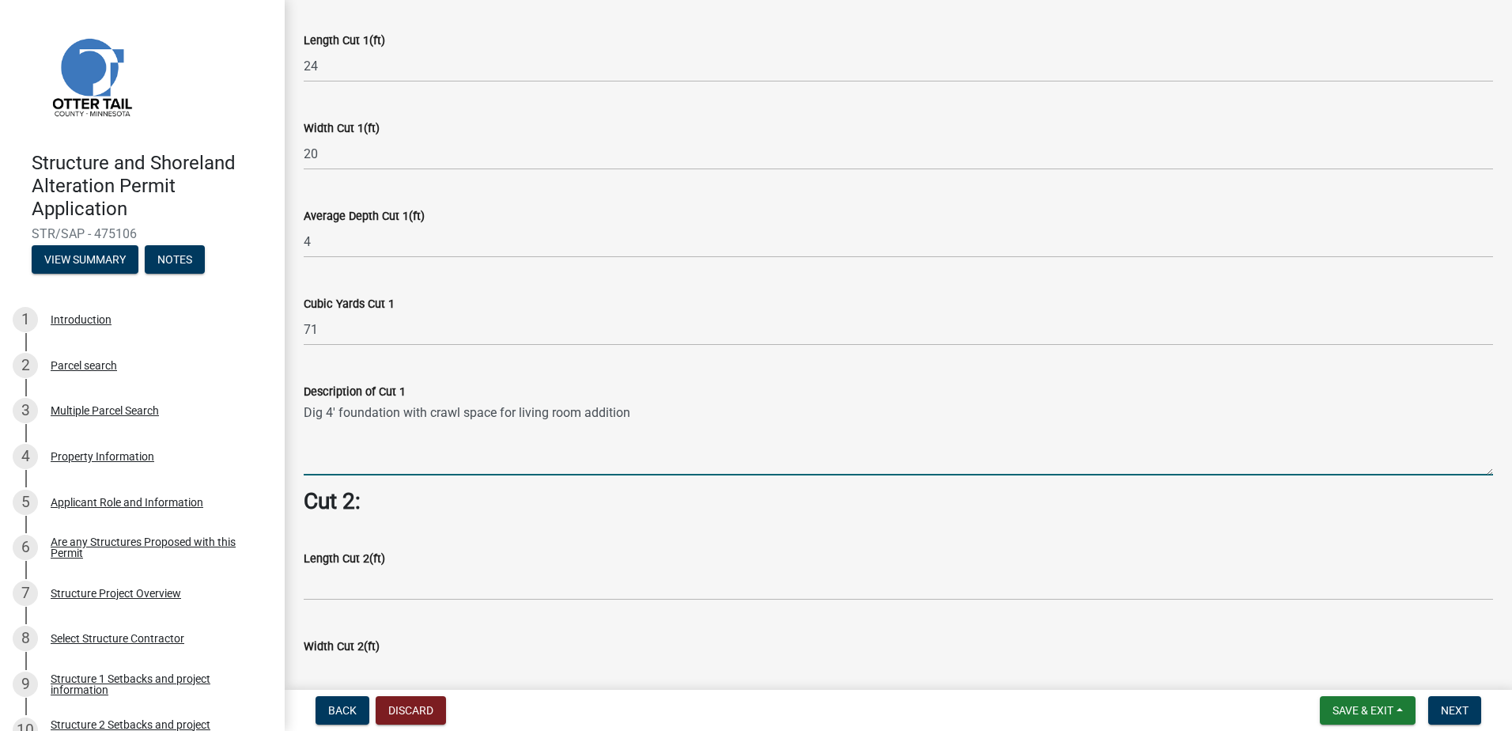
scroll to position [1107, 0]
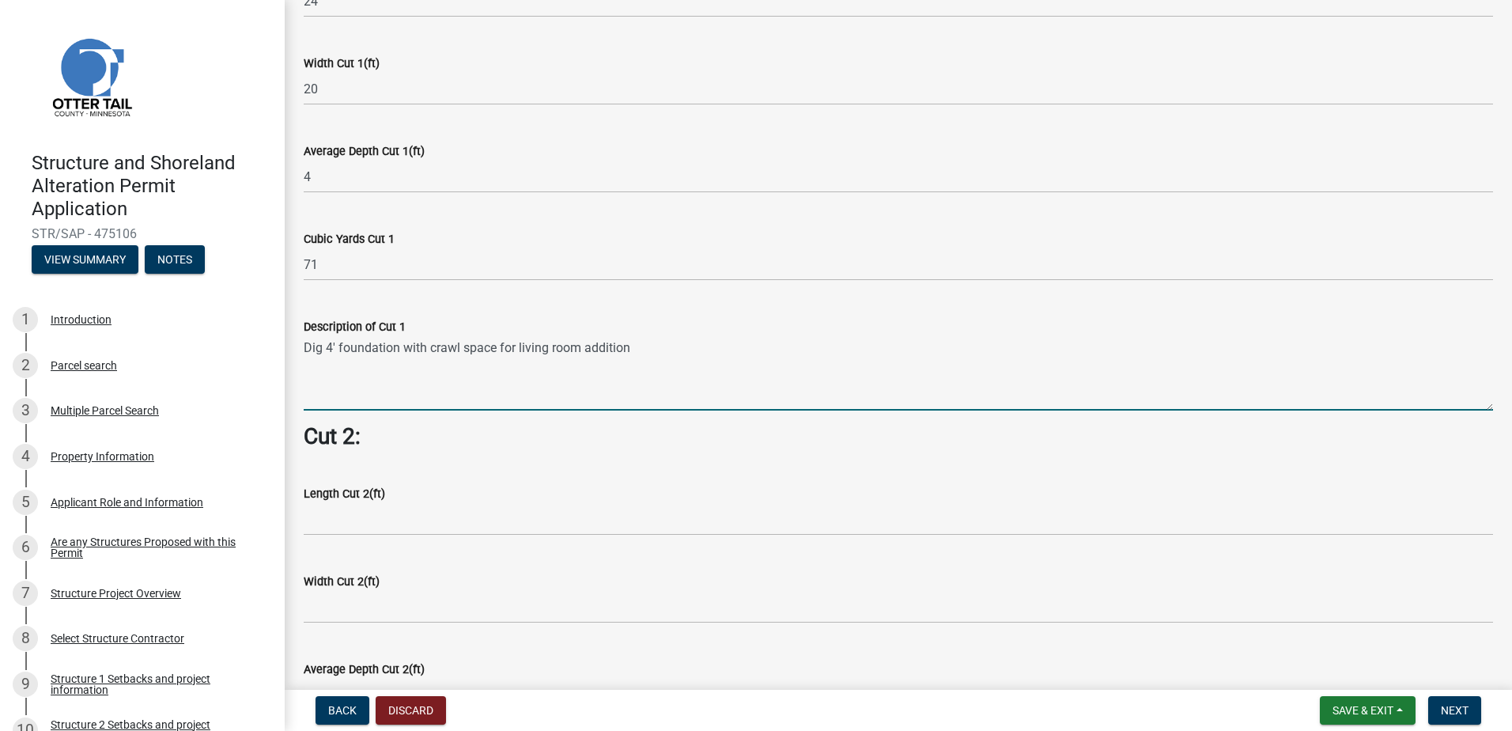
type textarea "Dig 4' foundation with crawl space for living room addition"
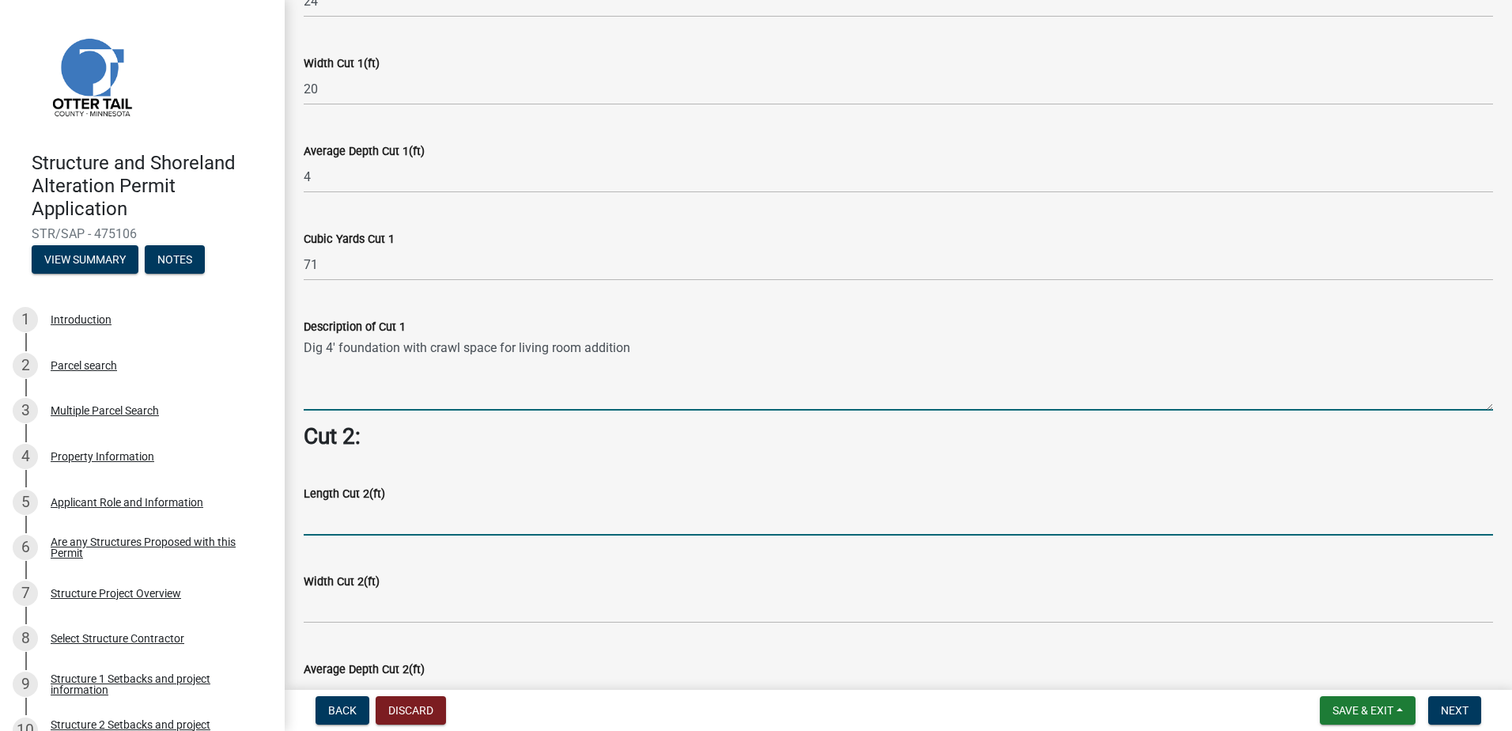
click at [370, 518] on input "text" at bounding box center [898, 519] width 1189 height 32
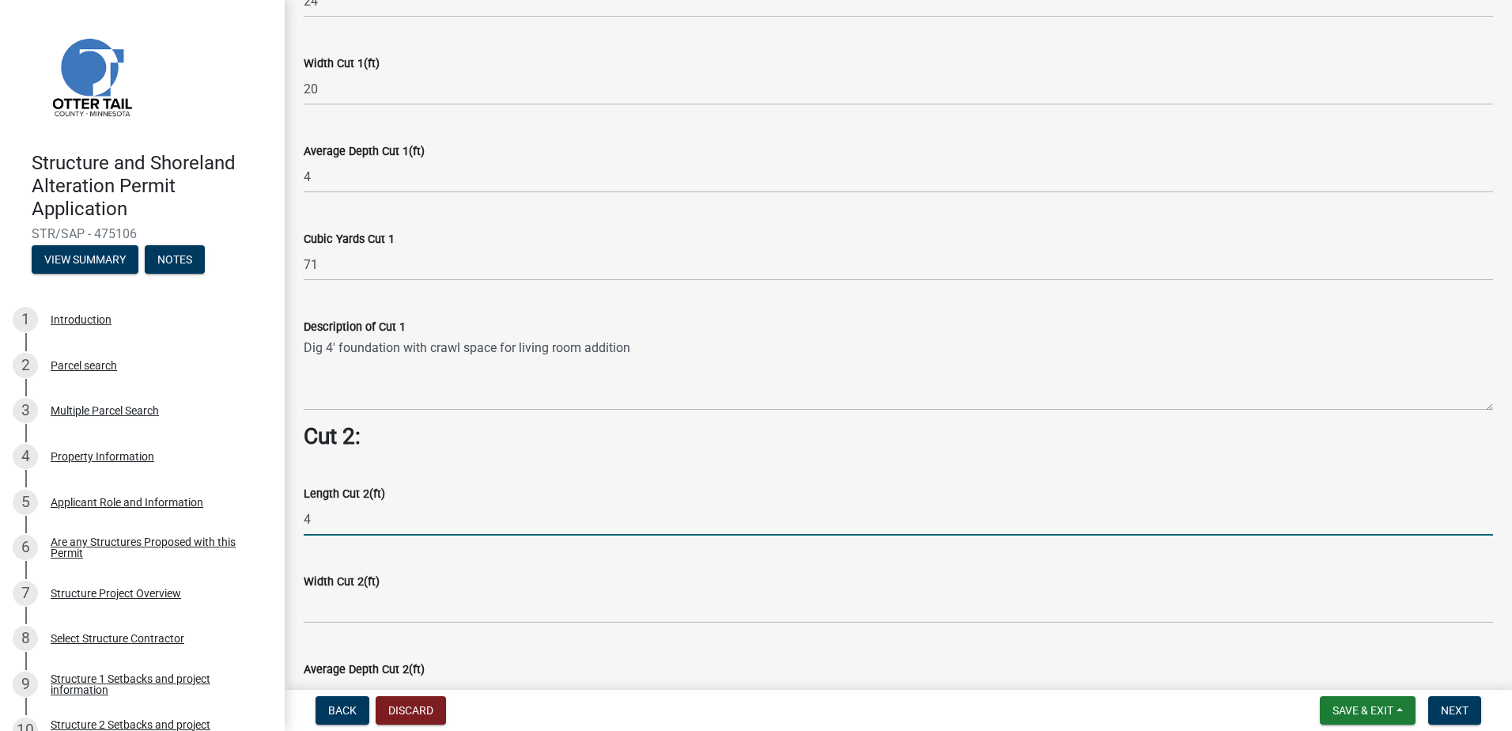
type input "4"
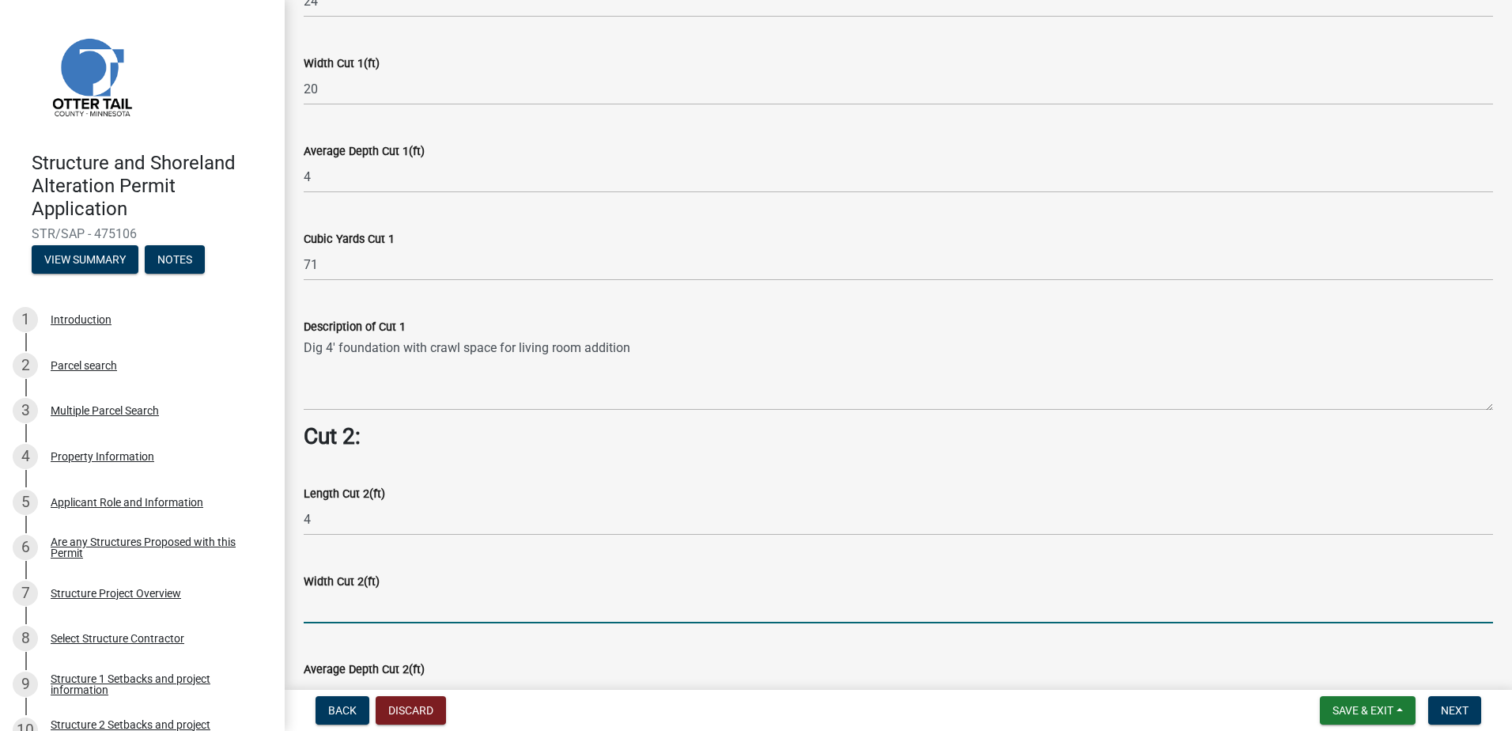
click at [374, 591] on input "text" at bounding box center [898, 607] width 1189 height 32
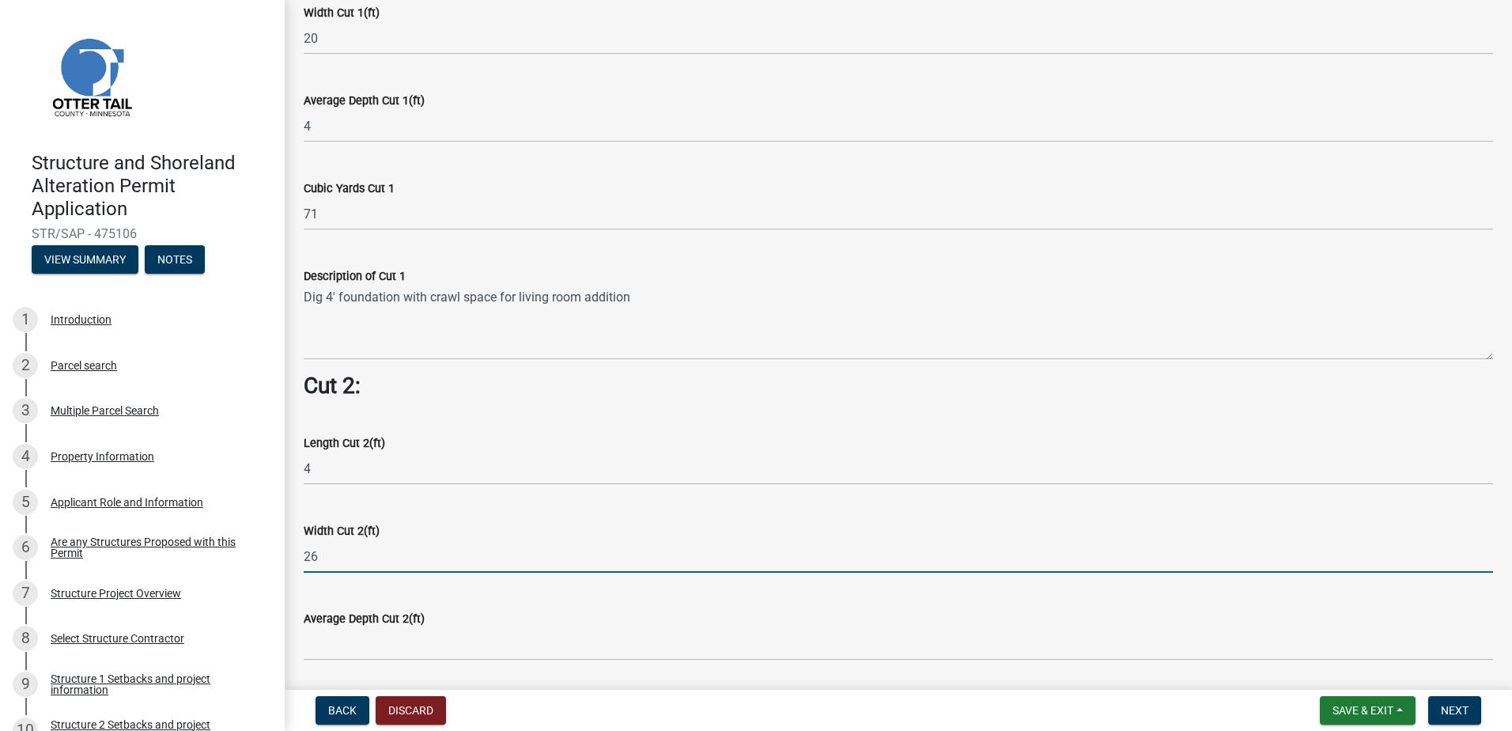
scroll to position [1186, 0]
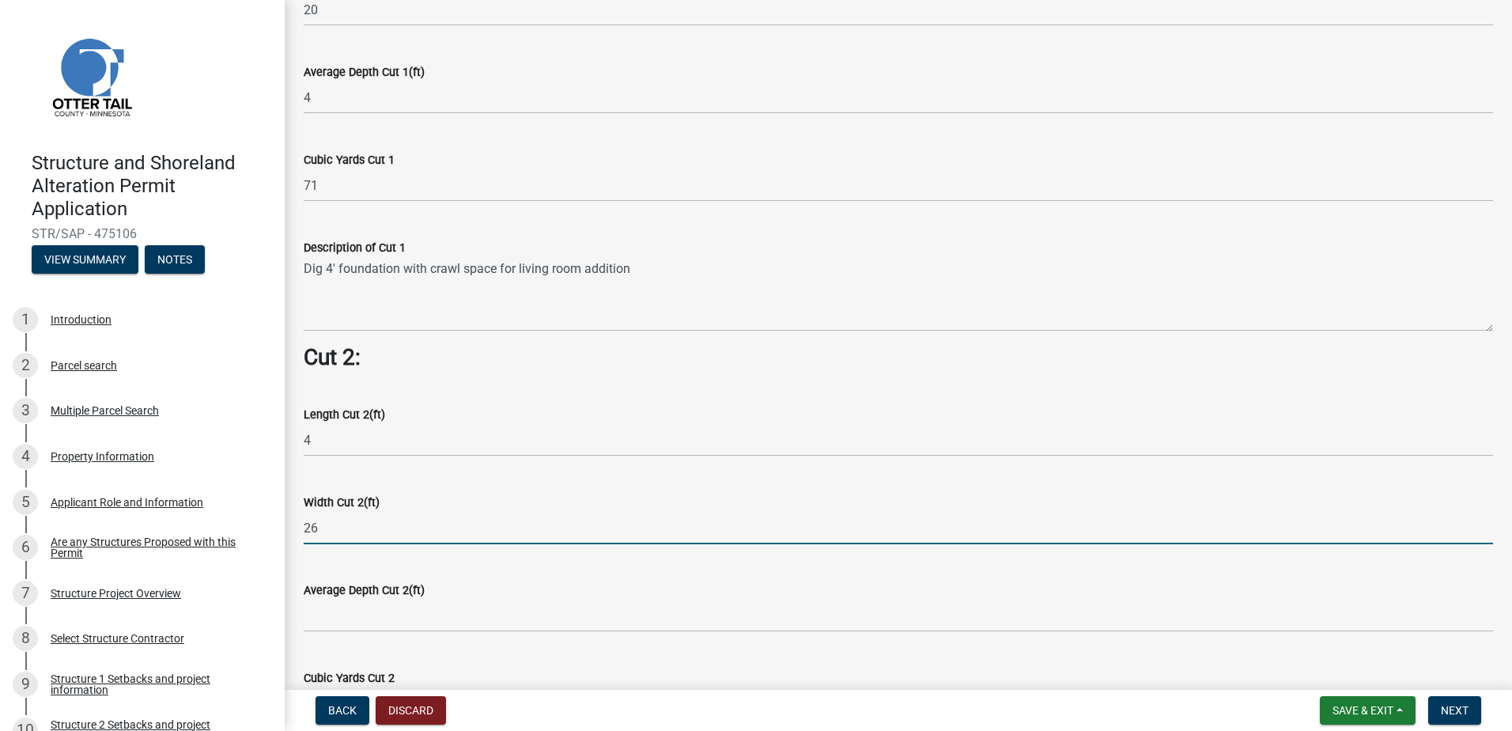
type input "26"
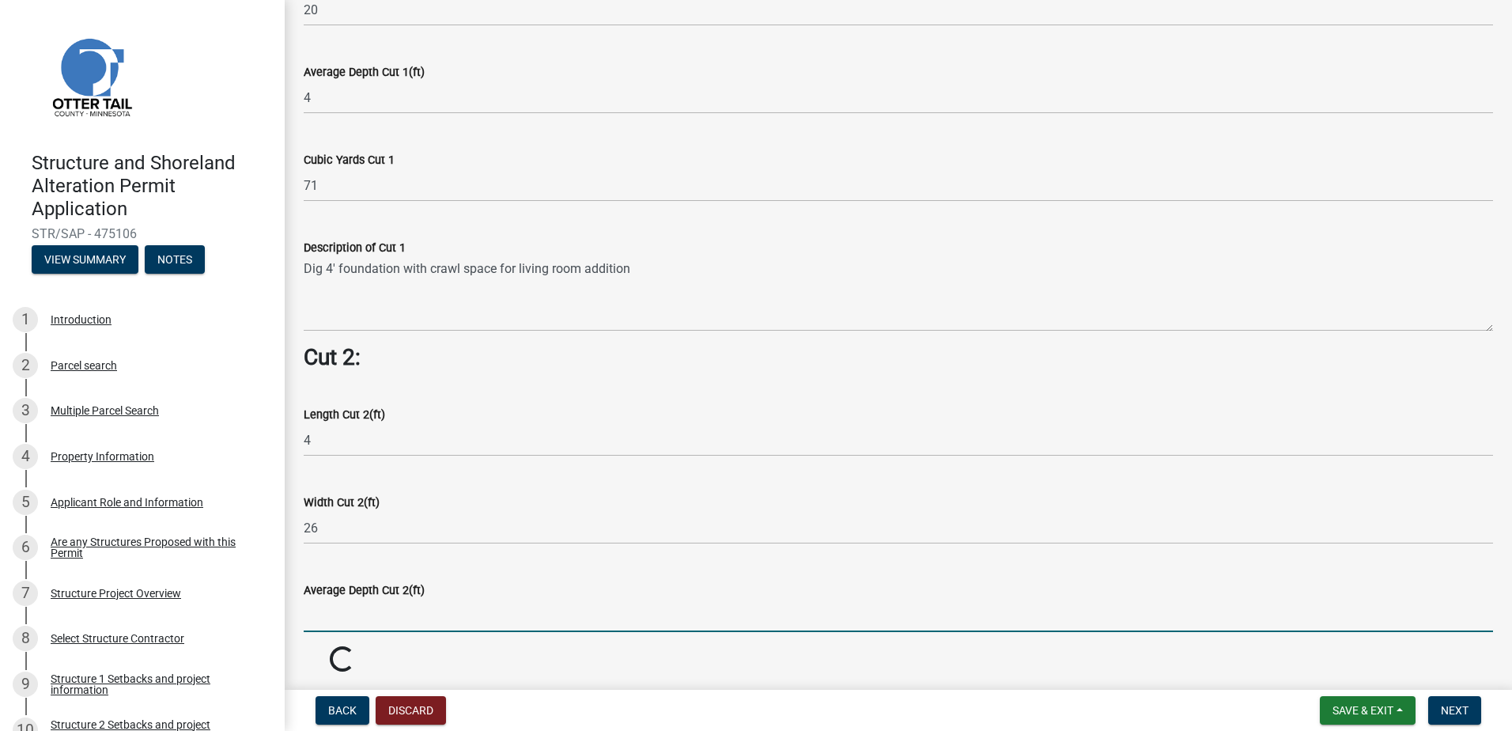
click at [372, 599] on input "text" at bounding box center [898, 615] width 1189 height 32
type input "2"
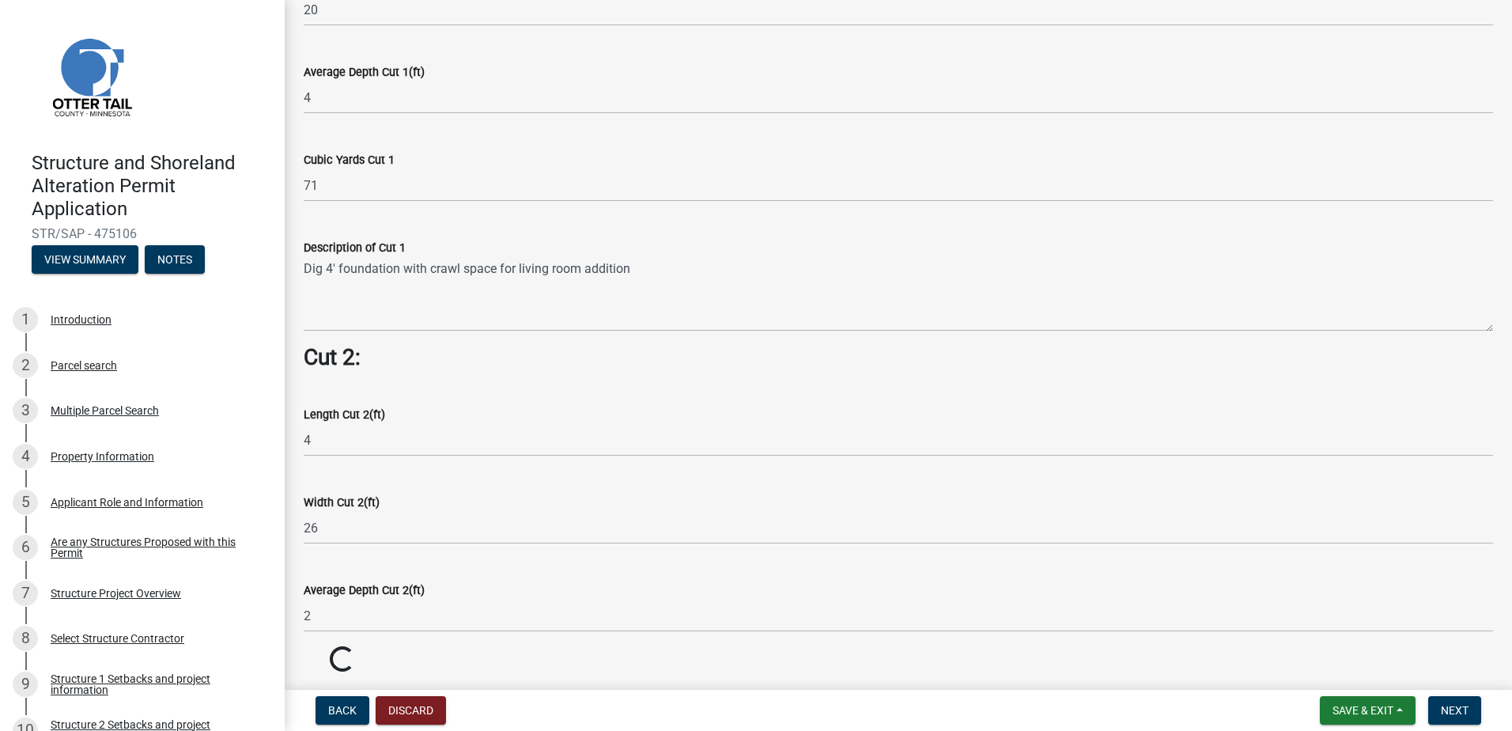
click at [482, 563] on div "Average Depth Cut 2(ft) 2" at bounding box center [898, 595] width 1189 height 74
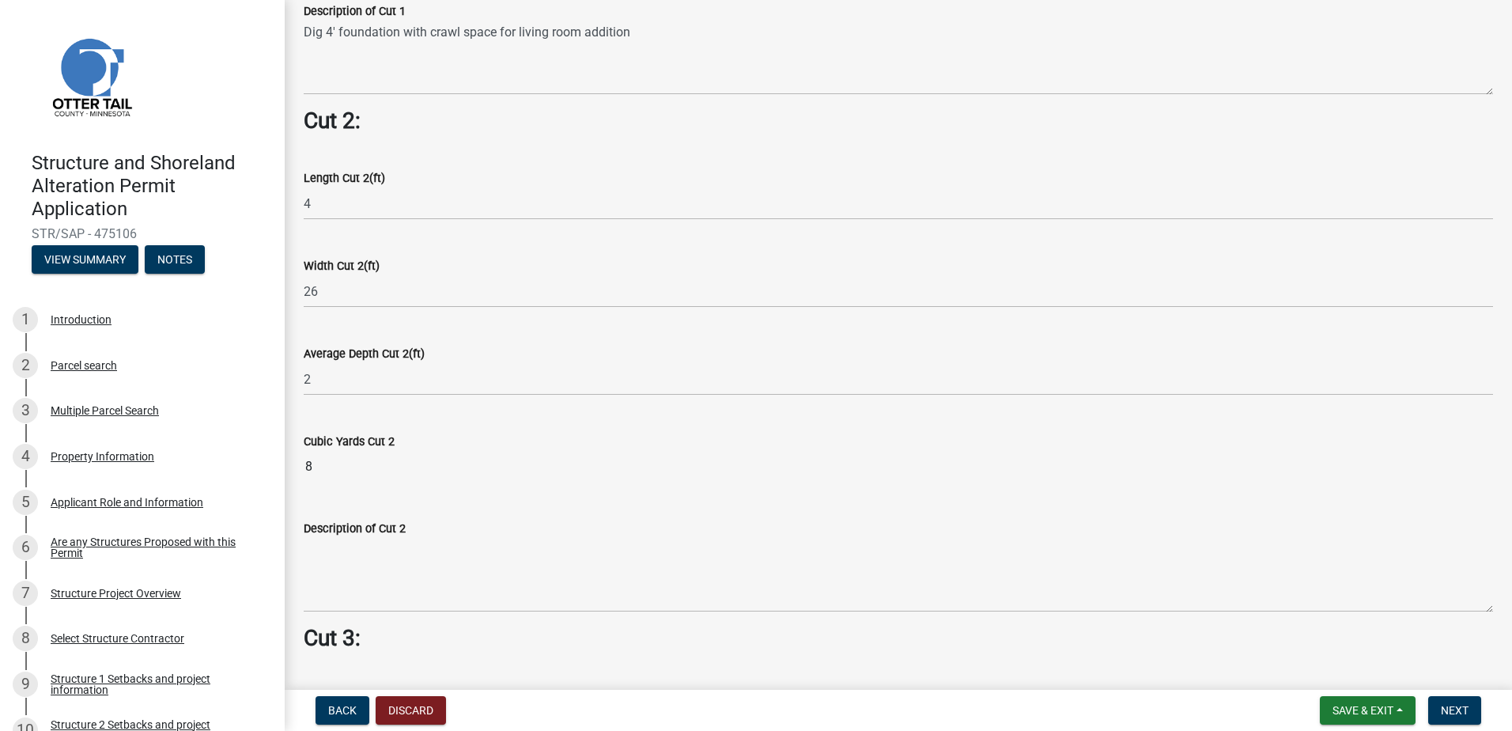
scroll to position [1423, 0]
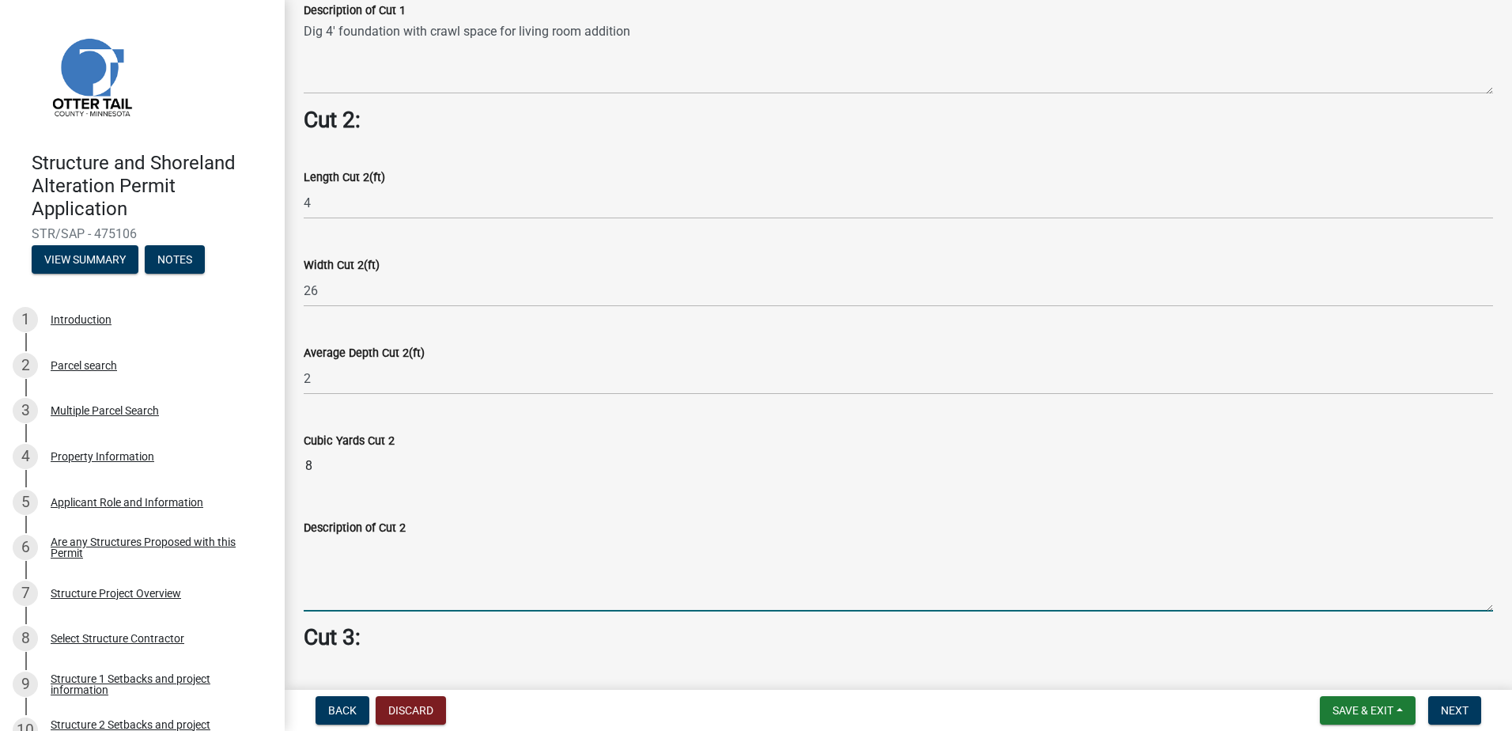
click at [406, 562] on textarea "Description of Cut 2" at bounding box center [898, 574] width 1189 height 74
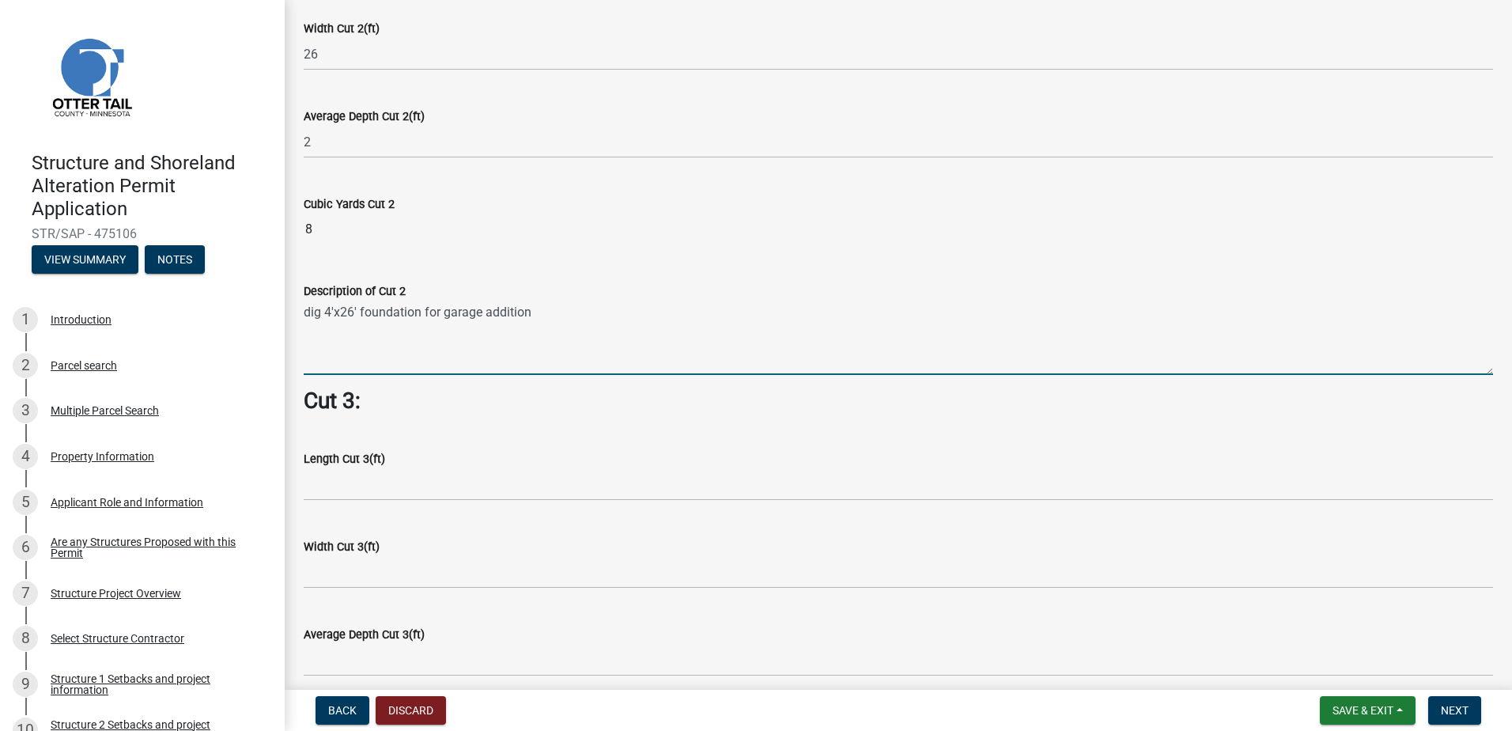
scroll to position [1660, 0]
type textarea "dig 4'x26' foundation for garage addition"
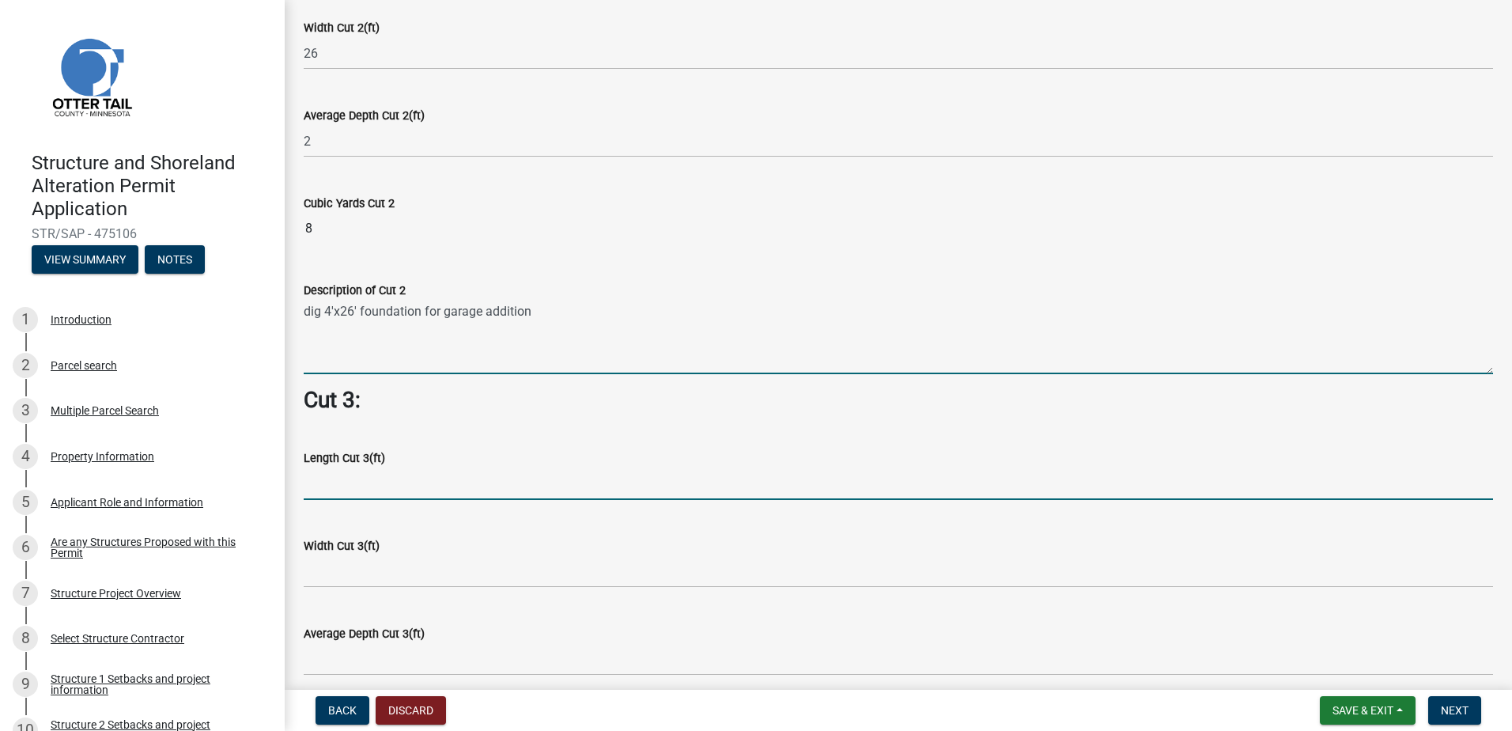
click at [369, 479] on input "text" at bounding box center [898, 483] width 1189 height 32
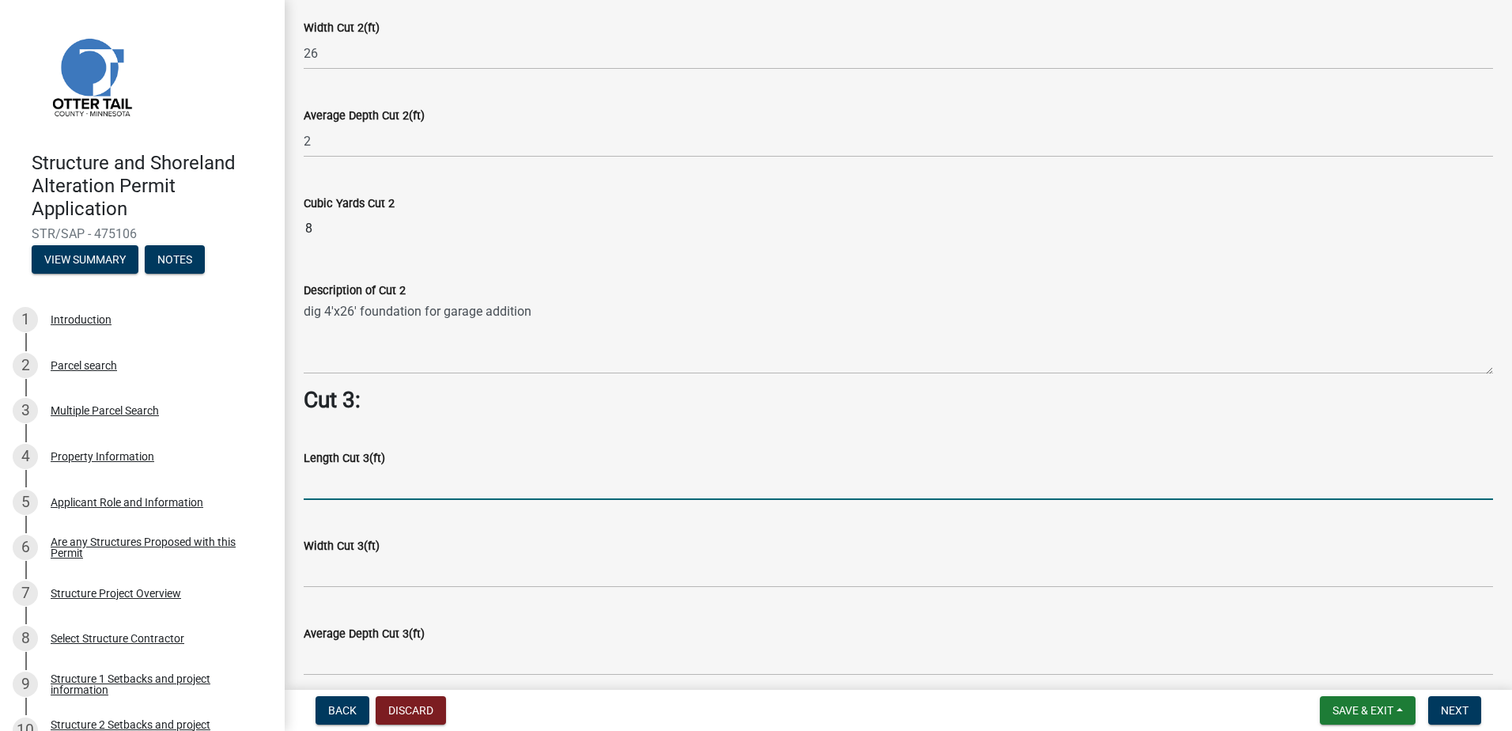
type input "4"
type input "36"
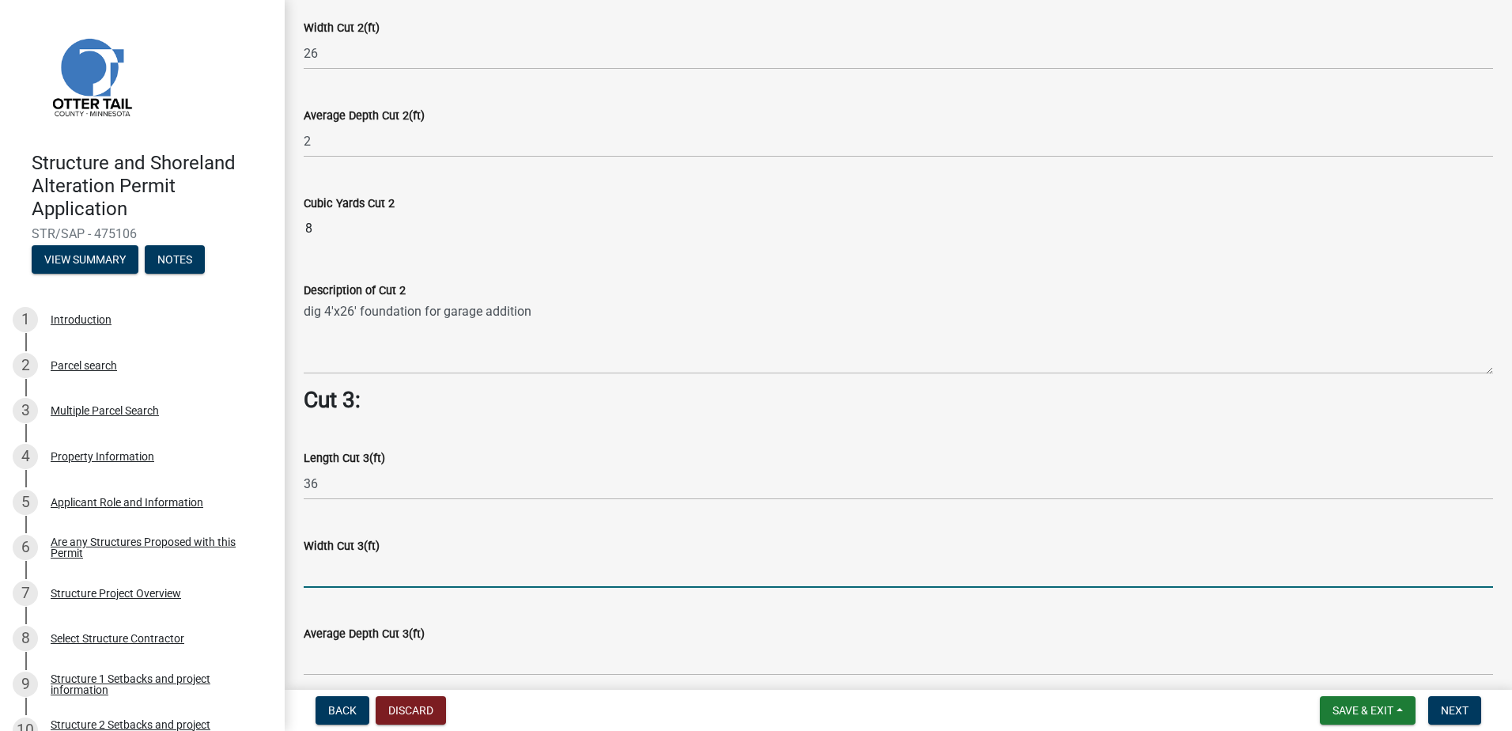
click at [372, 561] on input "text" at bounding box center [898, 571] width 1189 height 32
type input "4"
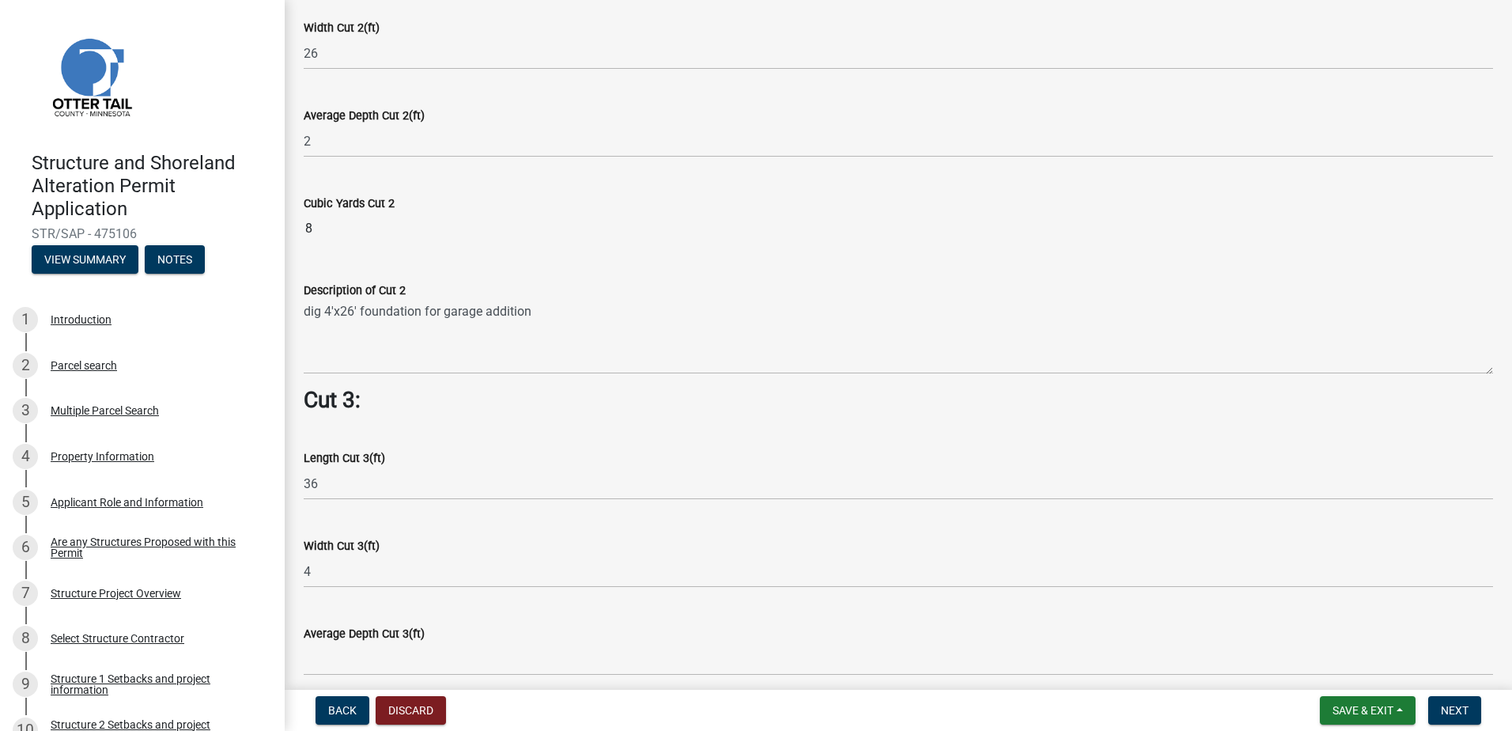
click at [391, 602] on div "Average Depth Cut 3(ft)" at bounding box center [898, 639] width 1189 height 74
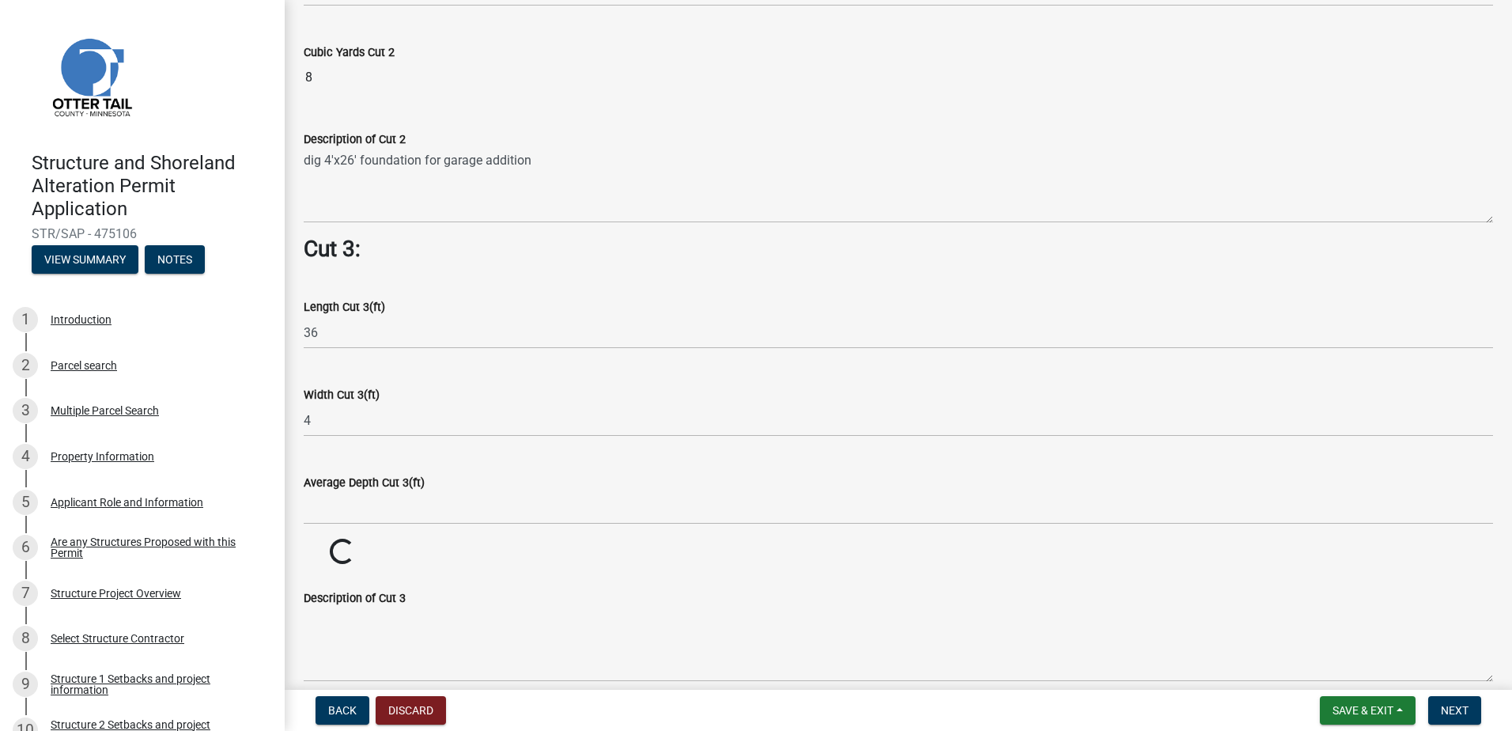
scroll to position [1818, 0]
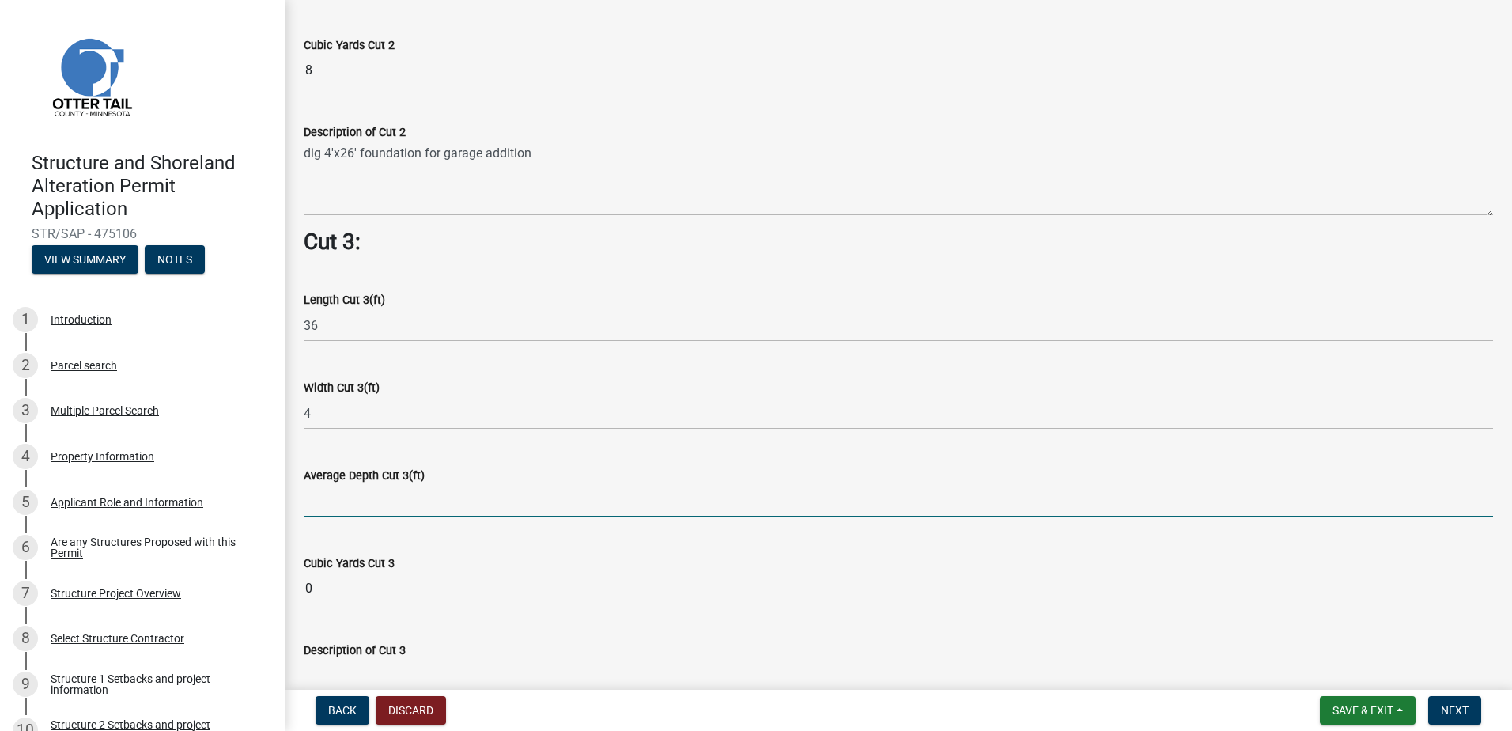
click at [359, 497] on input "text" at bounding box center [898, 501] width 1189 height 32
type input "1"
click at [401, 531] on wm-data-entity-input "Cubic Yards Cut 3 0" at bounding box center [898, 574] width 1189 height 87
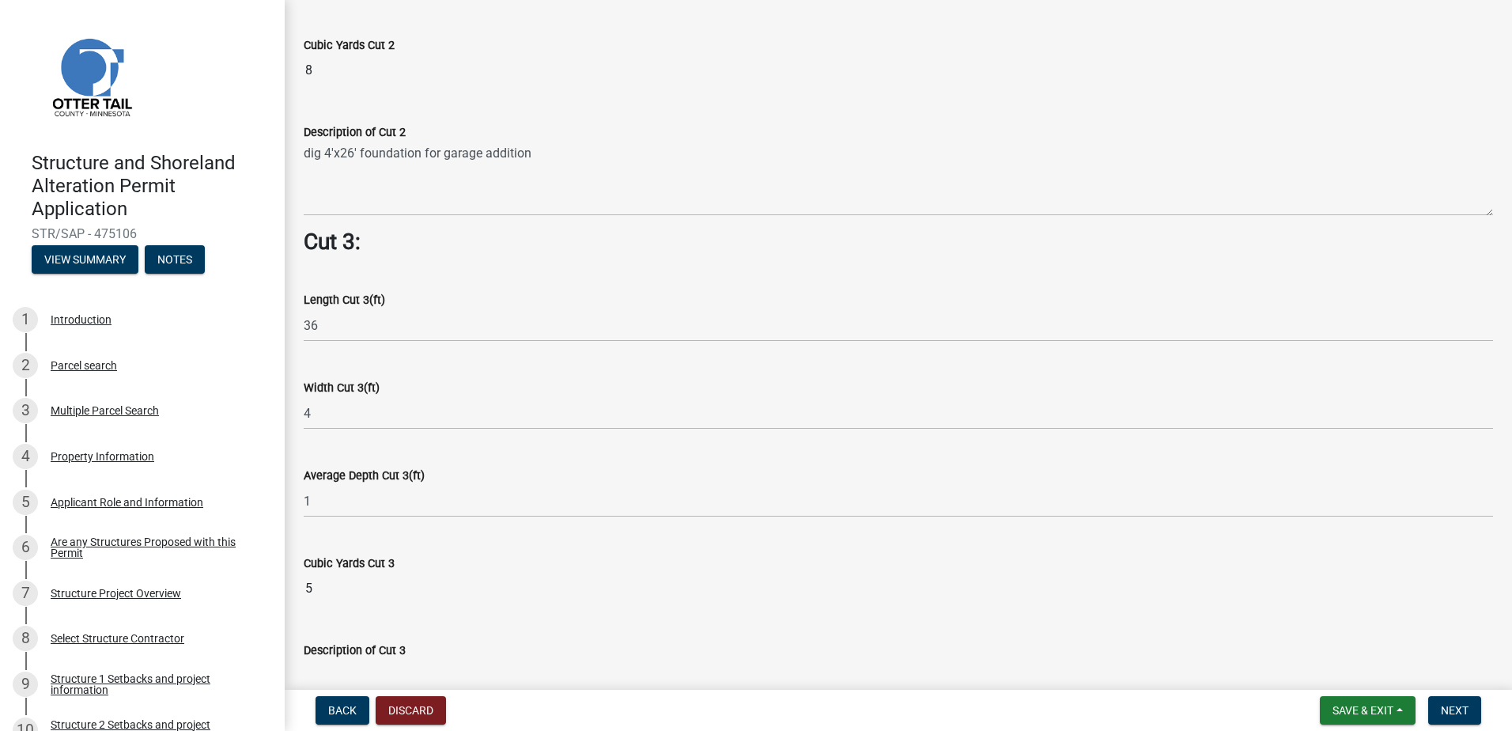
scroll to position [1897, 0]
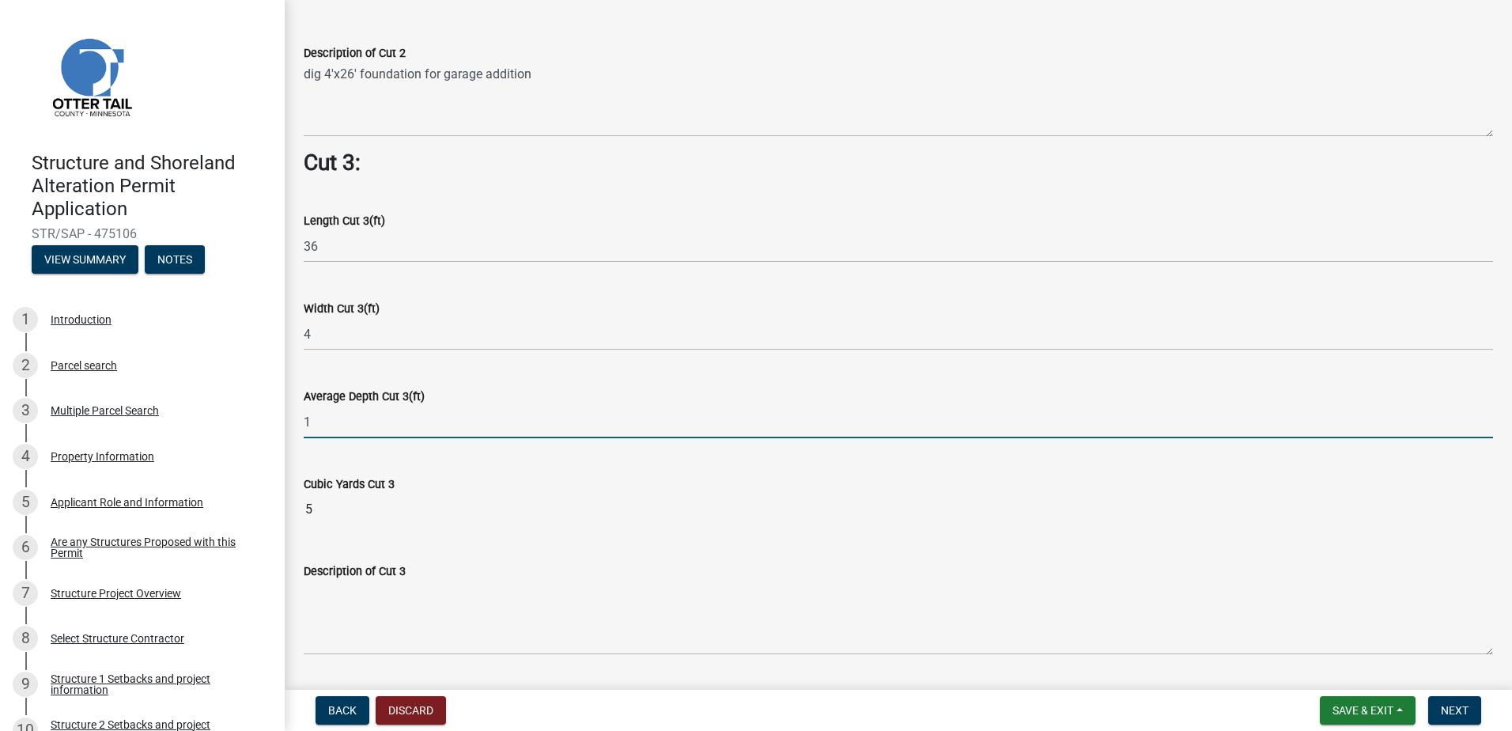
click at [332, 408] on input "1" at bounding box center [898, 422] width 1189 height 32
type input "3"
click at [388, 452] on wm-data-entity-input "Cubic Yards Cut 3 5" at bounding box center [898, 495] width 1189 height 87
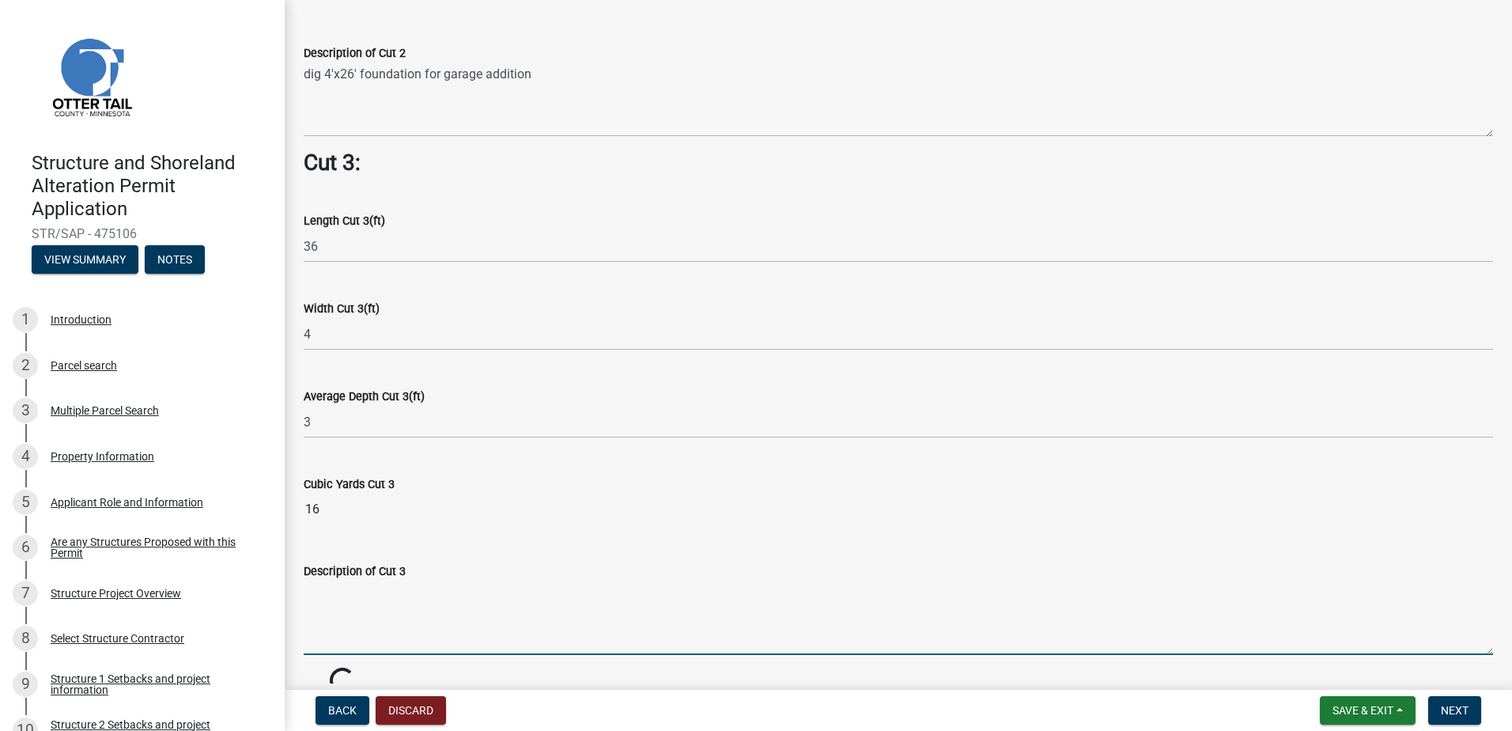
click at [386, 587] on textarea "Description of Cut 3" at bounding box center [898, 617] width 1189 height 74
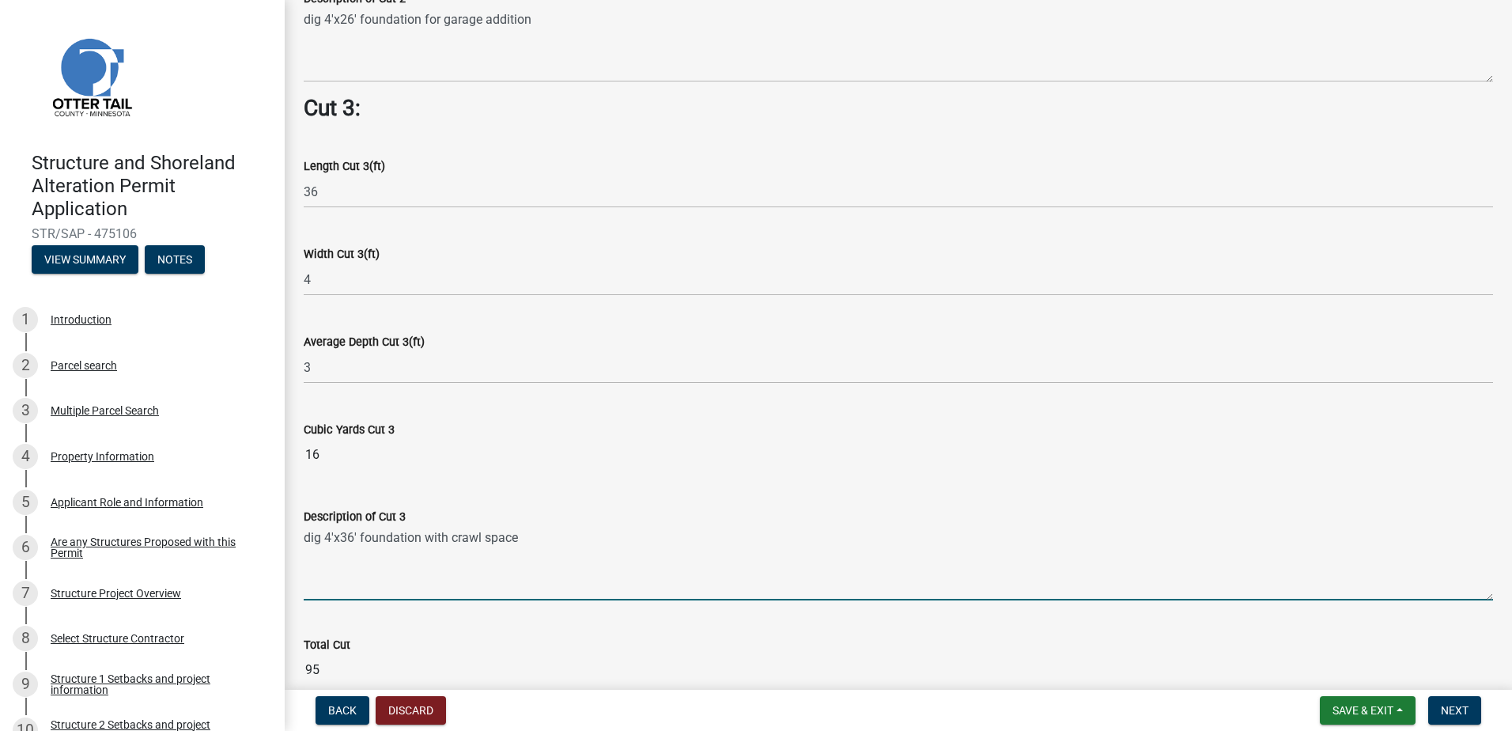
scroll to position [2022, 0]
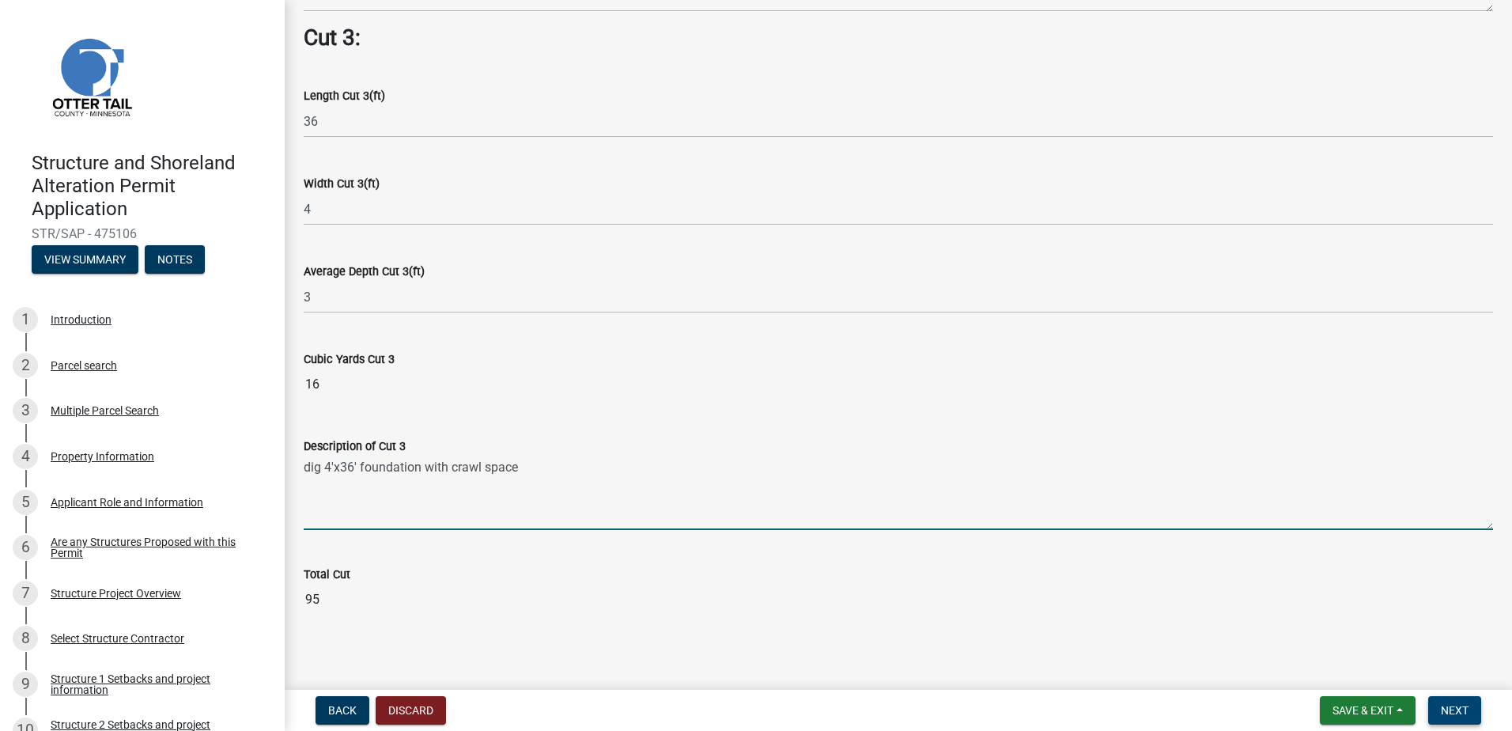
type textarea "dig 4'x36' foundation with crawl space"
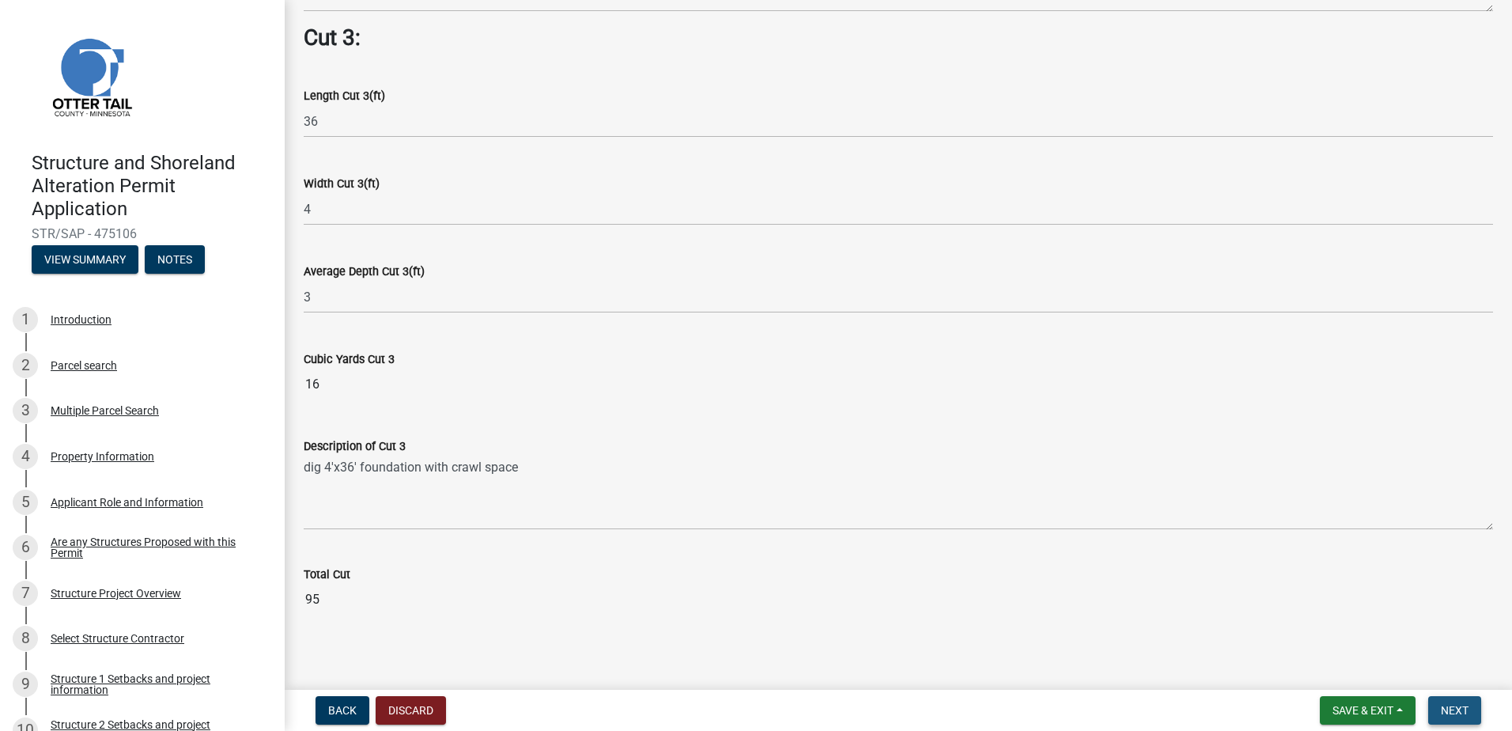
click at [1461, 711] on span "Next" at bounding box center [1455, 710] width 28 height 13
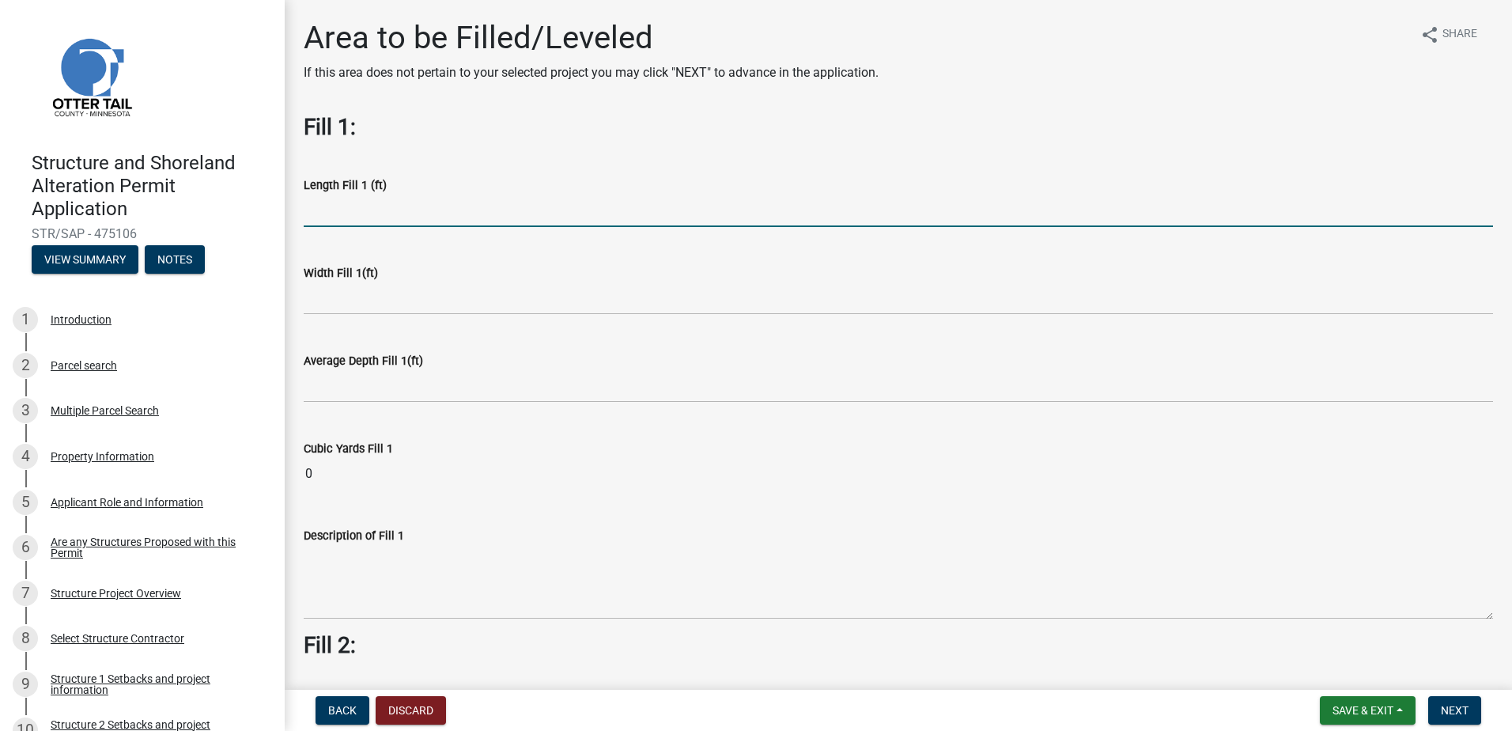
click at [353, 211] on input "text" at bounding box center [898, 210] width 1189 height 32
type input "68"
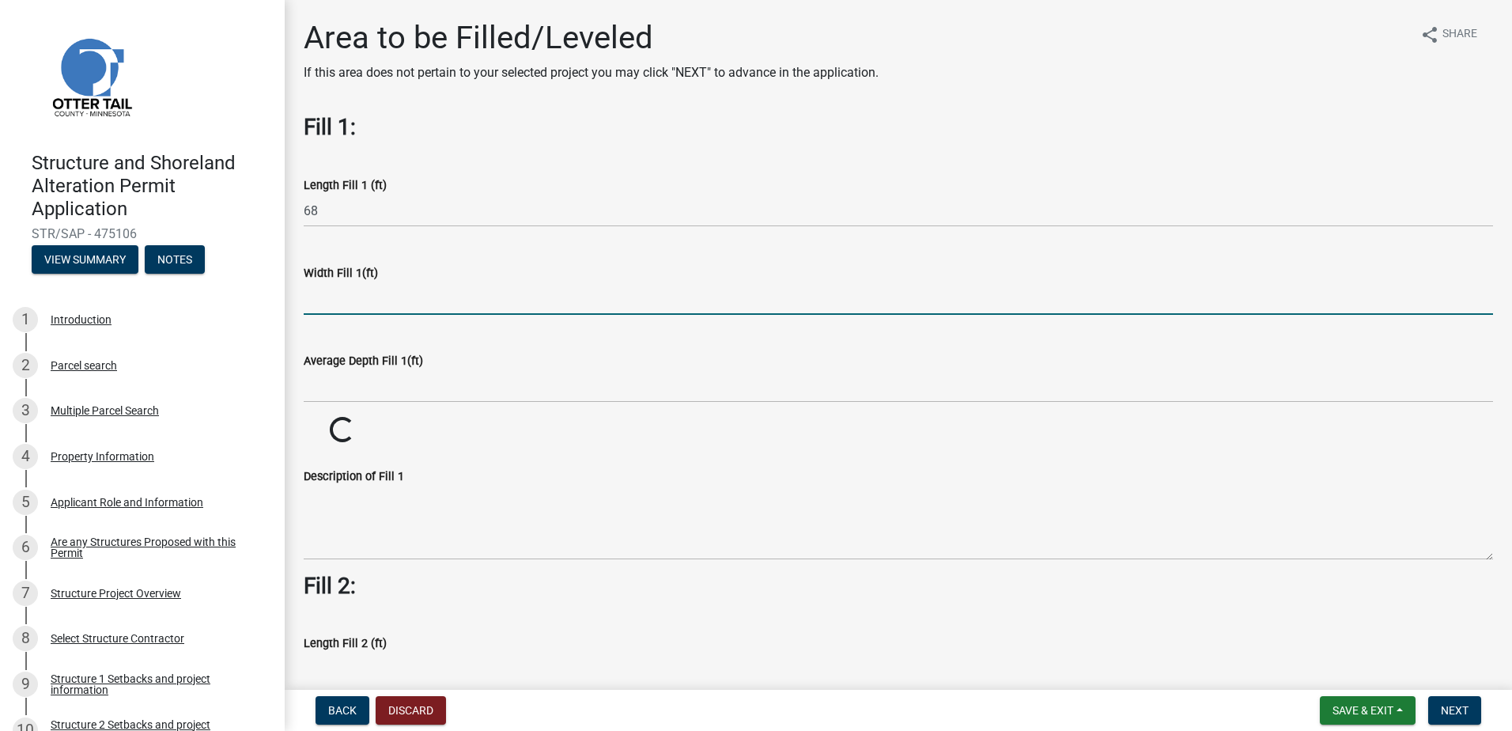
click at [349, 291] on input "text" at bounding box center [898, 298] width 1189 height 32
type input "2"
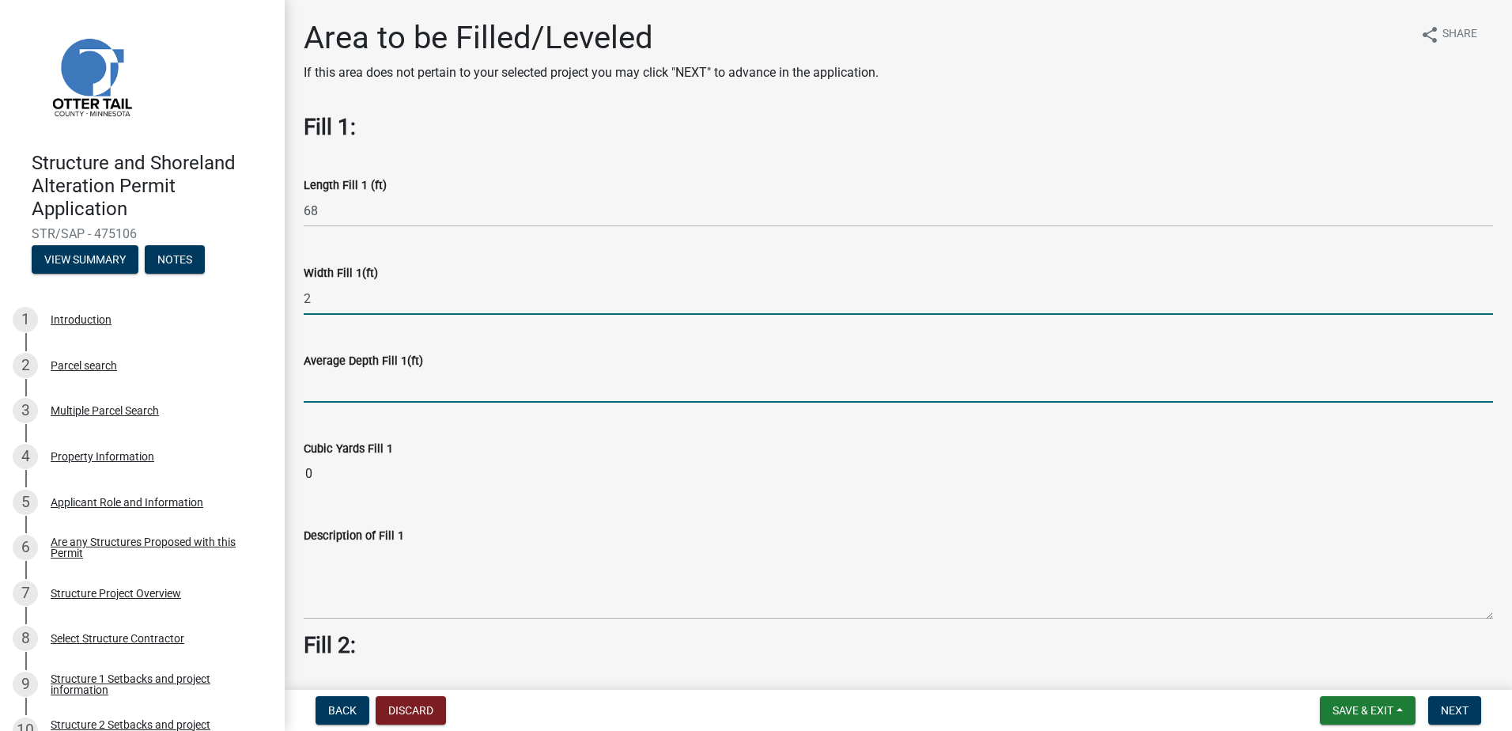
click at [315, 379] on input "text" at bounding box center [898, 386] width 1189 height 32
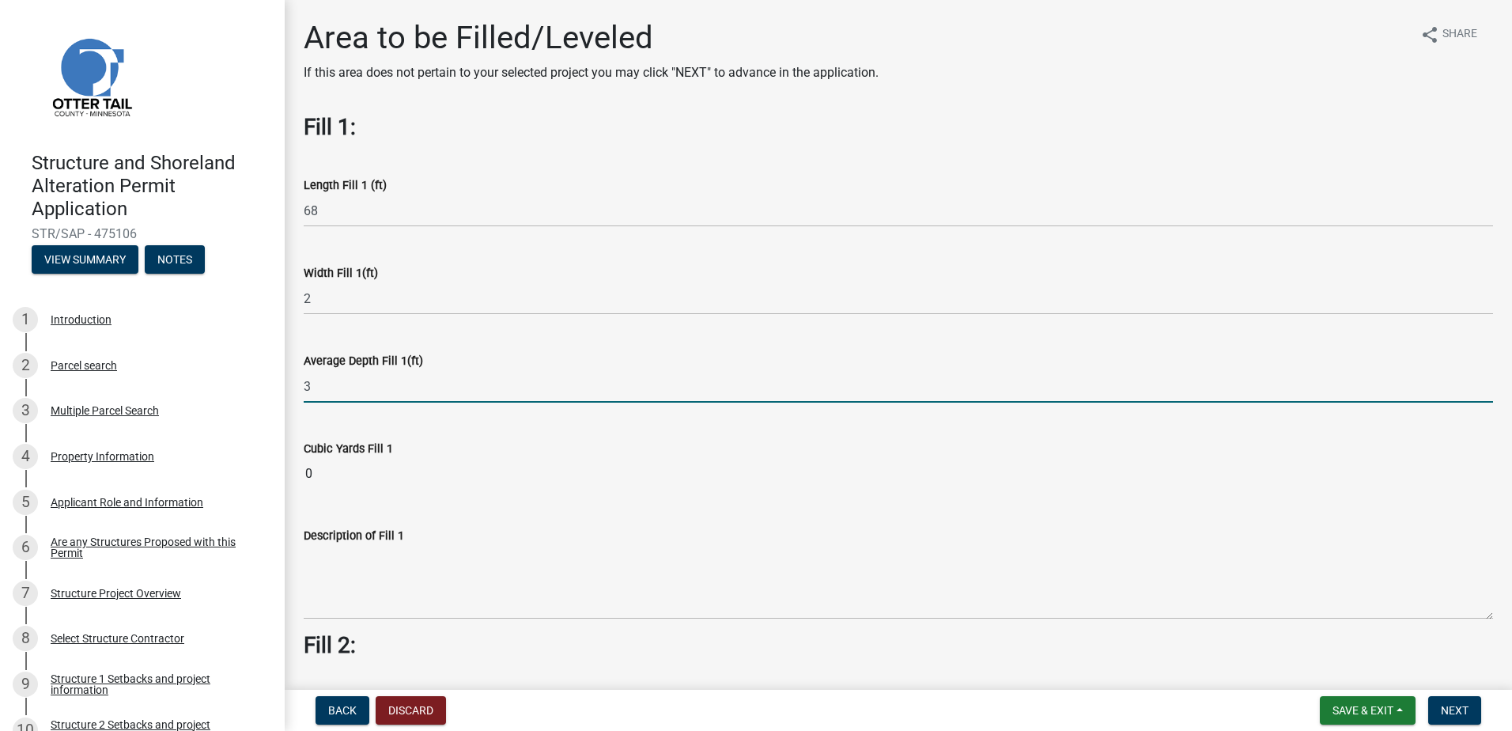
type input "3"
click at [489, 348] on div "Average Depth Fill 1(ft) 3" at bounding box center [898, 366] width 1189 height 74
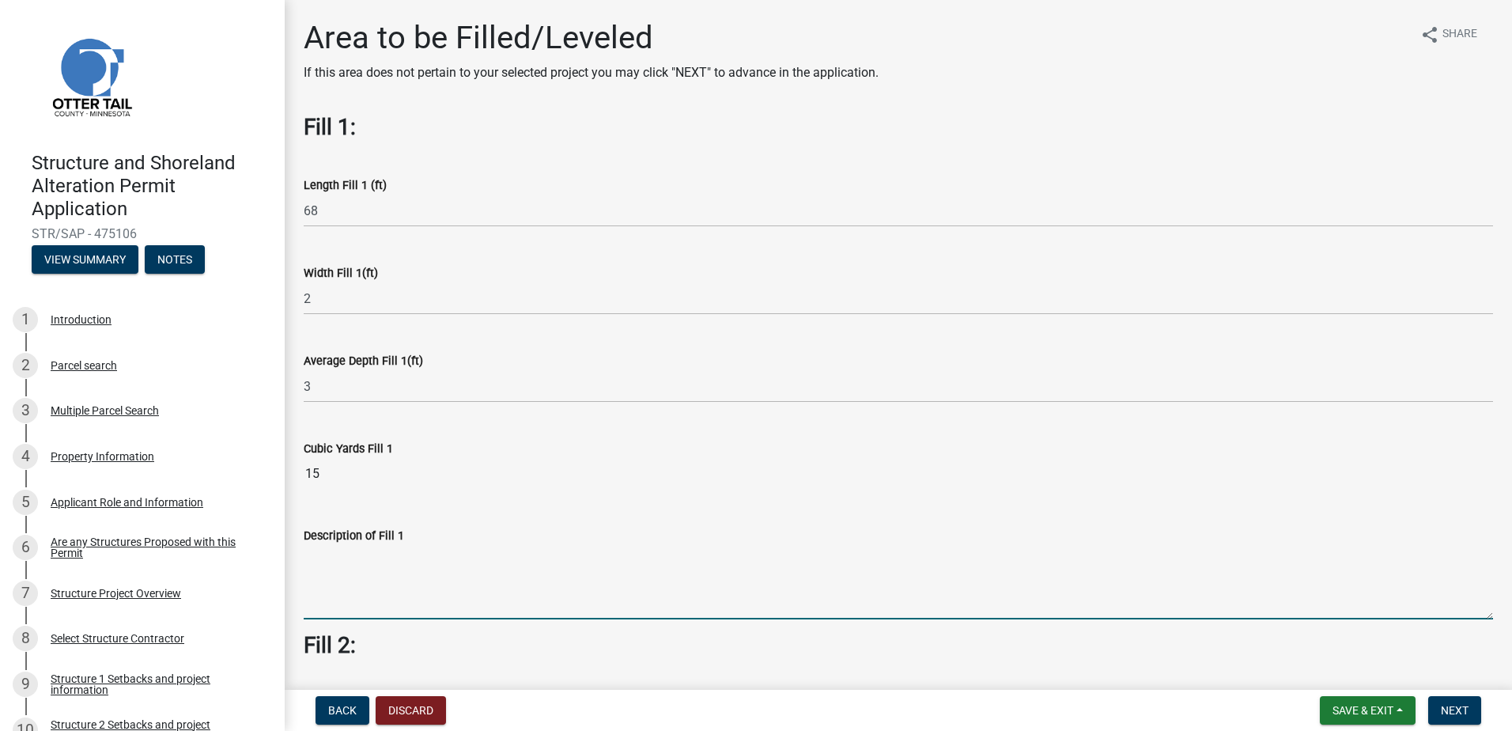
click at [388, 588] on textarea "Description of Fill 1" at bounding box center [898, 582] width 1189 height 74
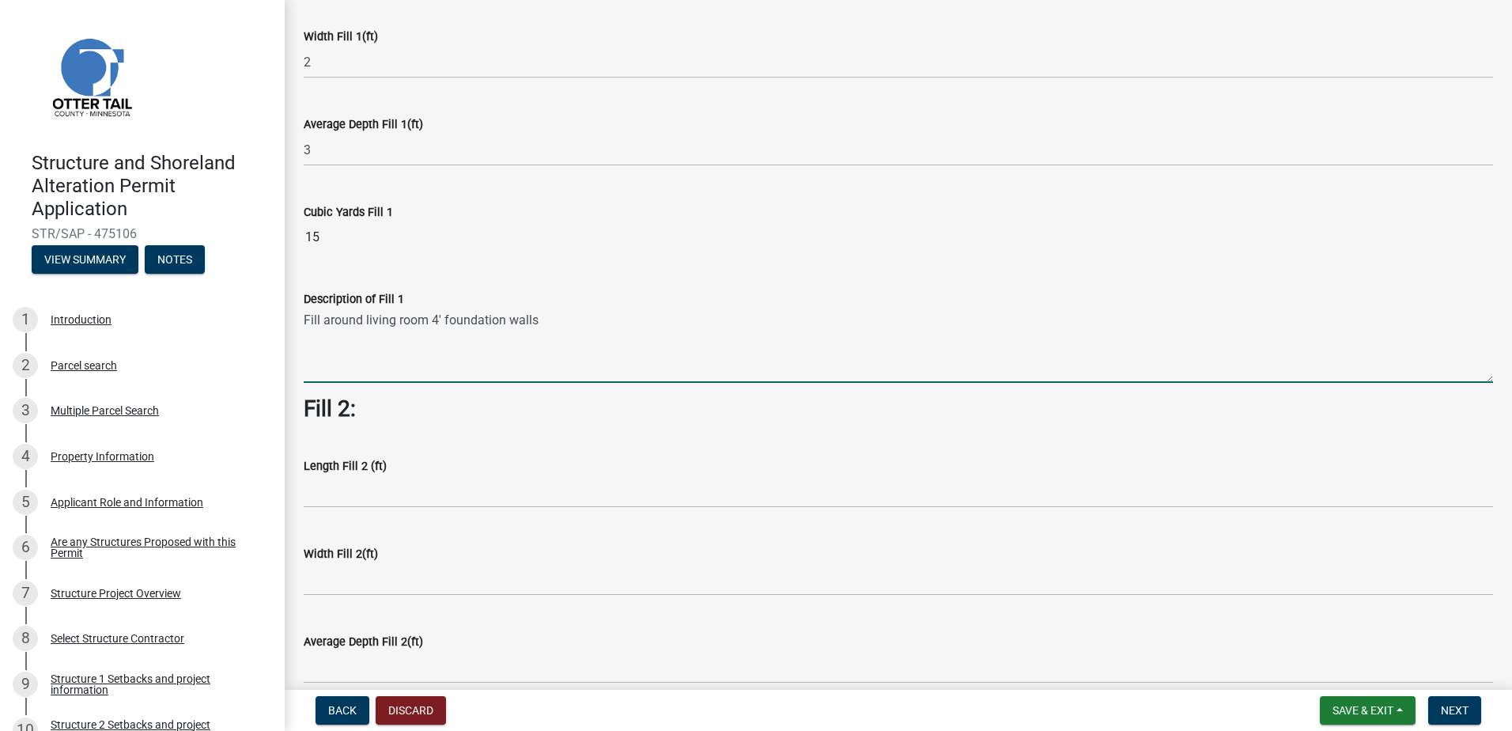
scroll to position [237, 0]
type textarea "Fill around living room 4' foundation walls"
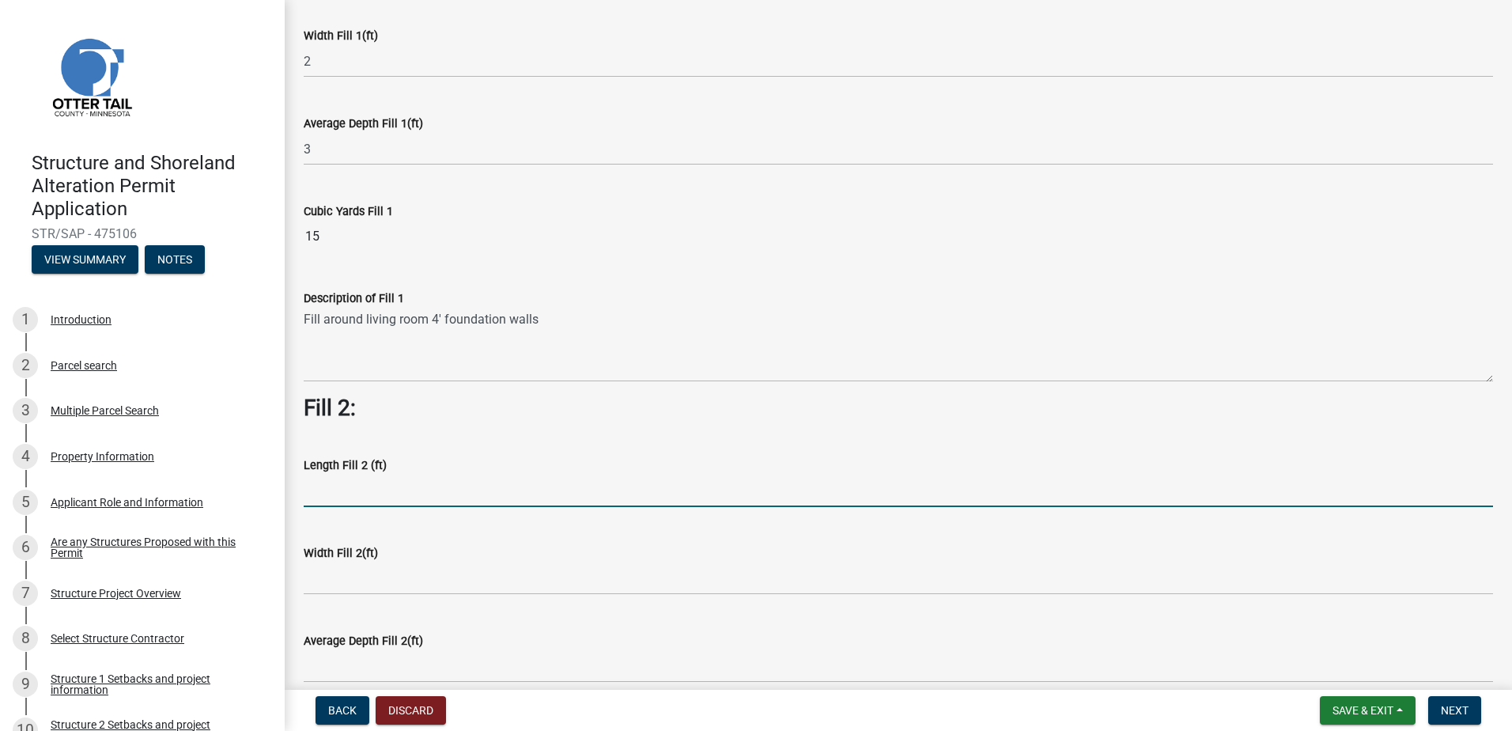
click at [353, 496] on input "text" at bounding box center [898, 490] width 1189 height 32
type input "36"
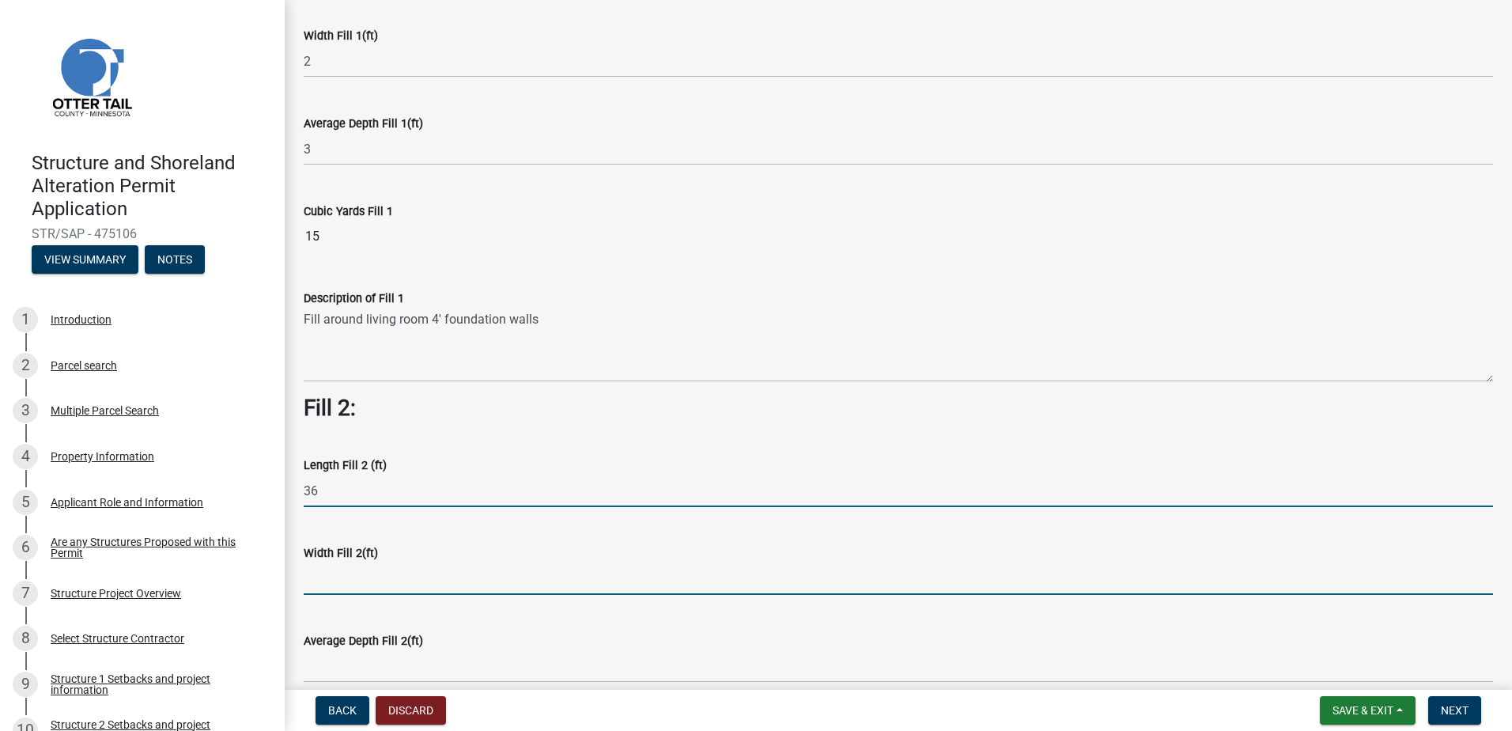
click at [353, 567] on input "text" at bounding box center [898, 578] width 1189 height 32
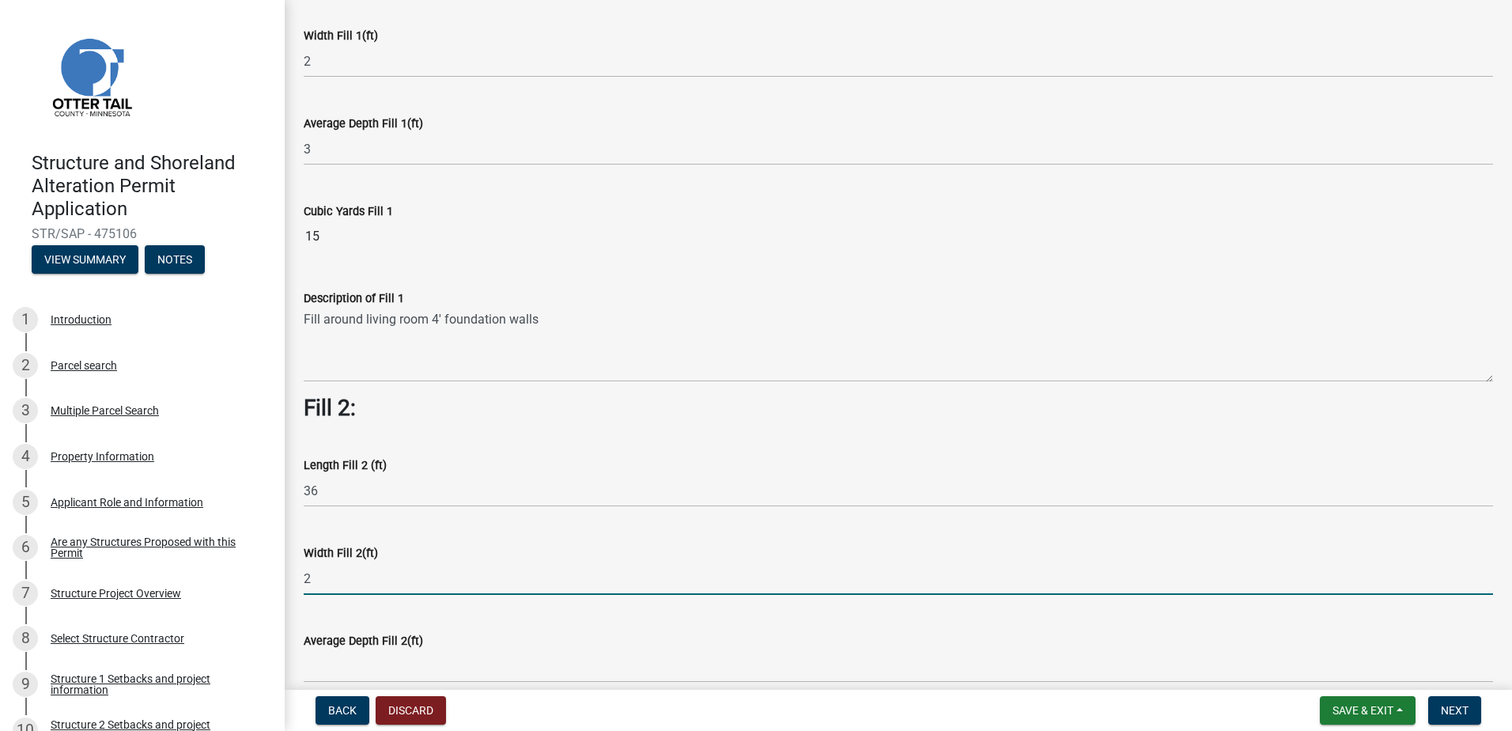
type input "2"
click at [447, 534] on div "Width Fill 2(ft) 2" at bounding box center [898, 558] width 1189 height 74
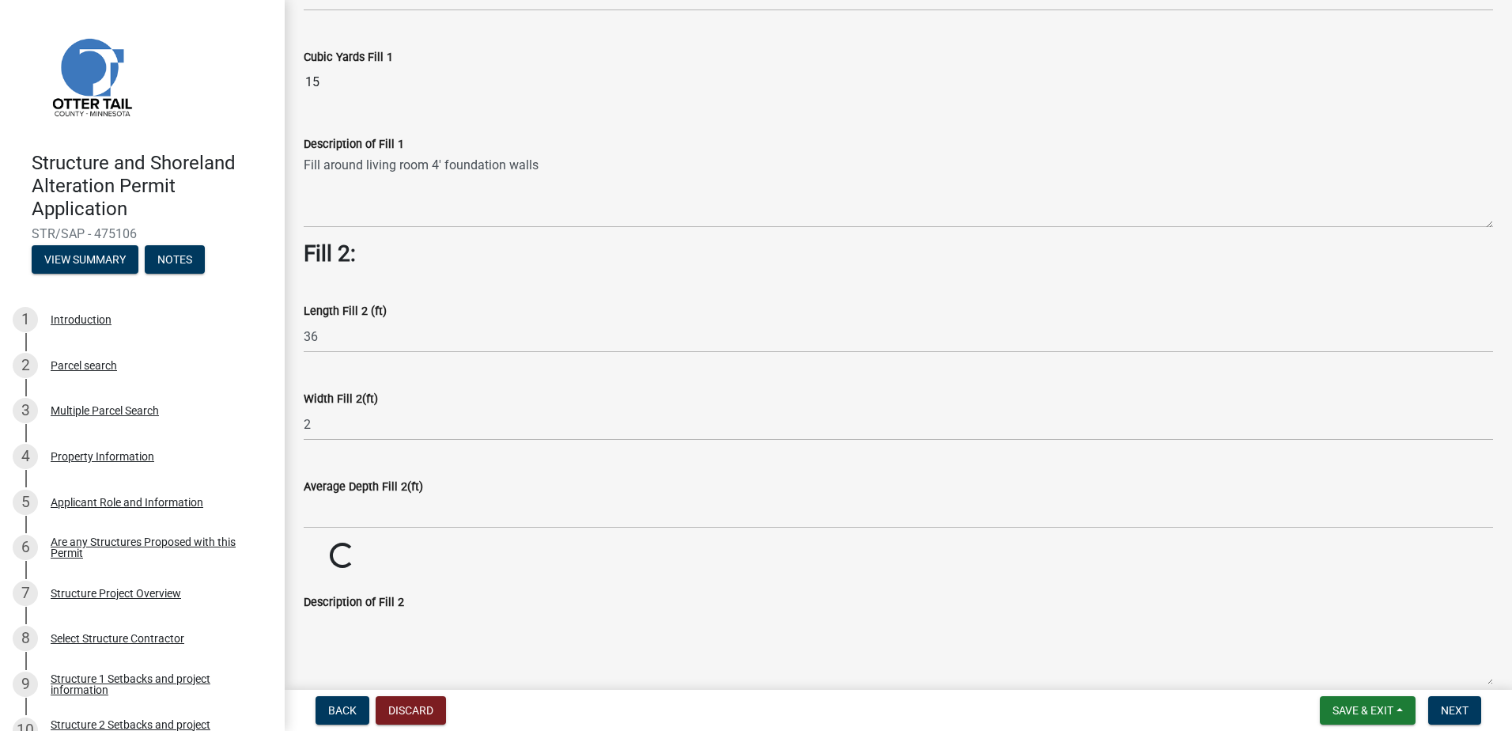
scroll to position [395, 0]
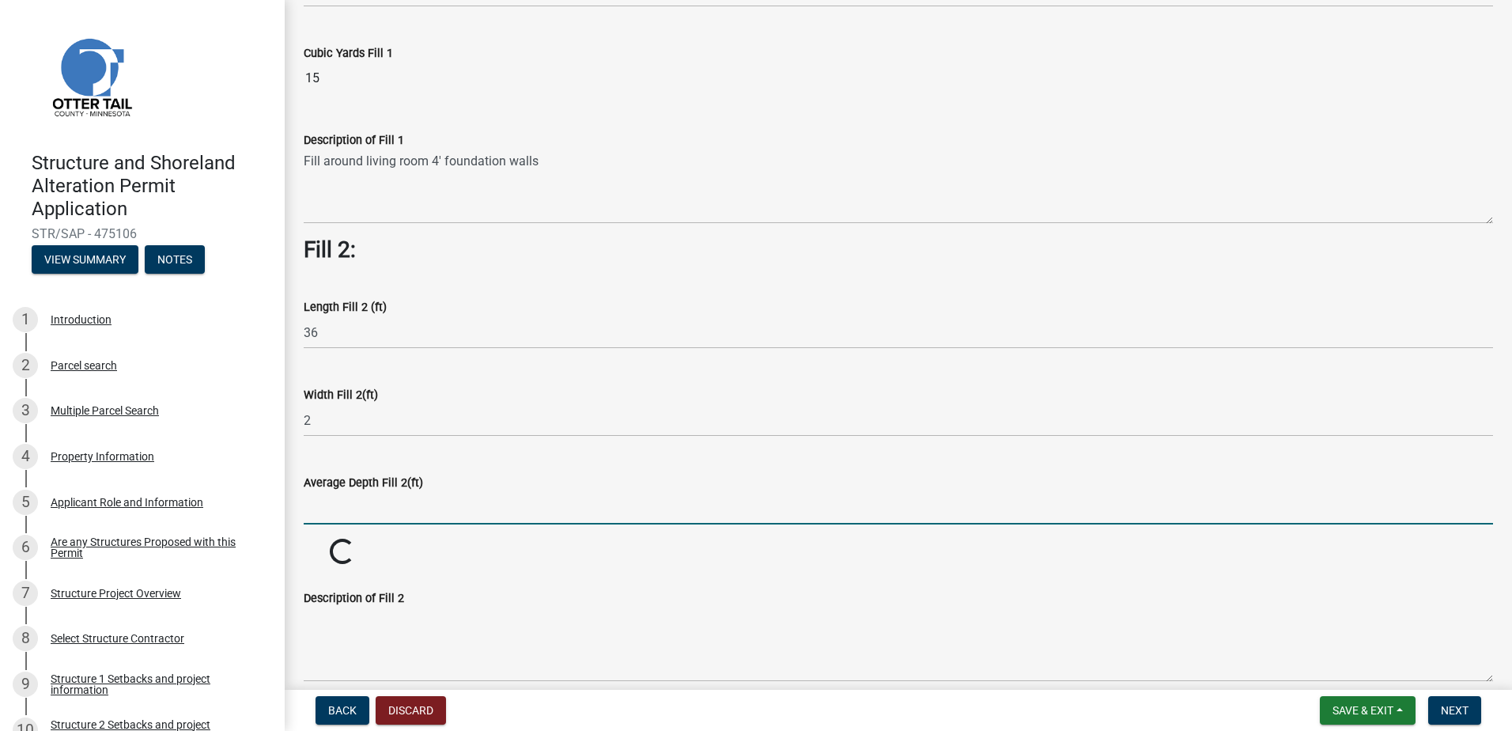
click at [389, 506] on input "text" at bounding box center [898, 508] width 1189 height 32
click at [468, 500] on input "3" at bounding box center [898, 508] width 1189 height 32
type input "3"
click at [436, 573] on wm-data-entity-input-list "Fill 1: Length Fill 1 (ft) 68 Width Fill 1(ft) 2 Average Depth Fill 1(ft) 3 Cub…" at bounding box center [898, 539] width 1189 height 1640
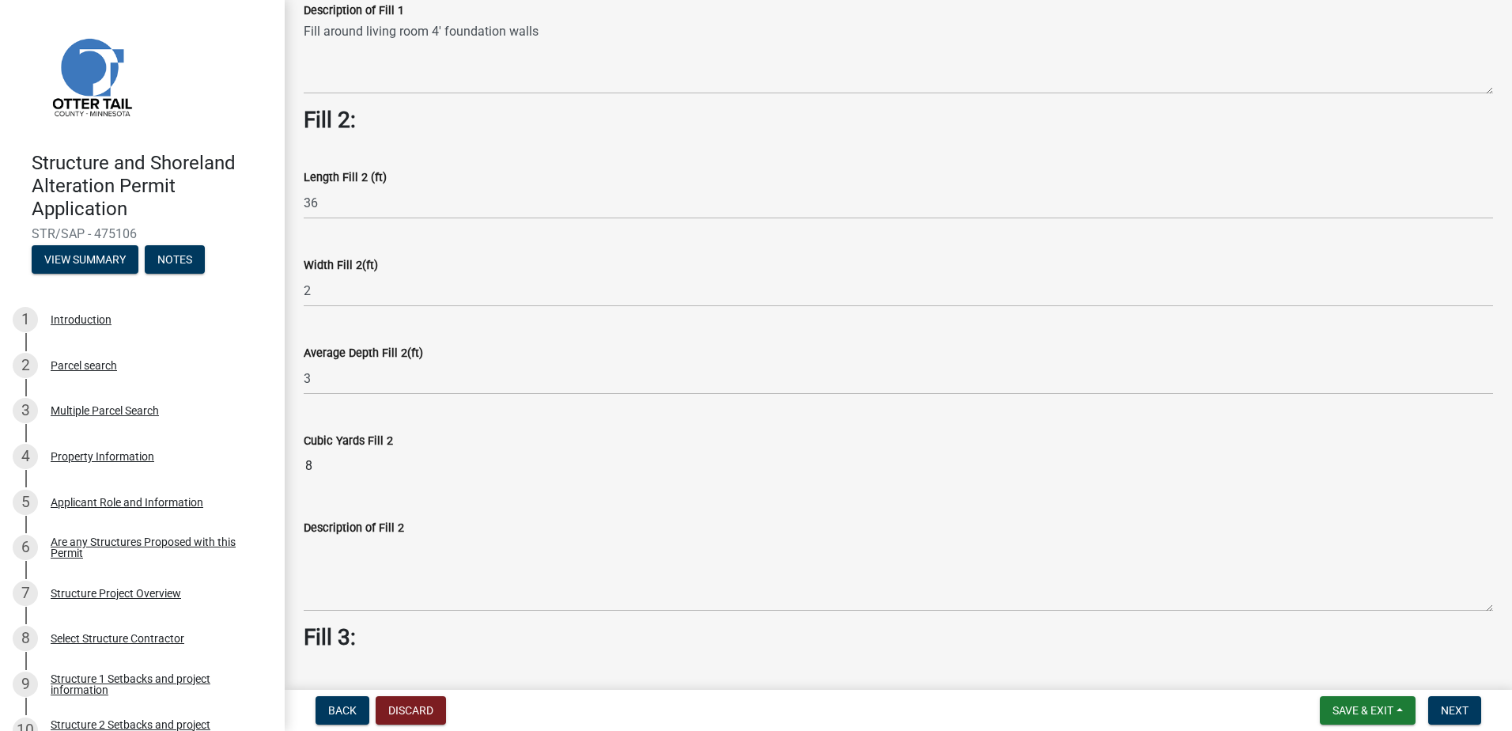
scroll to position [553, 0]
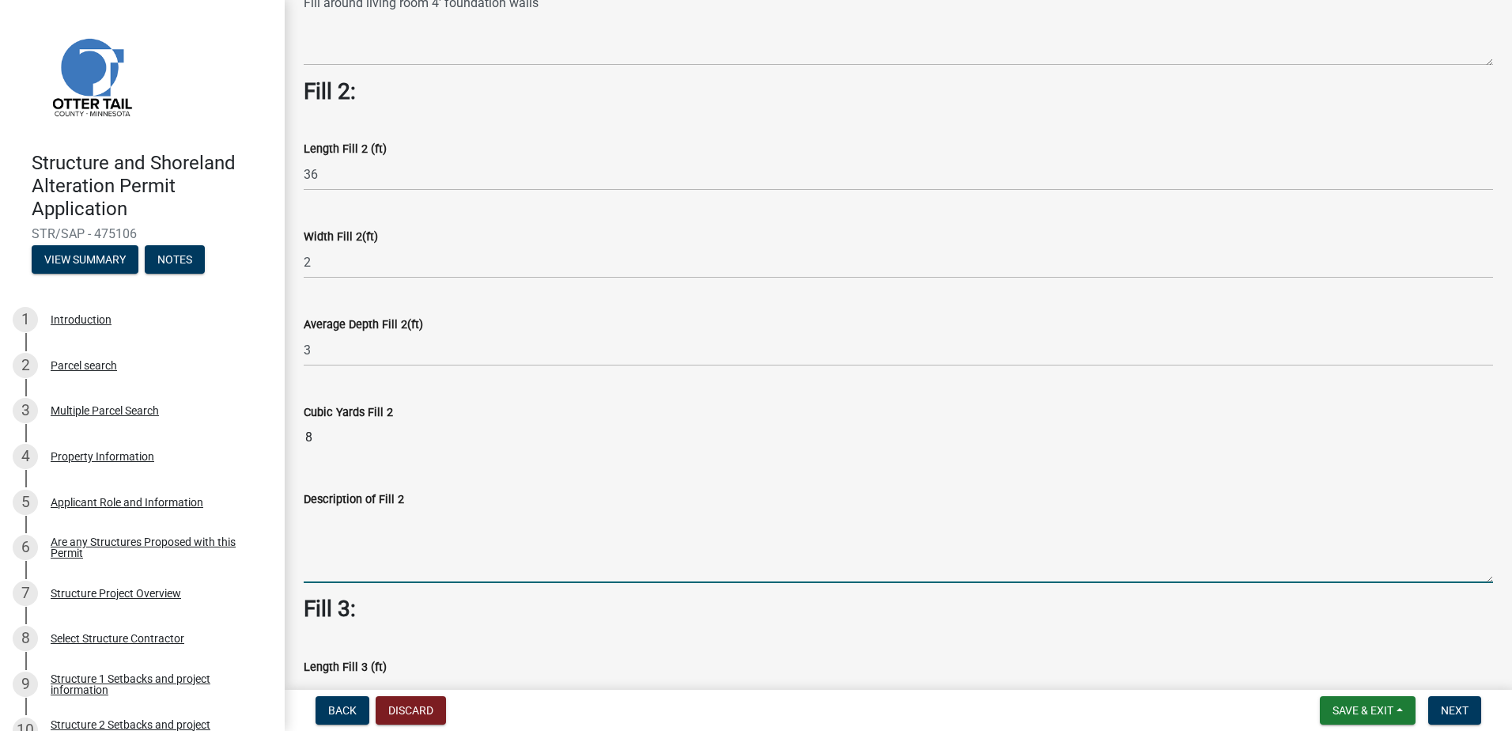
click at [430, 573] on textarea "Description of Fill 2" at bounding box center [898, 545] width 1189 height 74
type textarea "Fill exterior of 4' foundation walls for bedroom additions"
click at [1472, 706] on button "Next" at bounding box center [1454, 710] width 53 height 28
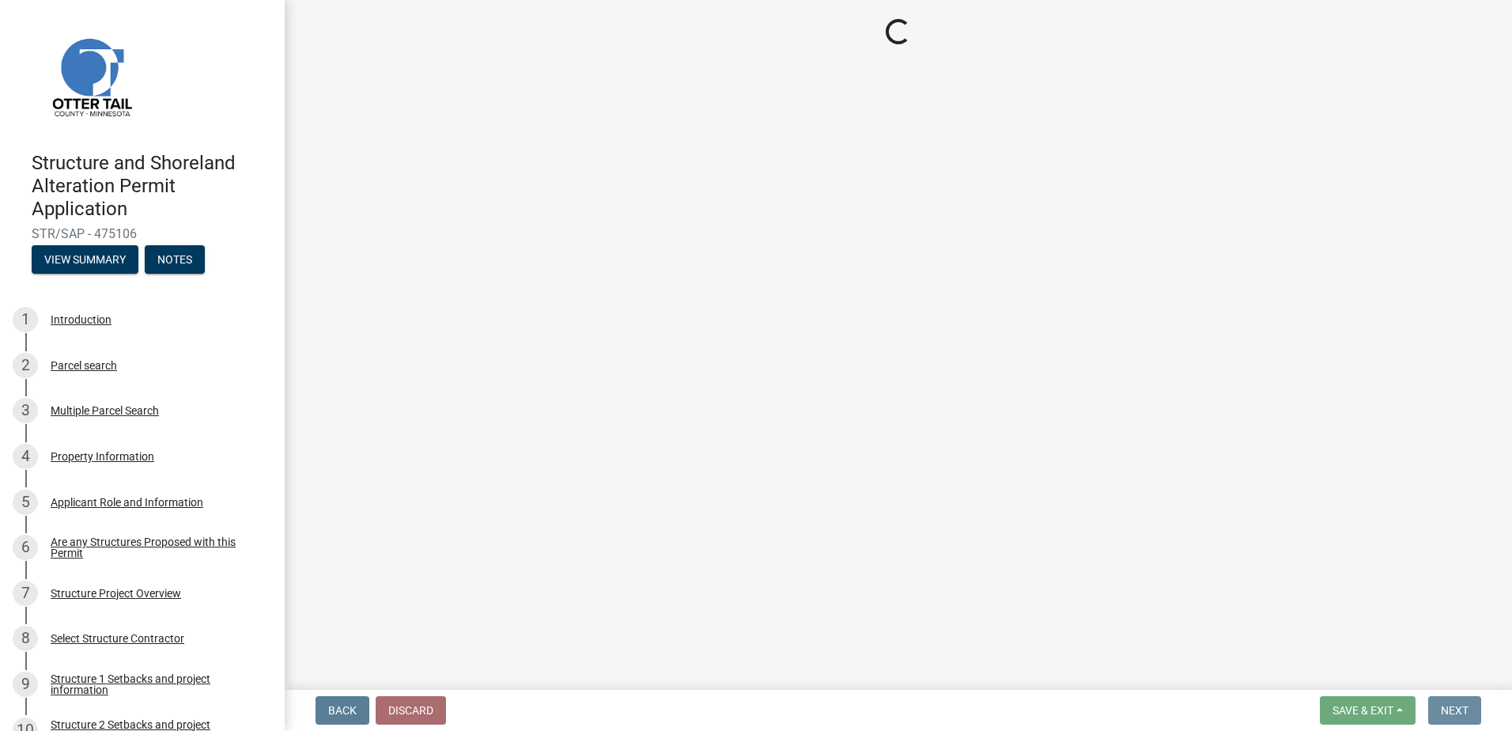
scroll to position [0, 0]
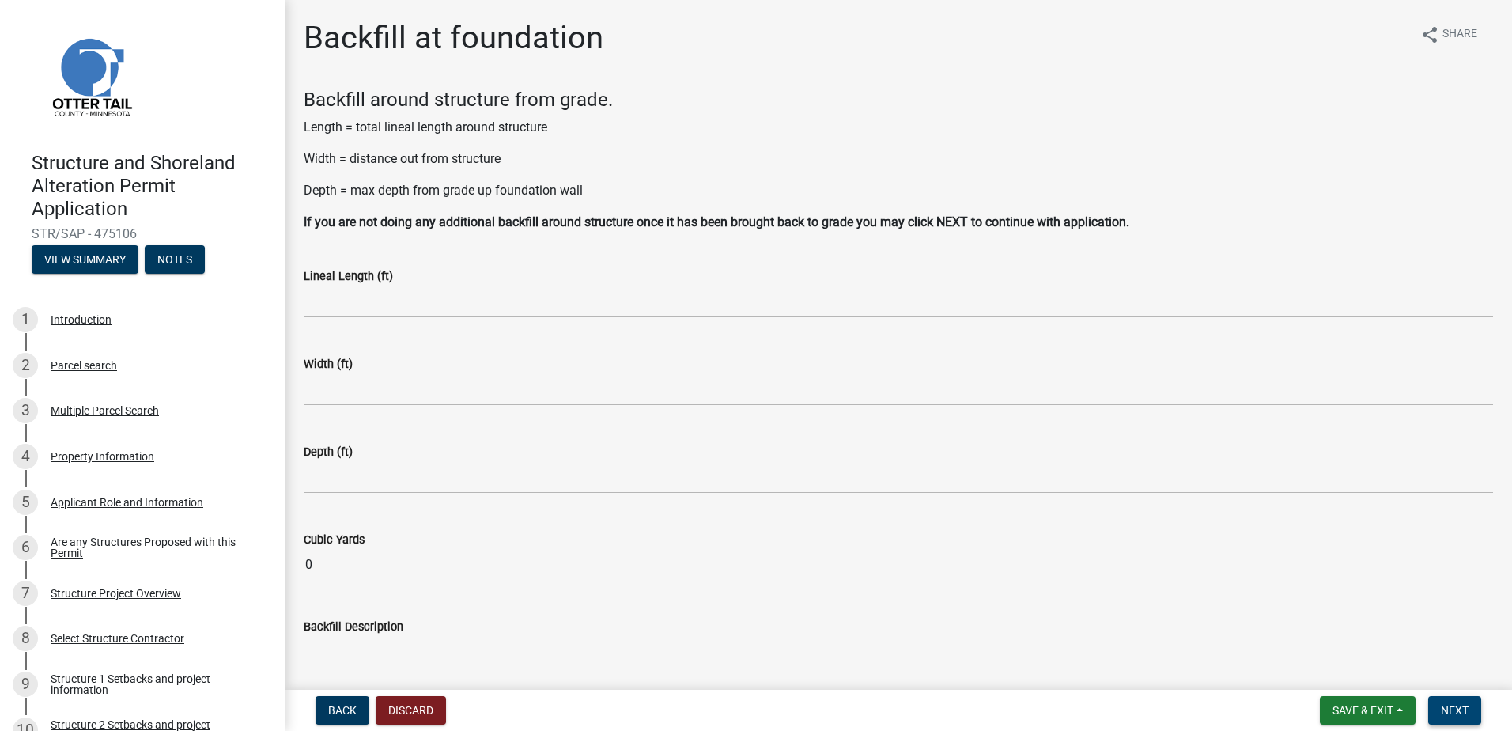
click at [1444, 708] on span "Next" at bounding box center [1455, 710] width 28 height 13
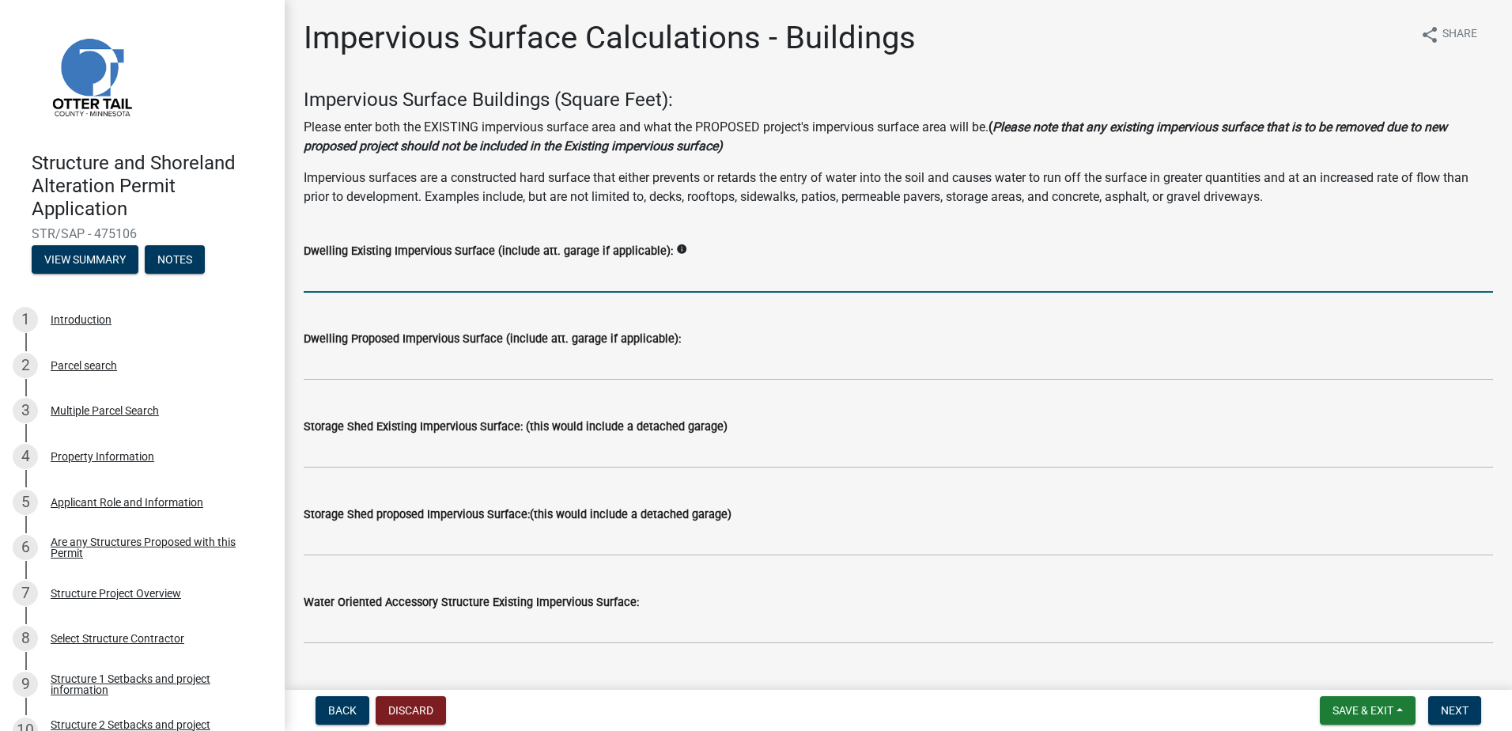
click at [372, 274] on input "text" at bounding box center [898, 276] width 1189 height 32
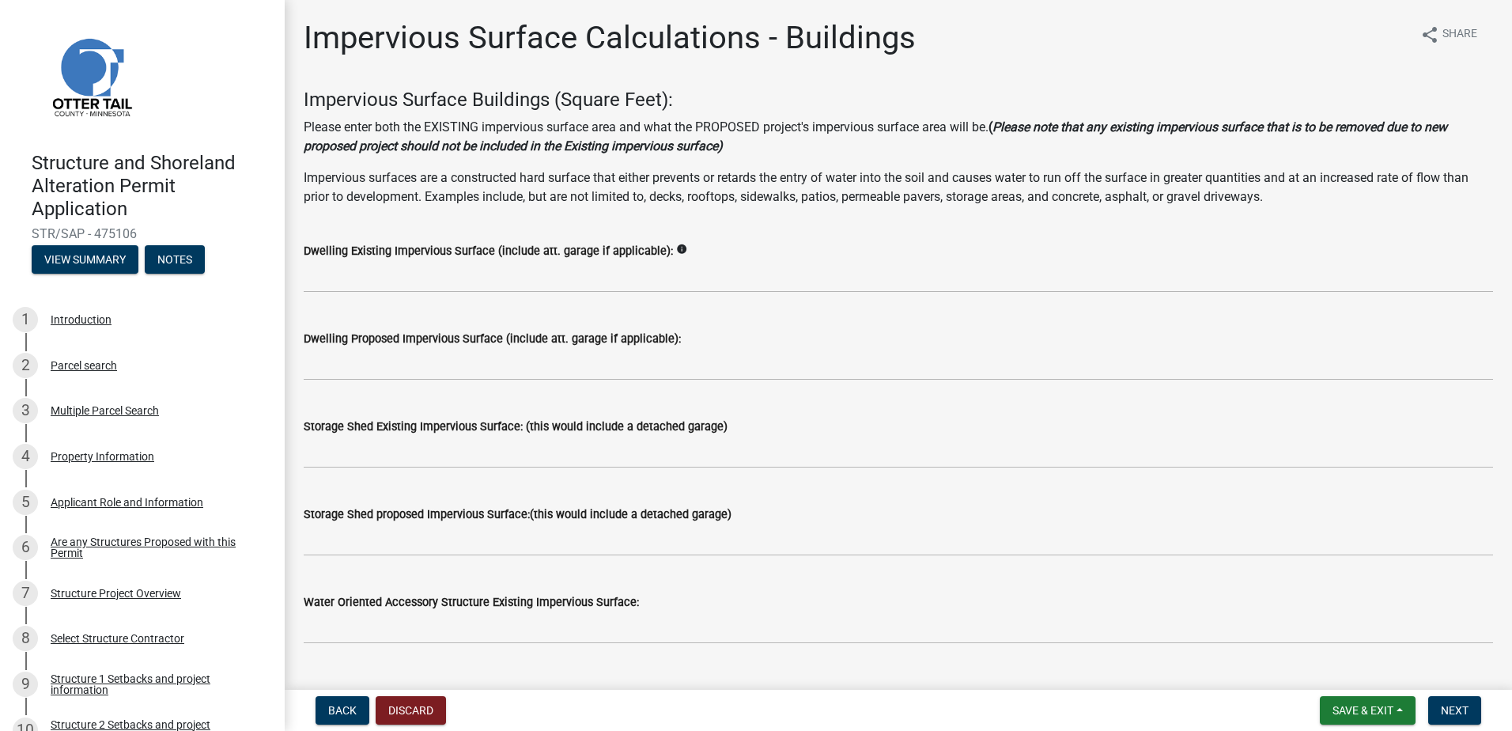
click at [731, 255] on div "Dwelling Existing Impervious Surface (include att. garage if applicable): info" at bounding box center [898, 250] width 1189 height 19
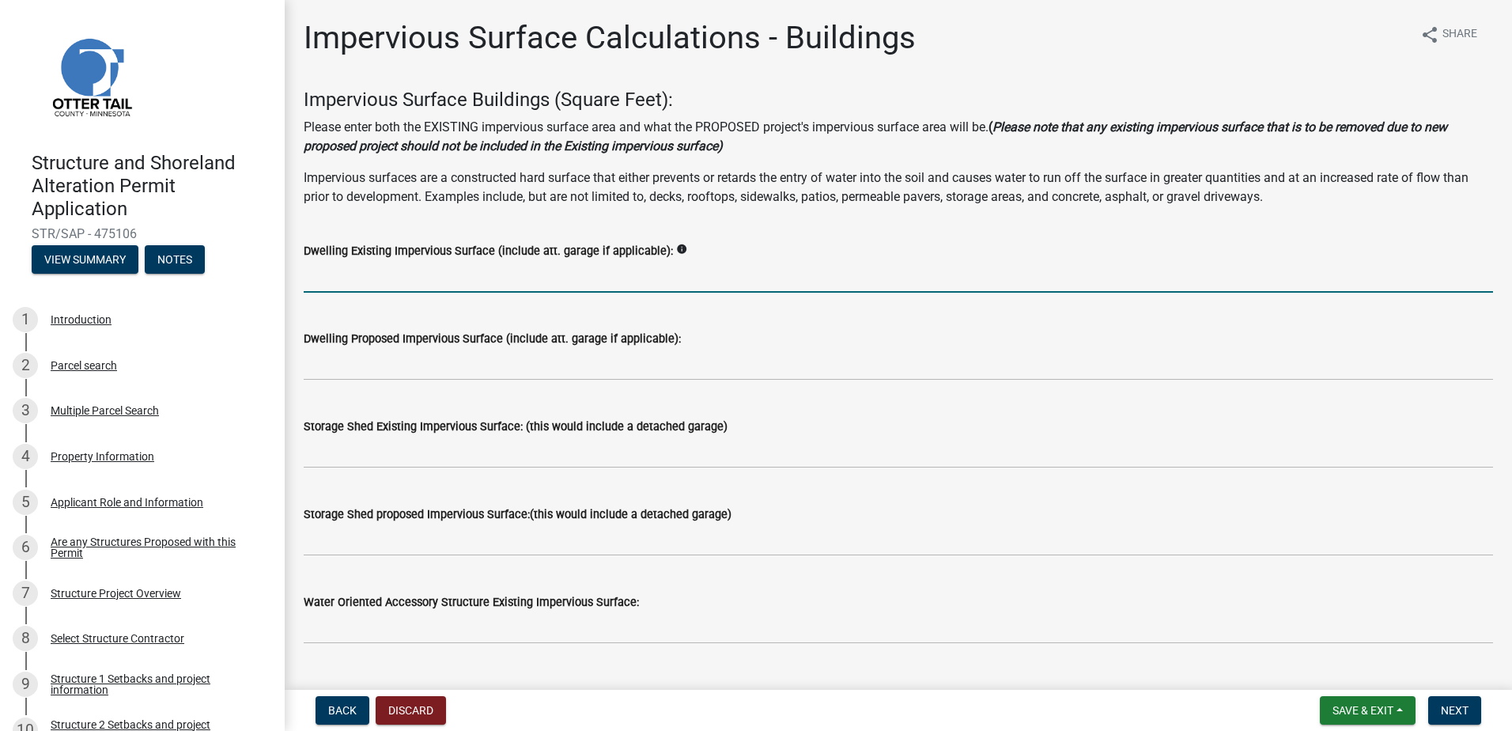
click at [434, 272] on input "text" at bounding box center [898, 276] width 1189 height 32
type input "2628"
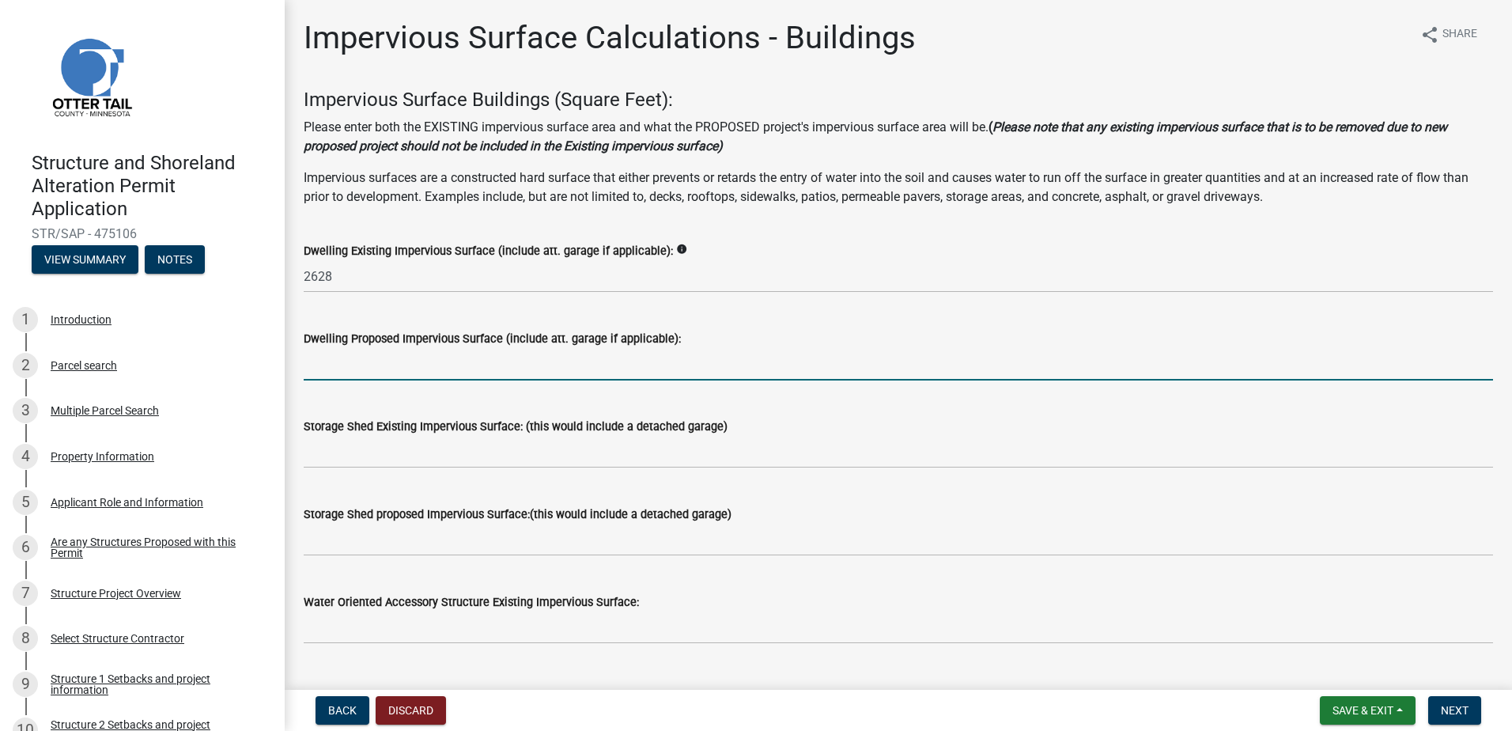
click at [435, 355] on input "text" at bounding box center [898, 364] width 1189 height 32
type input "784"
click at [440, 390] on wm-data-entity-input "Dwelling Proposed Impervious Surface (include att. garage if applicable): 784" at bounding box center [898, 351] width 1189 height 88
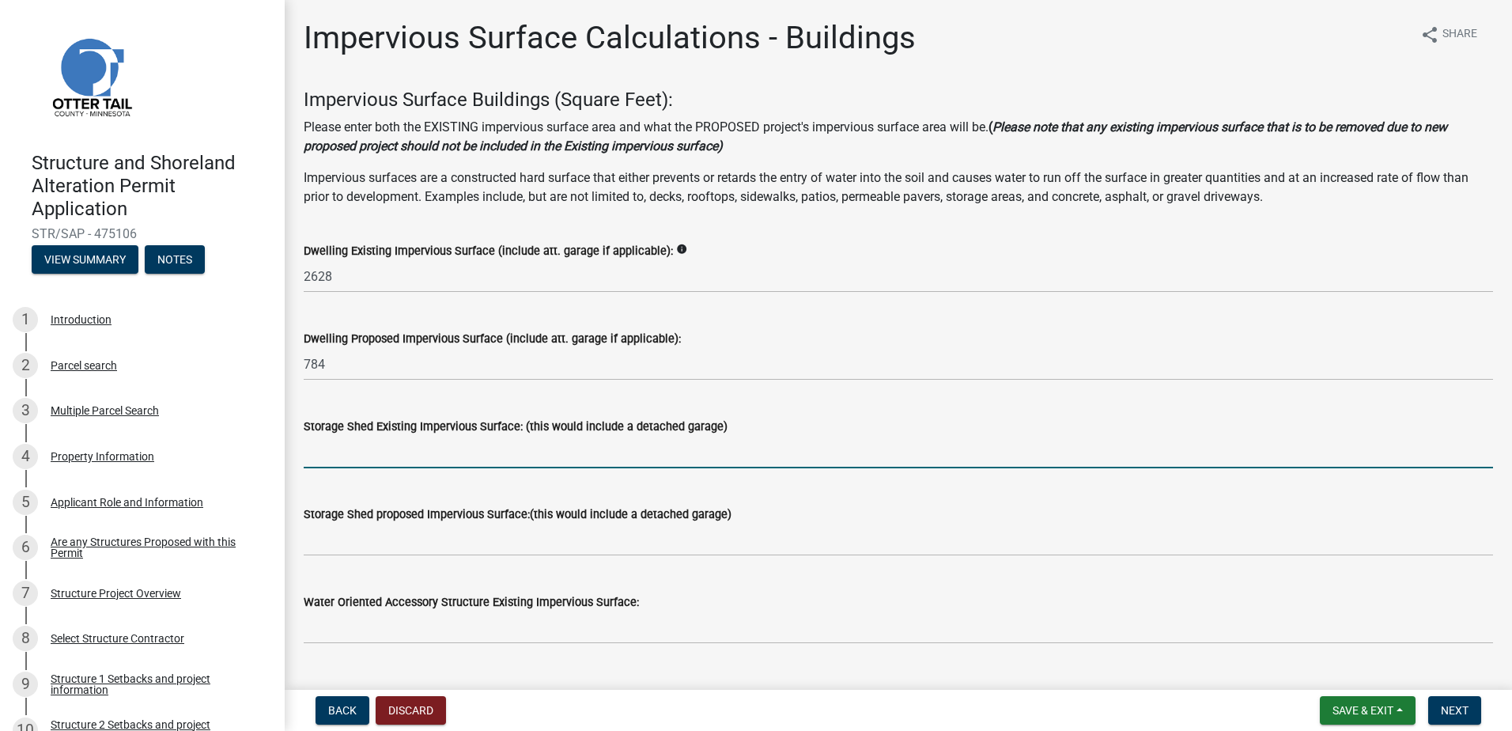
click at [397, 456] on input "text" at bounding box center [898, 452] width 1189 height 32
type input "1"
type input "2058"
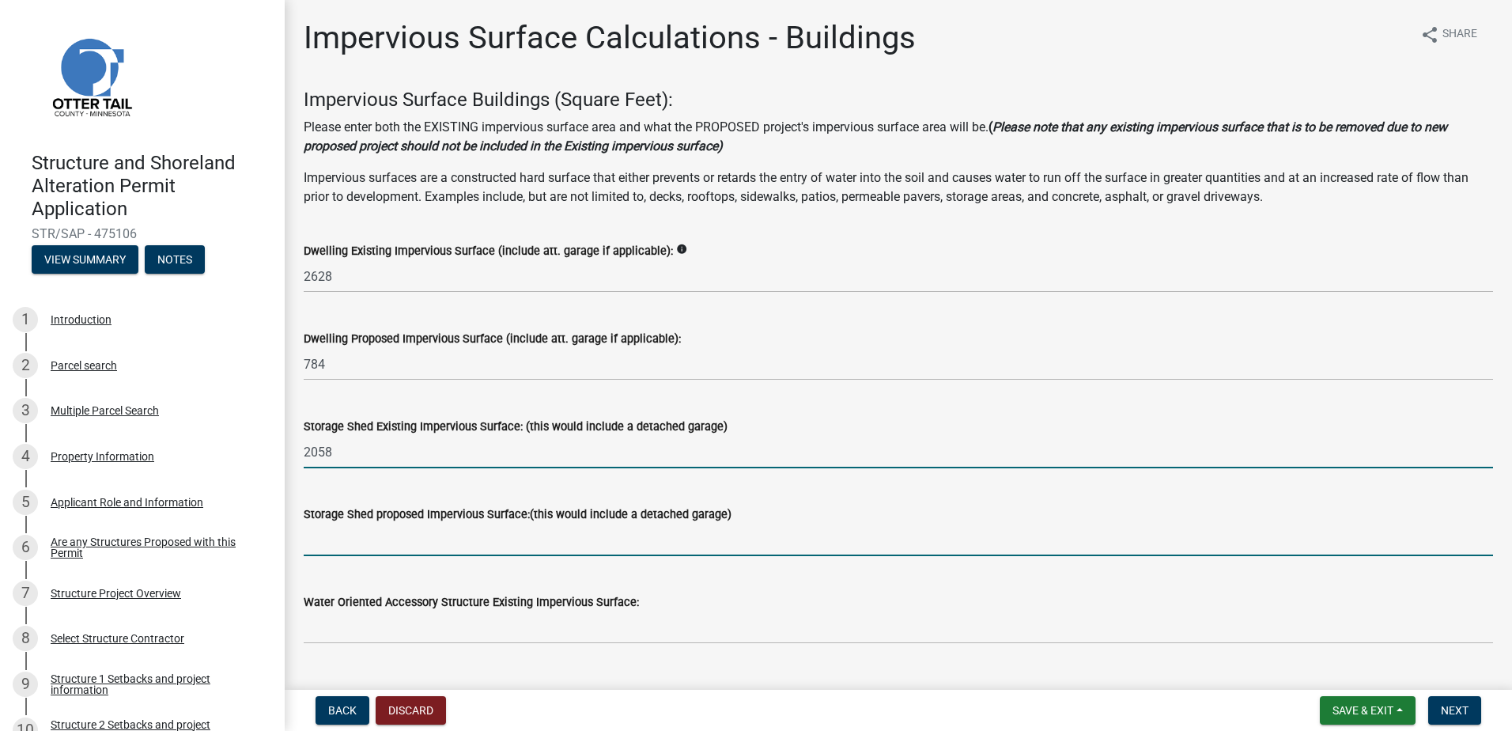
click at [406, 530] on input "text" at bounding box center [898, 539] width 1189 height 32
click at [693, 458] on input "2058" at bounding box center [898, 452] width 1189 height 32
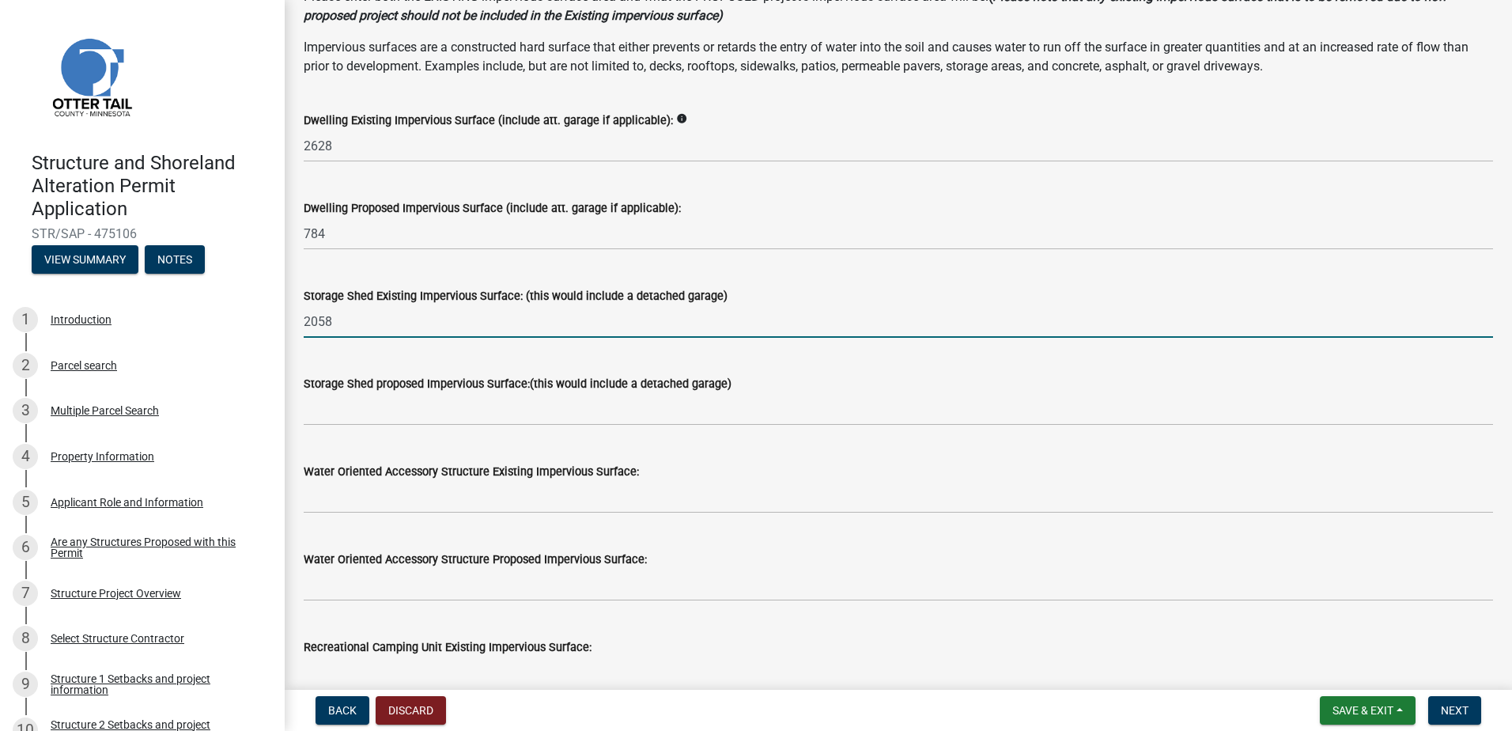
scroll to position [158, 0]
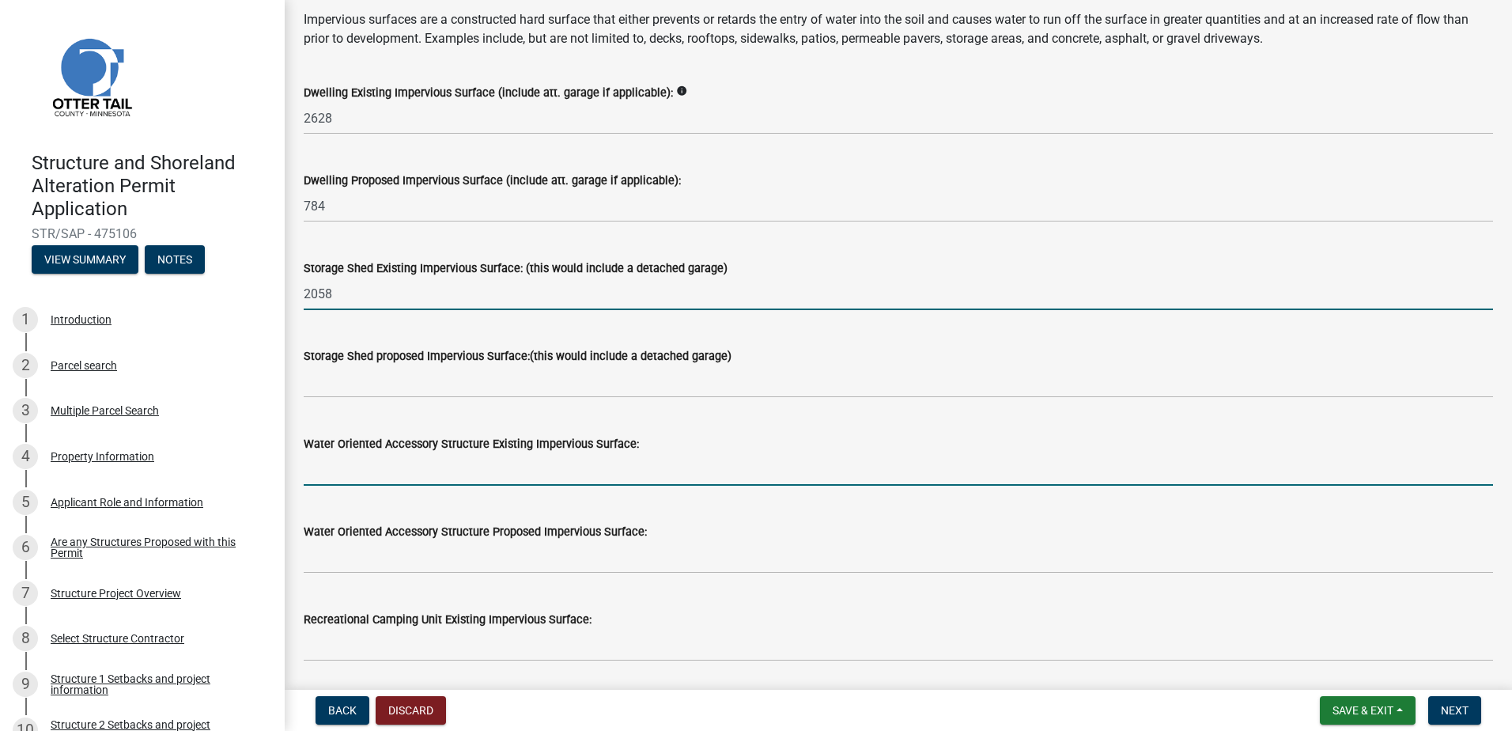
click at [401, 470] on input "text" at bounding box center [898, 469] width 1189 height 32
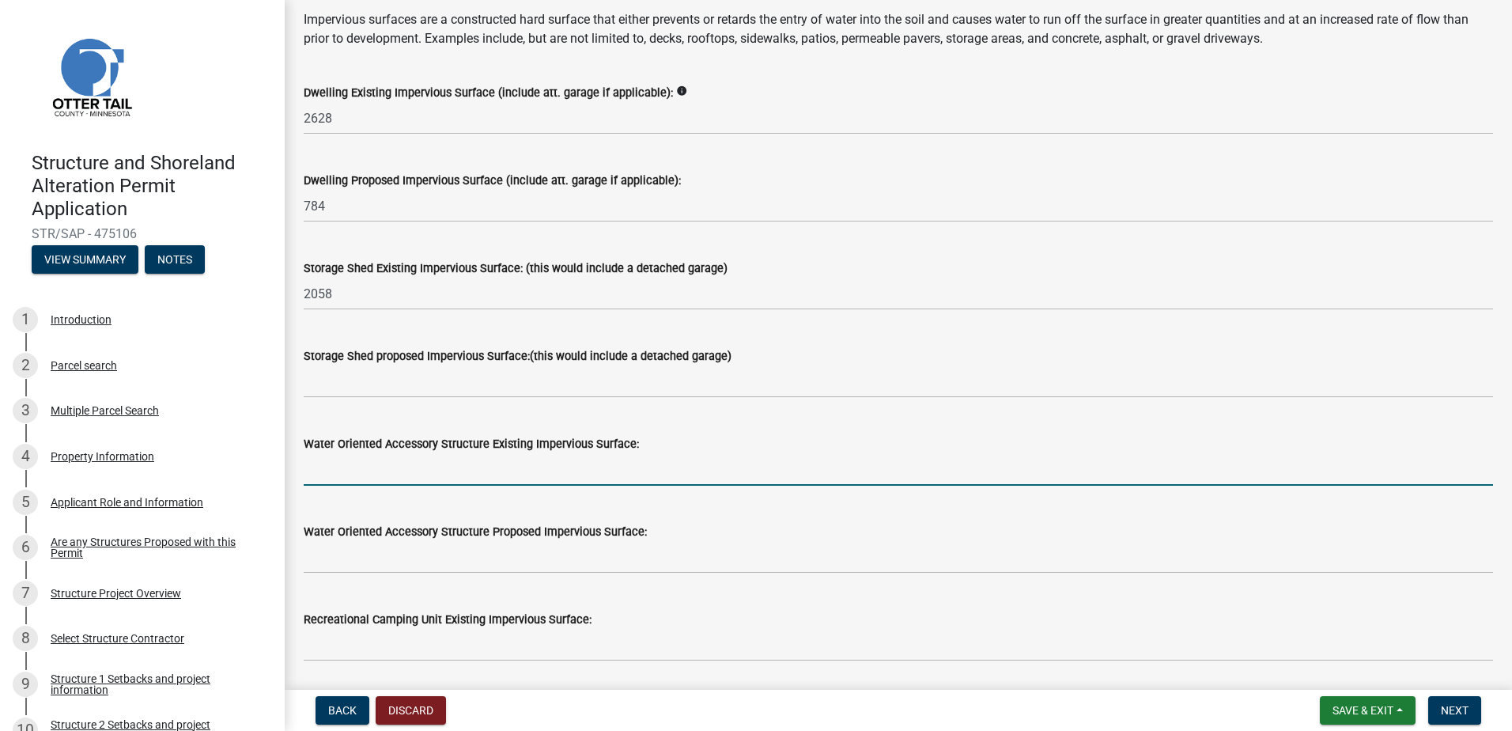
click at [484, 478] on input "text" at bounding box center [898, 469] width 1189 height 32
type input "364"
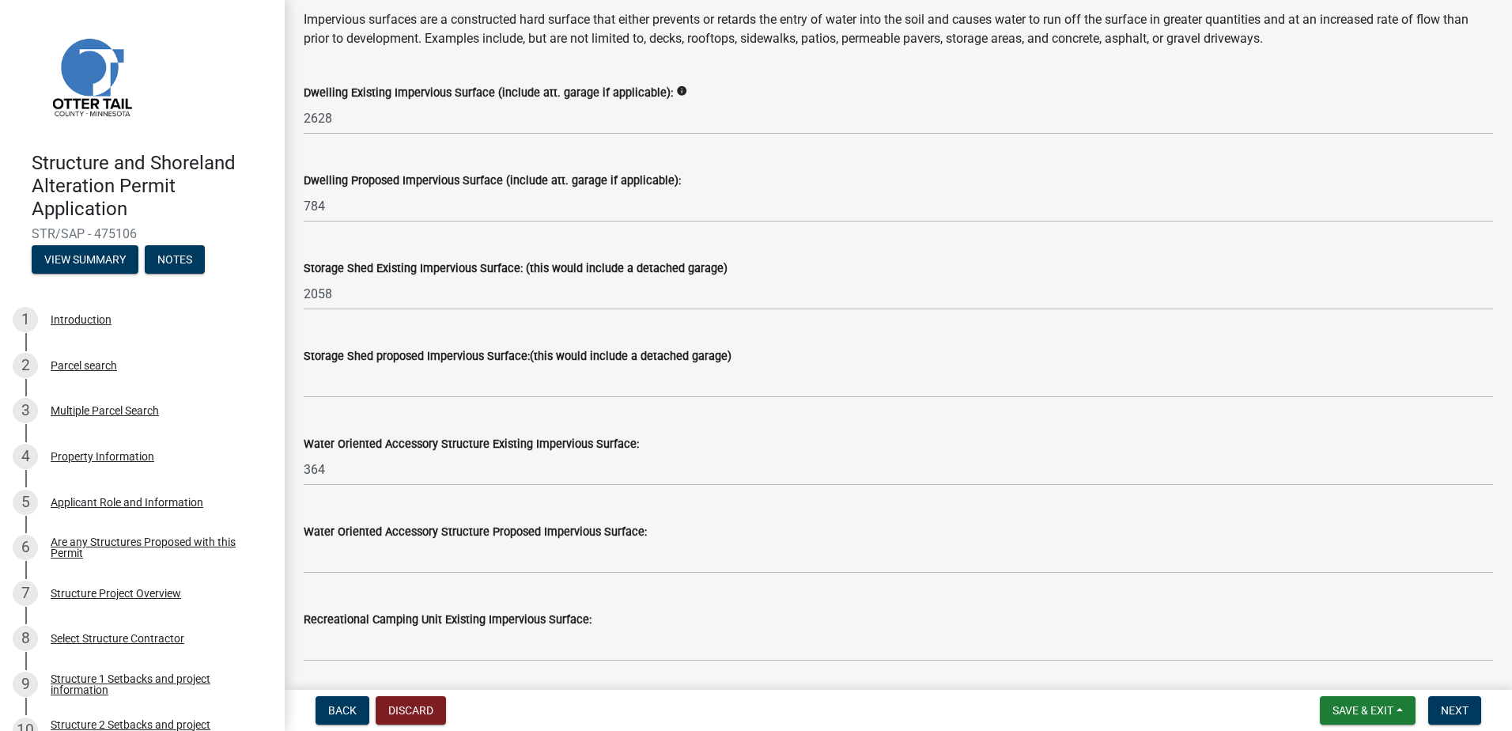
click at [477, 497] on wm-data-entity-input "Water Oriented Accessory Structure Existing Impervious Surface: 364" at bounding box center [898, 456] width 1189 height 88
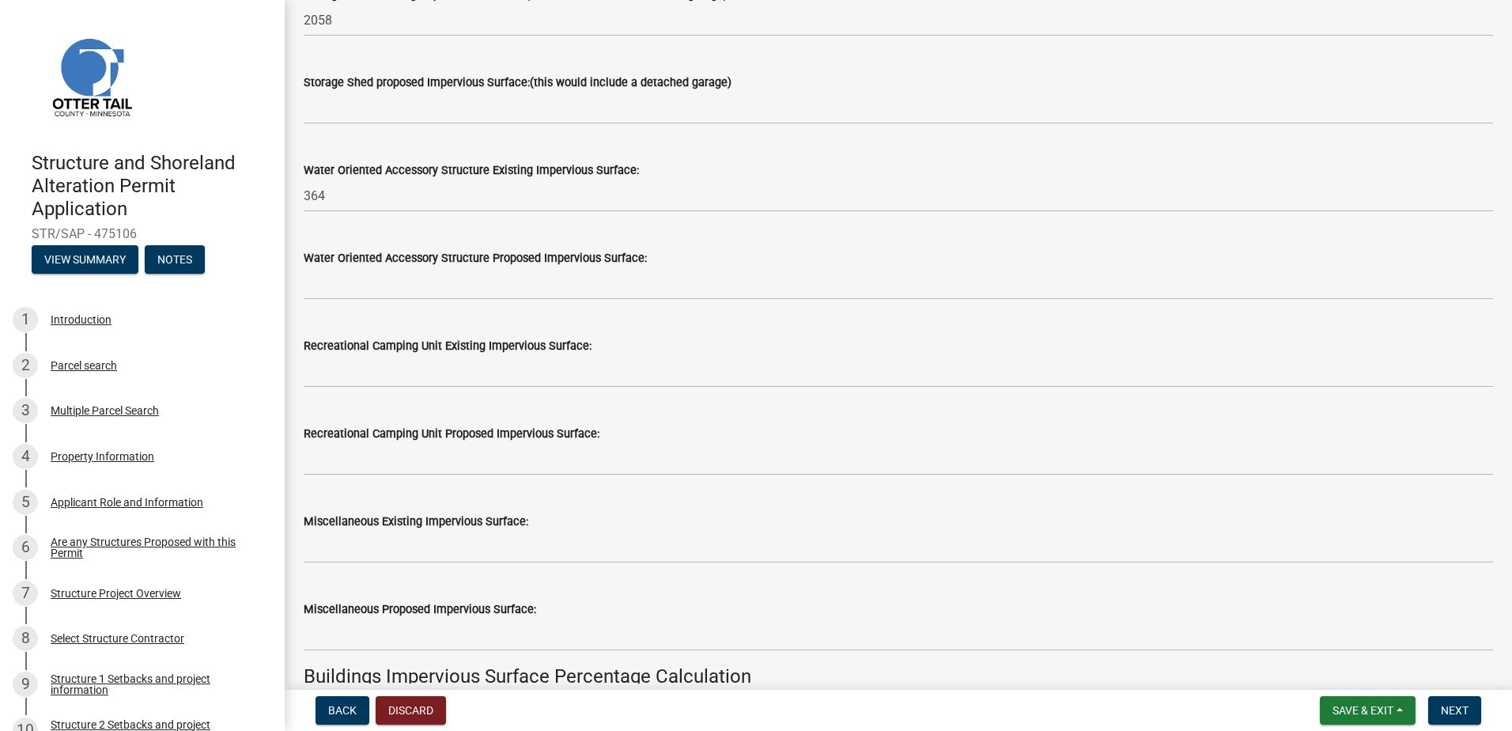
scroll to position [474, 0]
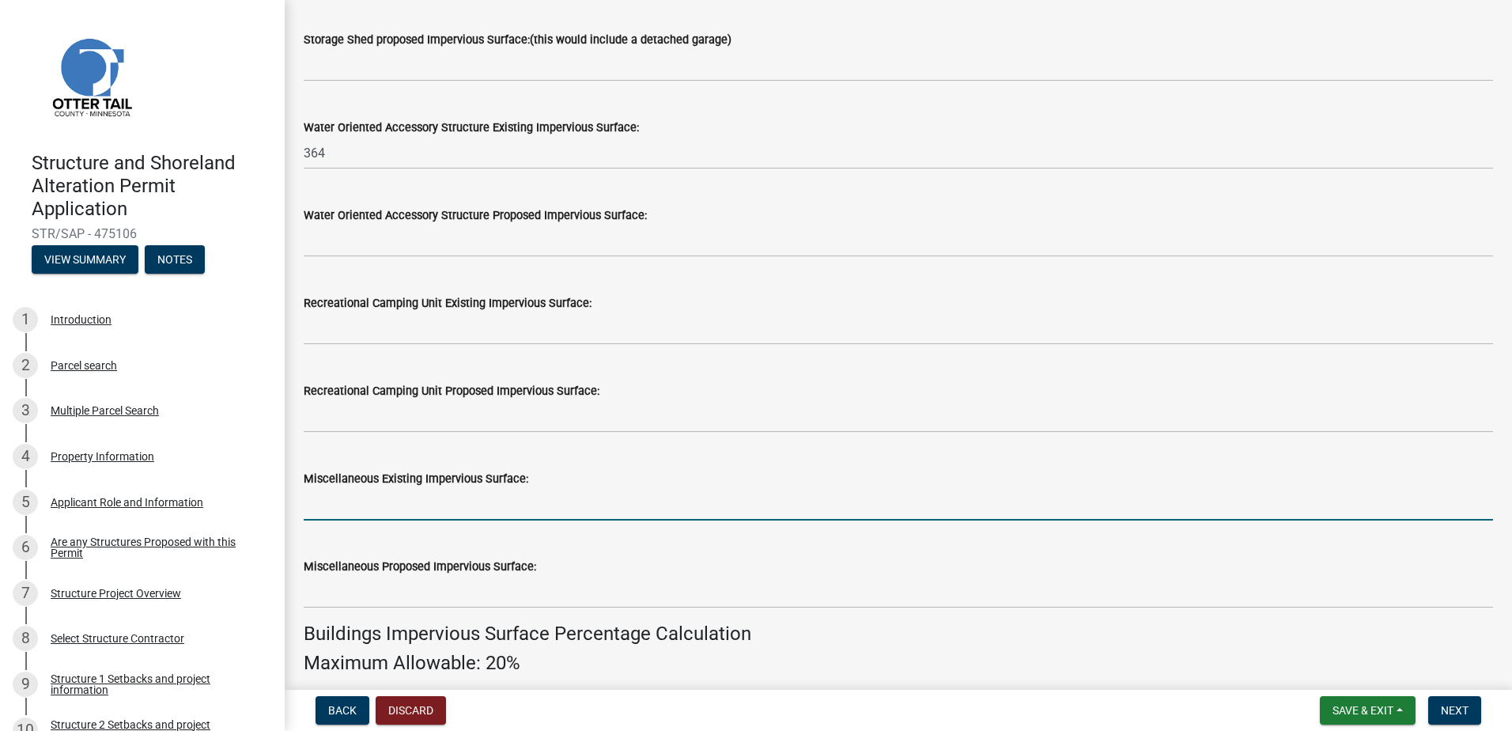
click at [451, 503] on input "text" at bounding box center [898, 504] width 1189 height 32
click at [546, 538] on div "Miscellaneous Proposed Impervious Surface:" at bounding box center [898, 571] width 1189 height 74
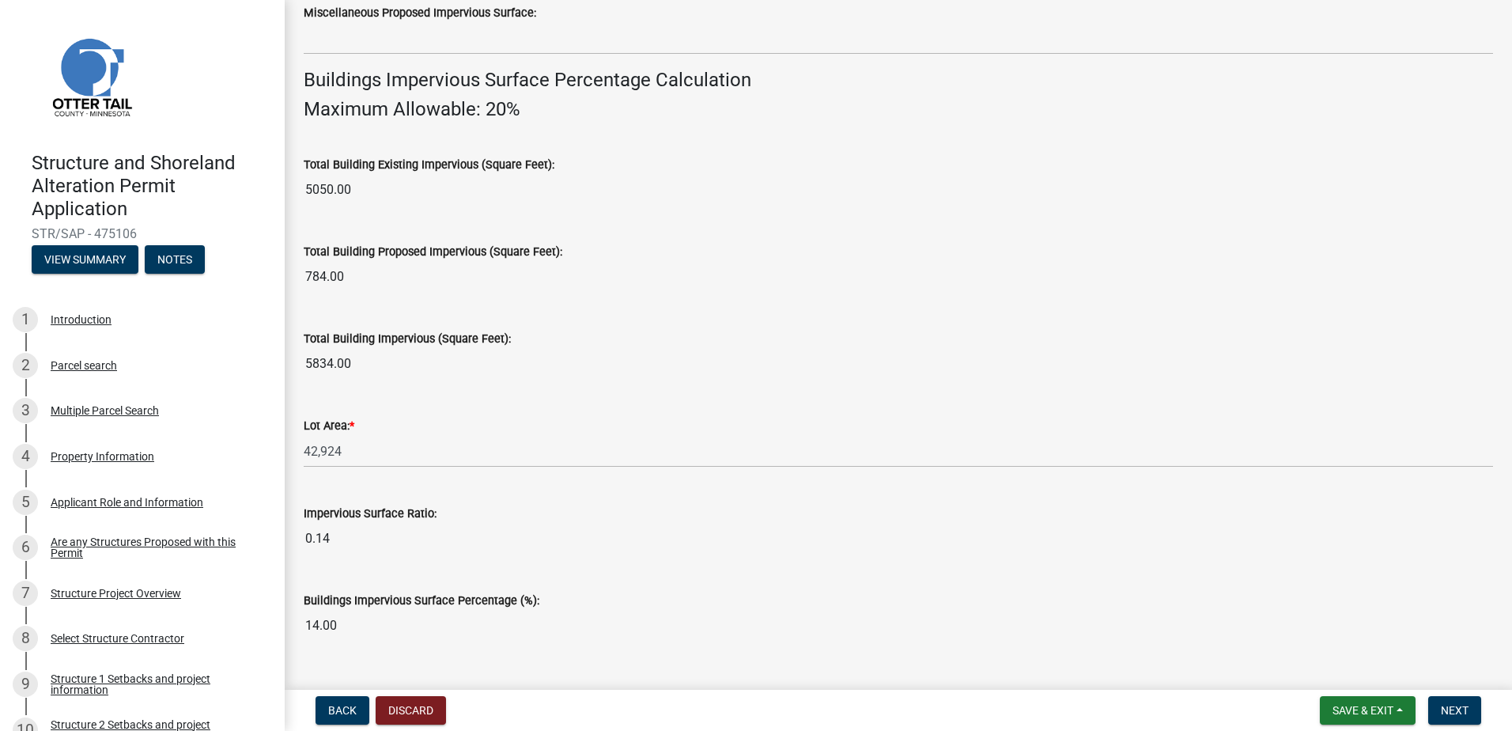
scroll to position [1062, 0]
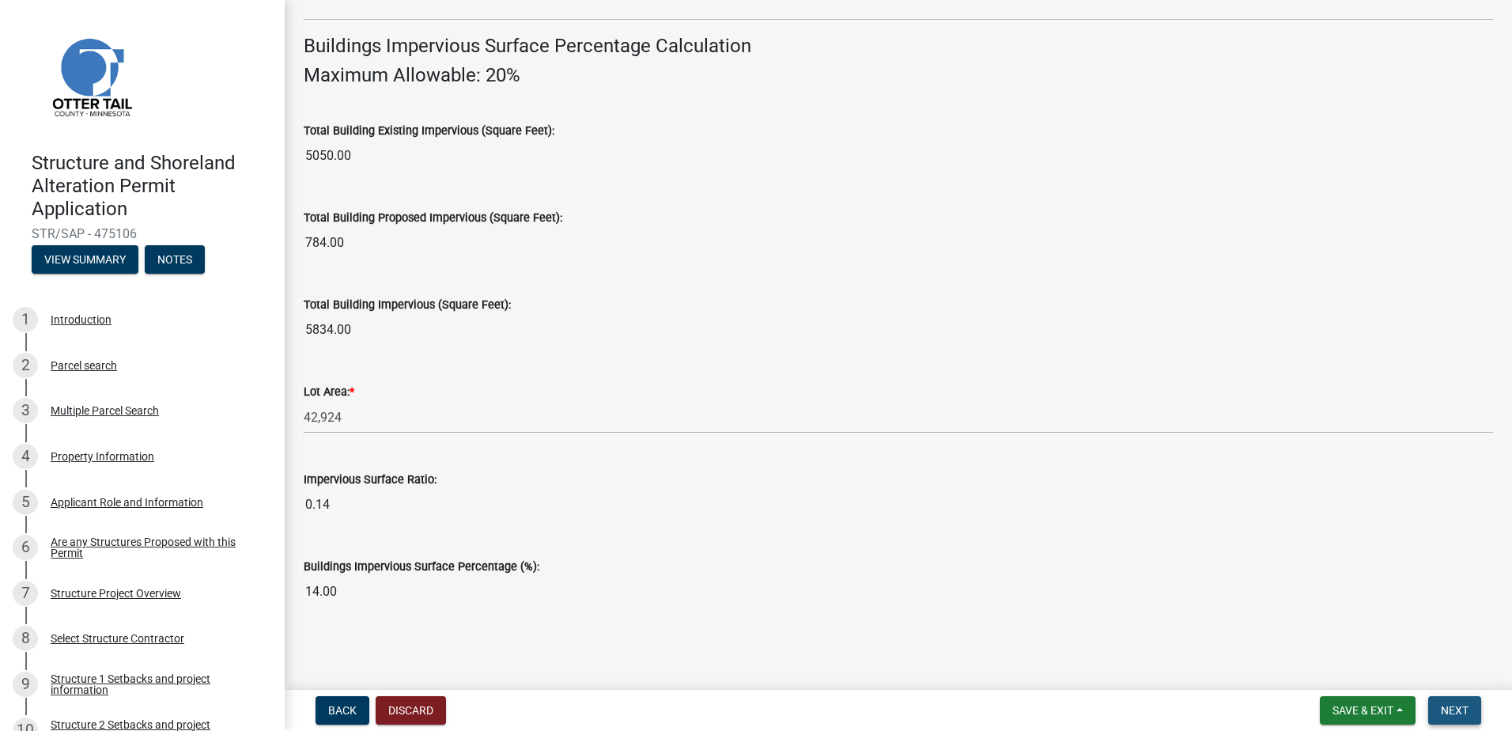
click at [1447, 704] on span "Next" at bounding box center [1455, 710] width 28 height 13
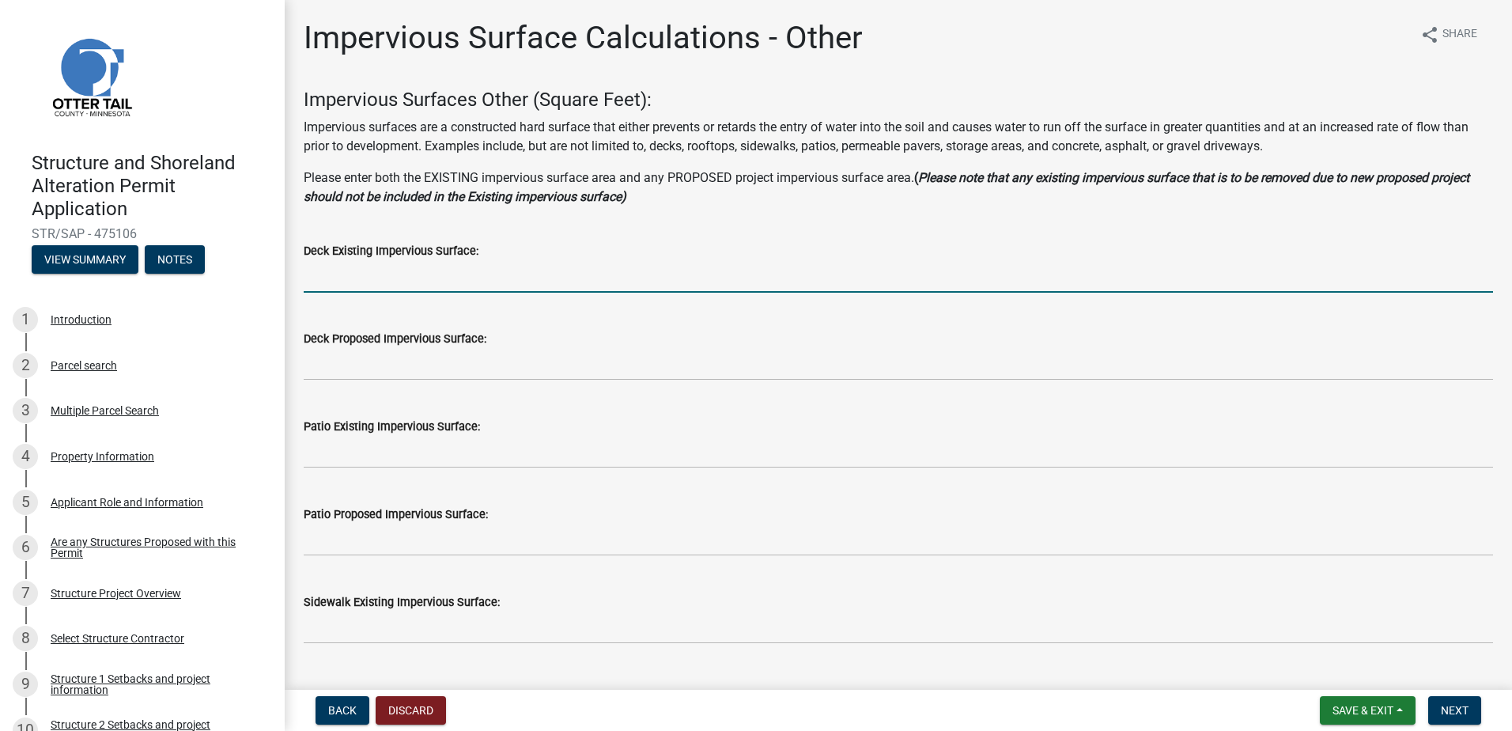
click at [381, 273] on input "text" at bounding box center [898, 276] width 1189 height 32
type input "370"
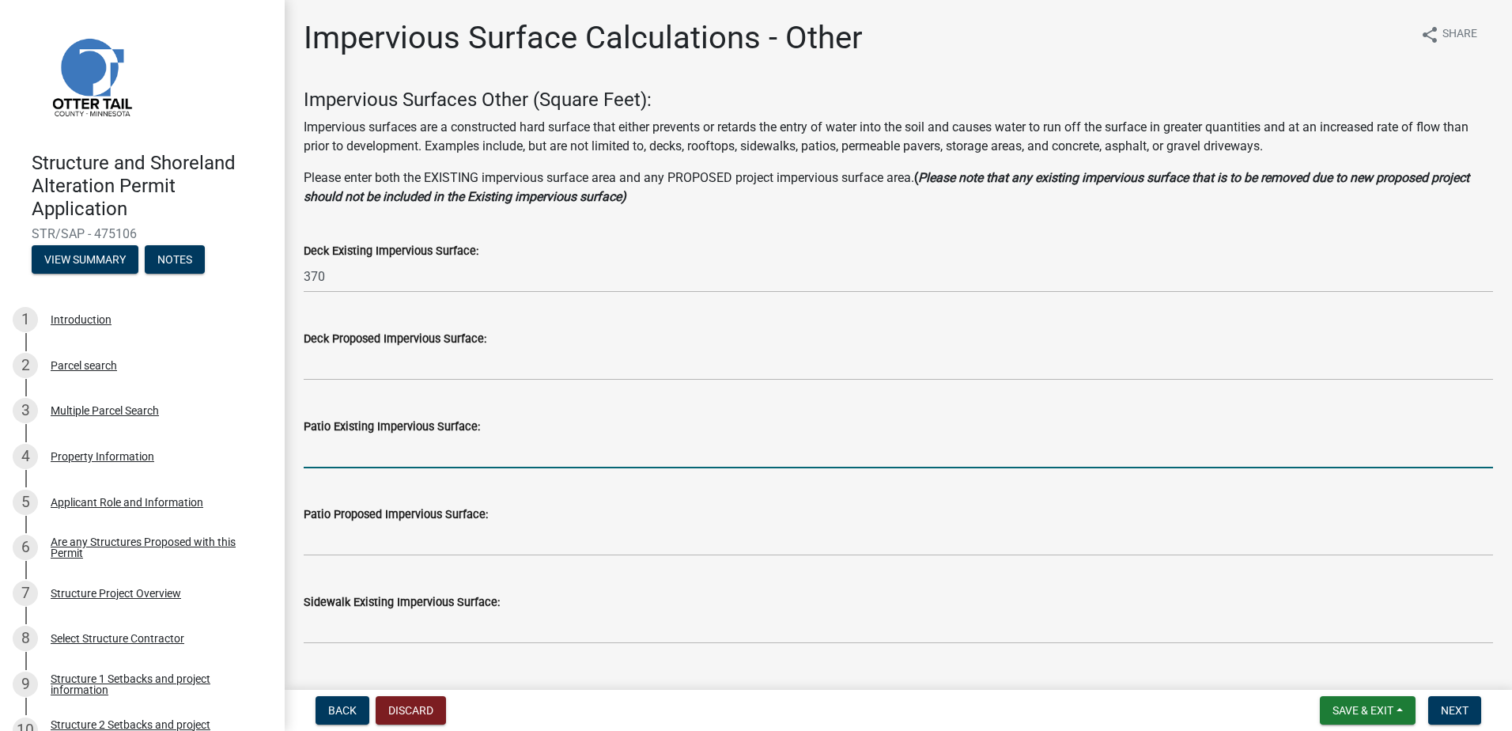
click at [383, 441] on input "text" at bounding box center [898, 452] width 1189 height 32
type input "320"
click at [387, 478] on wm-data-entity-input "Patio Existing Impervious Surface: 320" at bounding box center [898, 439] width 1189 height 88
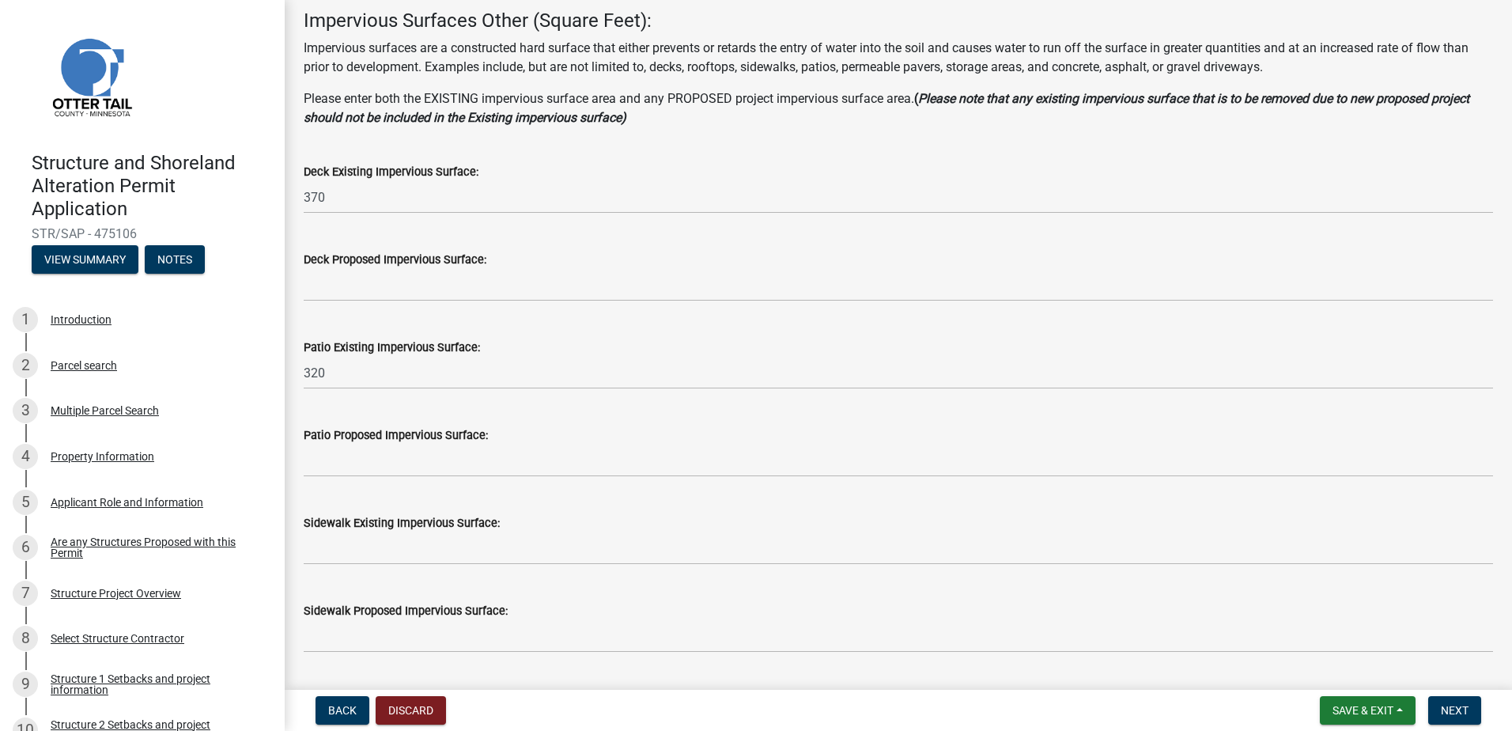
scroll to position [158, 0]
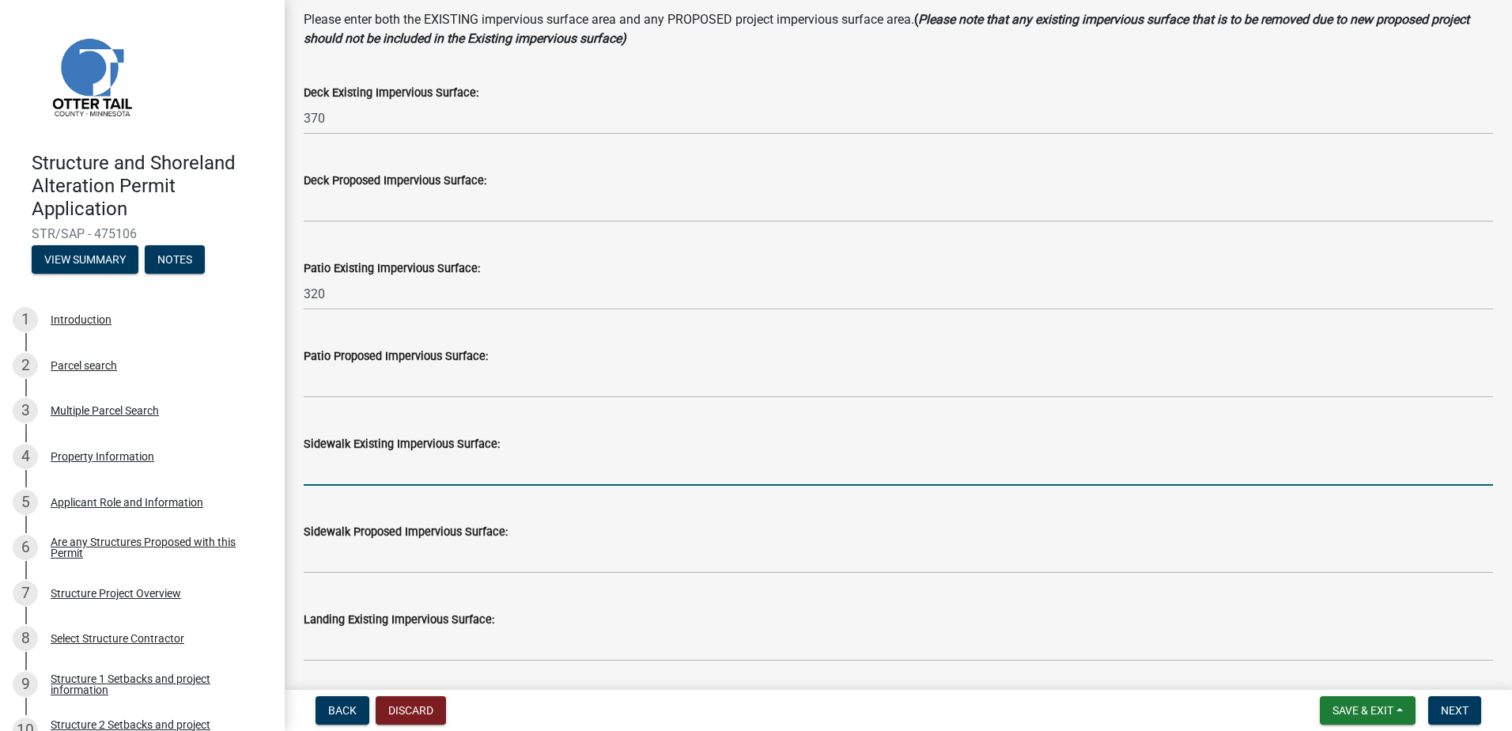
click at [375, 478] on input "text" at bounding box center [898, 469] width 1189 height 32
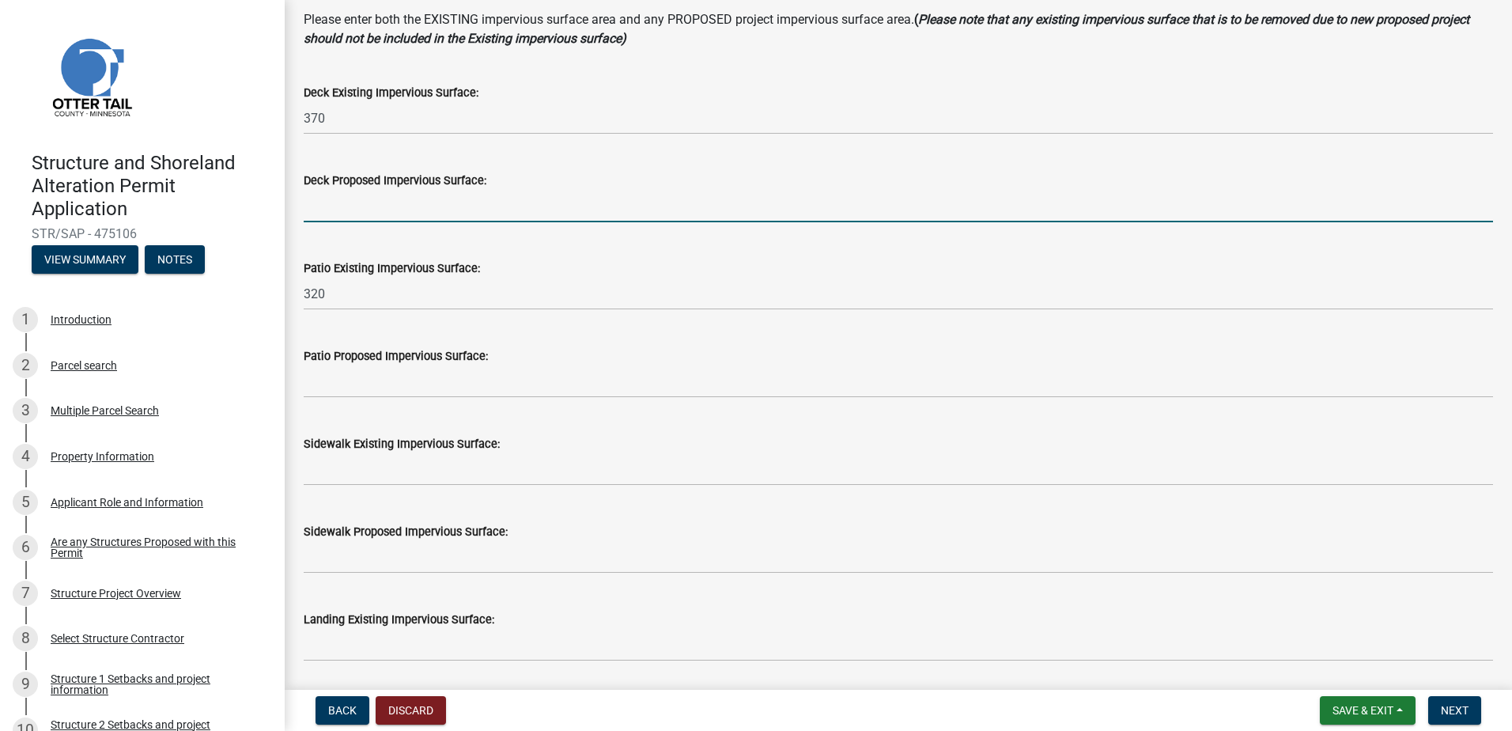
click at [342, 205] on input "text" at bounding box center [898, 206] width 1189 height 32
click at [344, 709] on span "Back" at bounding box center [342, 710] width 28 height 13
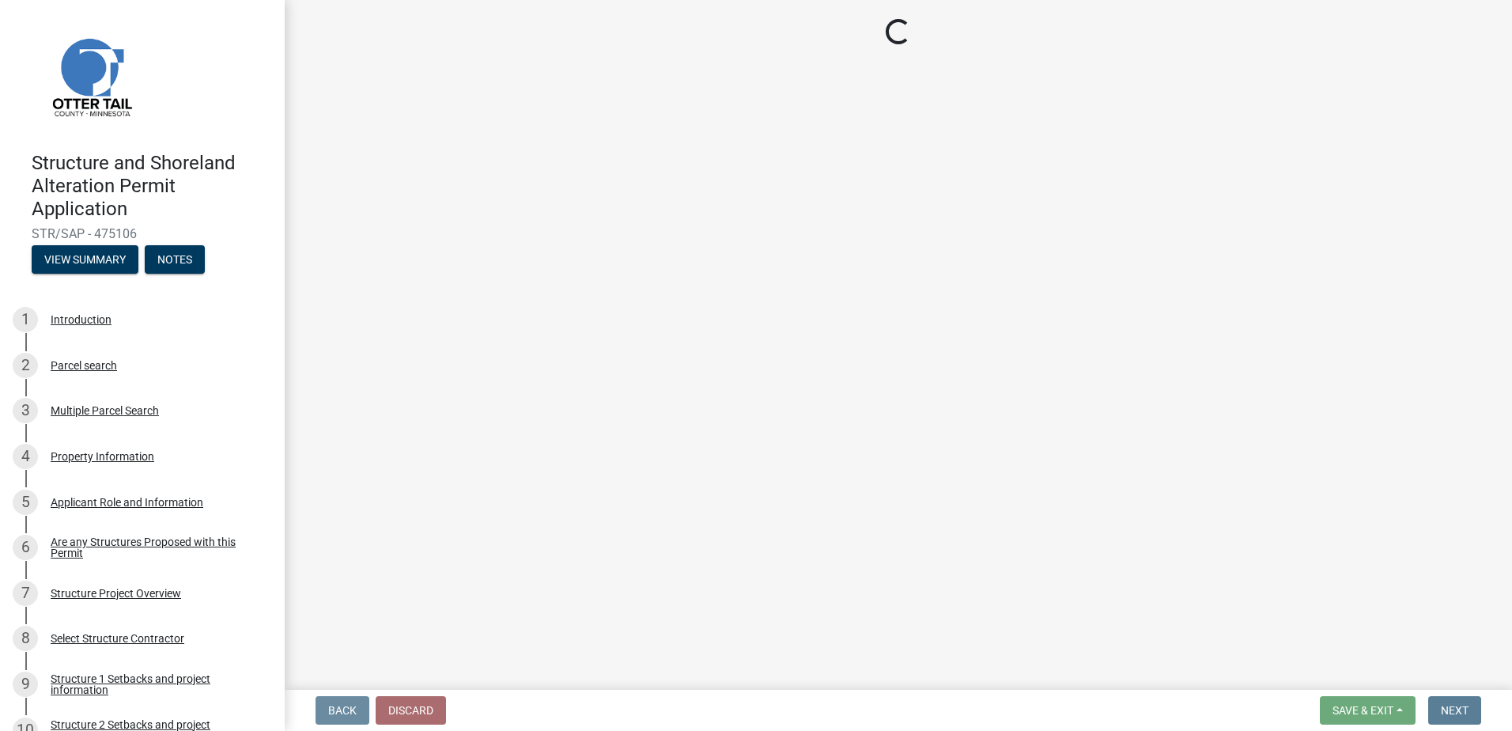
scroll to position [0, 0]
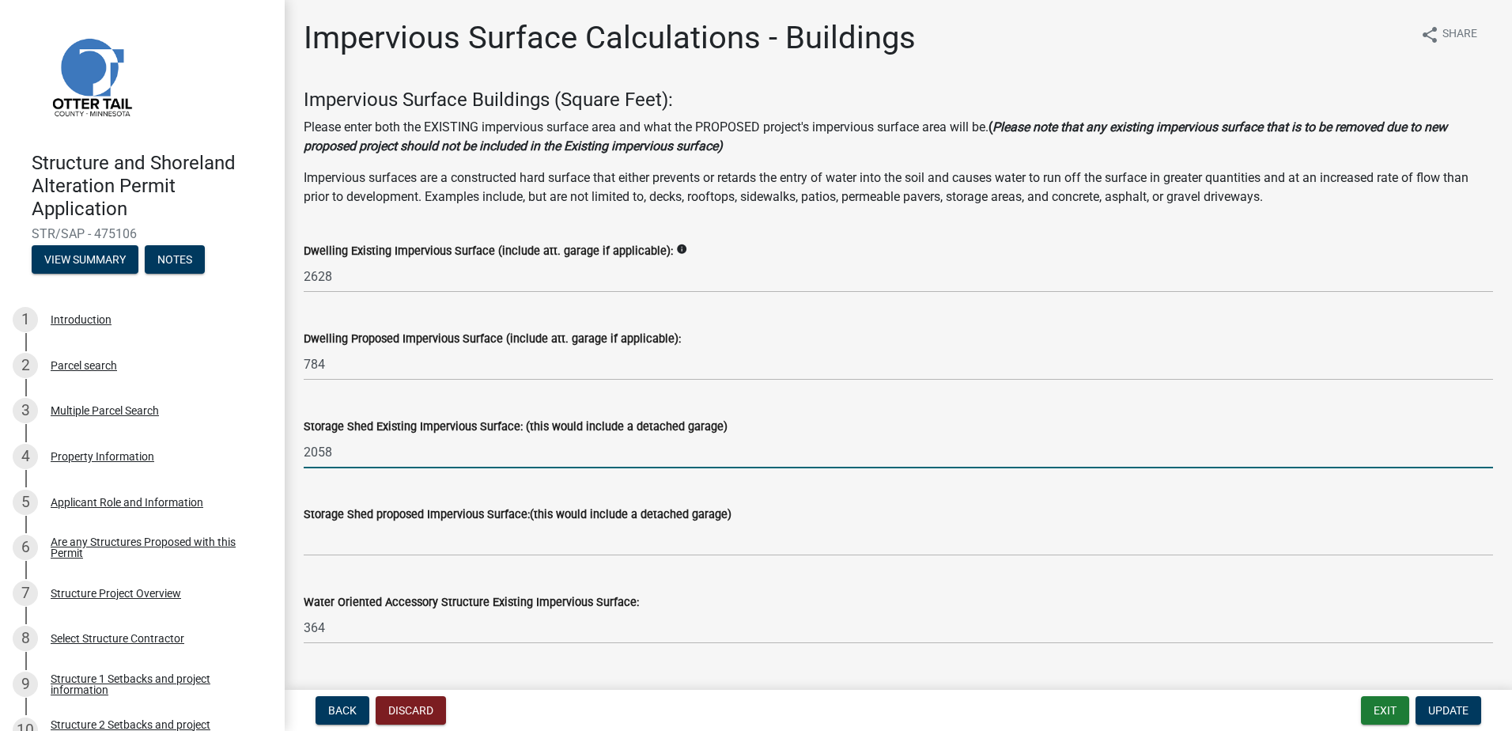
click at [340, 450] on input "2058" at bounding box center [898, 452] width 1189 height 32
type input "2"
type input "1818"
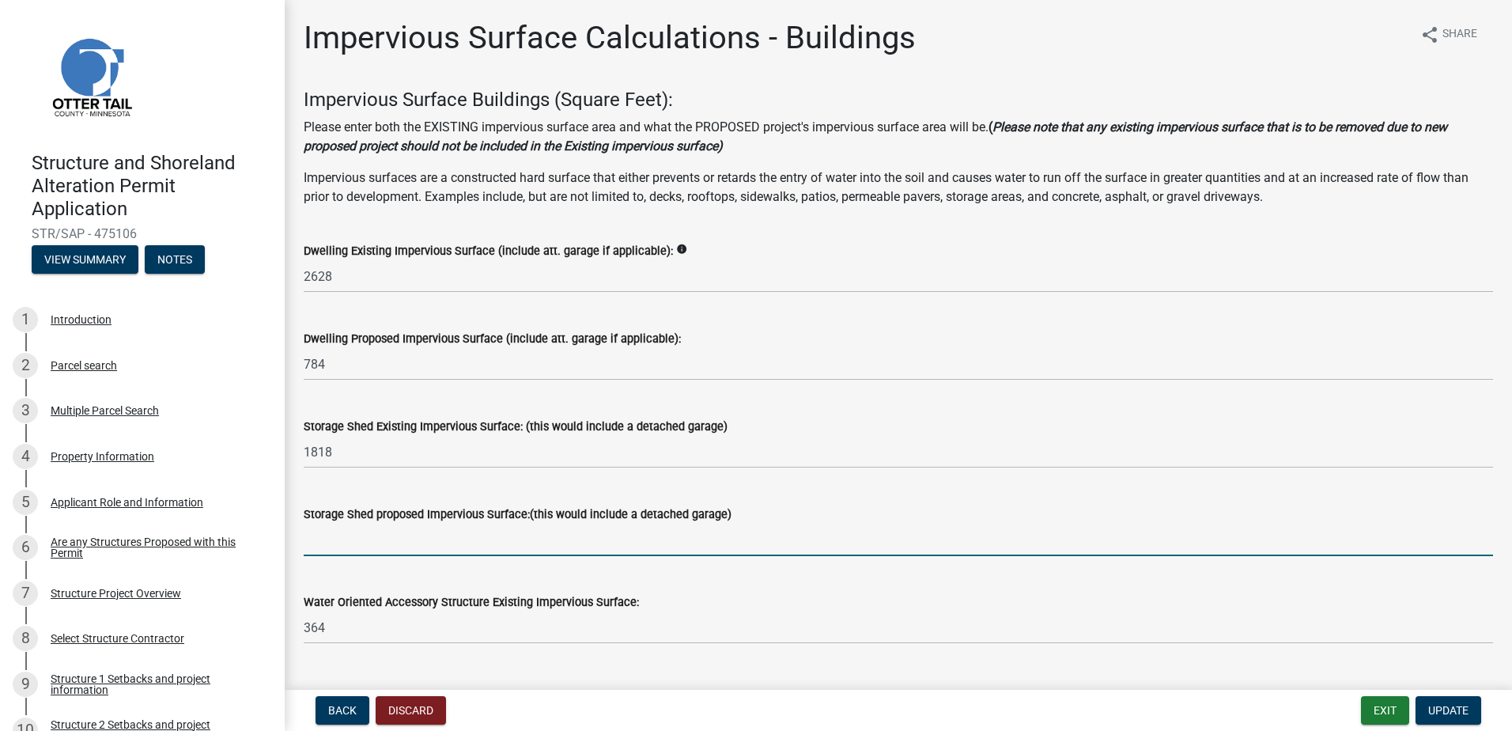
click at [376, 533] on input "text" at bounding box center [898, 539] width 1189 height 32
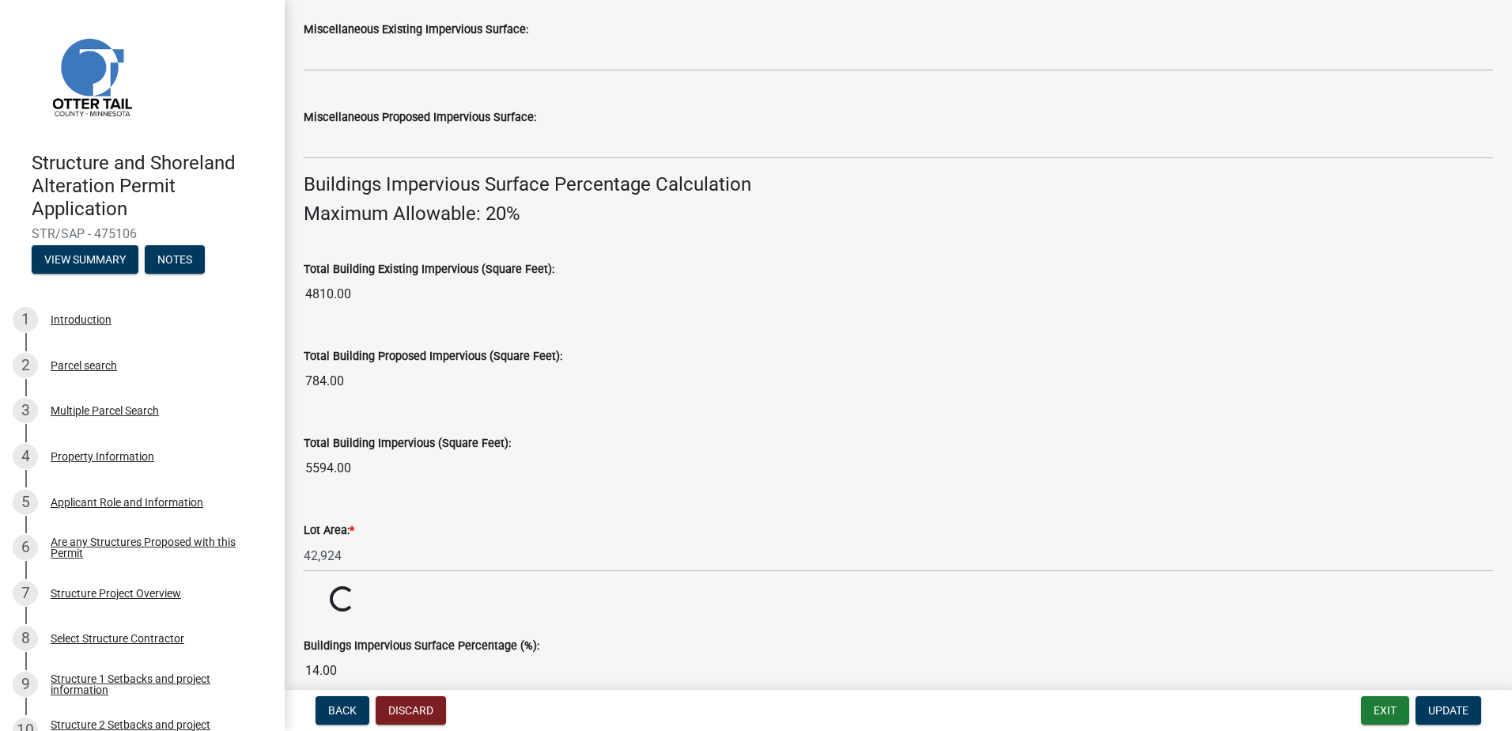
scroll to position [1003, 0]
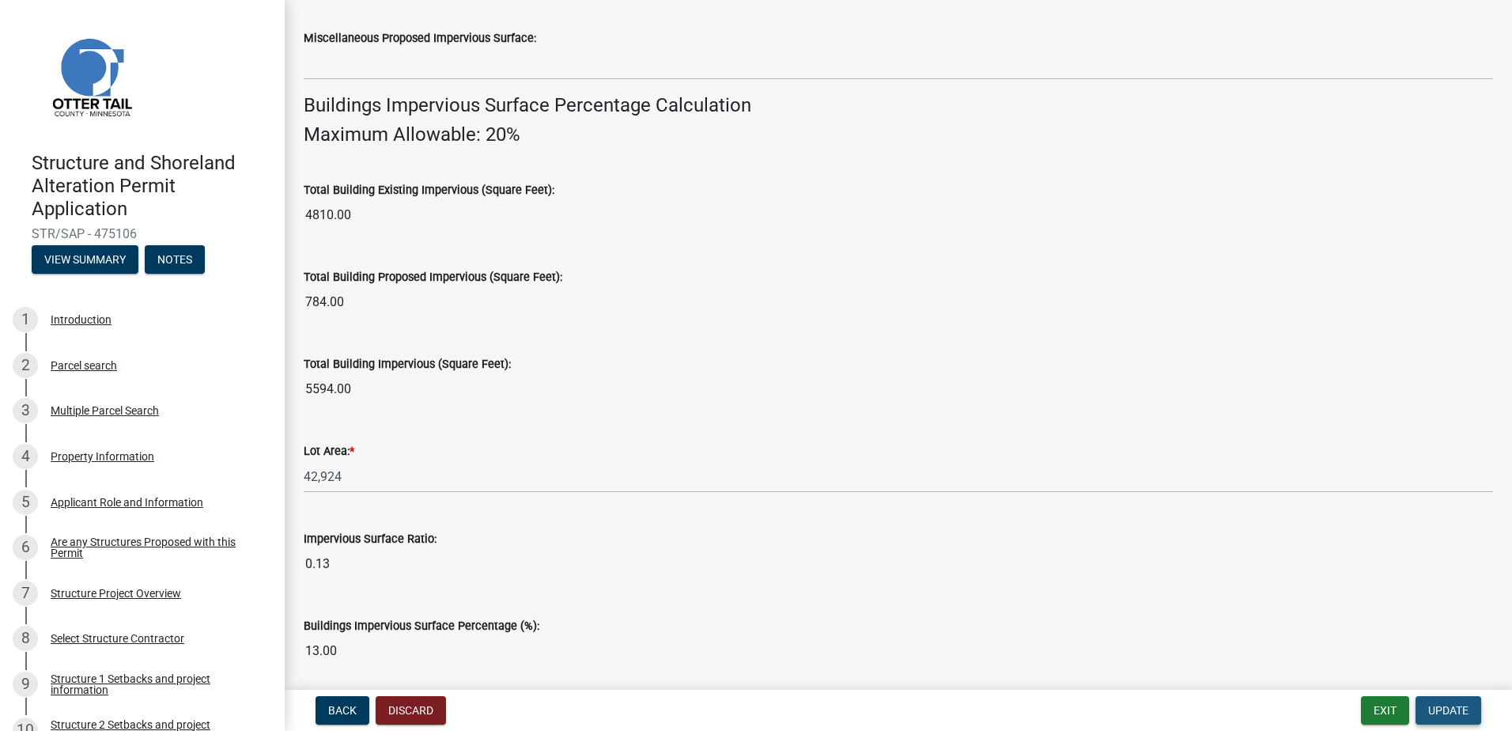
click at [1449, 709] on span "Update" at bounding box center [1448, 710] width 40 height 13
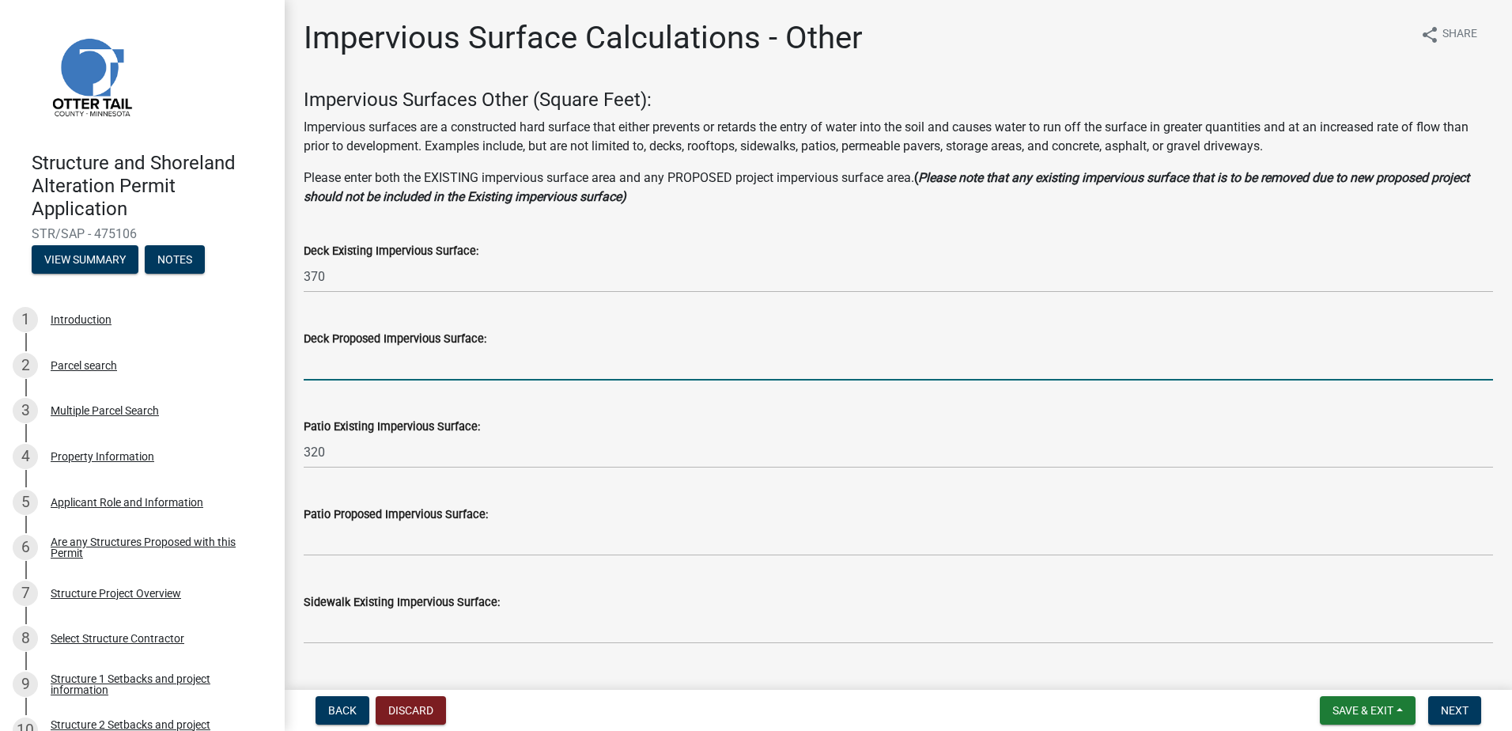
click at [365, 368] on input "text" at bounding box center [898, 364] width 1189 height 32
type input "445"
click at [419, 324] on div "Deck Proposed Impervious Surface: 445" at bounding box center [898, 344] width 1189 height 74
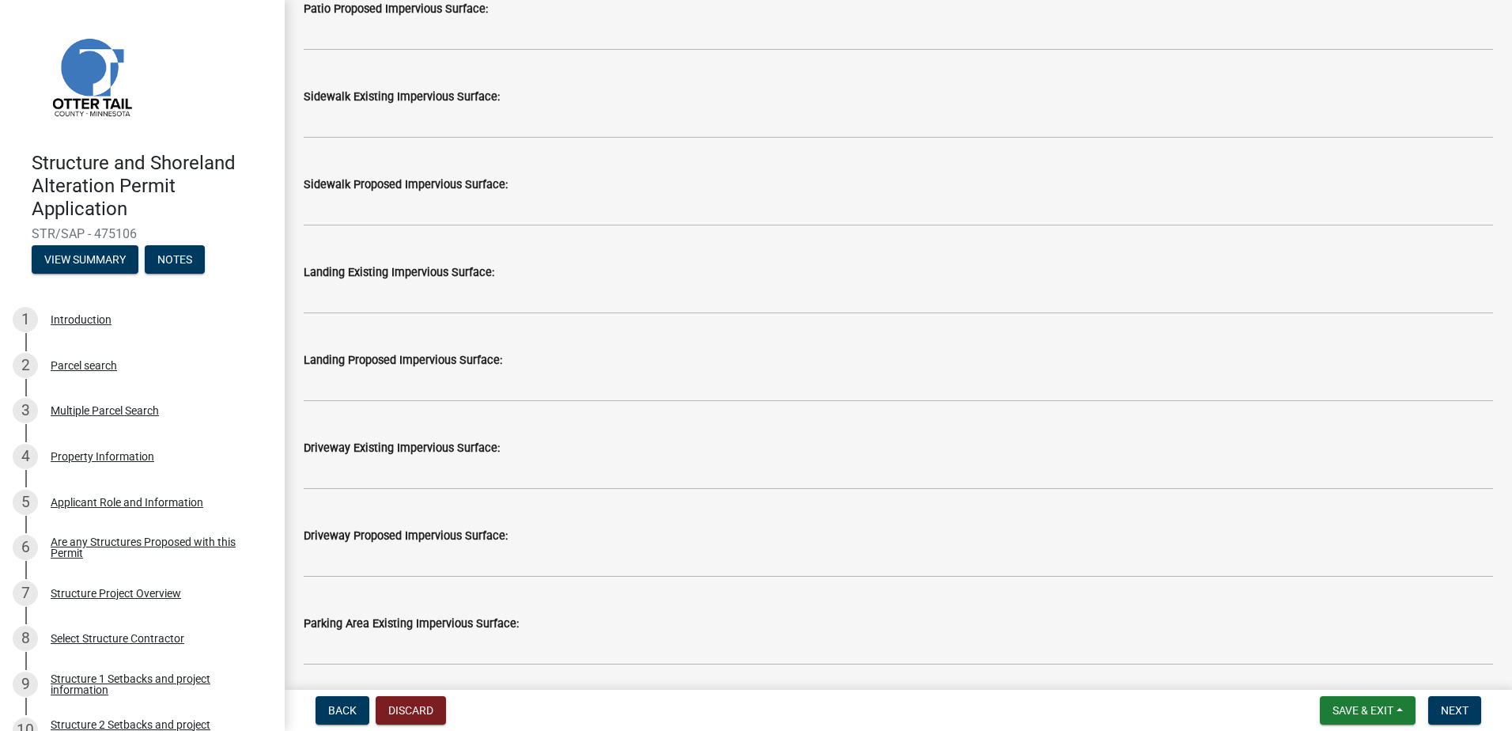
scroll to position [553, 0]
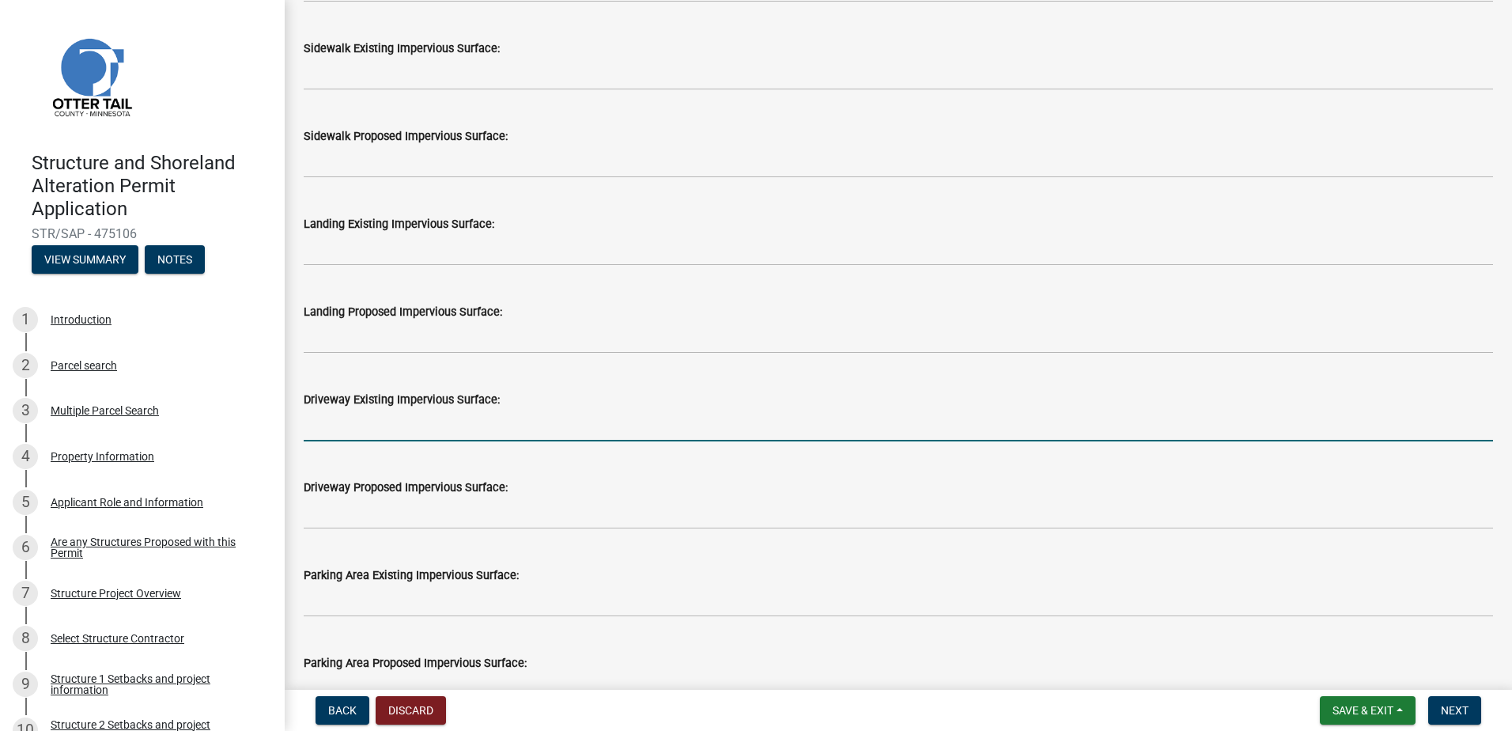
click at [383, 420] on input "text" at bounding box center [898, 425] width 1189 height 32
type input "3316"
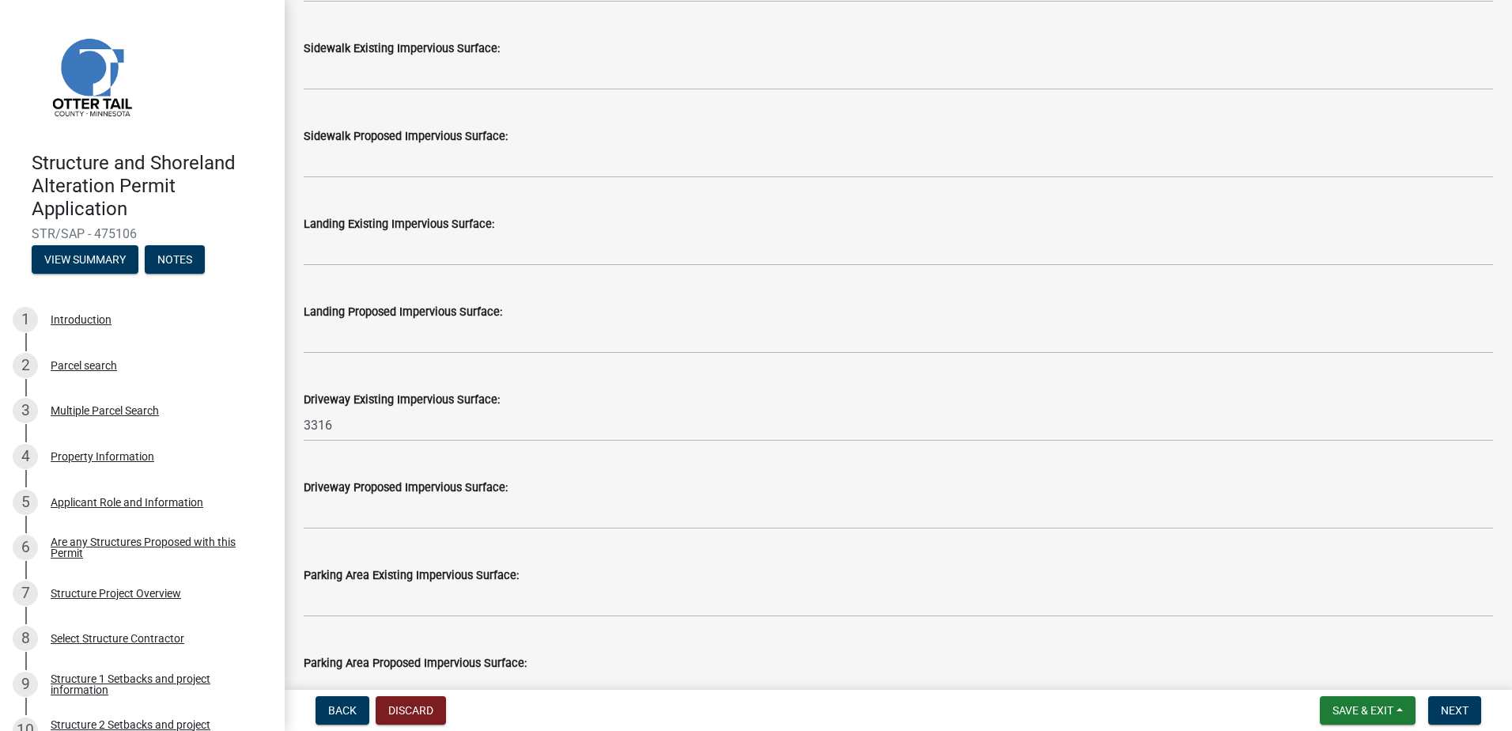
click at [417, 464] on div "Driveway Proposed Impervious Surface:" at bounding box center [898, 492] width 1189 height 74
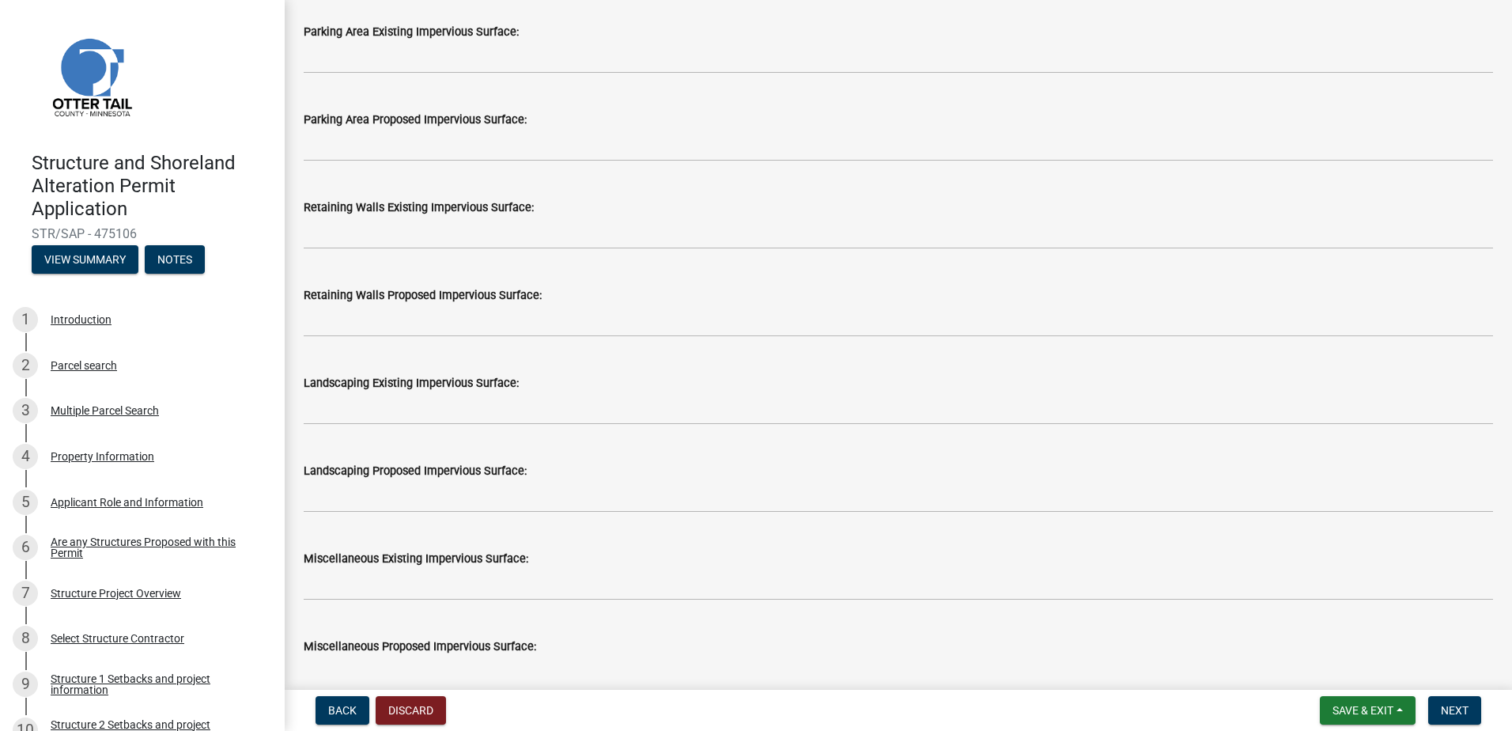
scroll to position [1107, 0]
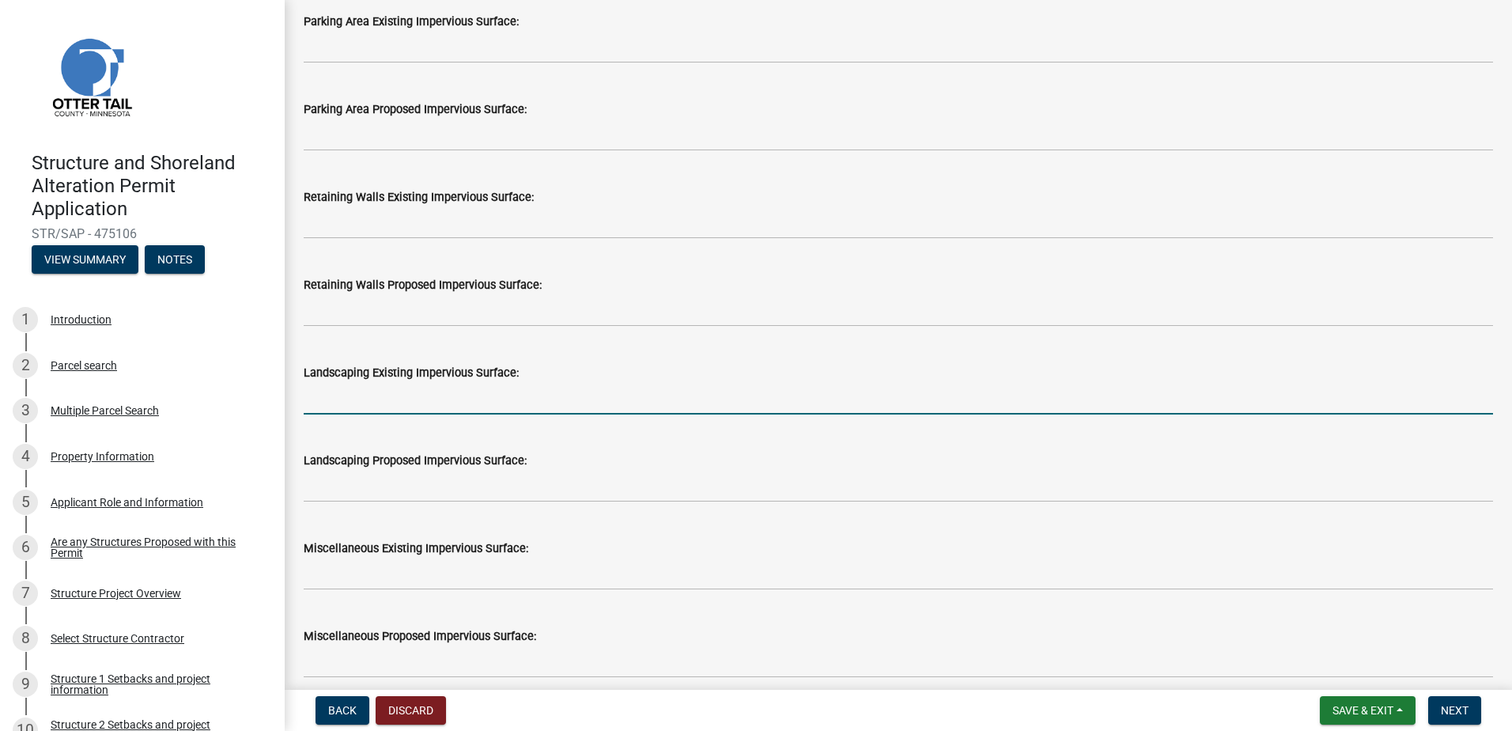
click at [381, 402] on input "text" at bounding box center [898, 398] width 1189 height 32
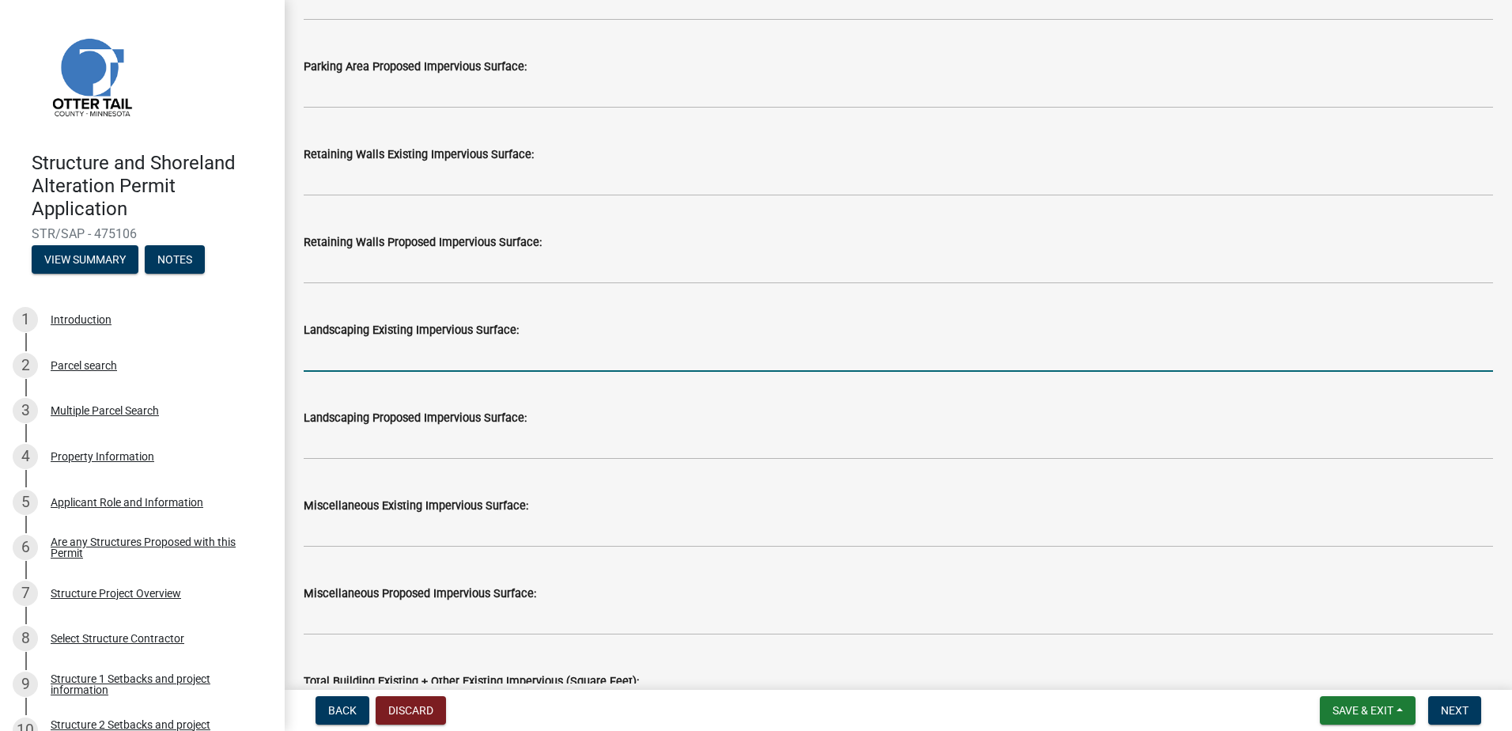
scroll to position [1186, 0]
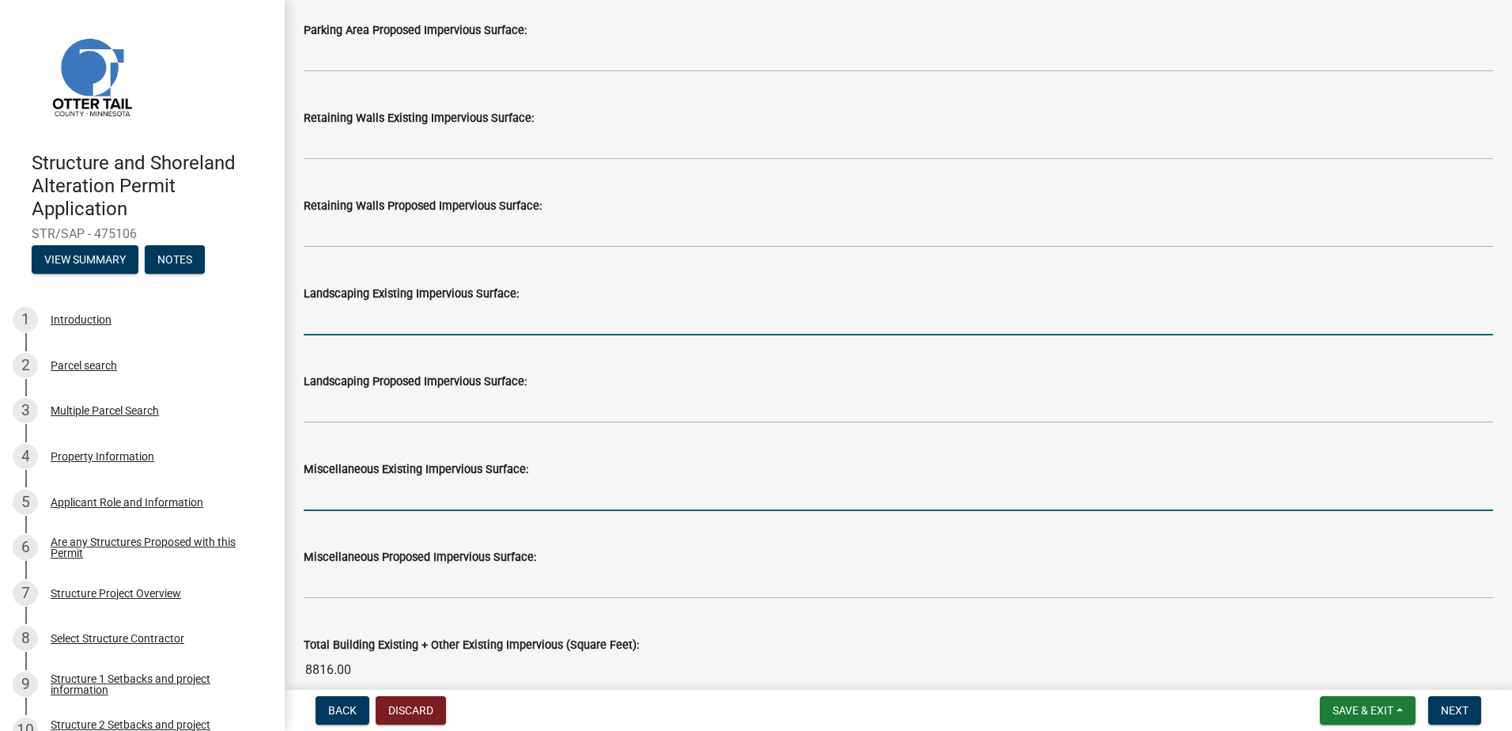
click at [383, 490] on input "text" at bounding box center [898, 494] width 1189 height 32
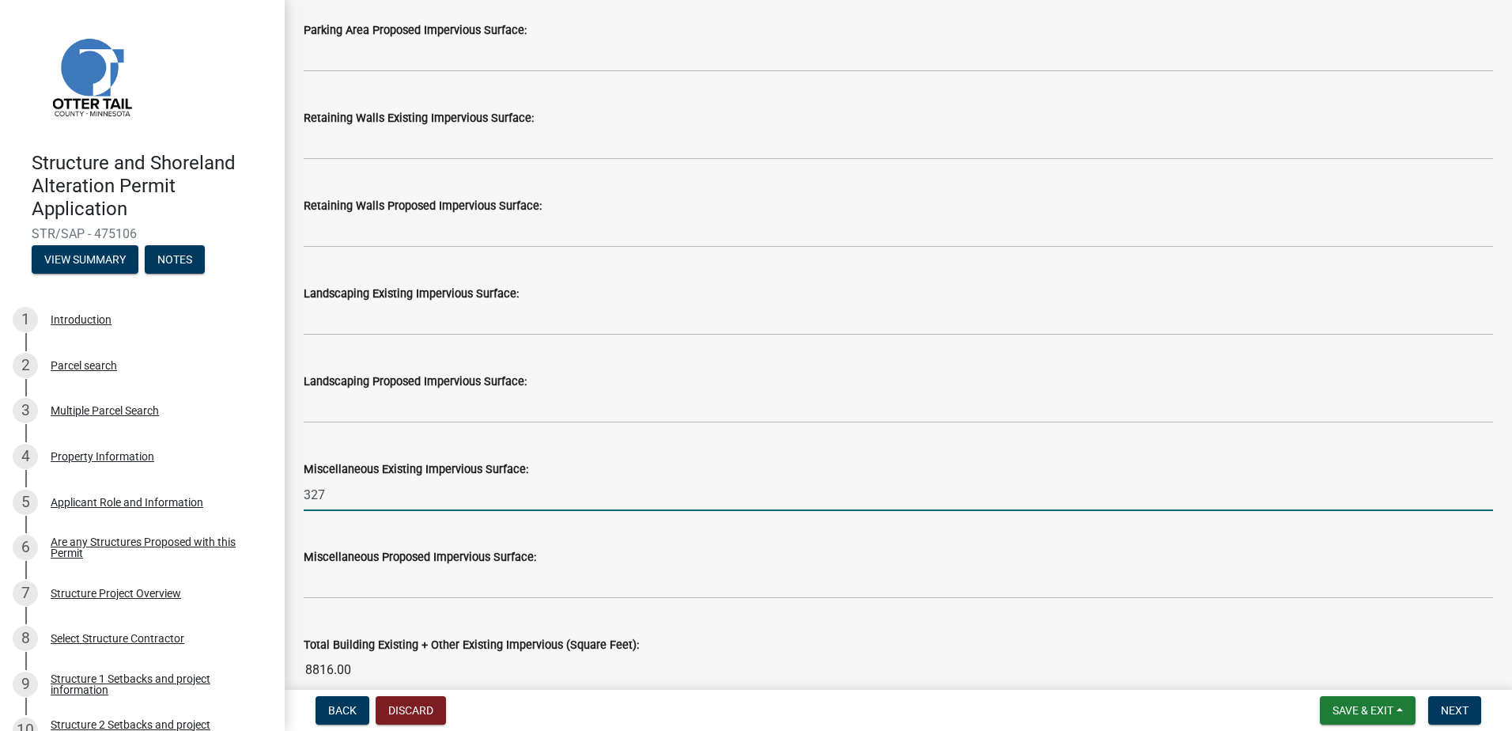
type input "327"
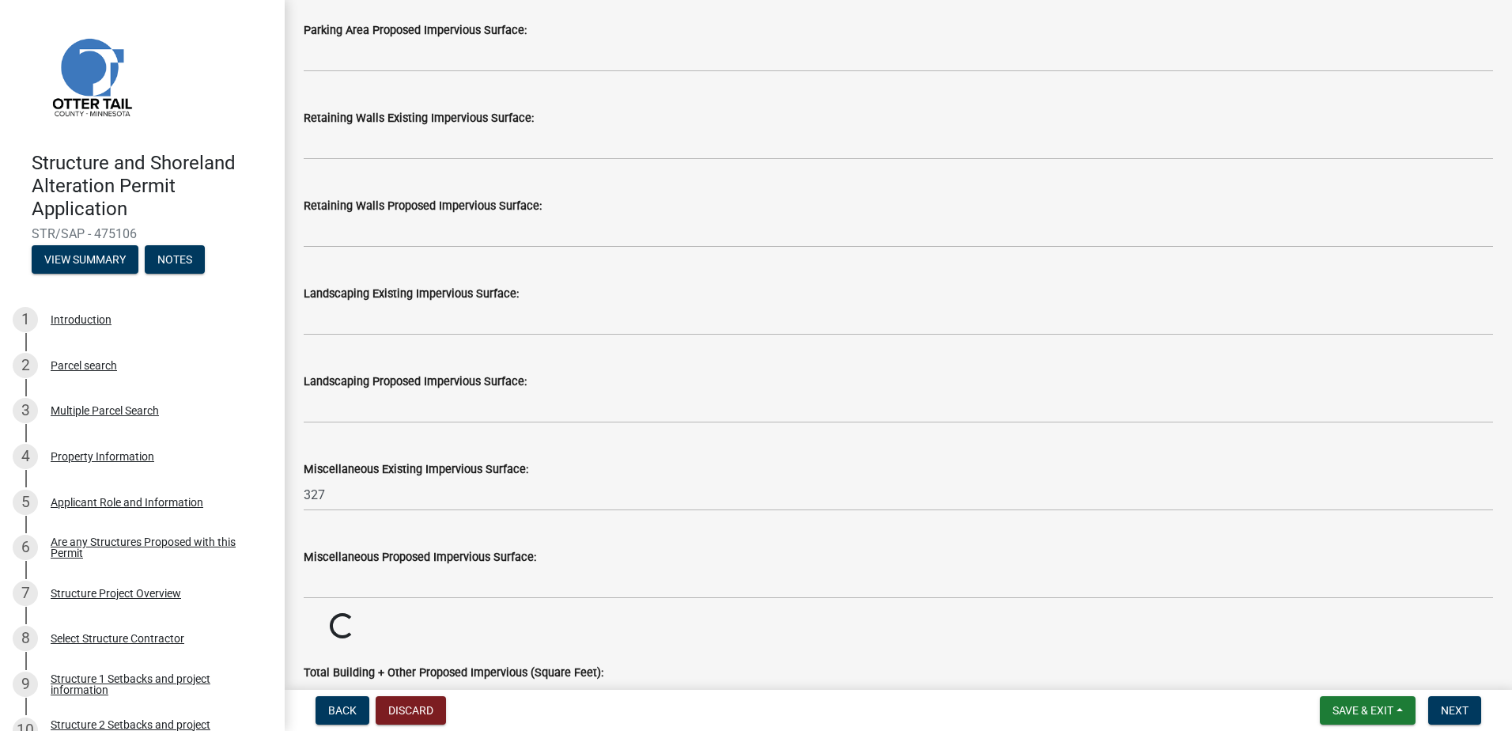
click at [415, 433] on wm-data-entity-input "Landscaping Proposed Impervious Surface:" at bounding box center [898, 393] width 1189 height 88
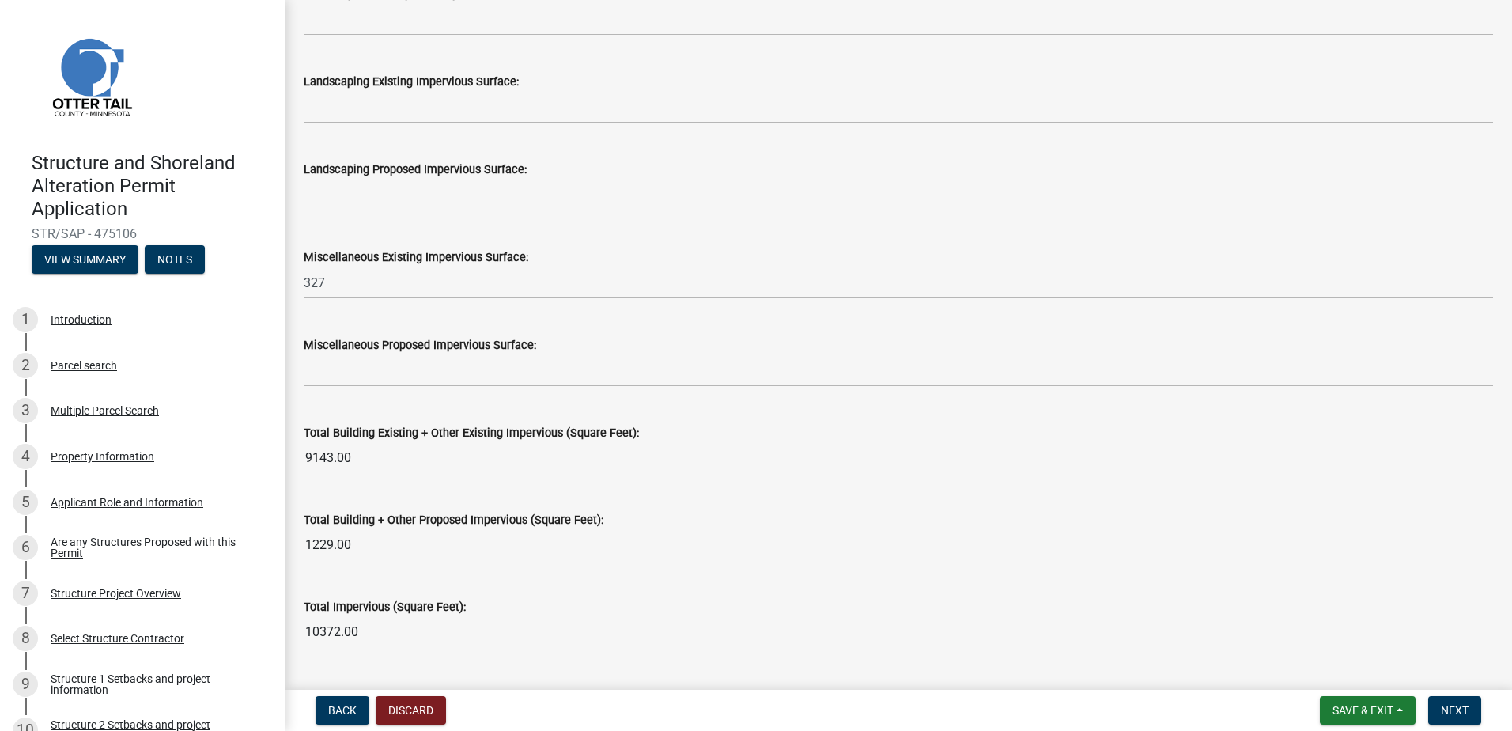
scroll to position [1384, 0]
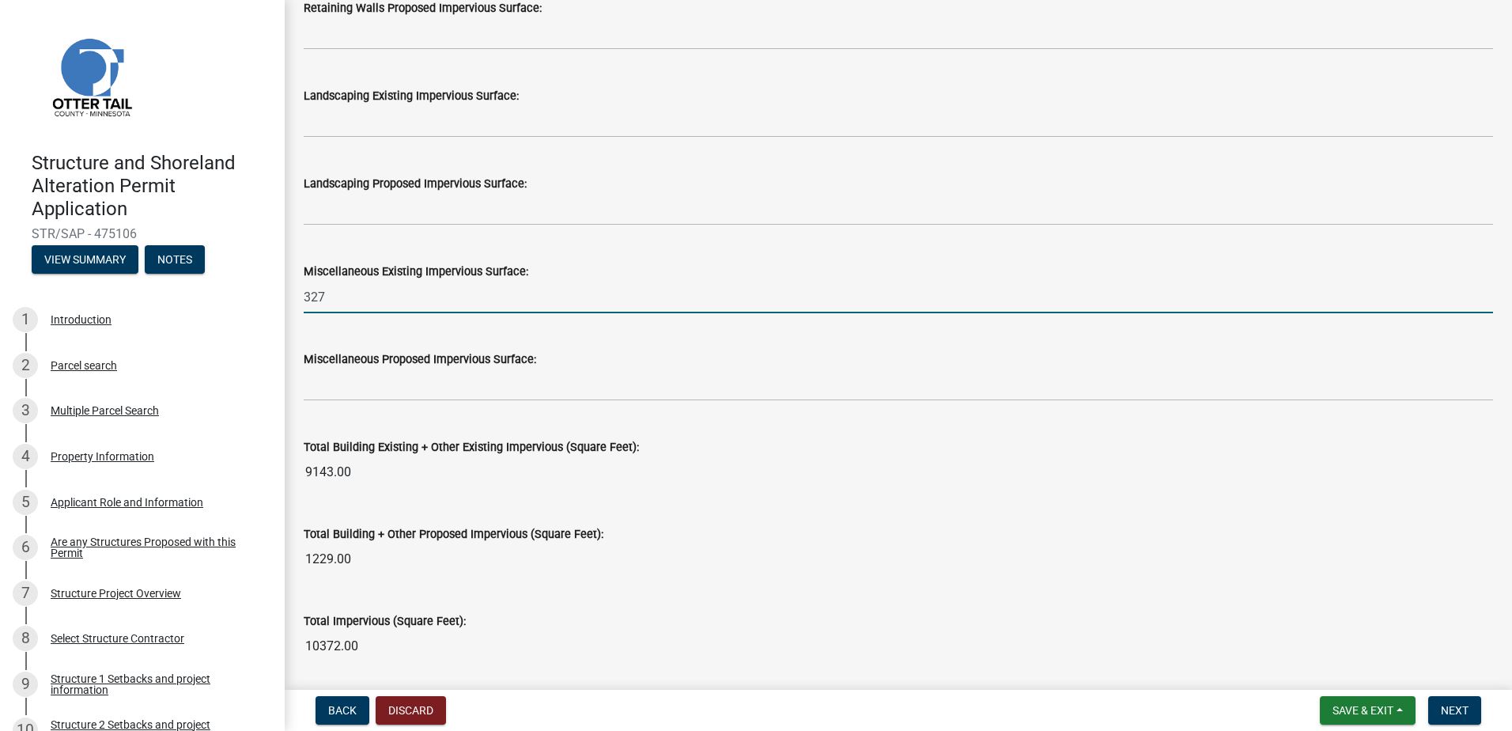
click at [360, 300] on input "327" at bounding box center [898, 297] width 1189 height 32
click at [394, 344] on div "Miscellaneous Proposed Impervious Surface:" at bounding box center [898, 364] width 1189 height 74
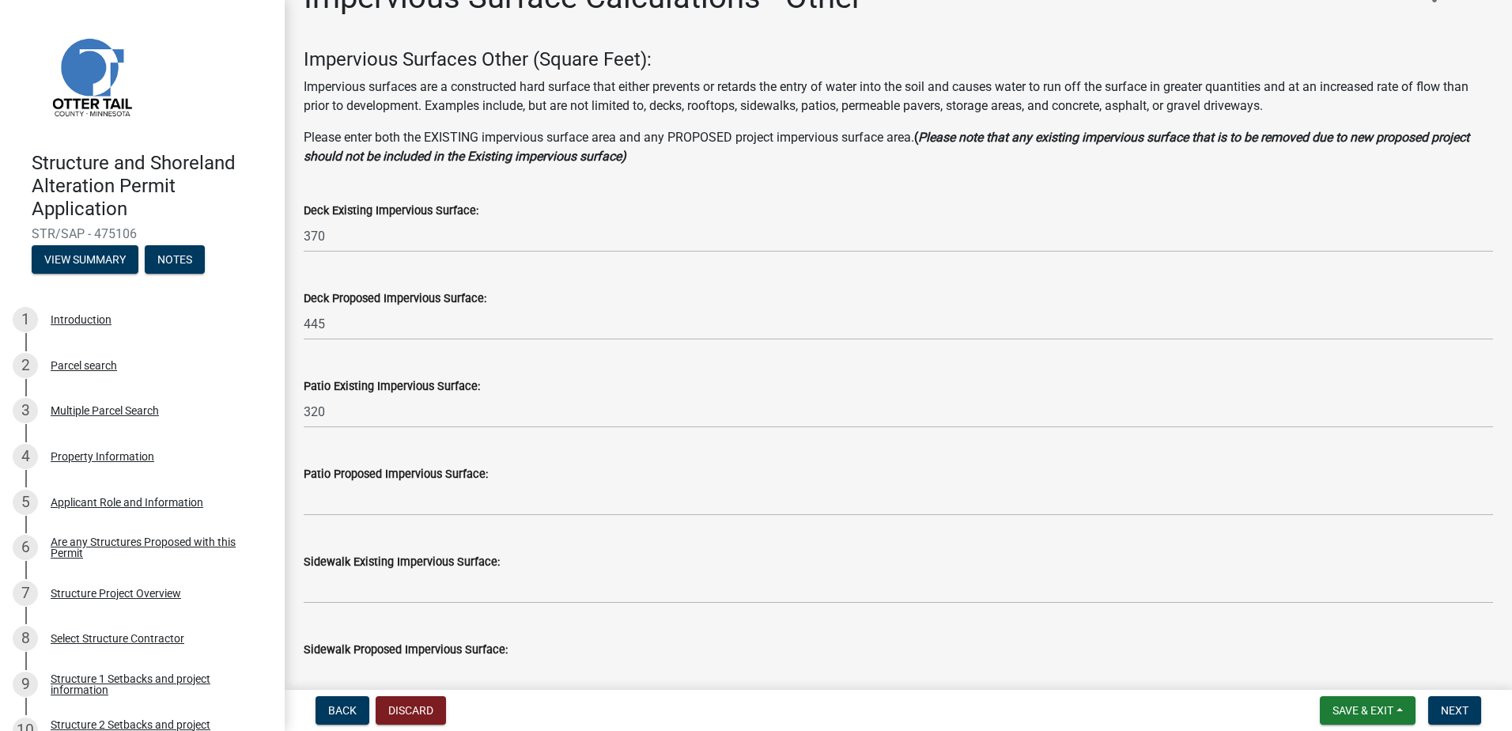
scroll to position [40, 0]
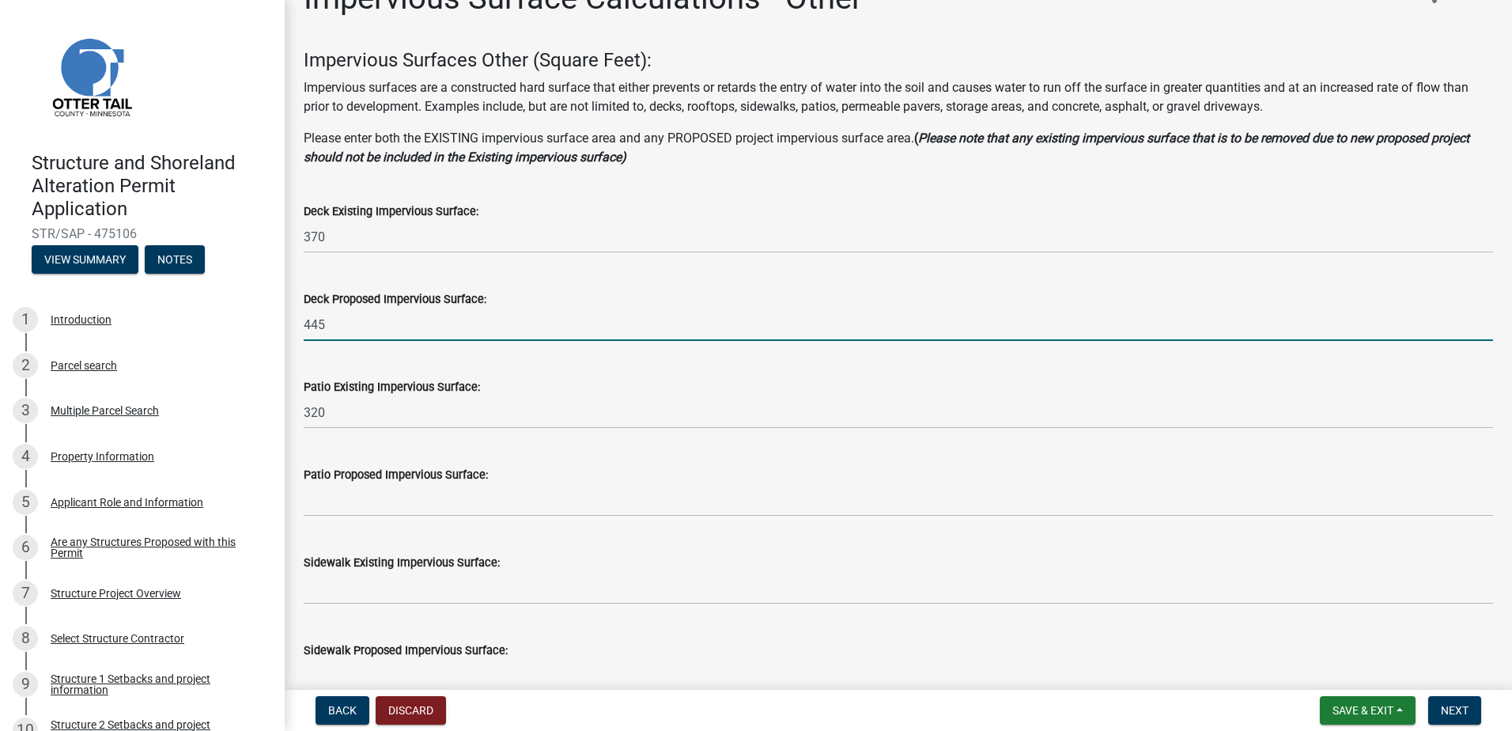
click at [343, 319] on input "445" at bounding box center [898, 324] width 1189 height 32
type input "4"
click at [342, 324] on input "4" at bounding box center [898, 324] width 1189 height 32
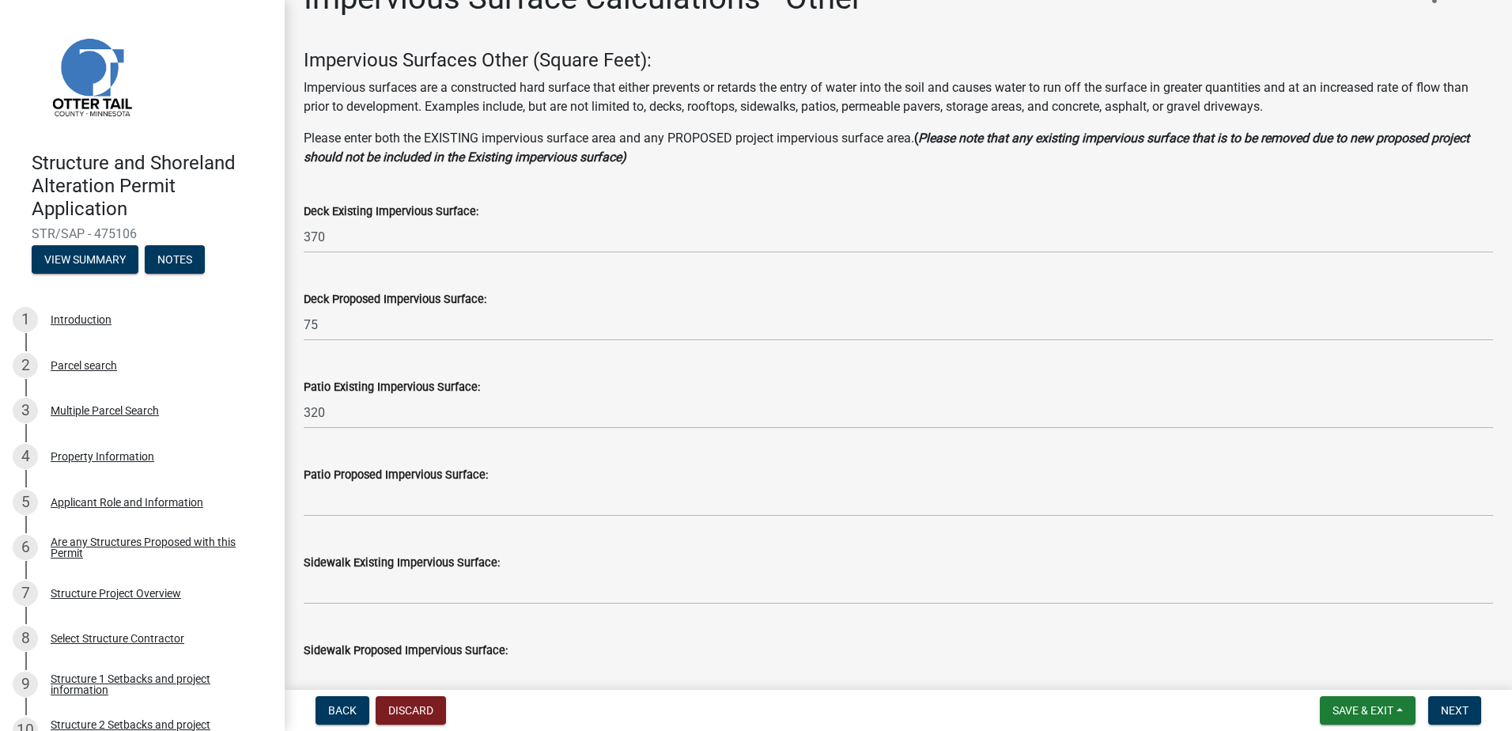
click at [406, 356] on div "Patio Existing Impervious Surface: 320" at bounding box center [898, 392] width 1189 height 74
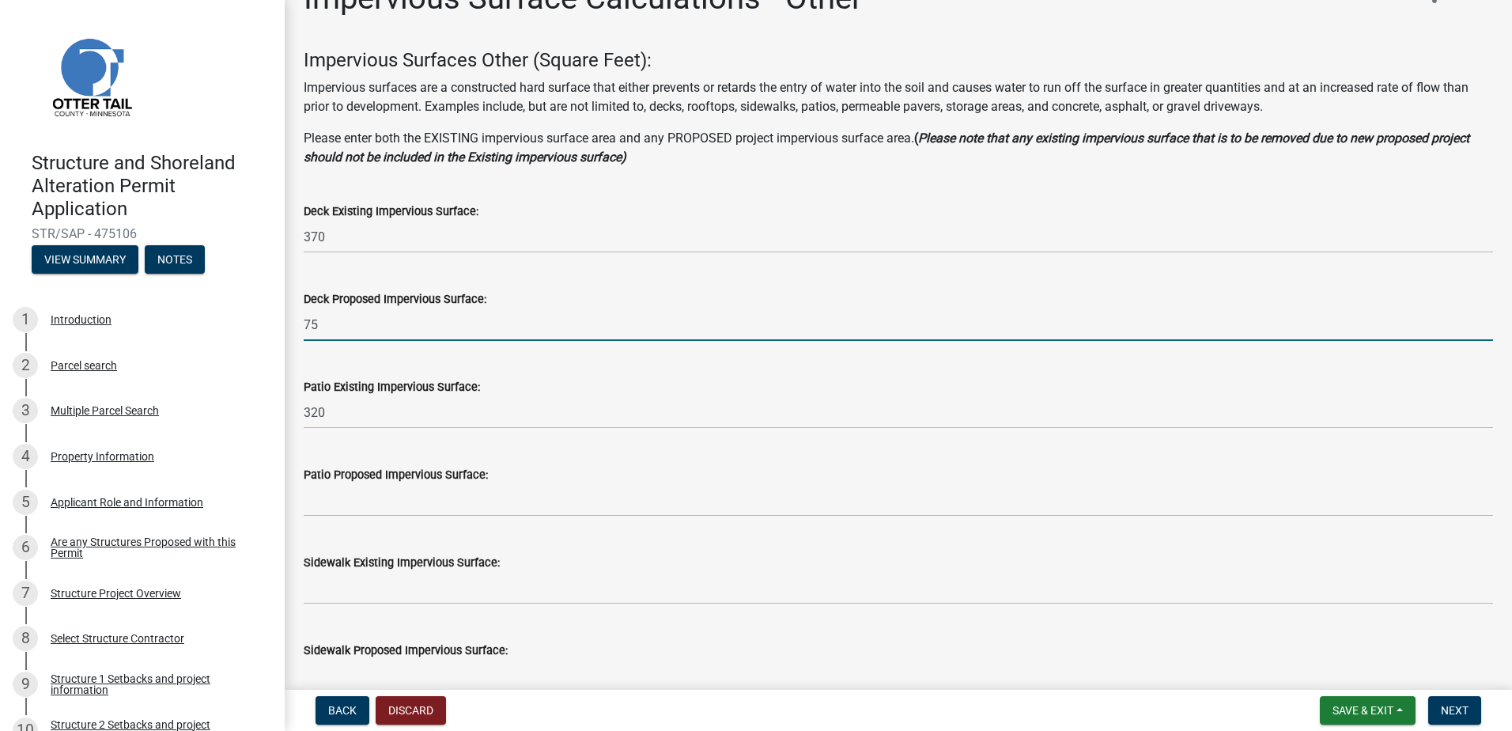
click at [343, 327] on input "75" at bounding box center [898, 324] width 1189 height 32
type input "7"
type input "445"
click at [349, 353] on wm-data-entity-input "Deck Proposed Impervious Surface: 445" at bounding box center [898, 311] width 1189 height 88
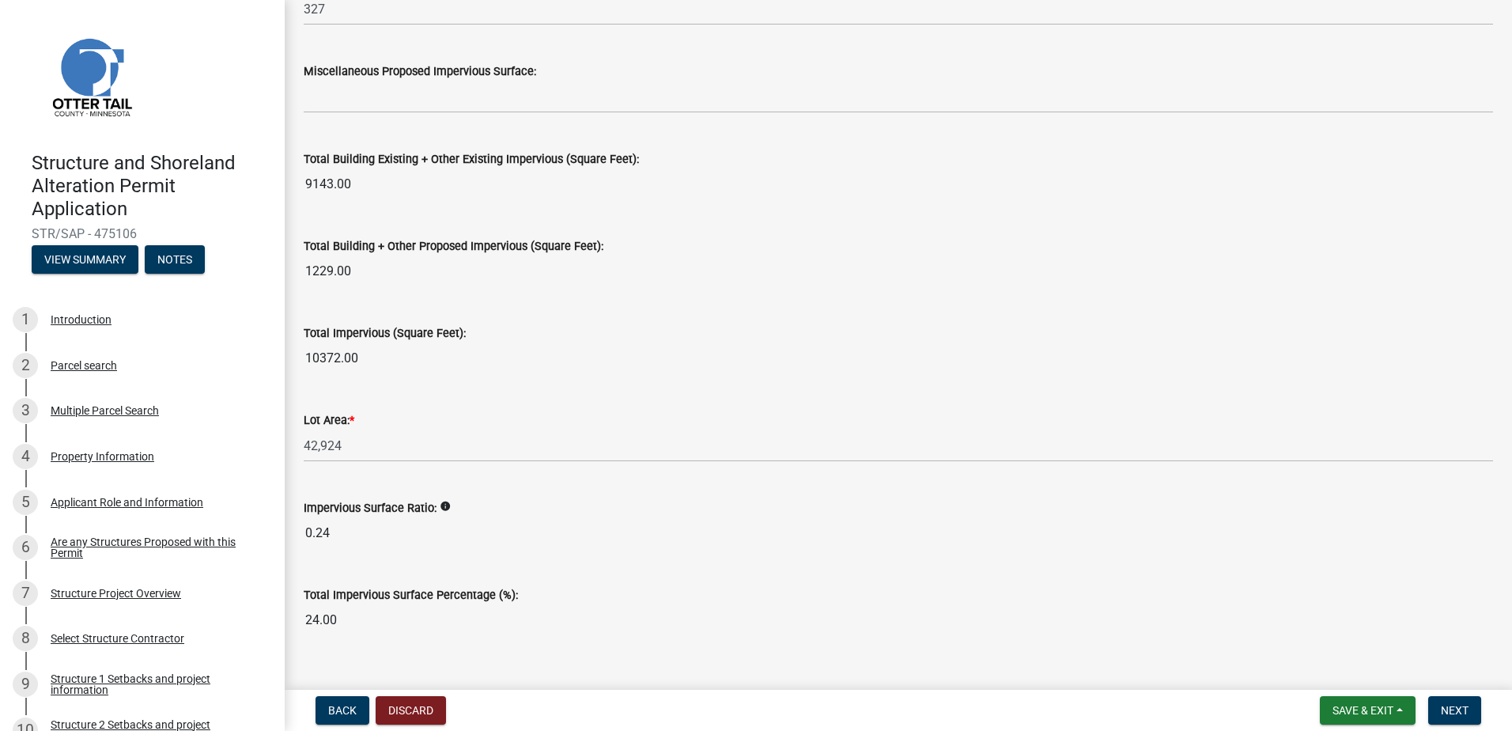
scroll to position [1700, 0]
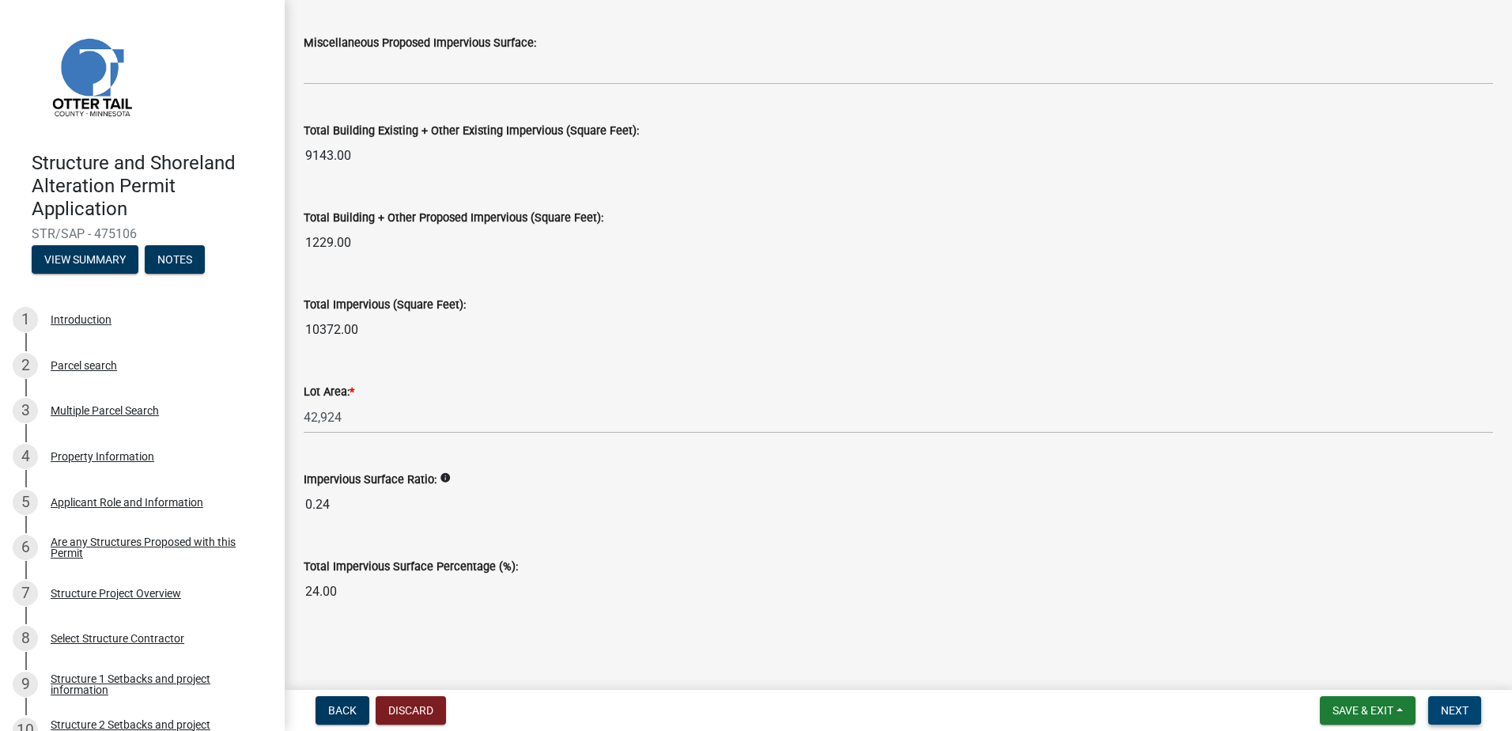
click at [1456, 705] on span "Next" at bounding box center [1455, 710] width 28 height 13
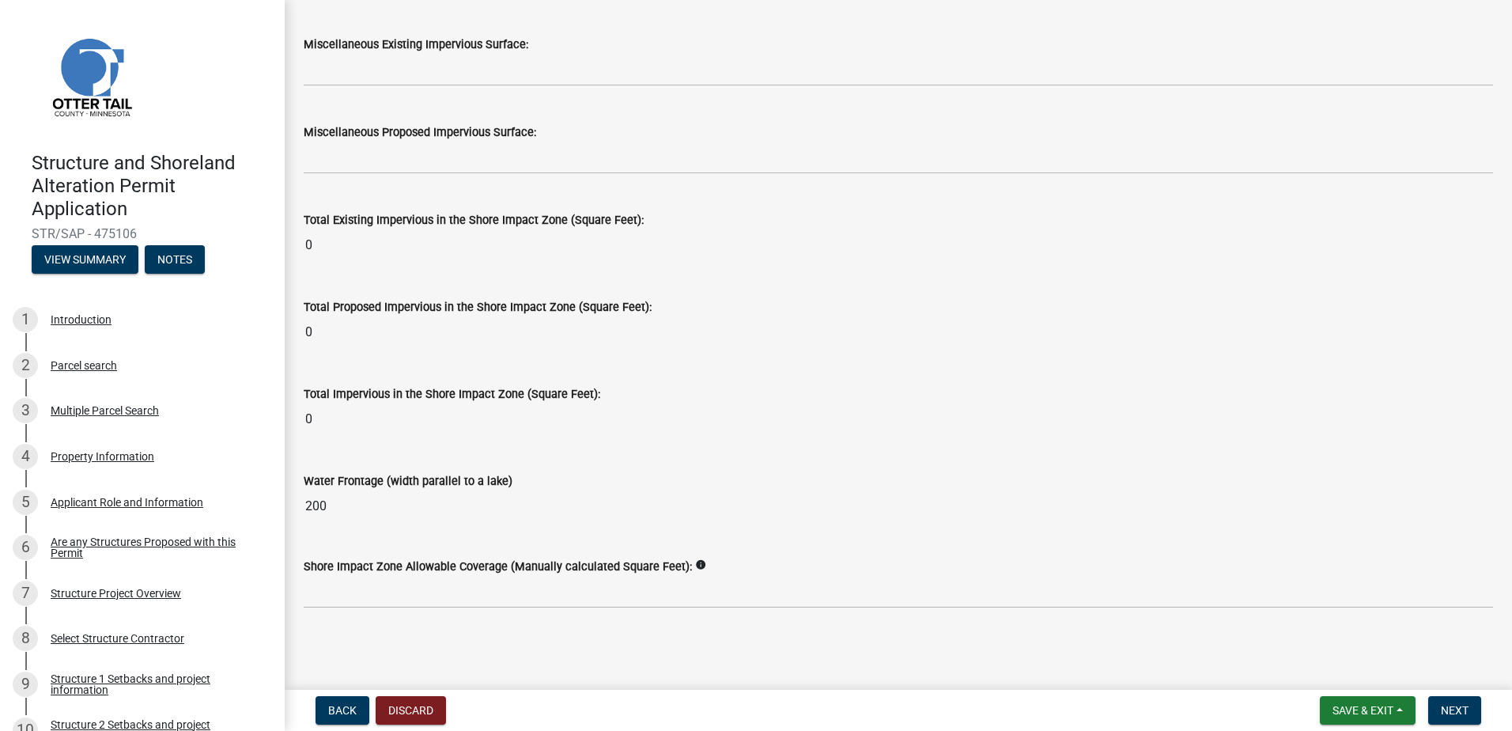
scroll to position [1908, 0]
click at [695, 563] on icon "info" at bounding box center [700, 563] width 11 height 11
click at [689, 480] on div "Water Frontage (width parallel to a lake)" at bounding box center [898, 479] width 1189 height 19
click at [346, 706] on span "Back" at bounding box center [342, 710] width 28 height 13
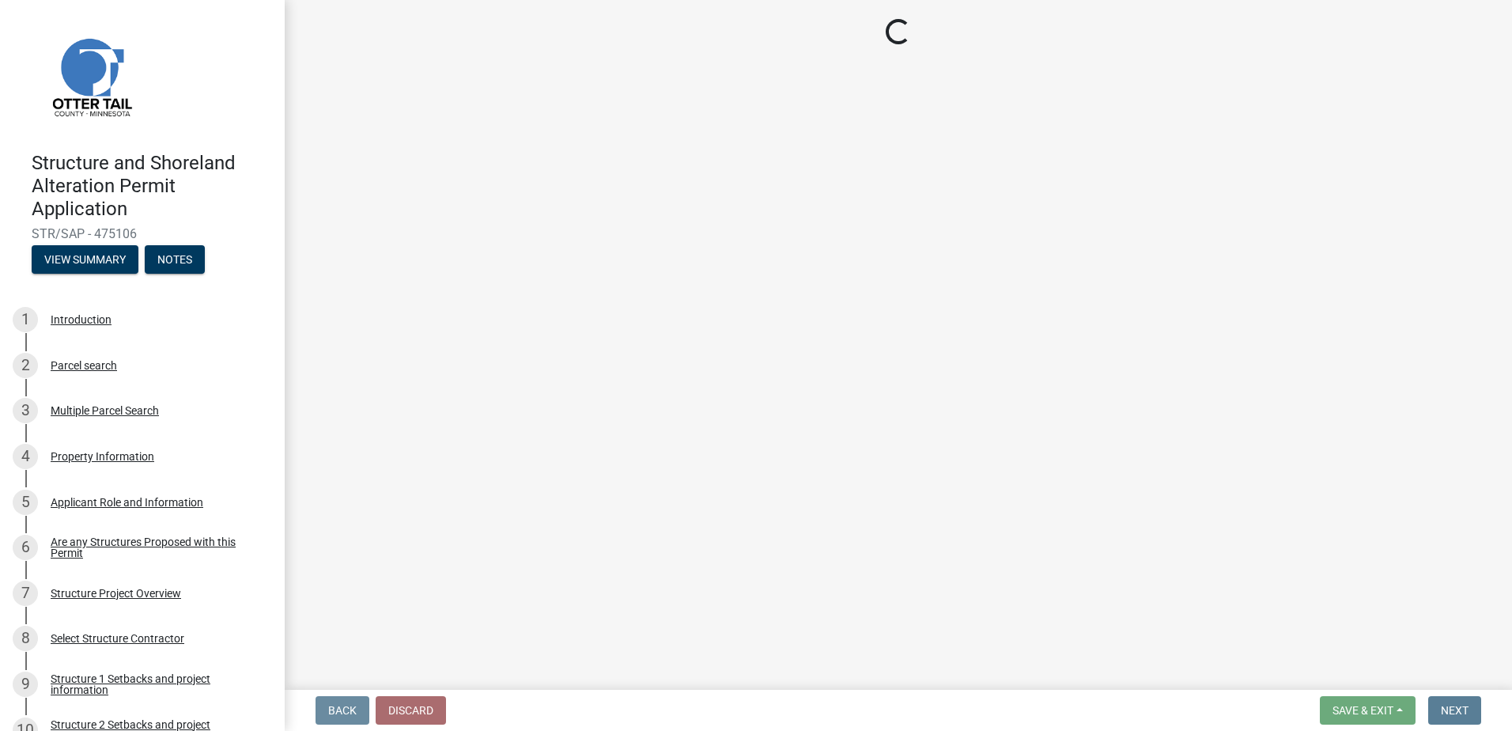
scroll to position [0, 0]
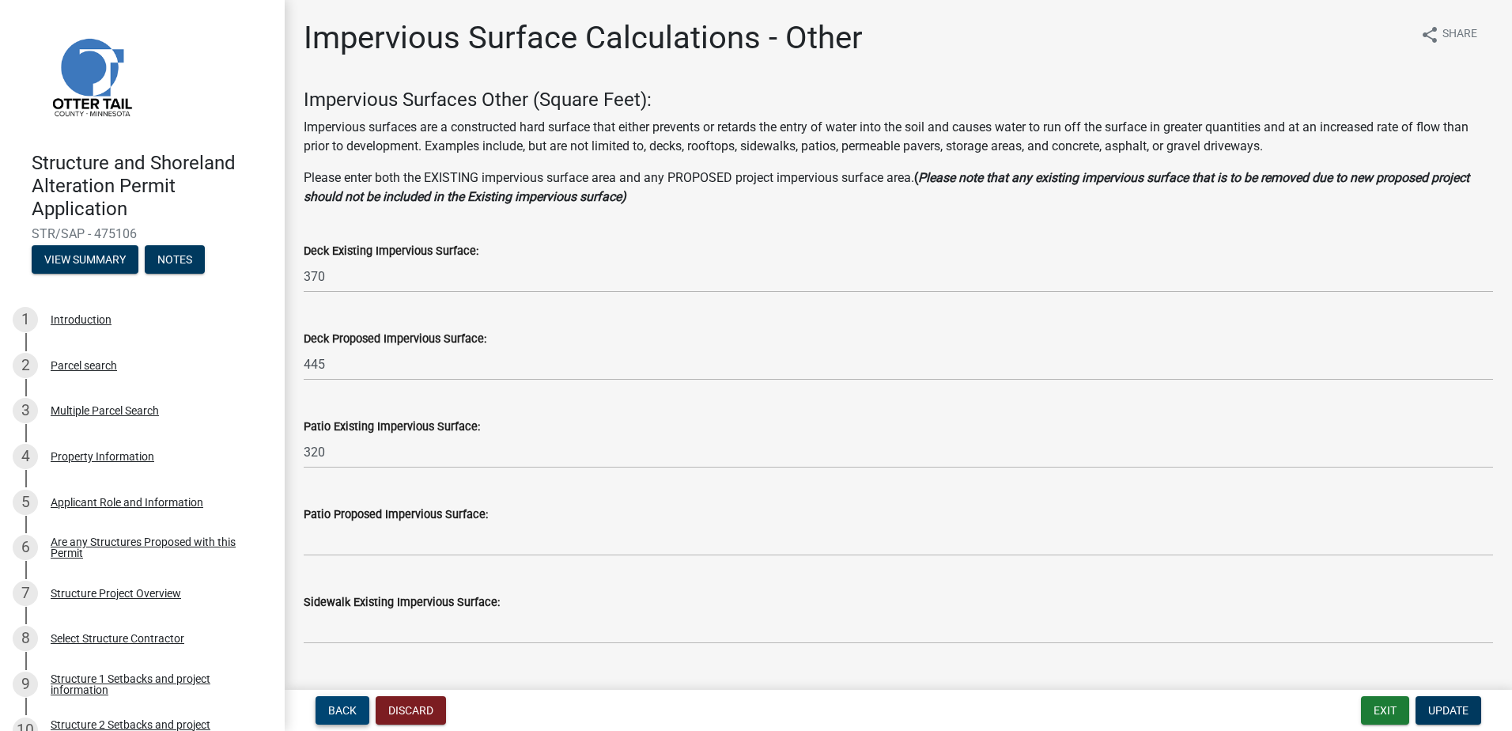
click at [346, 706] on span "Back" at bounding box center [342, 710] width 28 height 13
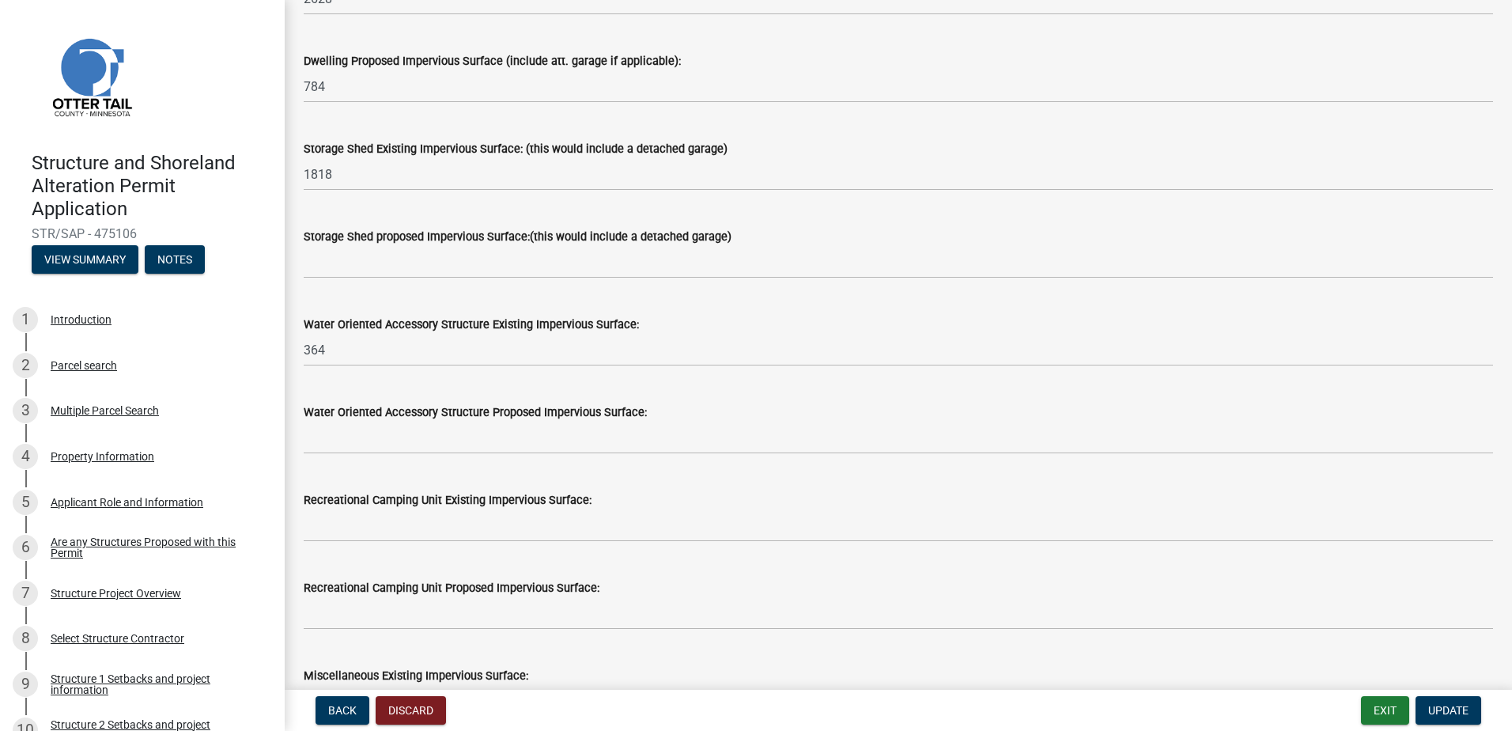
scroll to position [316, 0]
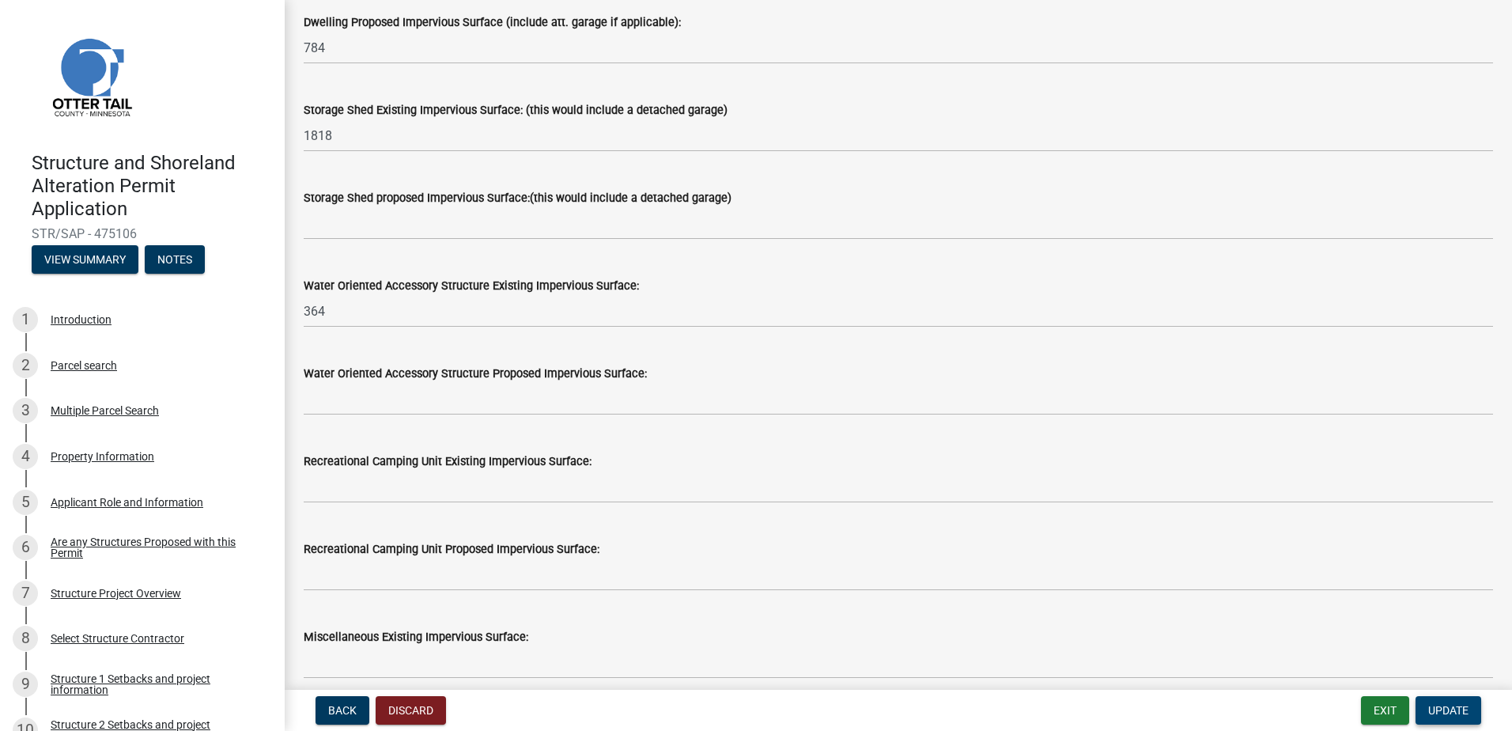
click at [1436, 712] on span "Update" at bounding box center [1448, 710] width 40 height 13
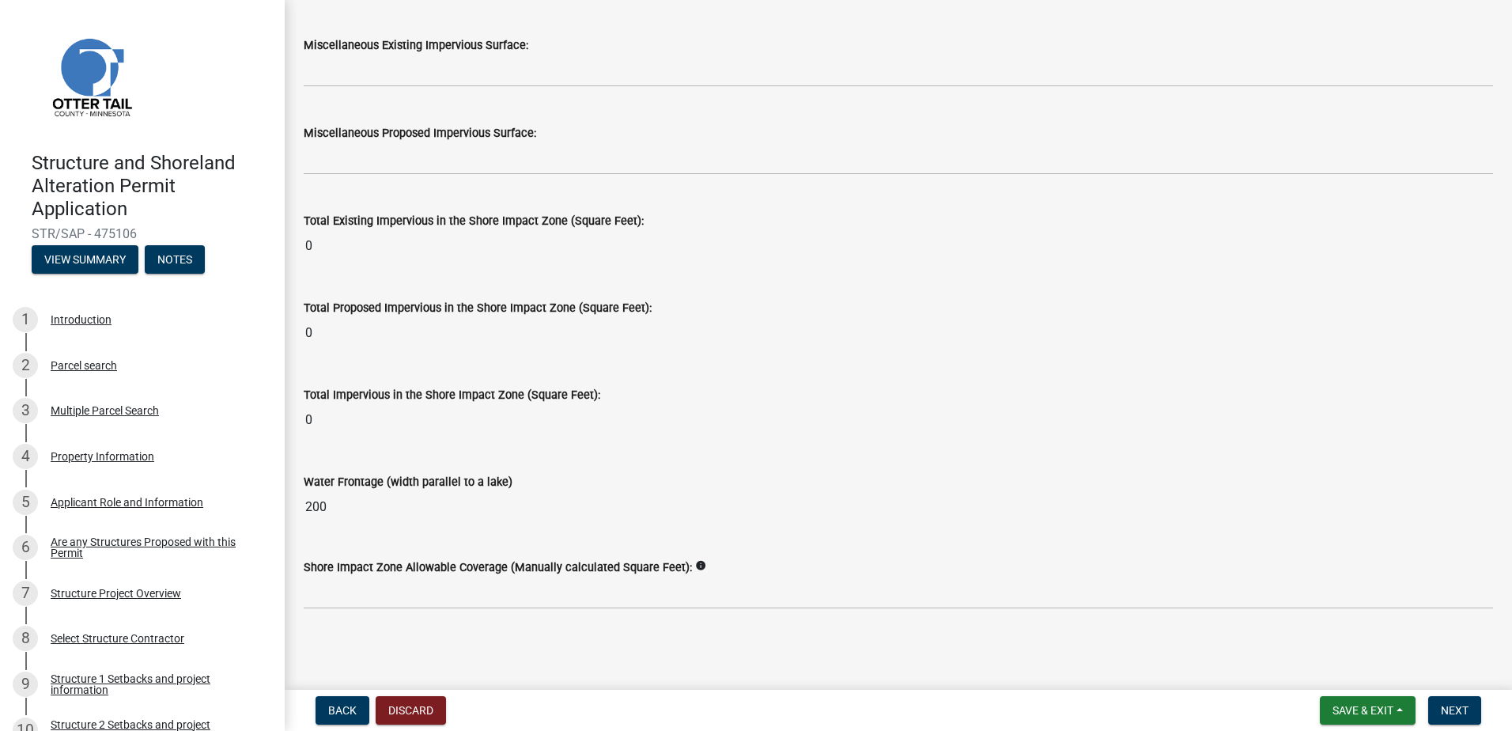
scroll to position [1908, 0]
click at [695, 559] on icon "info" at bounding box center [700, 563] width 11 height 11
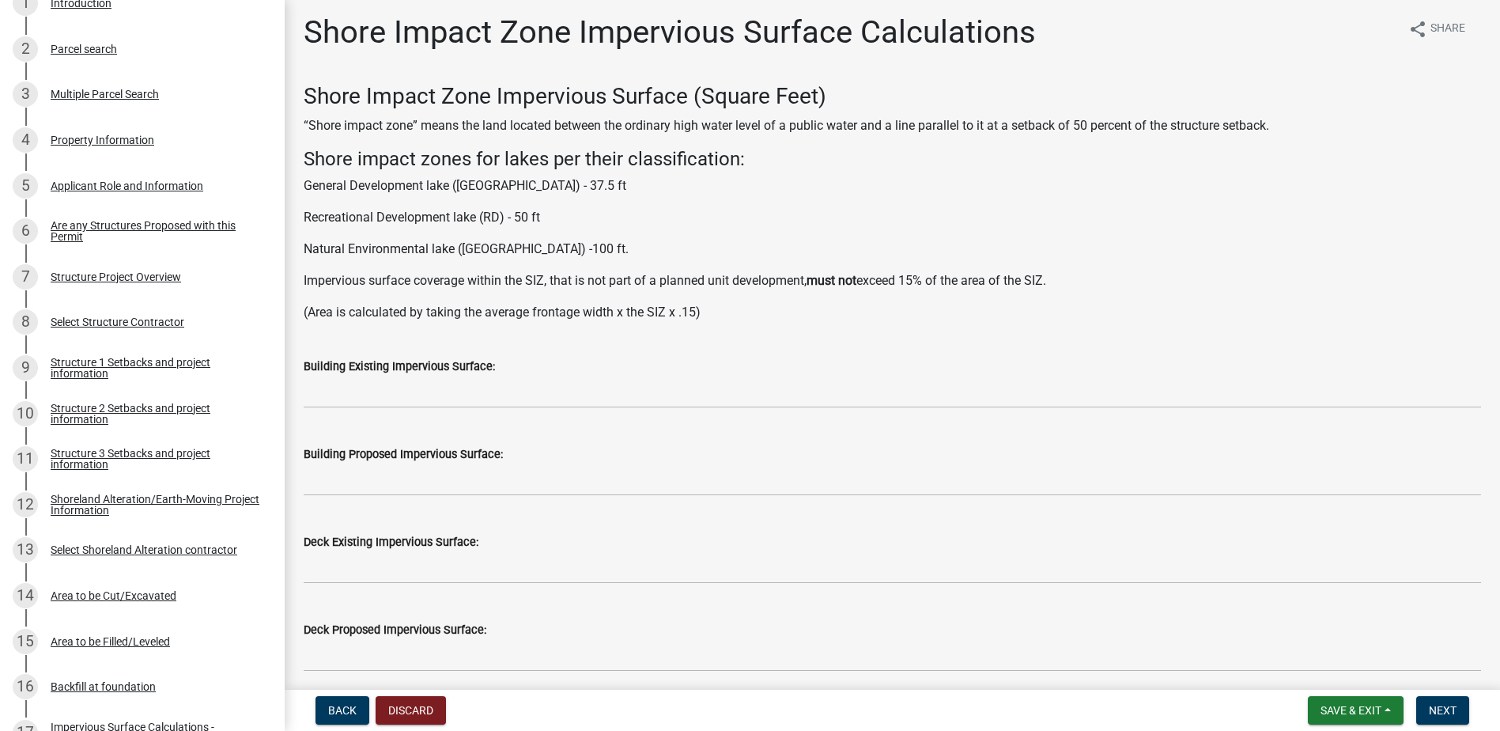
scroll to position [0, 0]
